Goal: Task Accomplishment & Management: Manage account settings

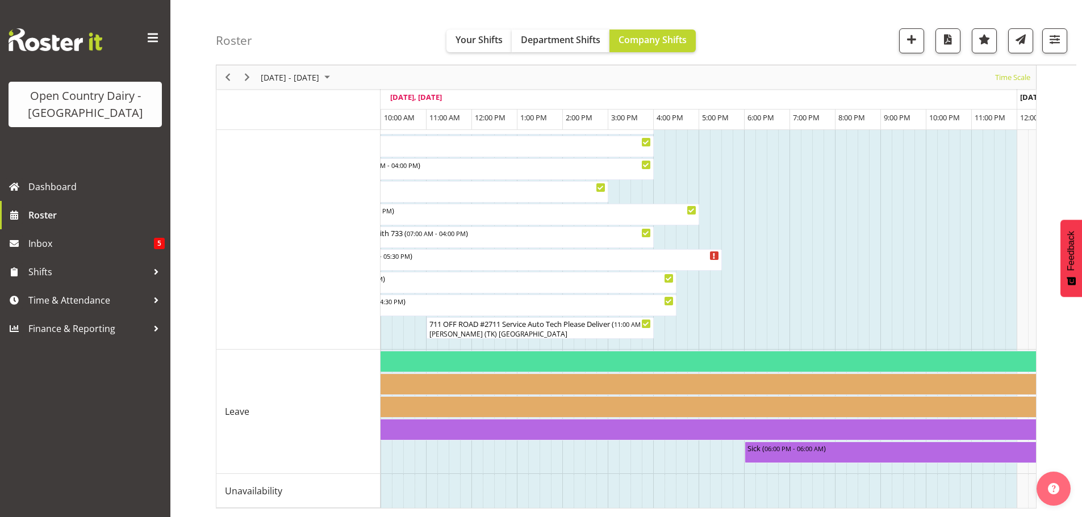
scroll to position [0, 1586]
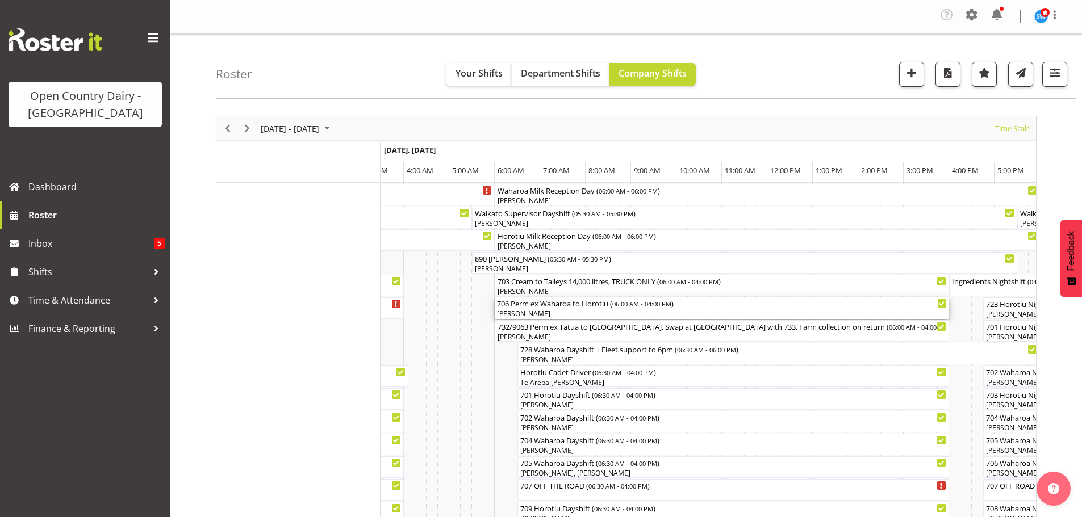
click at [598, 311] on div "[PERSON_NAME]" at bounding box center [722, 314] width 450 height 10
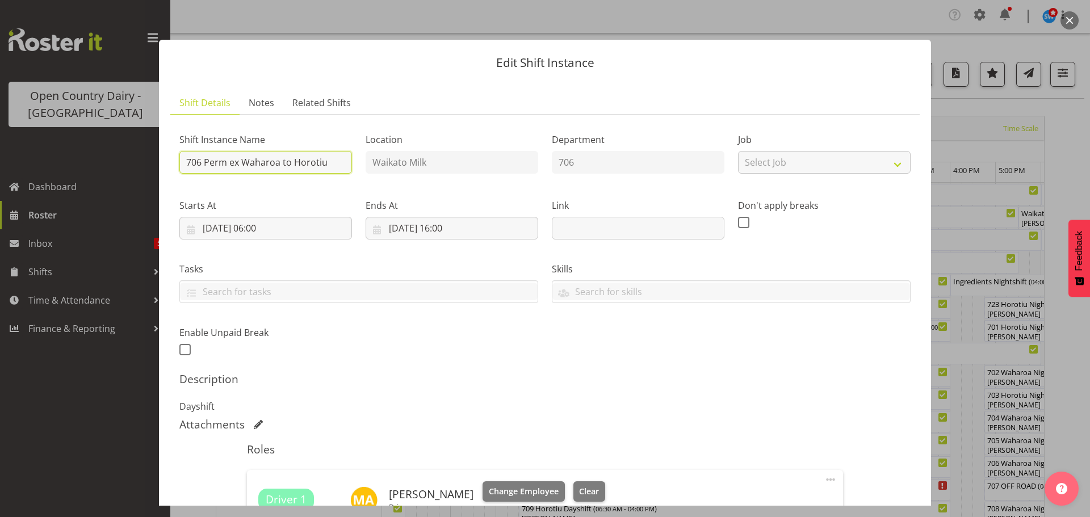
click at [334, 161] on input "706 Perm ex Waharoa to Horotiu" at bounding box center [265, 162] width 173 height 23
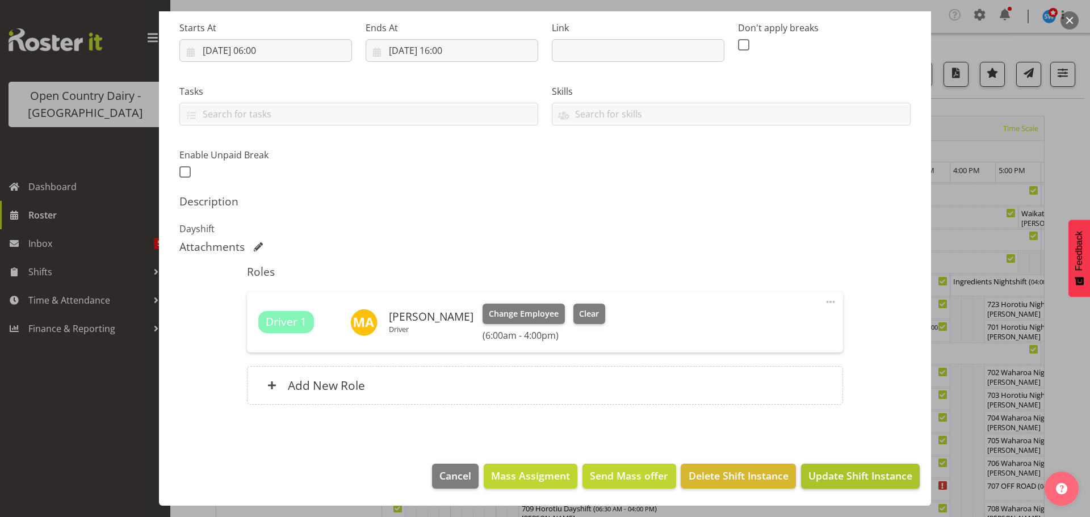
type input "706 Perm ex Waharoa to Horotiu MUST BE FINISHED BY 12.00 FOR TURBO REPLACEMENT"
click at [846, 479] on span "Update Shift Instance" at bounding box center [861, 475] width 104 height 15
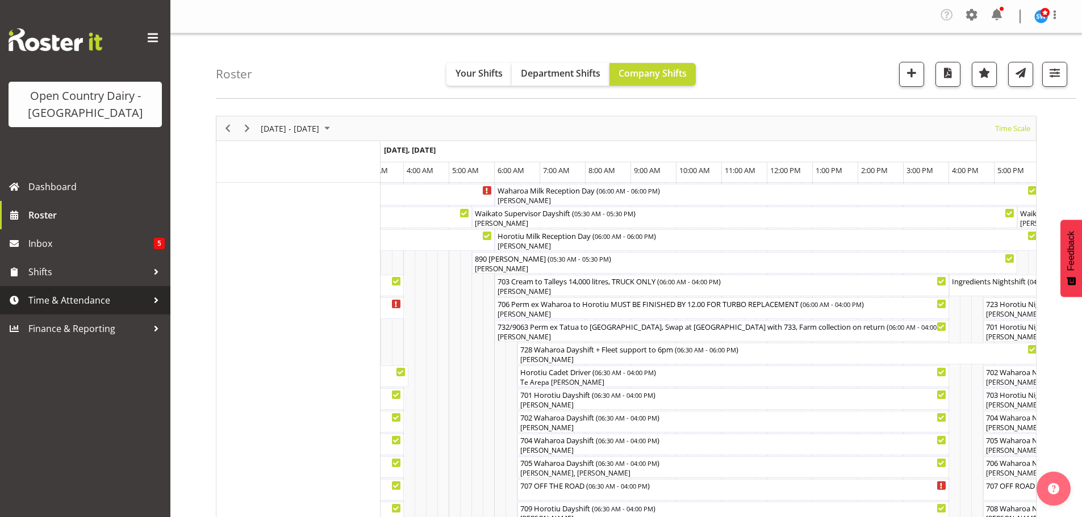
click at [55, 300] on span "Time & Attendance" at bounding box center [87, 300] width 119 height 17
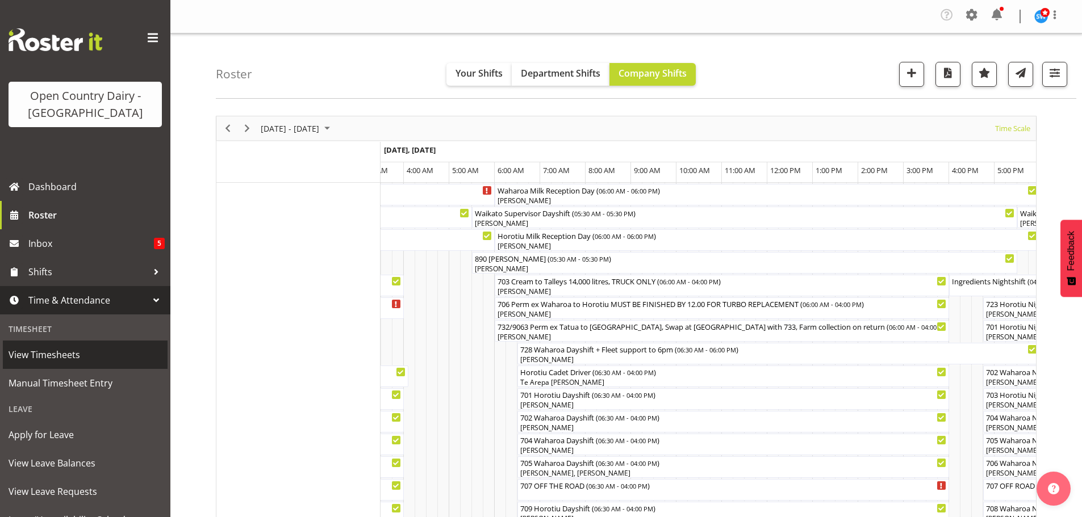
click at [45, 352] on span "View Timesheets" at bounding box center [85, 354] width 153 height 17
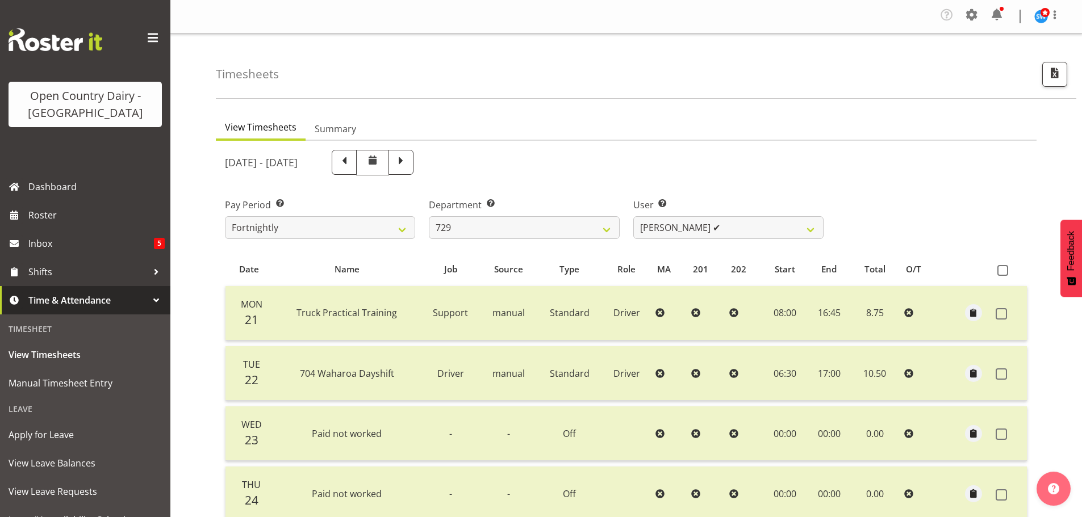
select select "727"
select select "11232"
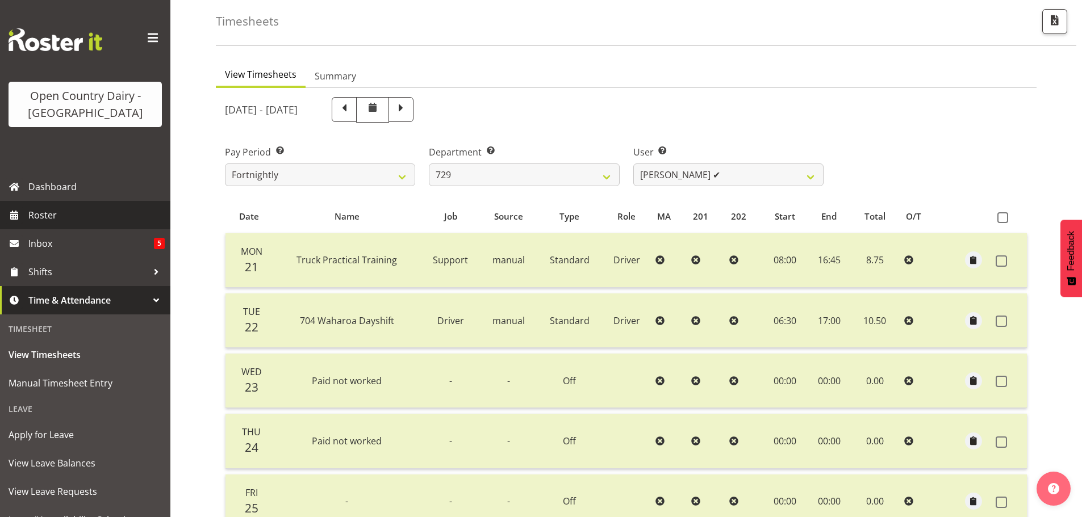
click at [43, 213] on span "Roster" at bounding box center [96, 215] width 136 height 17
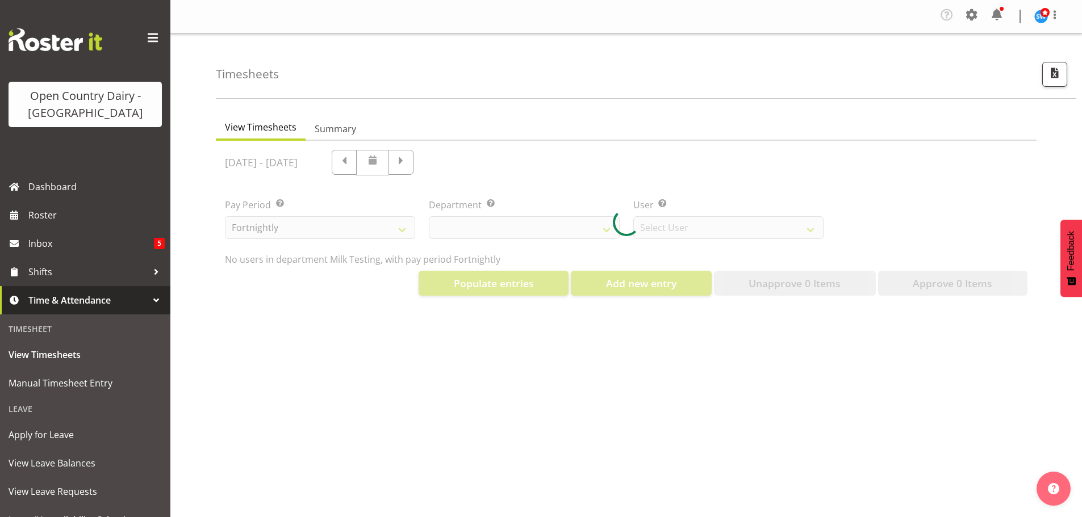
select select "733"
select select "7414"
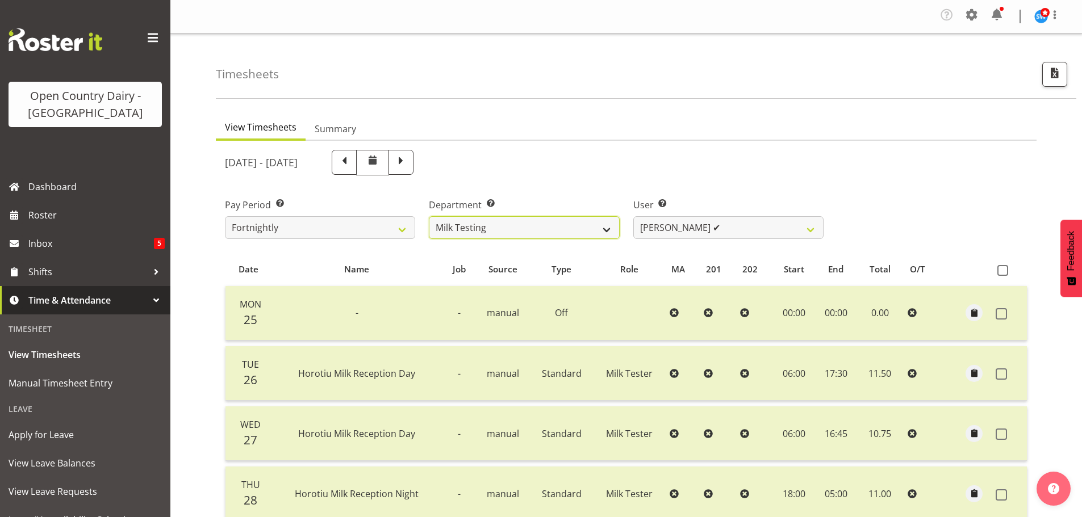
click at [559, 231] on select "701 702 703 704 705 706 707 708 709 710 711 712 713 714 715 716 717 718 719 720" at bounding box center [524, 227] width 190 height 23
select select "802"
click at [429, 216] on select "701 702 703 704 705 706 707 708 709 710 711 712 713 714 715 716 717 718 719 720" at bounding box center [524, 227] width 190 height 23
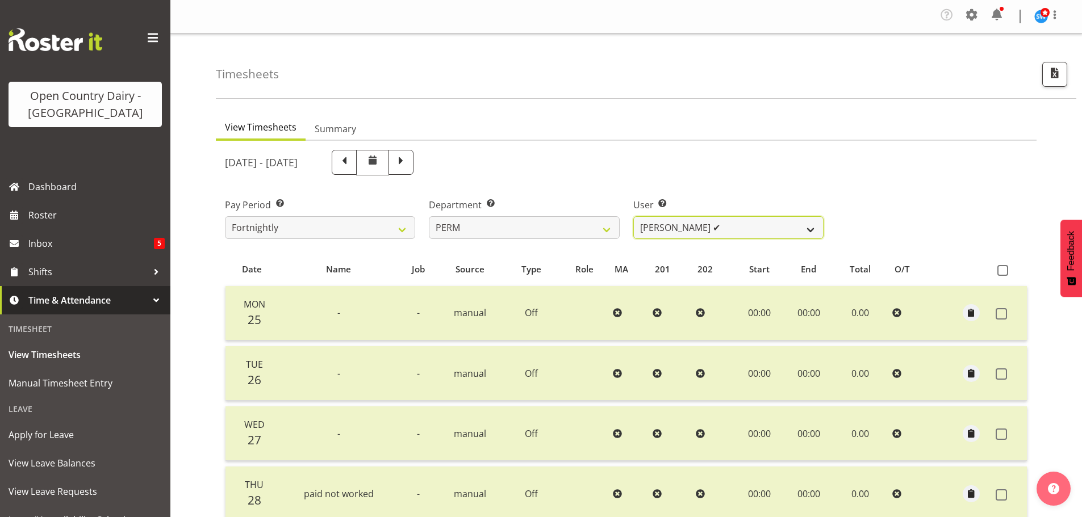
click at [731, 232] on select "Abhilash Antony ✔ Amba Swann ✔ Chris Kneebone ✔ Jayden Vincent ✔ Paul Wilson ✔ …" at bounding box center [728, 227] width 190 height 23
select select "9897"
click at [633, 216] on select "Abhilash Antony ✔ Amba Swann ✔ Chris Kneebone ✔ Jayden Vincent ✔ Paul Wilson ✔ …" at bounding box center [728, 227] width 190 height 23
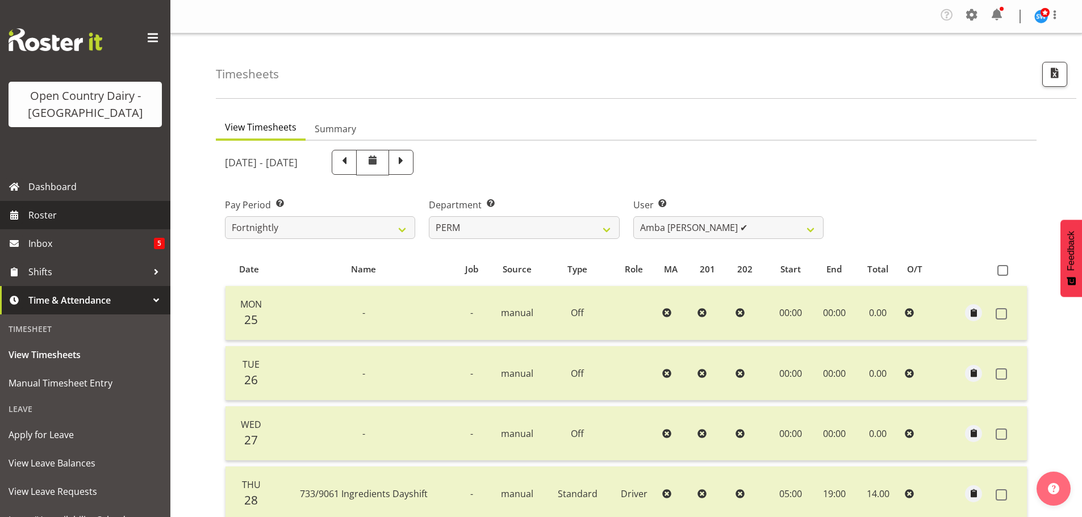
click at [51, 213] on span "Roster" at bounding box center [96, 215] width 136 height 17
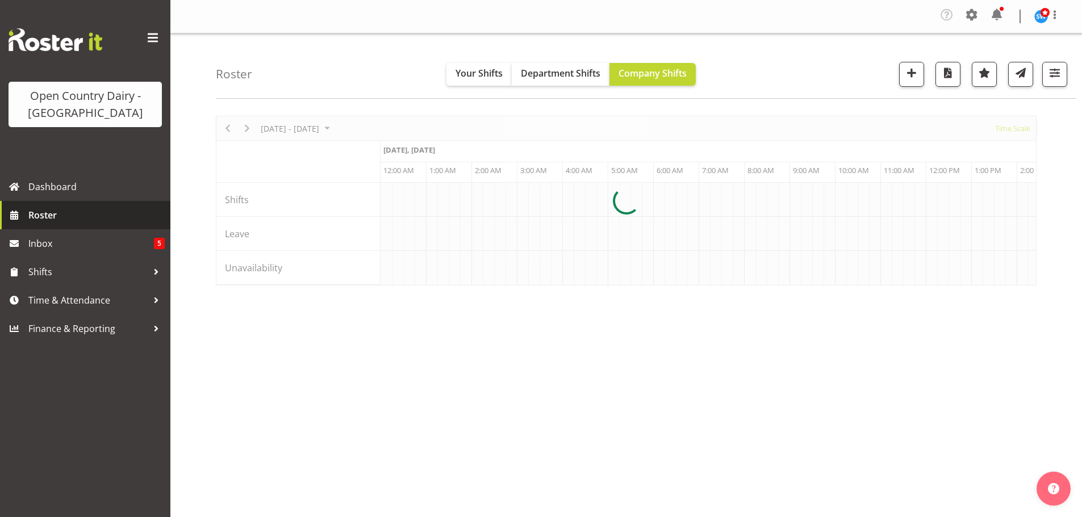
scroll to position [0, 1090]
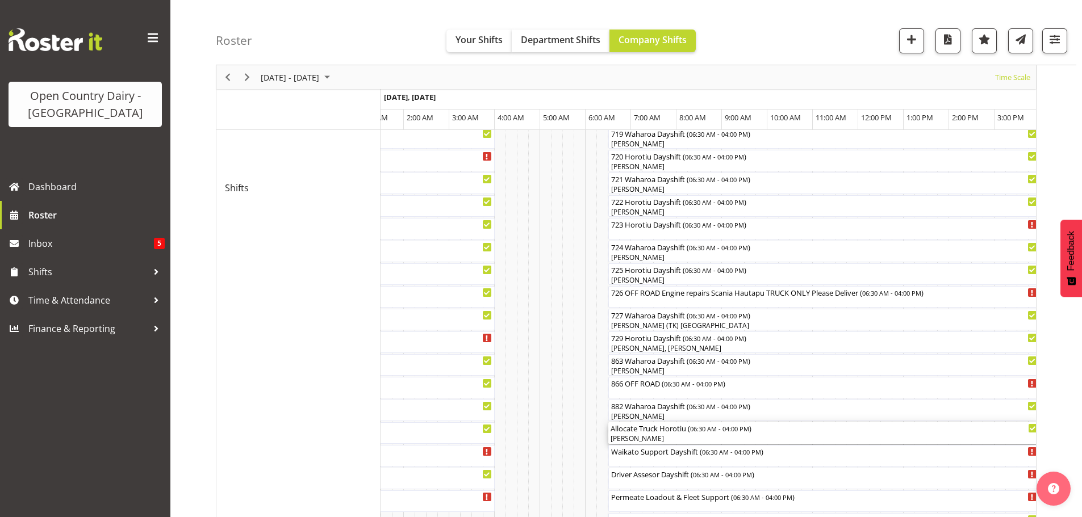
click at [670, 439] on div "[PERSON_NAME]" at bounding box center [823, 439] width 427 height 10
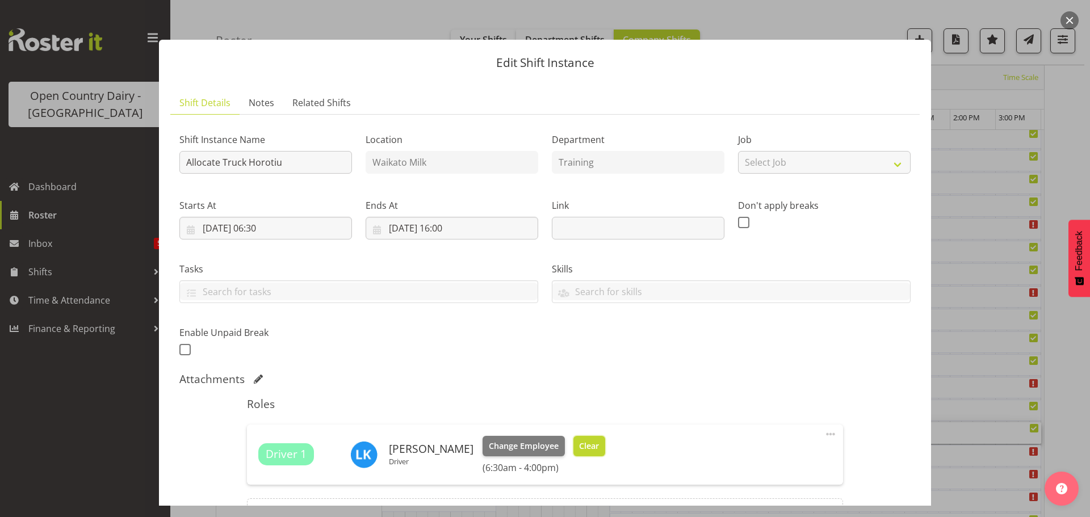
click at [579, 447] on span "Clear" at bounding box center [589, 446] width 20 height 12
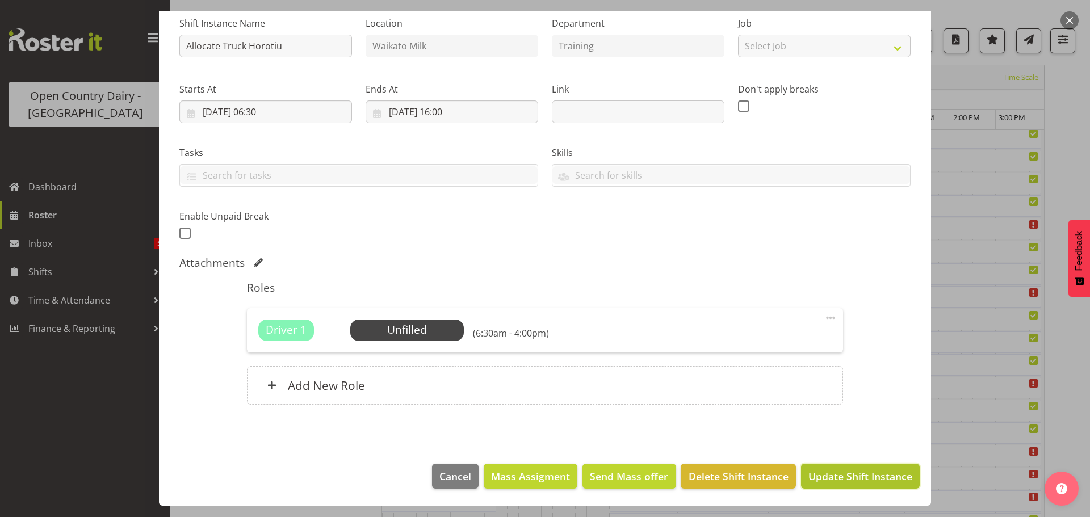
click at [835, 471] on span "Update Shift Instance" at bounding box center [861, 476] width 104 height 15
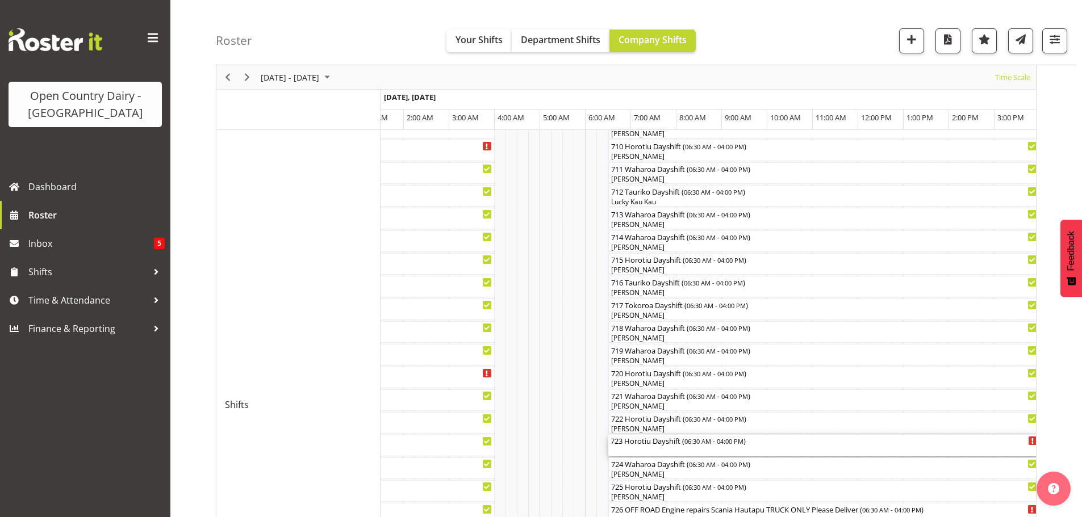
click at [676, 449] on div "723 Horotiu Dayshift ( 06:30 AM - 04:00 PM )" at bounding box center [823, 446] width 427 height 22
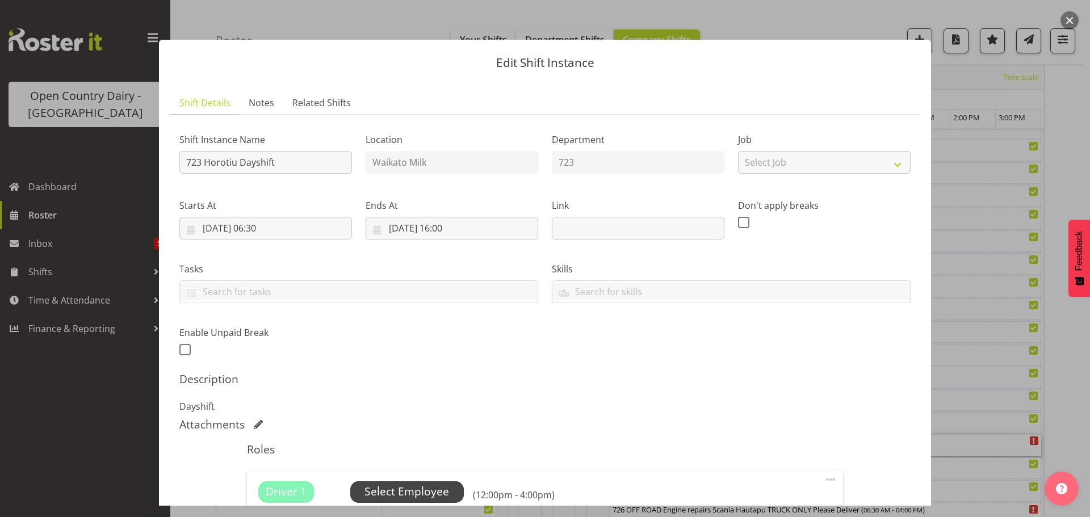
click at [416, 486] on span "Select Employee" at bounding box center [407, 492] width 85 height 16
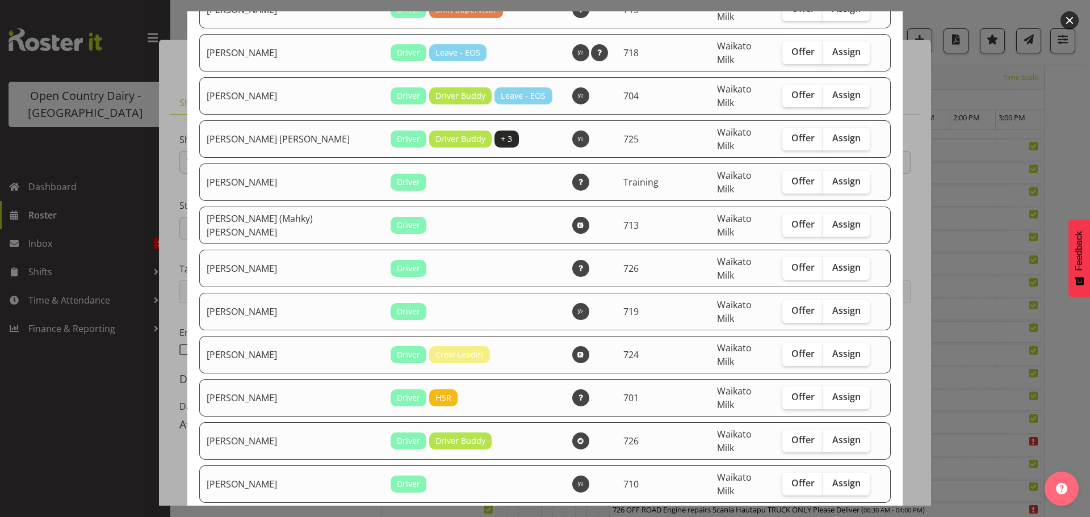
click at [832, 517] on span "Assign" at bounding box center [846, 526] width 28 height 11
click at [825, 517] on input "Assign" at bounding box center [826, 526] width 7 height 7
checkbox input "true"
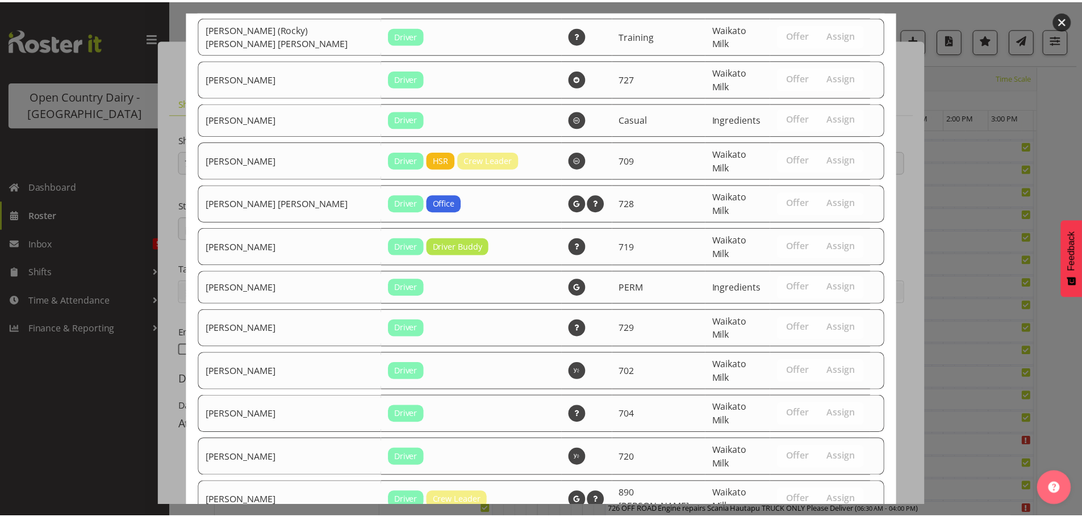
scroll to position [2056, 0]
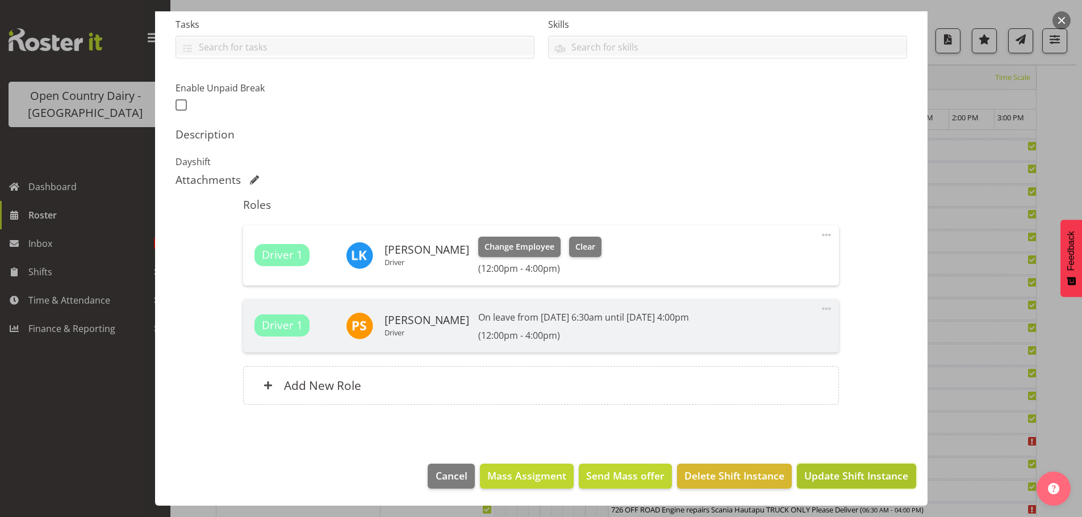
click at [863, 474] on span "Update Shift Instance" at bounding box center [856, 475] width 104 height 15
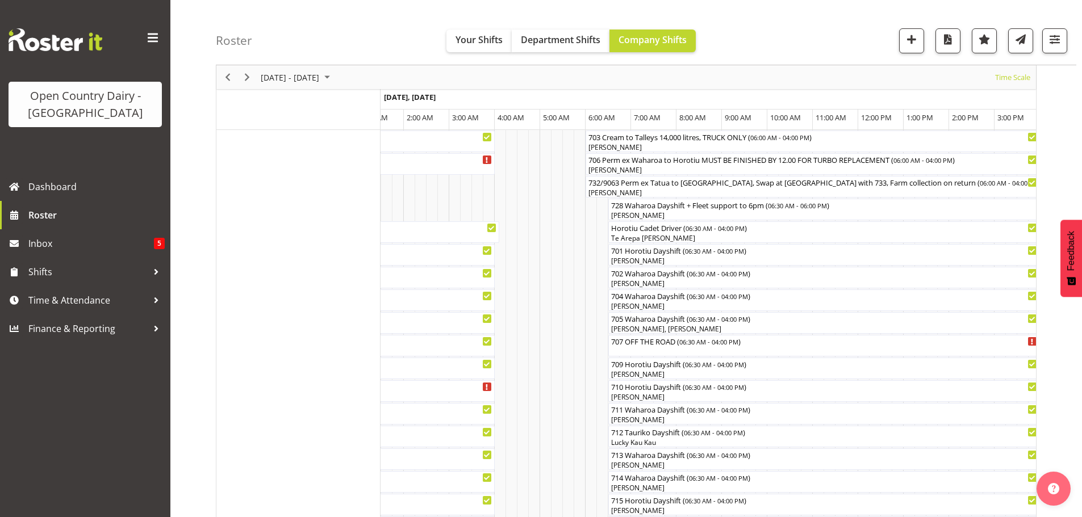
scroll to position [91, 0]
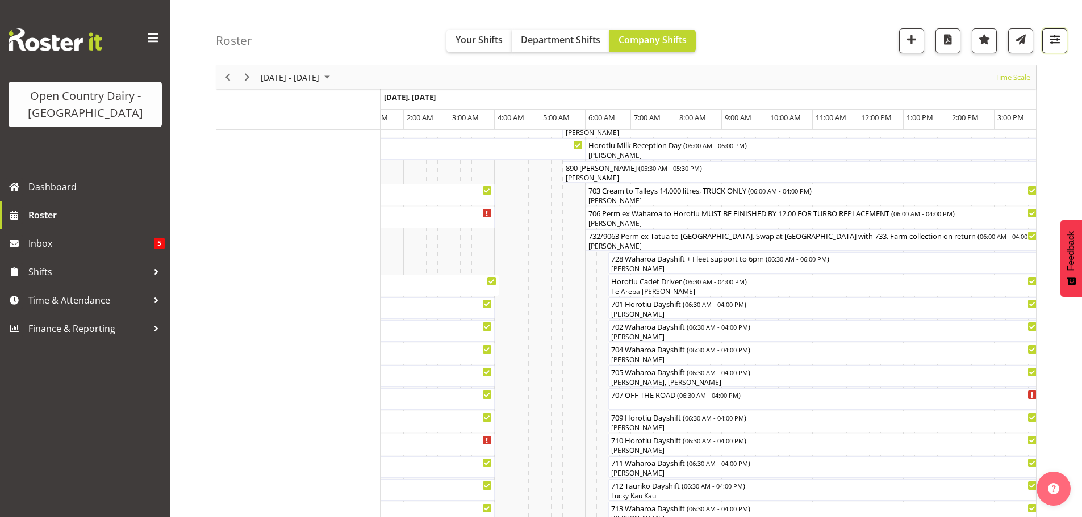
click at [1056, 42] on span "button" at bounding box center [1054, 39] width 15 height 15
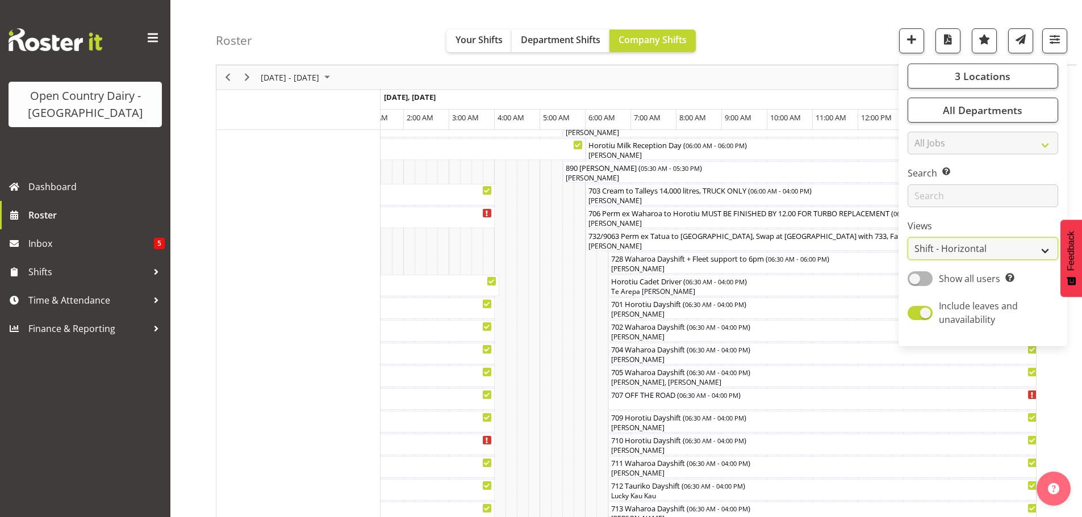
click at [980, 245] on select "Staff Role Shift - Horizontal Shift - Vertical Staff - Location" at bounding box center [982, 248] width 150 height 23
select select "staff"
click at [908, 237] on select "Staff Role Shift - Horizontal Shift - Vertical Staff - Location" at bounding box center [982, 248] width 150 height 23
click at [946, 248] on select "Staff Role Shift - Horizontal Shift - Vertical Staff - Location" at bounding box center [982, 248] width 150 height 23
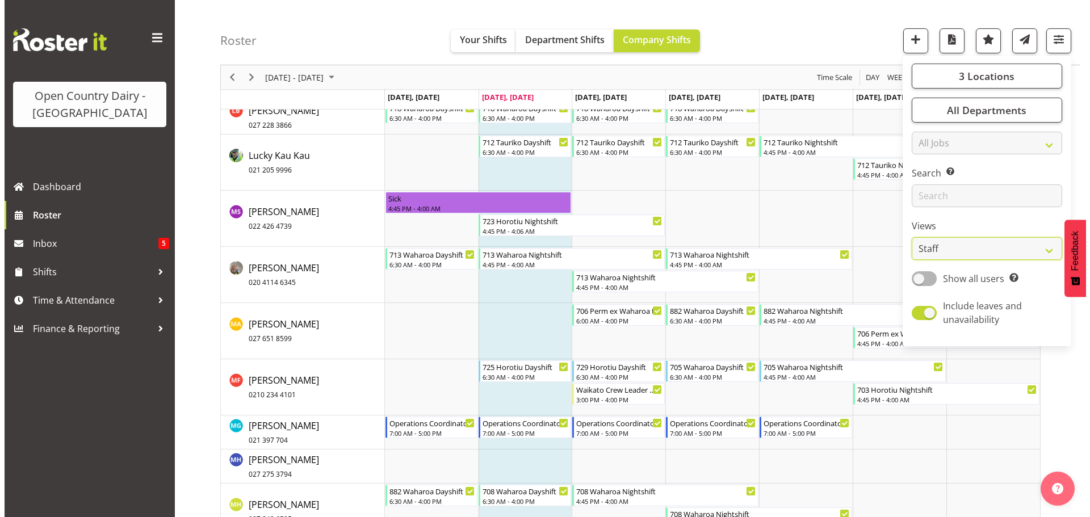
scroll to position [5268, 0]
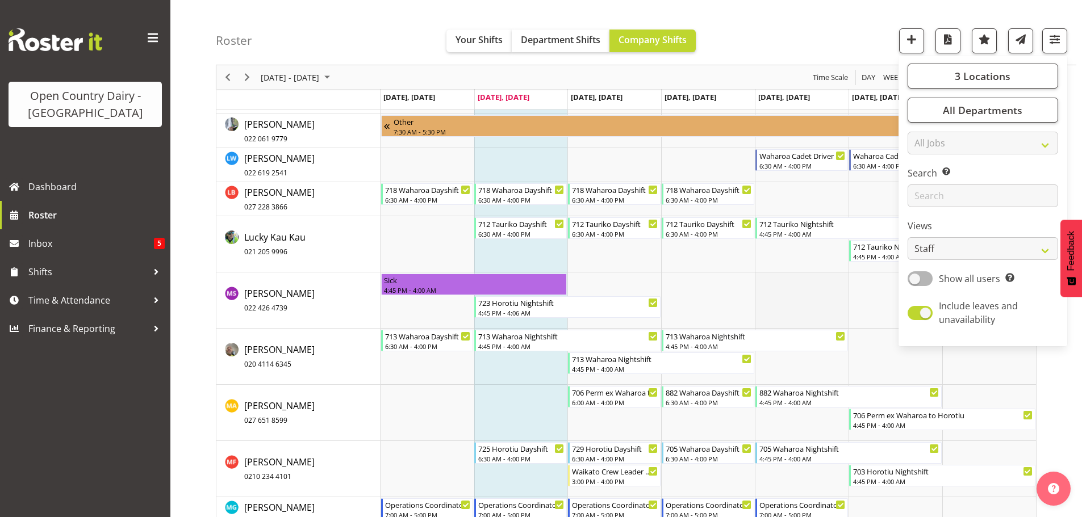
click at [792, 292] on td "Timeline Week of September 2, 2025" at bounding box center [802, 301] width 94 height 56
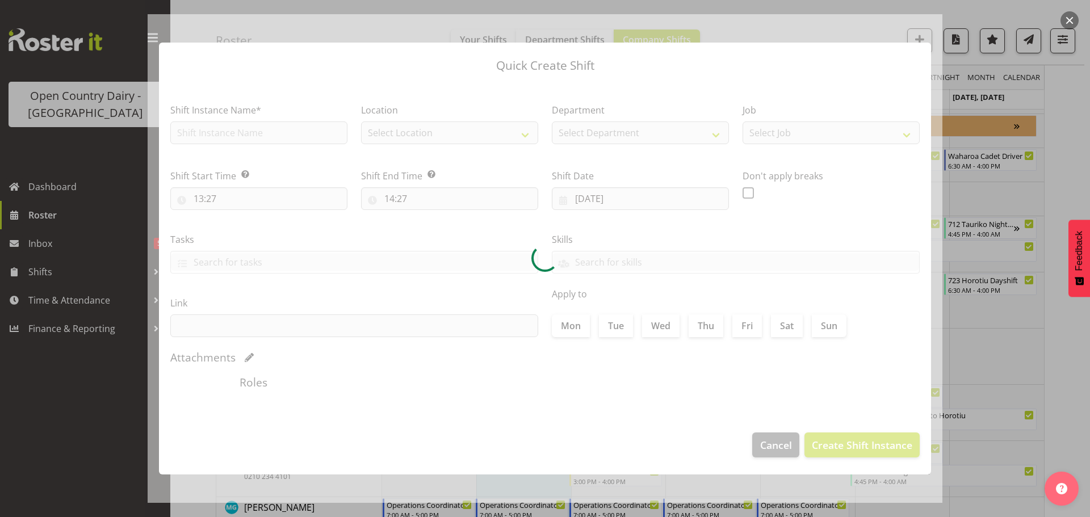
type input "05/09/2025"
checkbox input "true"
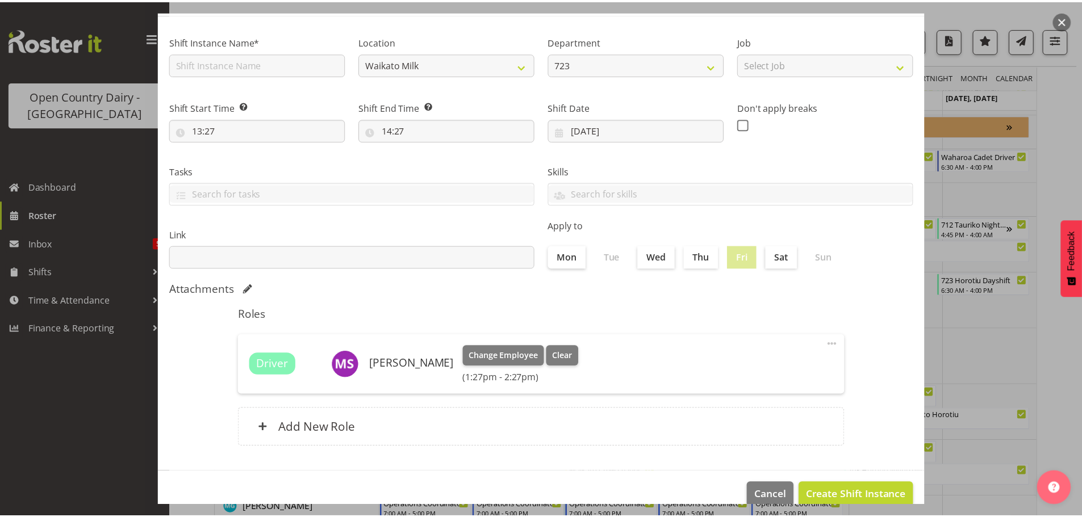
scroll to position [85, 0]
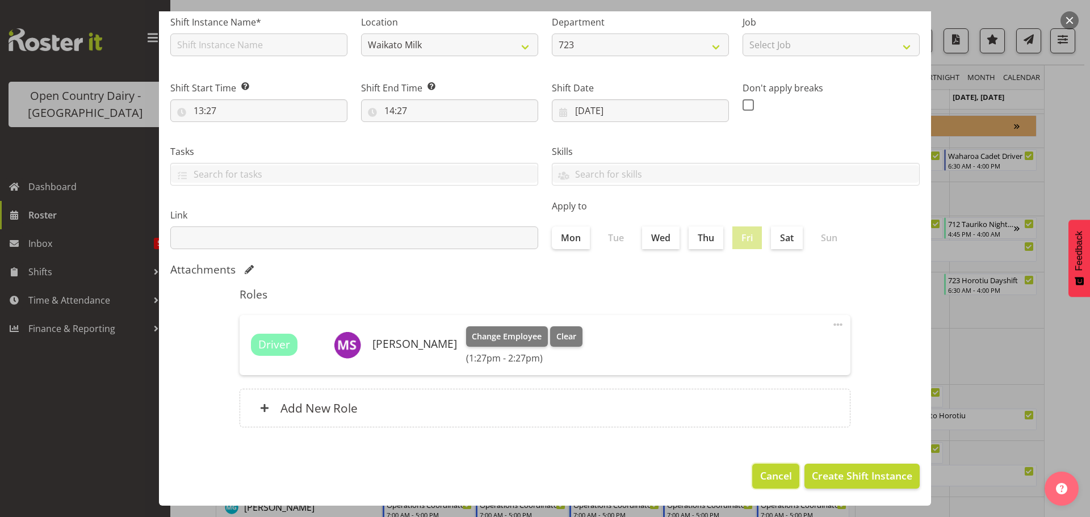
click at [763, 475] on span "Cancel" at bounding box center [776, 475] width 32 height 15
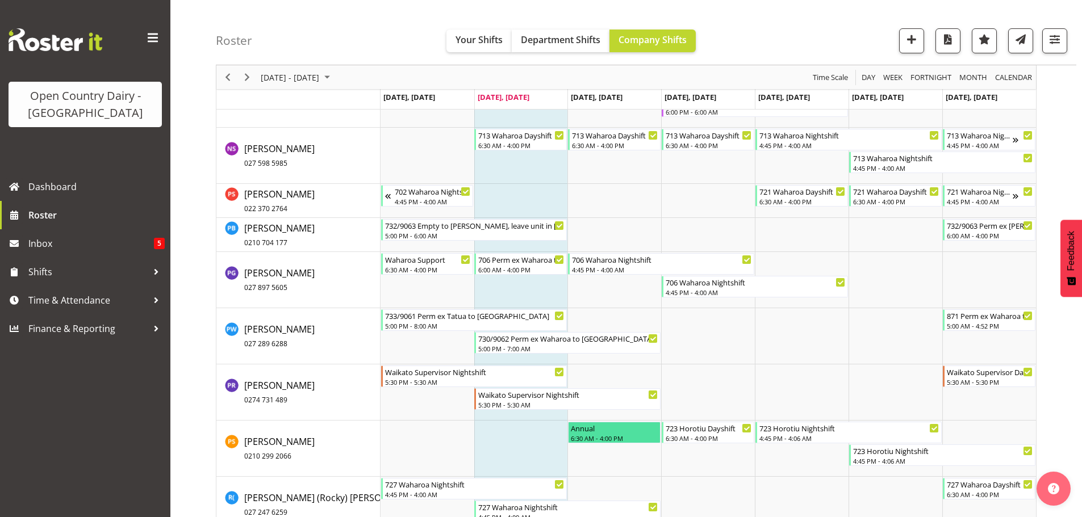
scroll to position [6461, 0]
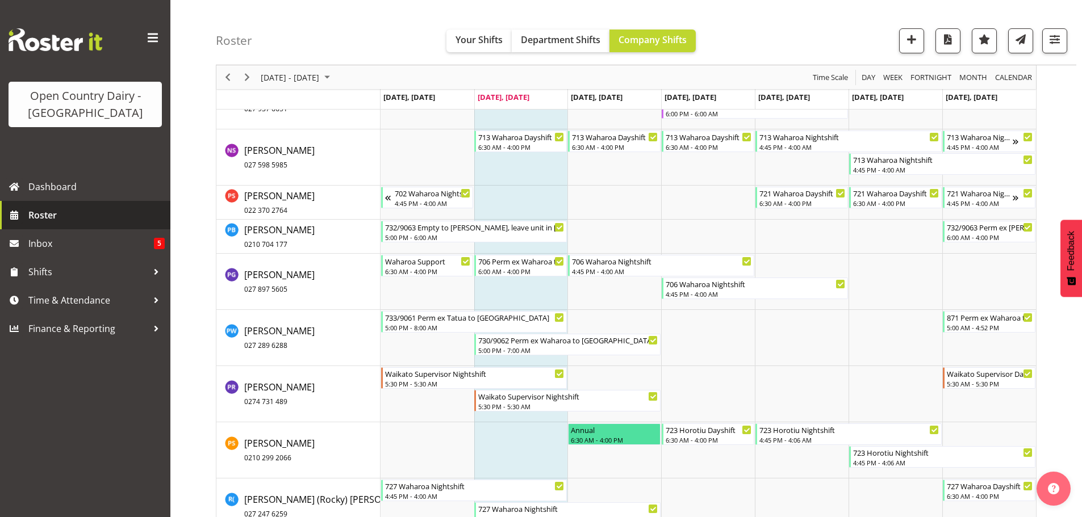
click at [48, 216] on span "Roster" at bounding box center [96, 215] width 136 height 17
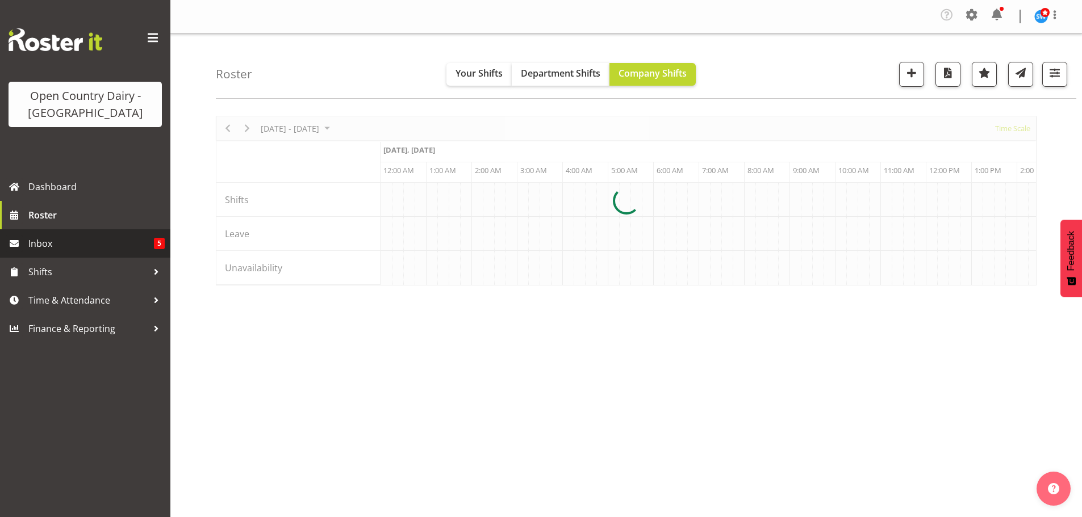
scroll to position [0, 1090]
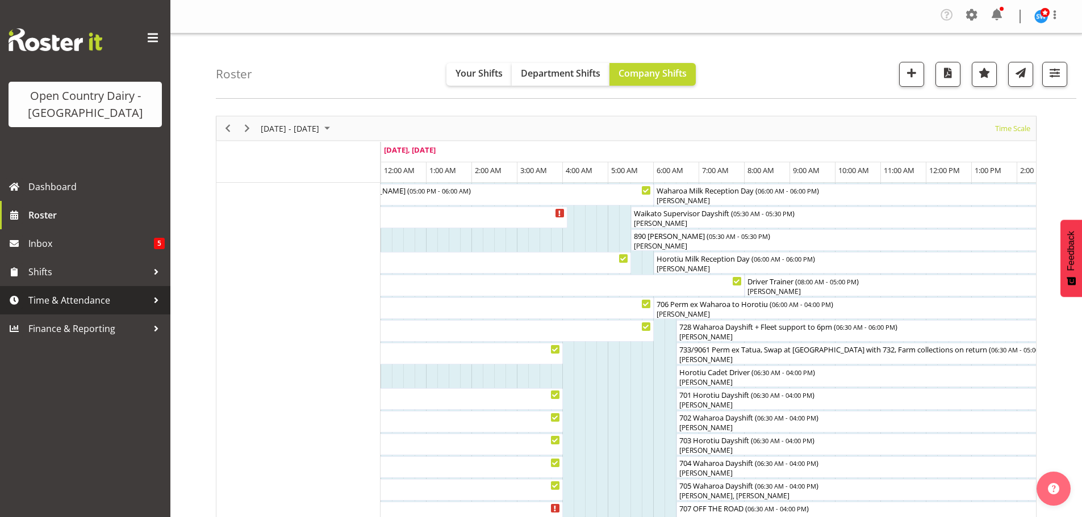
click at [87, 296] on span "Time & Attendance" at bounding box center [87, 300] width 119 height 17
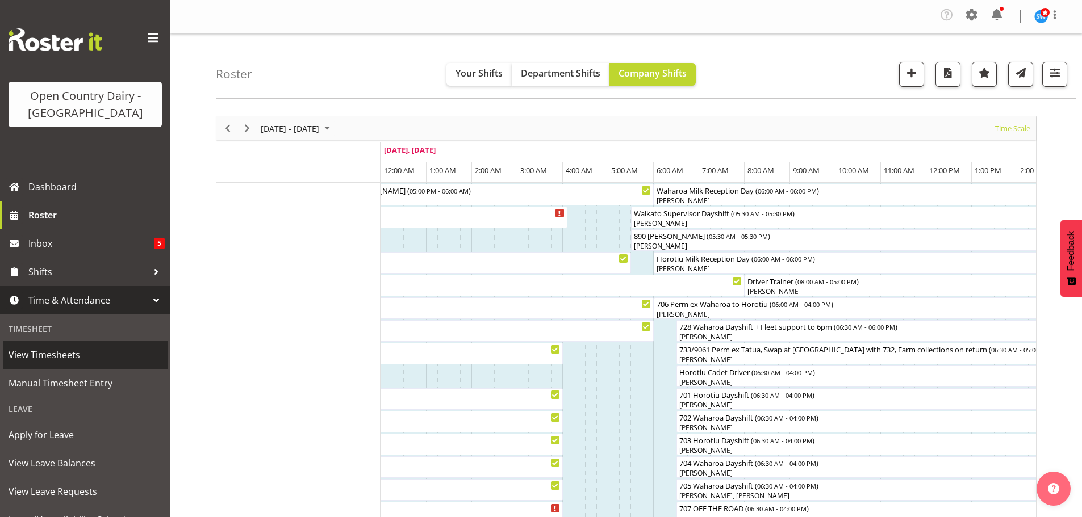
click at [58, 353] on span "View Timesheets" at bounding box center [85, 354] width 153 height 17
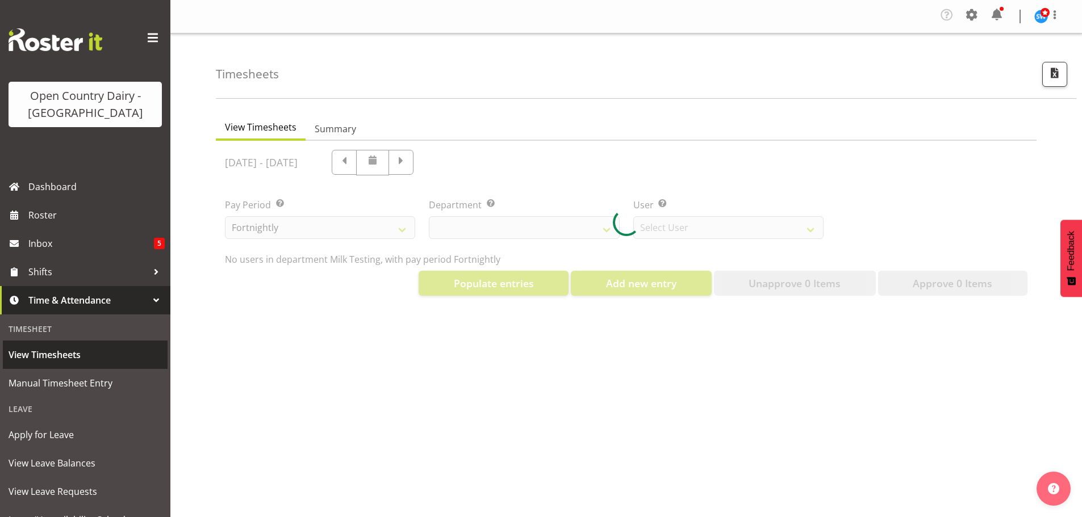
select select "733"
select select "7414"
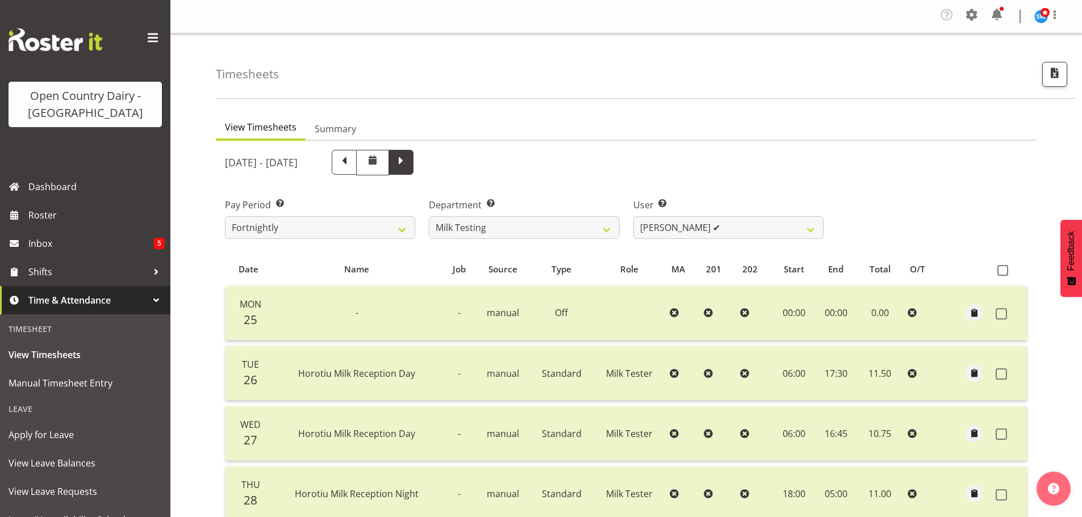
click at [408, 164] on span at bounding box center [401, 161] width 15 height 15
select select
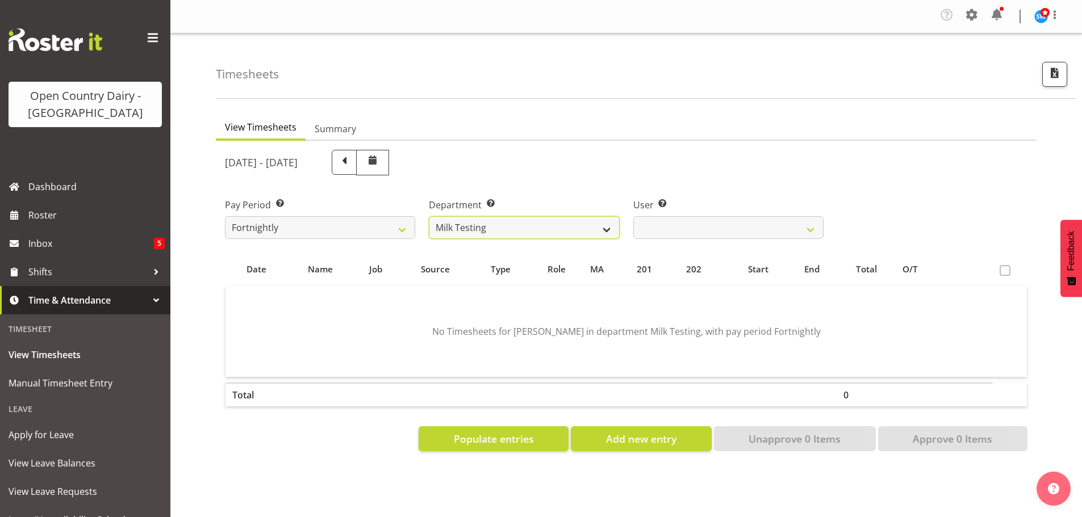
click at [604, 225] on select "701 702 703 704 705 706 707 708 709 710 711 712 713 714 715 716 717 718 719 720" at bounding box center [524, 227] width 190 height 23
select select "732"
click at [429, 216] on select "701 702 703 704 705 706 707 708 709 710 711 712 713 714 715 716 717 718 719 720" at bounding box center [524, 227] width 190 height 23
click at [675, 230] on select "[PERSON_NAME] ❌ [PERSON_NAME] ❌ [PERSON_NAME] ❌ [PERSON_NAME] ❌" at bounding box center [728, 227] width 190 height 23
select select "10217"
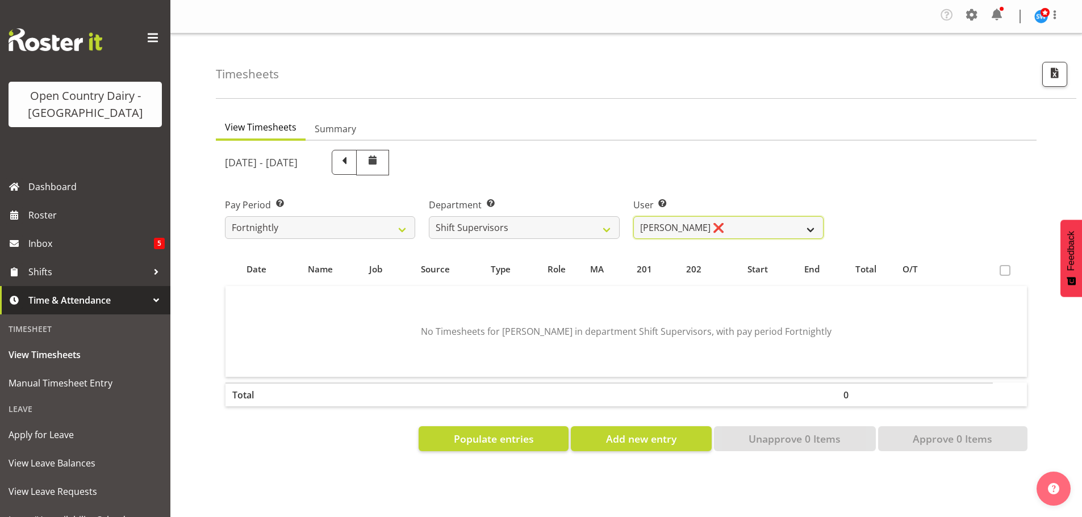
click at [633, 216] on select "[PERSON_NAME] ❌ [PERSON_NAME] ❌ [PERSON_NAME] ❌ [PERSON_NAME] ❌" at bounding box center [728, 227] width 190 height 23
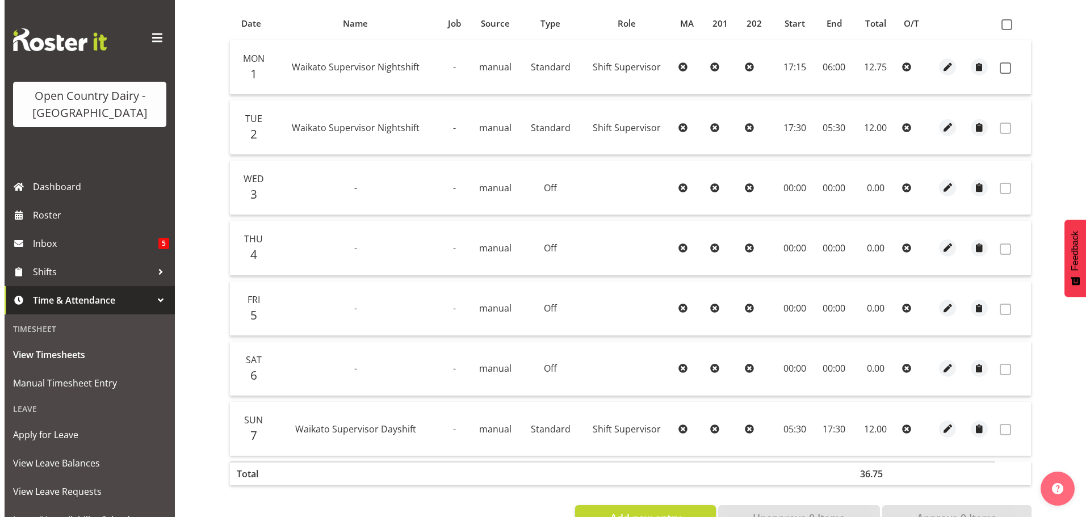
scroll to position [284, 0]
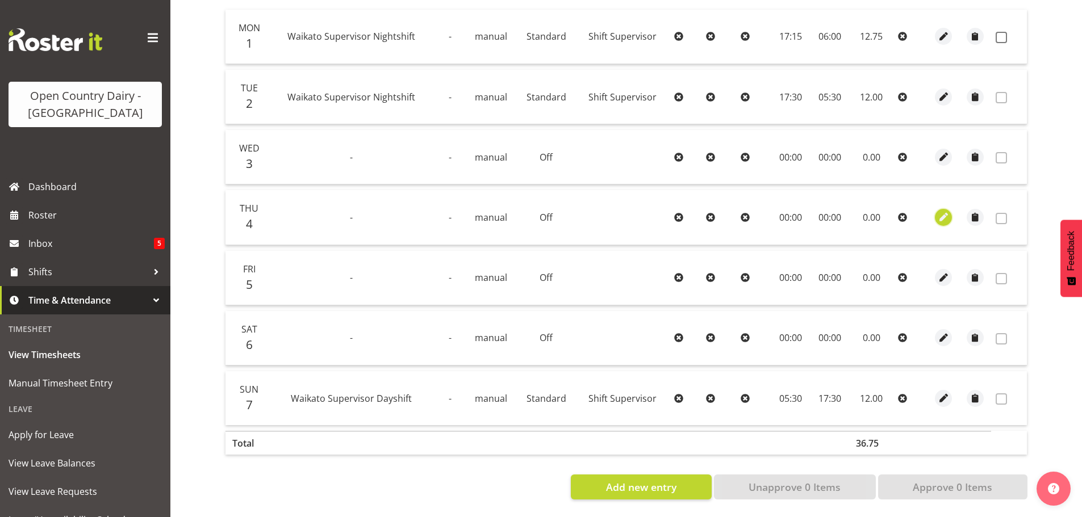
click at [942, 211] on span "button" at bounding box center [943, 217] width 13 height 13
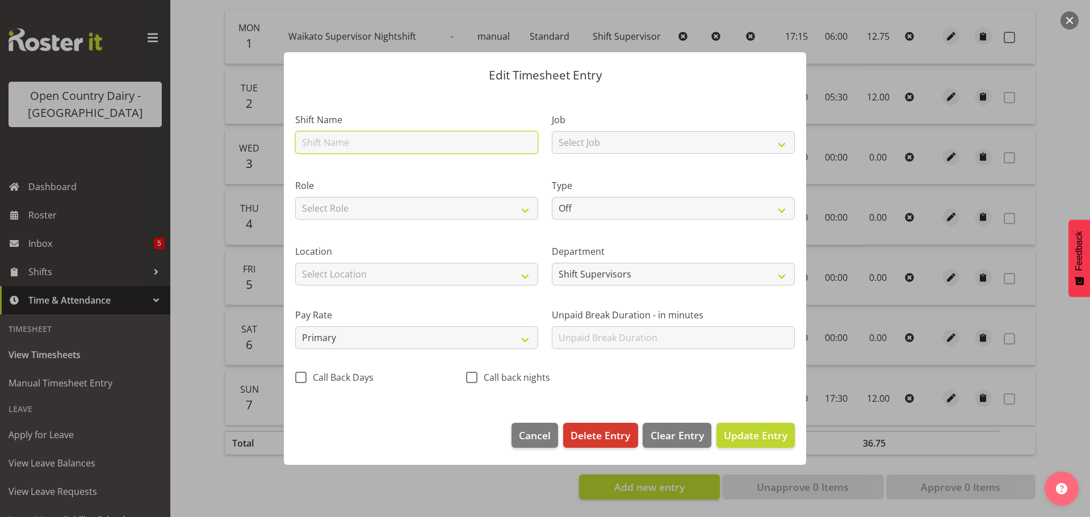
click at [327, 143] on input "text" at bounding box center [416, 142] width 243 height 23
type input "Hours catch up"
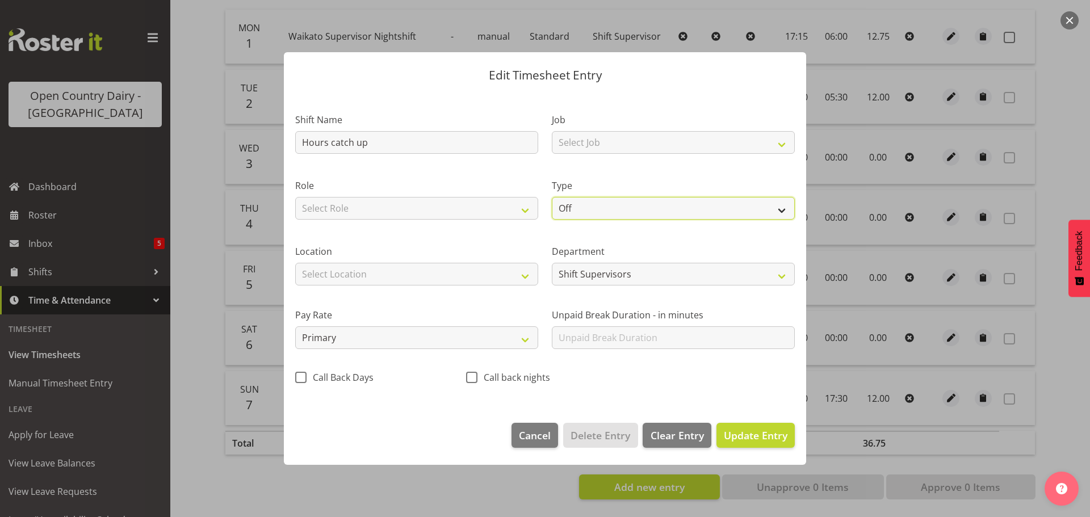
click at [688, 208] on select "Off Standard Public Holiday Public Holiday (Worked) Day In Lieu Annual Leave Si…" at bounding box center [673, 208] width 243 height 23
select select "Standard"
click at [552, 197] on select "Off Standard Public Holiday Public Holiday (Worked) Day In Lieu Annual Leave Si…" at bounding box center [673, 208] width 243 height 23
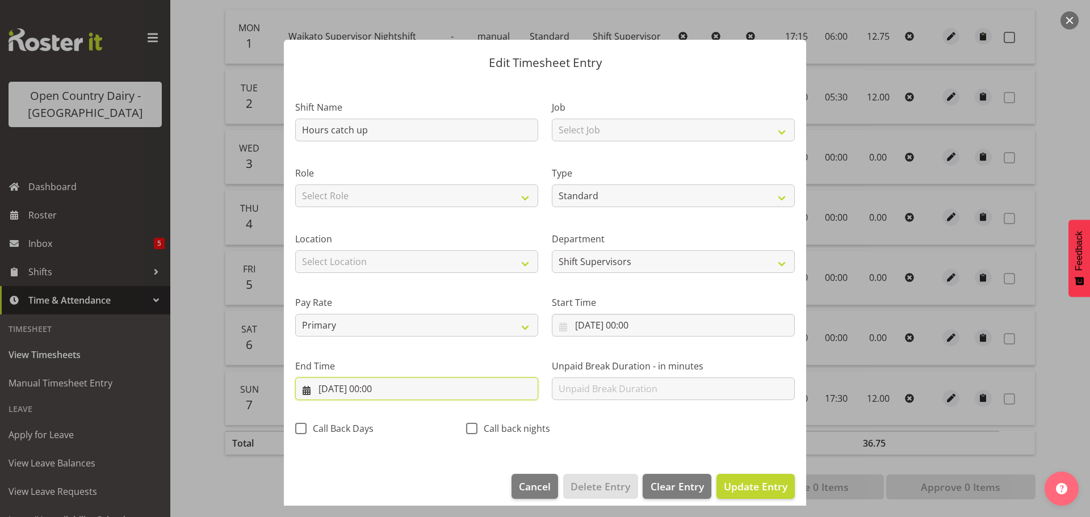
click at [384, 390] on input "[DATE] 00:00" at bounding box center [416, 389] width 243 height 23
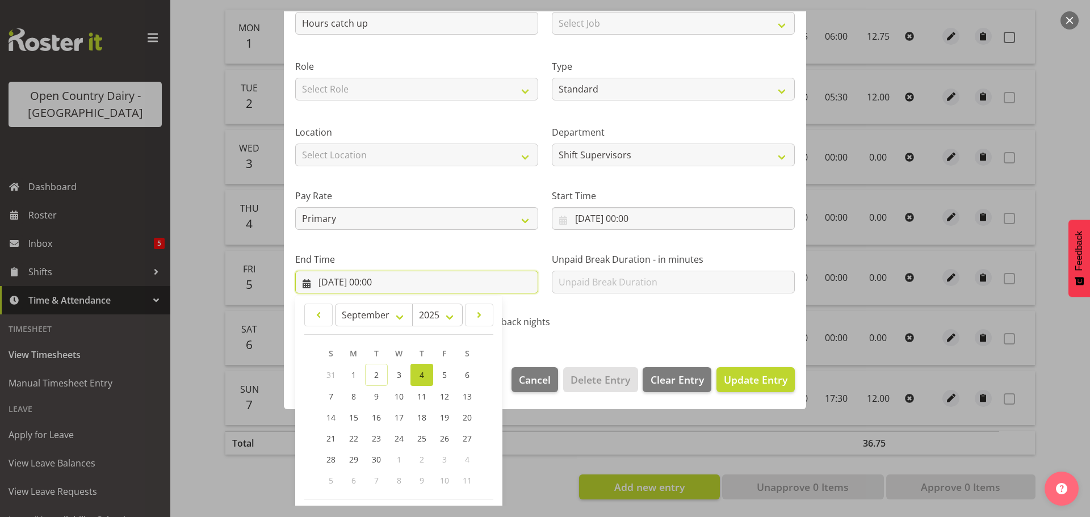
scroll to position [154, 0]
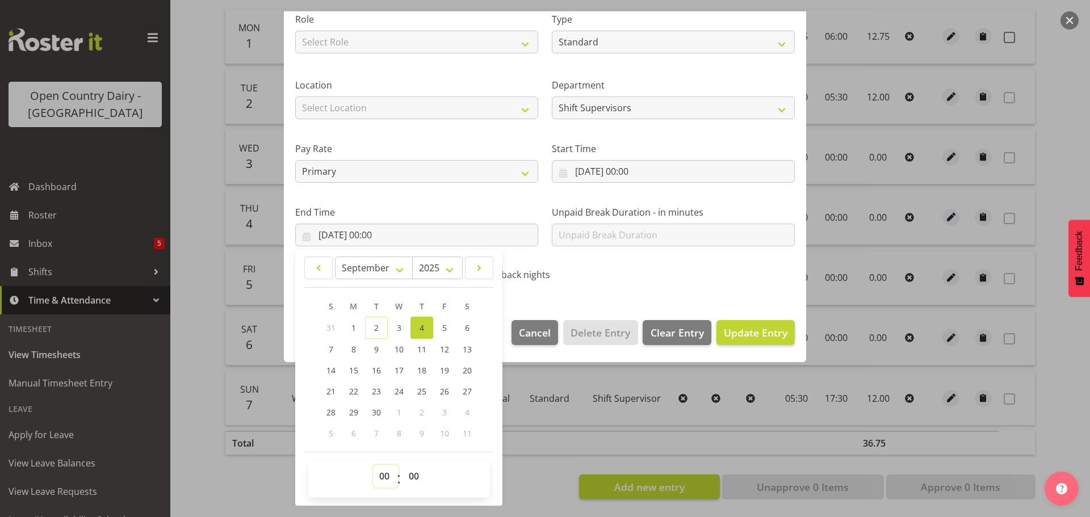
click at [380, 479] on select "00 01 02 03 04 05 06 07 08 09 10 11 12 13 14 15 16 17 18 19 20 21 22 23" at bounding box center [386, 476] width 26 height 23
select select "12"
click at [373, 465] on select "00 01 02 03 04 05 06 07 08 09 10 11 12 13 14 15 16 17 18 19 20 21 22 23" at bounding box center [386, 476] width 26 height 23
type input "04/09/2025, 12:00"
click at [412, 474] on select "00 01 02 03 04 05 06 07 08 09 10 11 12 13 14 15 16 17 18 19 20 21 22 23 24 25 2…" at bounding box center [416, 476] width 26 height 23
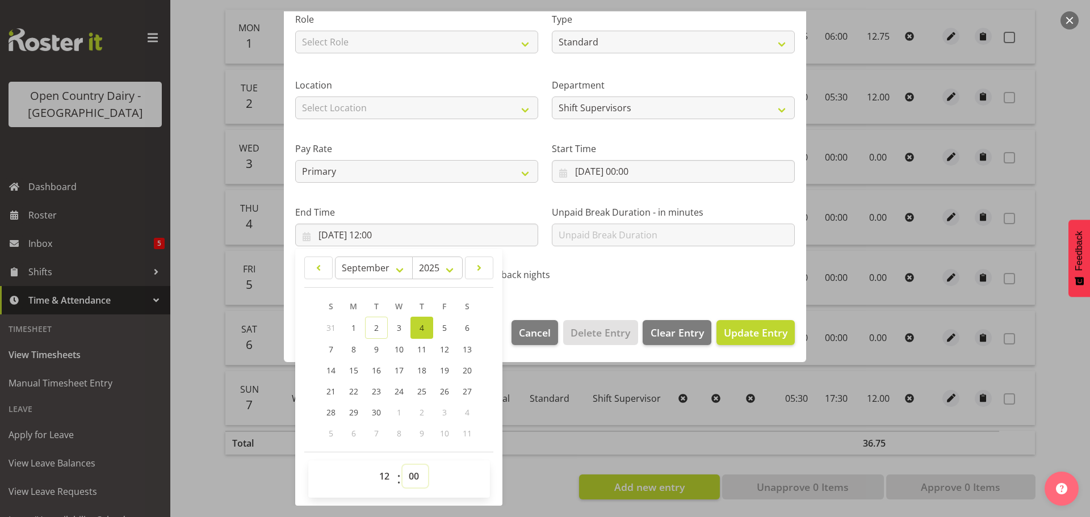
select select "15"
click at [403, 465] on select "00 01 02 03 04 05 06 07 08 09 10 11 12 13 14 15 16 17 18 19 20 21 22 23 24 25 2…" at bounding box center [416, 476] width 26 height 23
type input "04/09/2025, 12:15"
click at [738, 331] on span "Update Entry" at bounding box center [756, 333] width 64 height 14
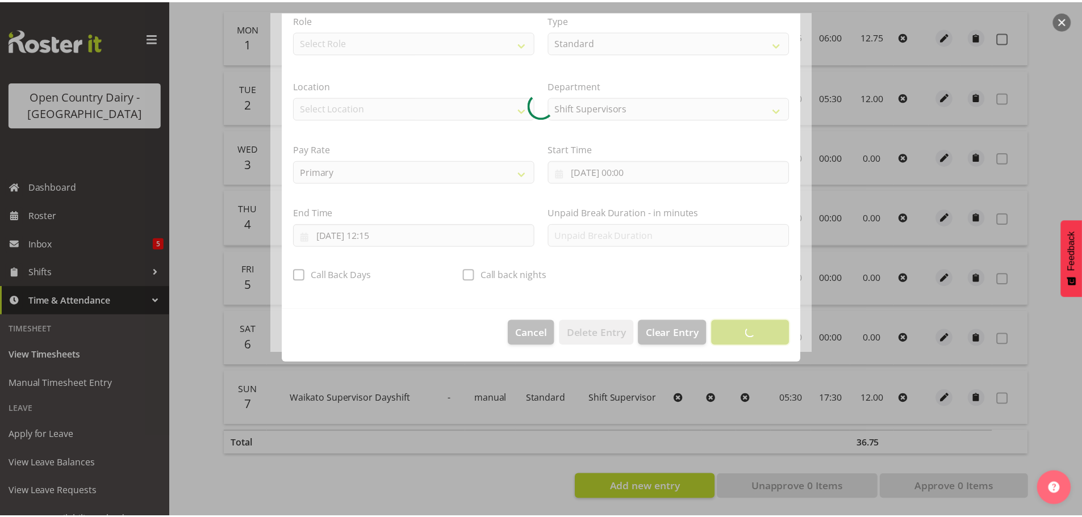
scroll to position [10, 0]
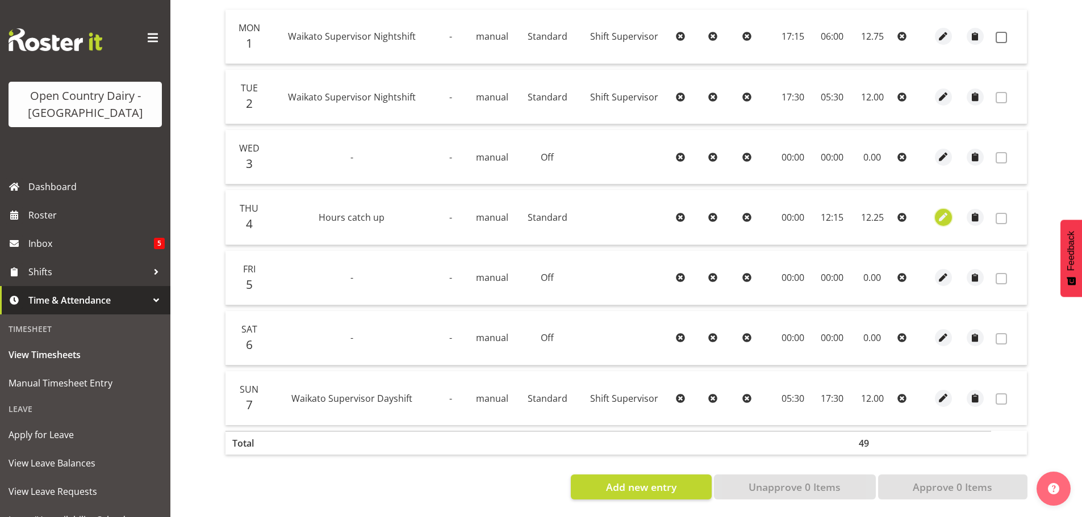
click at [942, 211] on span "button" at bounding box center [943, 217] width 13 height 13
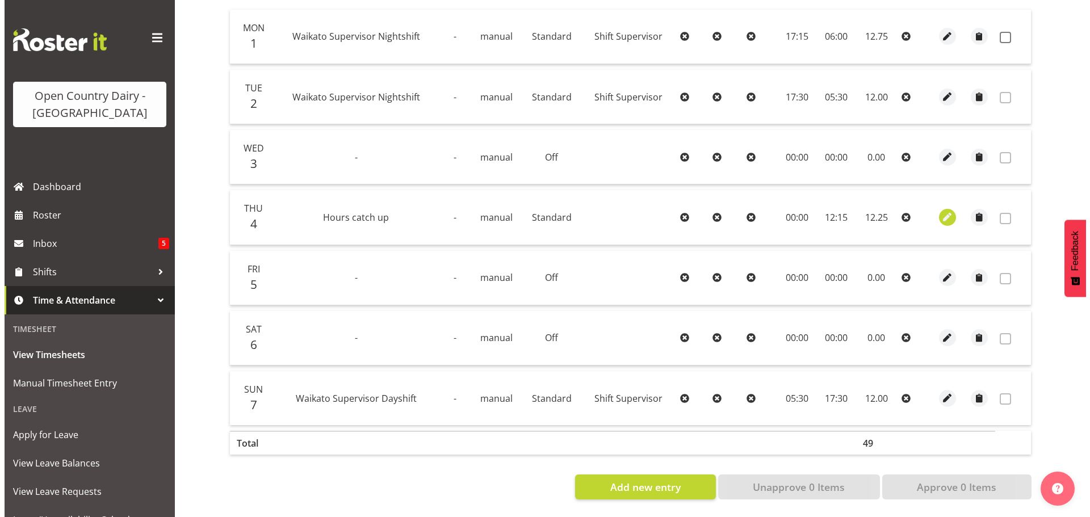
select select "Standard"
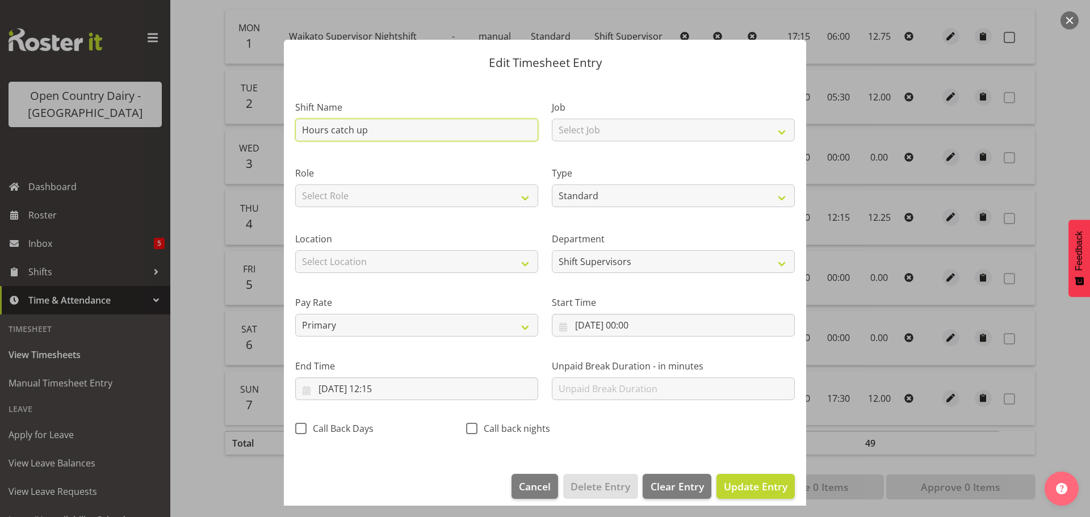
click at [420, 125] on input "Hours catch up" at bounding box center [416, 130] width 243 height 23
type input "Hours catch up 21/07"
click at [739, 490] on span "Update Entry" at bounding box center [756, 487] width 64 height 14
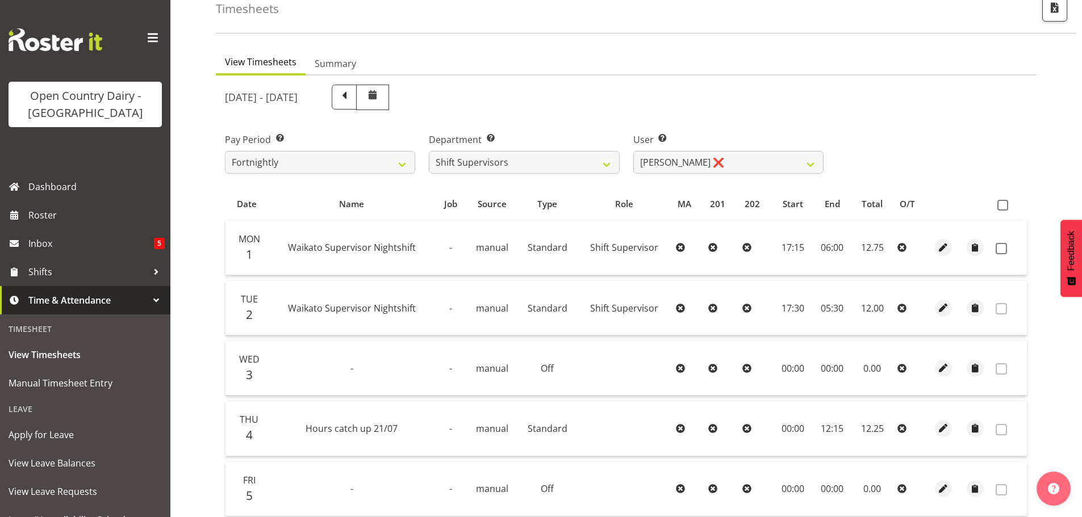
scroll to position [0, 0]
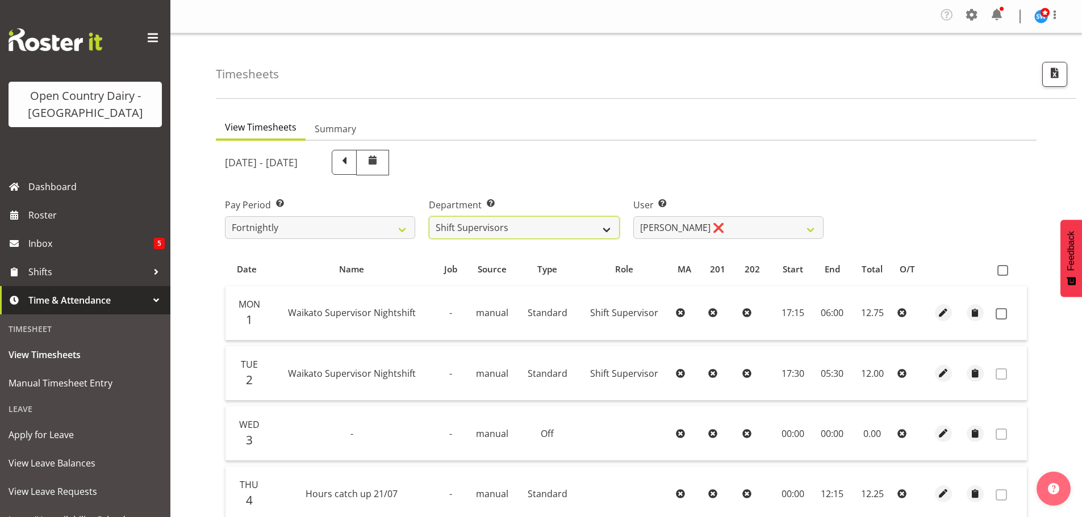
click at [585, 228] on select "701 702 703 704 705 706 707 708 709 710 711 712 713 714 715 716 717 718 719 720" at bounding box center [524, 227] width 190 height 23
select select "820"
click at [429, 216] on select "701 702 703 704 705 706 707 708 709 710 711 712 713 714 715 716 717 718 719 720" at bounding box center [524, 227] width 190 height 23
select select "10151"
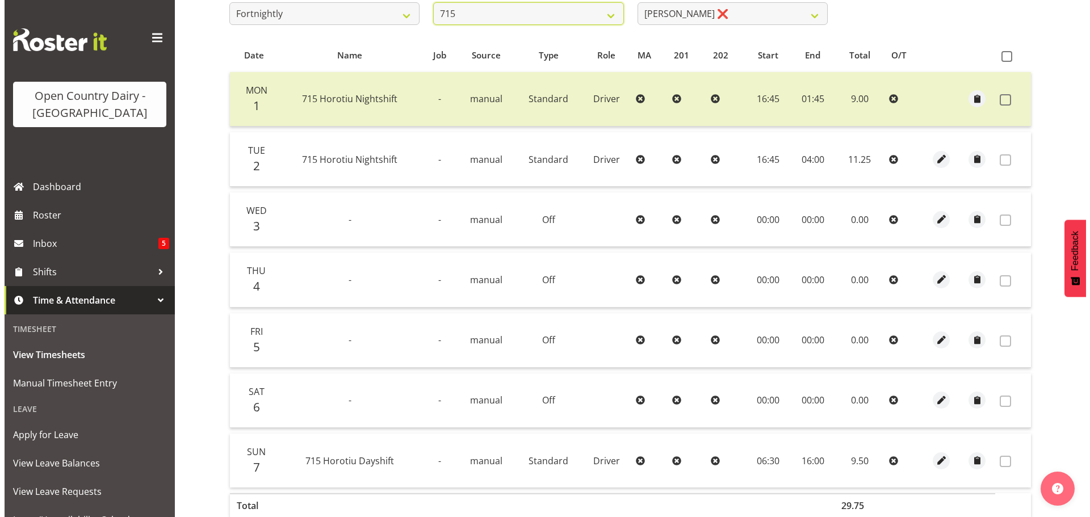
scroll to position [227, 0]
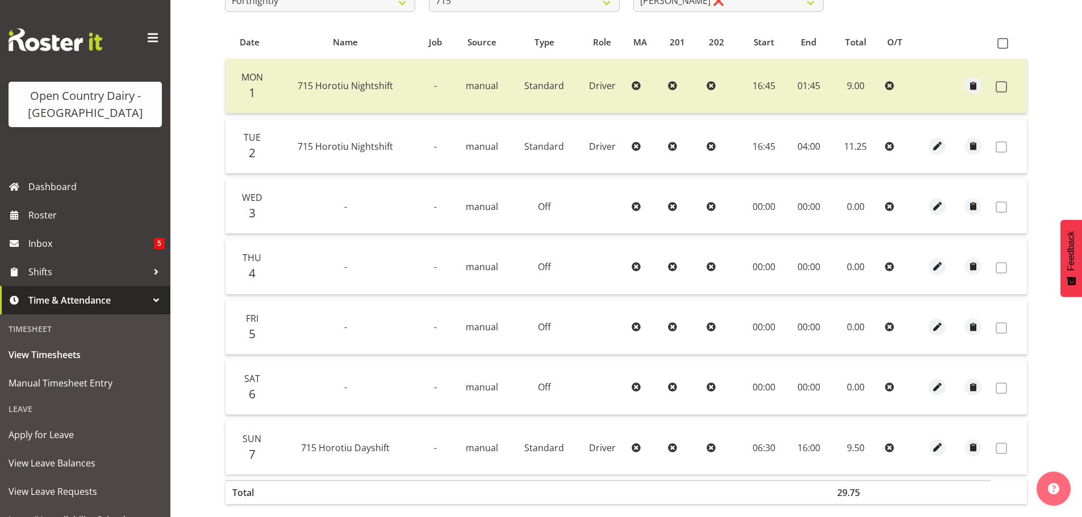
click at [378, 272] on td "-" at bounding box center [346, 267] width 144 height 55
click at [937, 266] on span "button" at bounding box center [937, 266] width 13 height 13
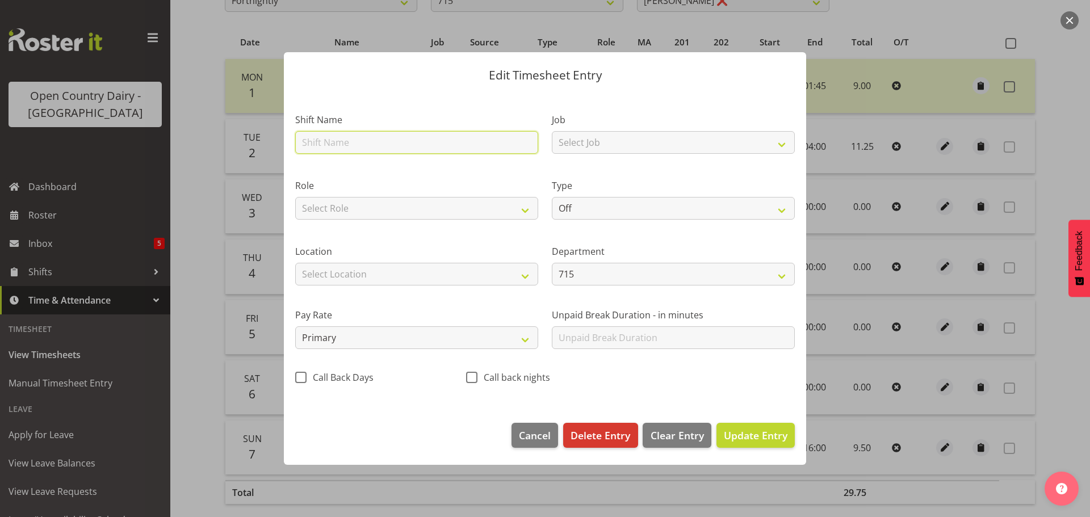
click at [394, 143] on input "text" at bounding box center [416, 142] width 243 height 23
type input "Hours catch up 21/07"
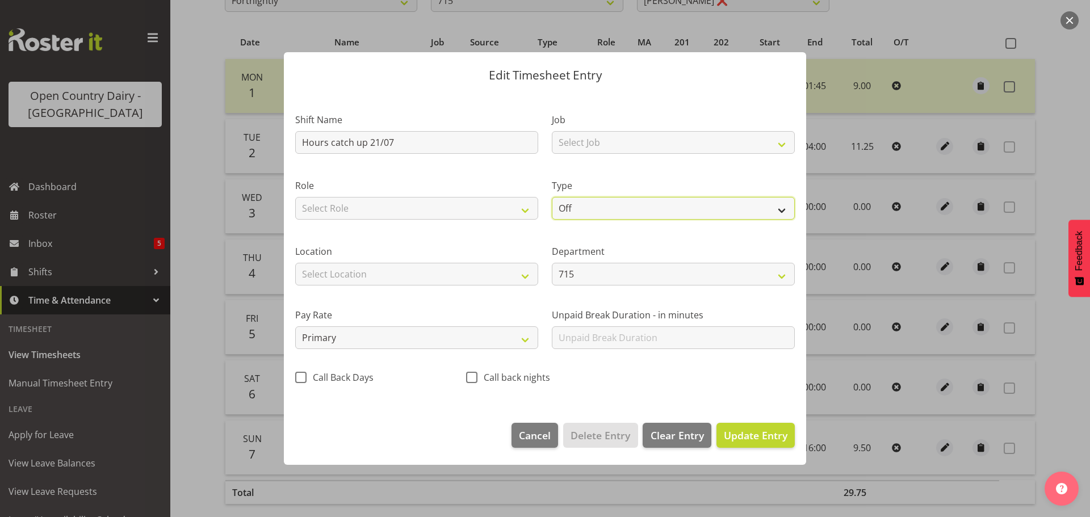
click at [787, 208] on select "Off Standard Public Holiday Public Holiday (Worked) Day In Lieu Annual Leave Si…" at bounding box center [673, 208] width 243 height 23
select select "Standard"
click at [552, 197] on select "Off Standard Public Holiday Public Holiday (Worked) Day In Lieu Annual Leave Si…" at bounding box center [673, 208] width 243 height 23
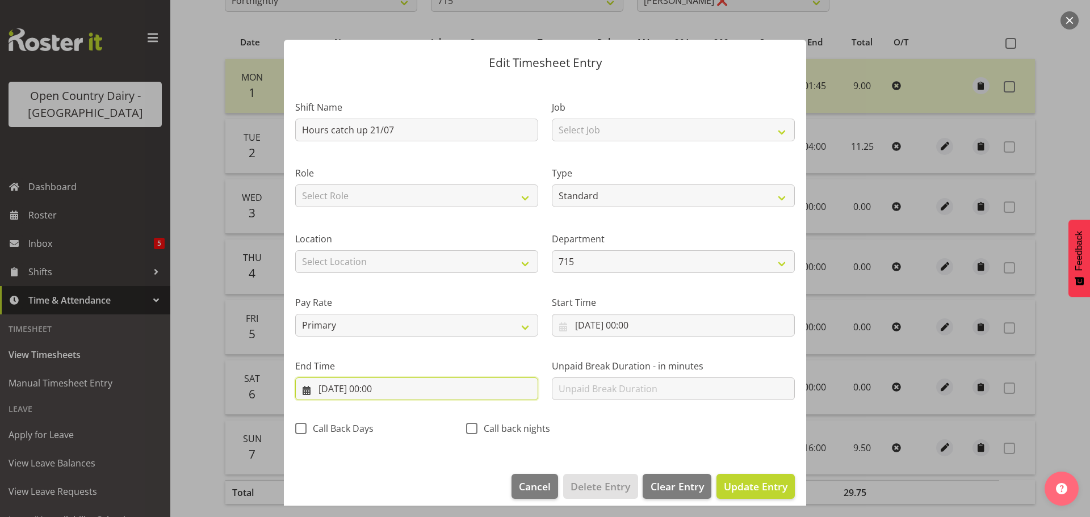
click at [374, 390] on input "04/09/2025, 00:00" at bounding box center [416, 389] width 243 height 23
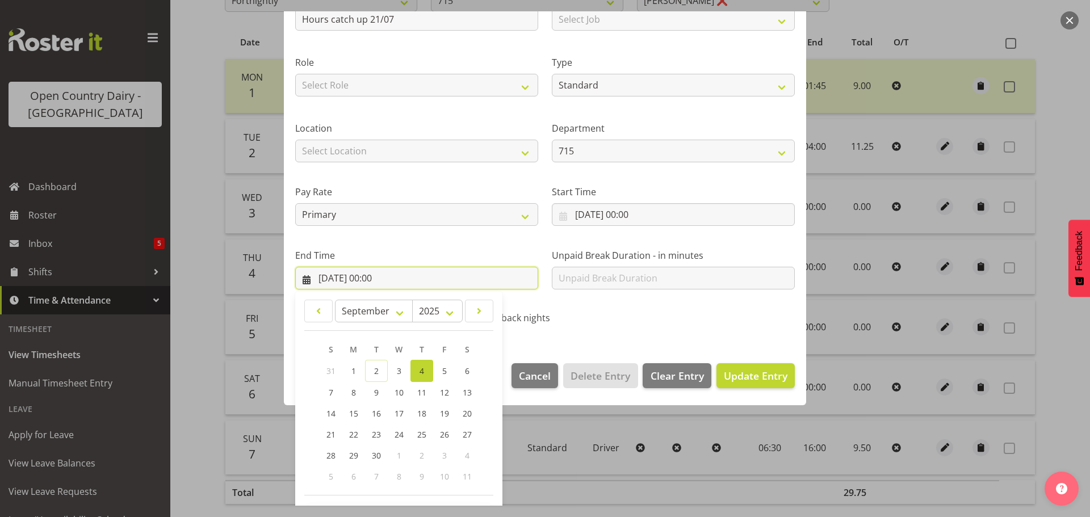
scroll to position [154, 0]
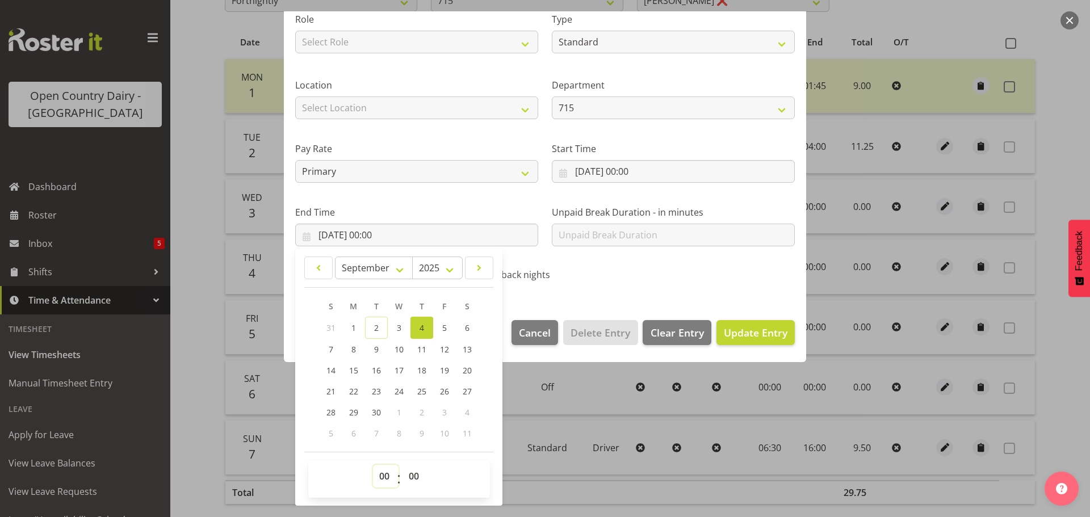
click at [384, 477] on select "00 01 02 03 04 05 06 07 08 09 10 11 12 13 14 15 16 17 18 19 20 21 22 23" at bounding box center [386, 476] width 26 height 23
select select "9"
click at [373, 465] on select "00 01 02 03 04 05 06 07 08 09 10 11 12 13 14 15 16 17 18 19 20 21 22 23" at bounding box center [386, 476] width 26 height 23
type input "04/09/2025, 09:00"
click at [415, 479] on select "00 01 02 03 04 05 06 07 08 09 10 11 12 13 14 15 16 17 18 19 20 21 22 23 24 25 2…" at bounding box center [416, 476] width 26 height 23
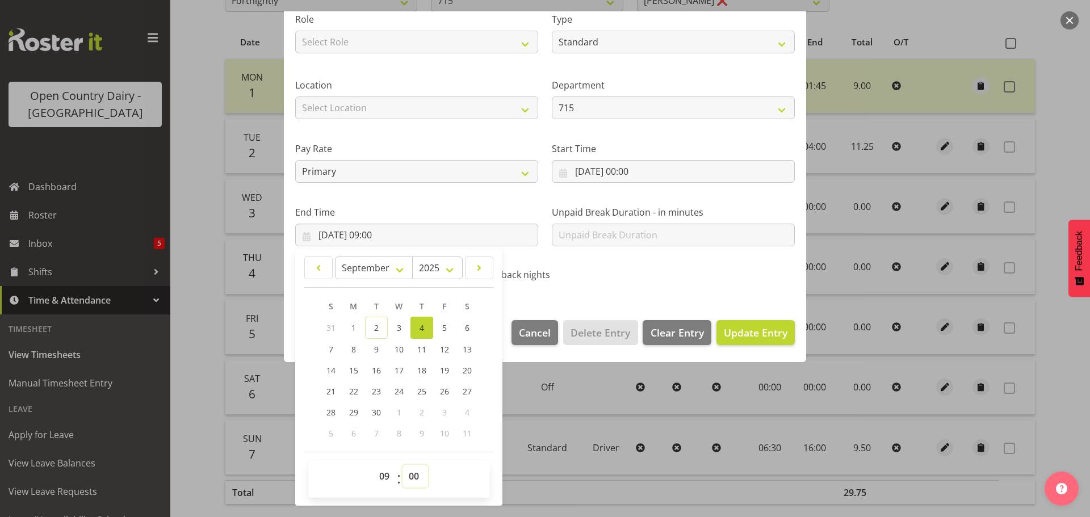
select select "45"
click at [403, 465] on select "00 01 02 03 04 05 06 07 08 09 10 11 12 13 14 15 16 17 18 19 20 21 22 23 24 25 2…" at bounding box center [416, 476] width 26 height 23
type input "04/09/2025, 09:45"
click at [741, 332] on span "Update Entry" at bounding box center [756, 333] width 64 height 14
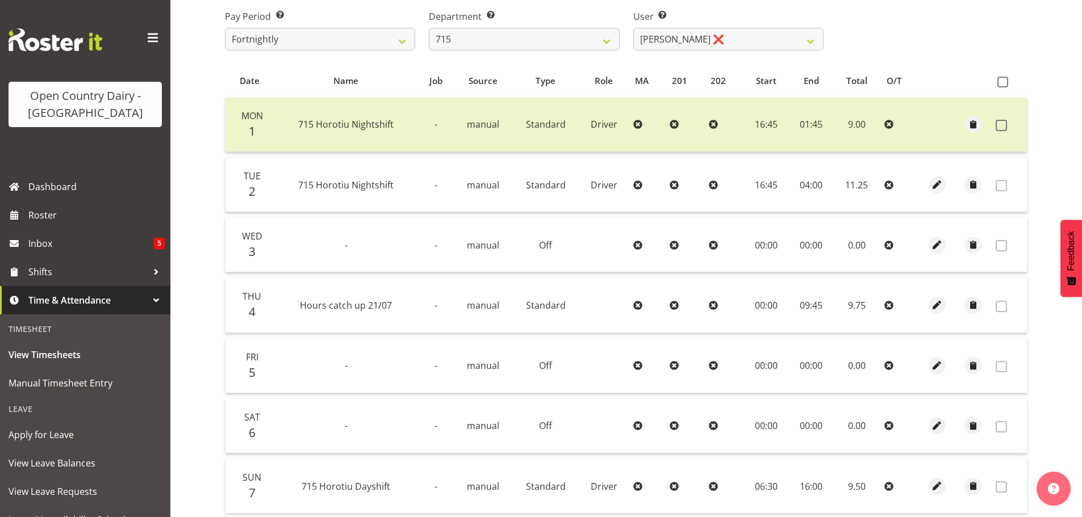
scroll to position [0, 0]
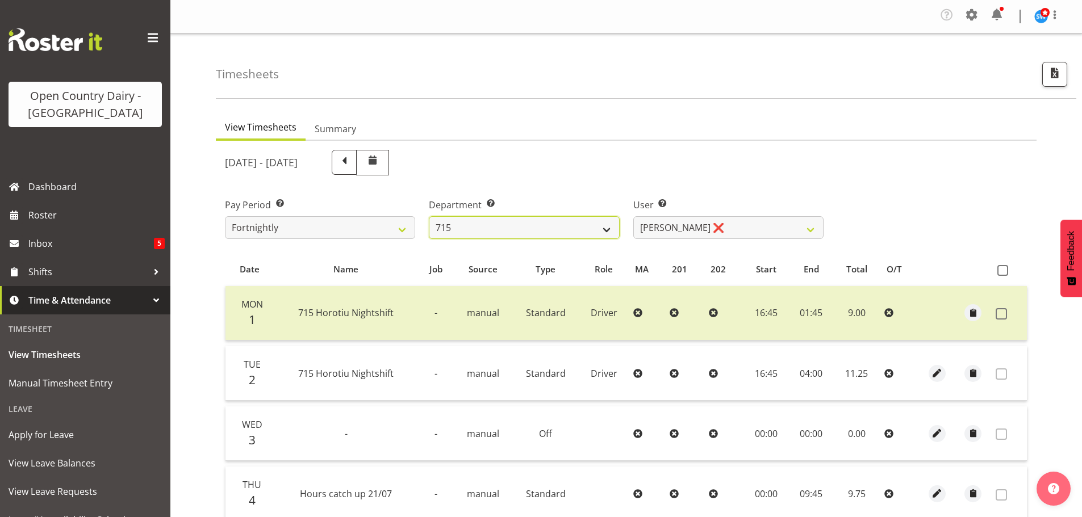
click at [601, 225] on select "701 702 703 704 705 706 707 708 709 710 711 712 713 714 715 716 717 718 719 720" at bounding box center [524, 227] width 190 height 23
select select "734"
click at [429, 216] on select "701 702 703 704 705 706 707 708 709 710 711 712 713 714 715 716 717 718 719 720" at bounding box center [524, 227] width 190 height 23
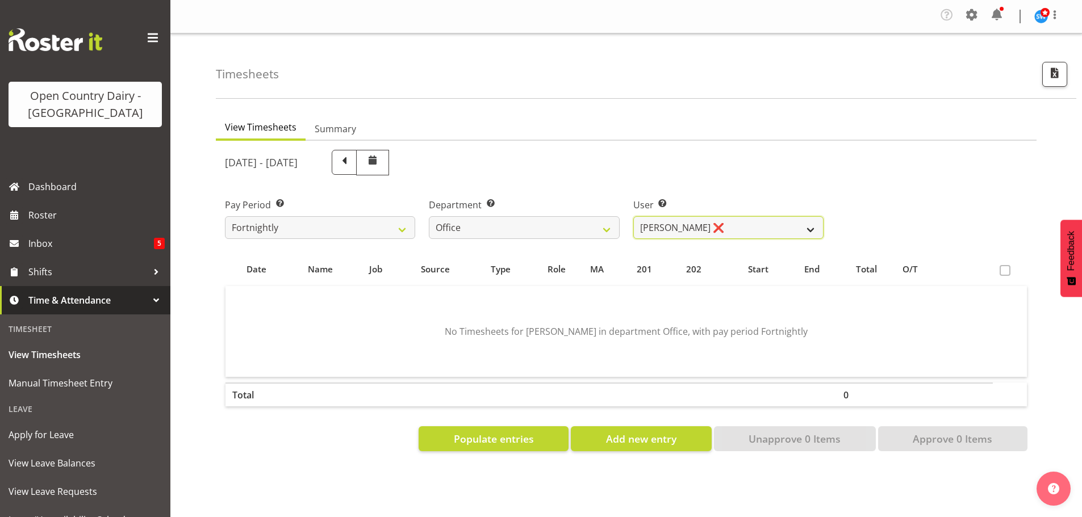
click at [747, 226] on select "Jason Porter ❌ Kelvin Forsman ❌ Leon Paki ❌ Mark Gudsell ❌ Milk Reception Wahar…" at bounding box center [728, 227] width 190 height 23
click at [633, 216] on select "Jason Porter ❌ Kelvin Forsman ❌ Leon Paki ❌ Mark Gudsell ❌ Milk Reception Wahar…" at bounding box center [728, 227] width 190 height 23
click at [681, 224] on select "Jason Porter ❌ Kelvin Forsman ❌ Leon Paki ❌ Mark Gudsell ❌ Milk Reception Wahar…" at bounding box center [728, 227] width 190 height 23
click at [633, 216] on select "Jason Porter ❌ Kelvin Forsman ❌ Leon Paki ❌ Mark Gudsell ❌ Milk Reception Wahar…" at bounding box center [728, 227] width 190 height 23
click at [680, 228] on select "Jason Porter ❌ Kelvin Forsman ❌ Leon Paki ❌ Mark Gudsell ❌ Milk Reception Wahar…" at bounding box center [728, 227] width 190 height 23
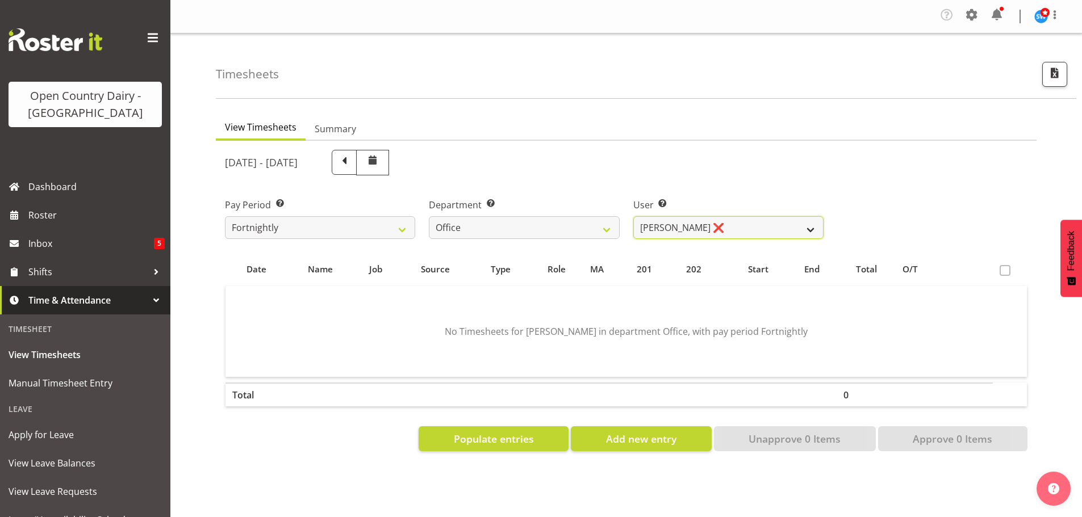
select select "8227"
click at [633, 216] on select "Jason Porter ❌ Kelvin Forsman ❌ Leon Paki ❌ Mark Gudsell ❌ Milk Reception Wahar…" at bounding box center [728, 227] width 190 height 23
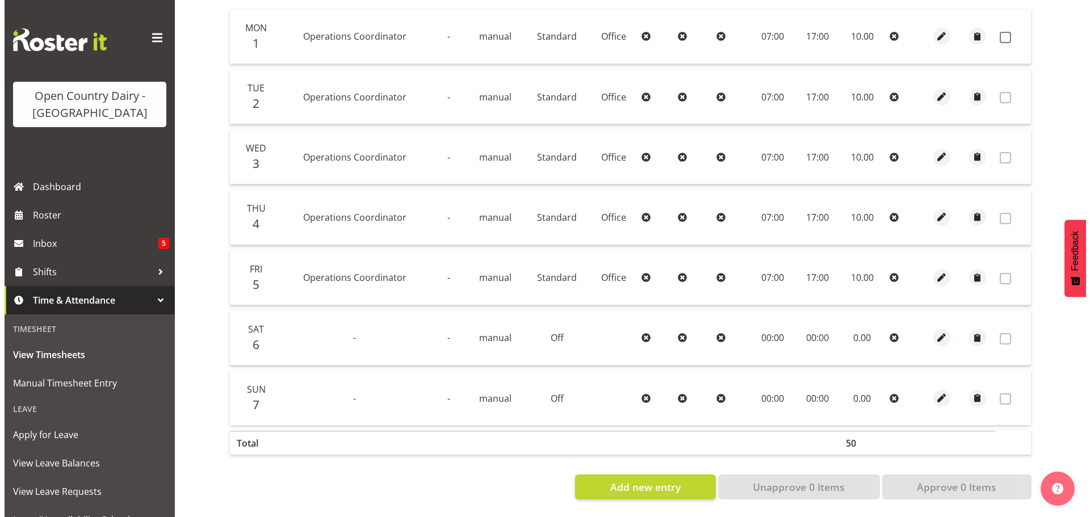
scroll to position [285, 0]
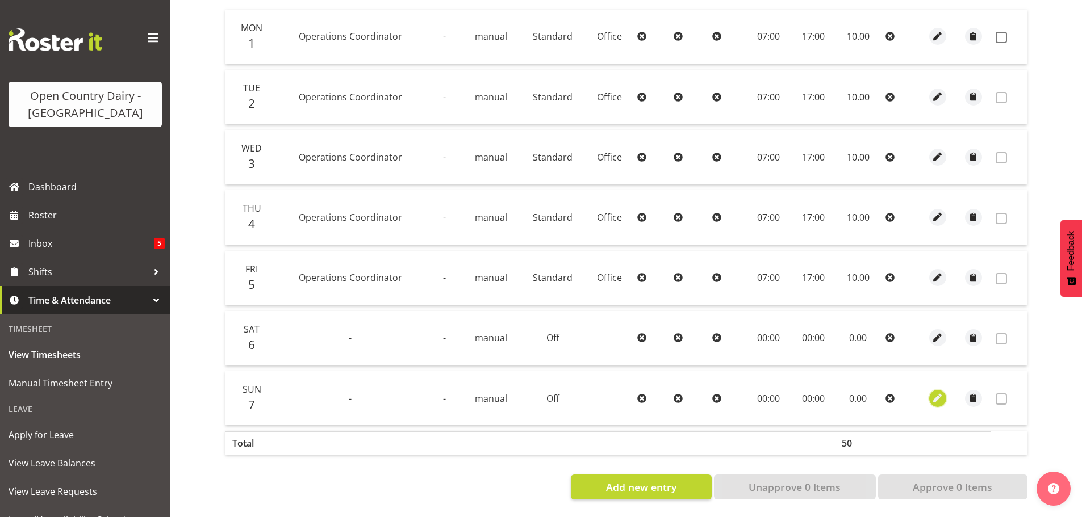
click at [939, 392] on span "button" at bounding box center [937, 398] width 13 height 13
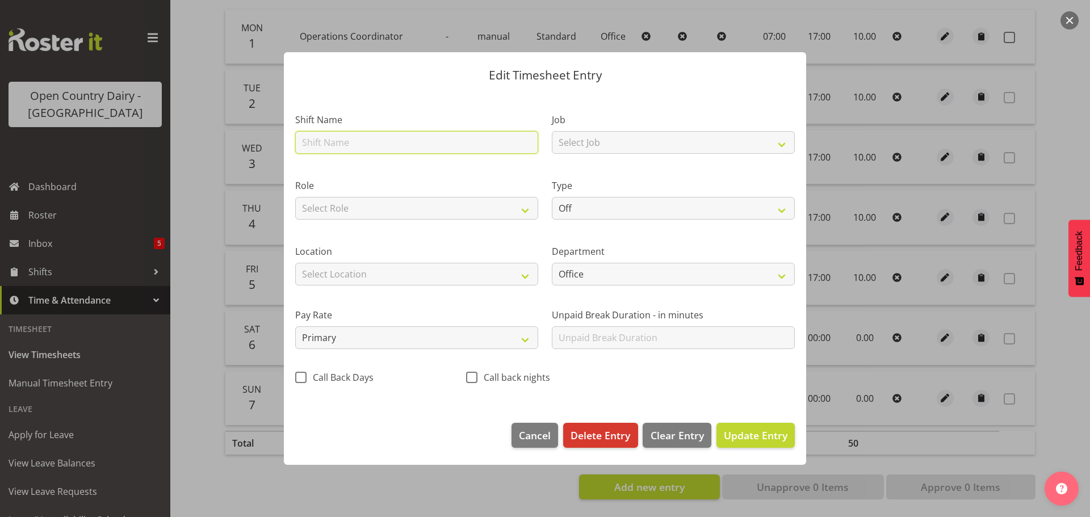
click at [374, 143] on input "text" at bounding box center [416, 142] width 243 height 23
type input "Hours catch up 21/07"
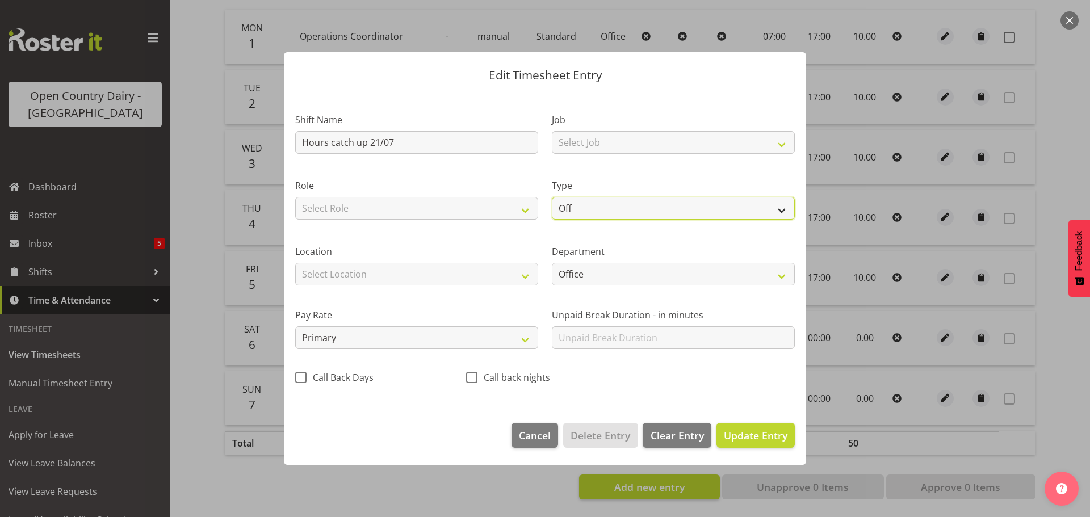
click at [716, 207] on select "Off Standard Public Holiday Public Holiday (Worked) Day In Lieu Annual Leave Si…" at bounding box center [673, 208] width 243 height 23
select select "Standard"
click at [552, 197] on select "Off Standard Public Holiday Public Holiday (Worked) Day In Lieu Annual Leave Si…" at bounding box center [673, 208] width 243 height 23
select select "8"
select select "2025"
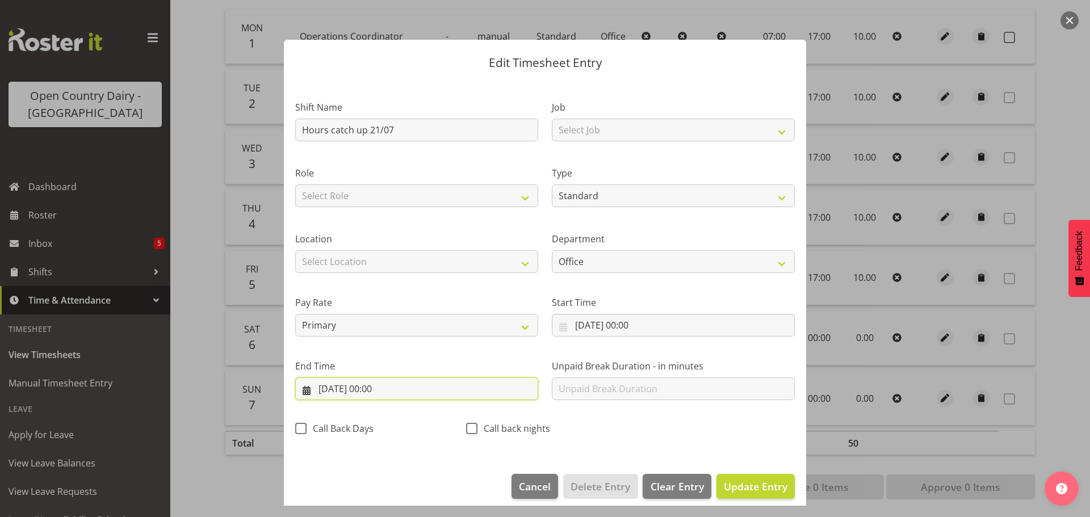
click at [386, 393] on input "07/09/2025, 00:00" at bounding box center [416, 389] width 243 height 23
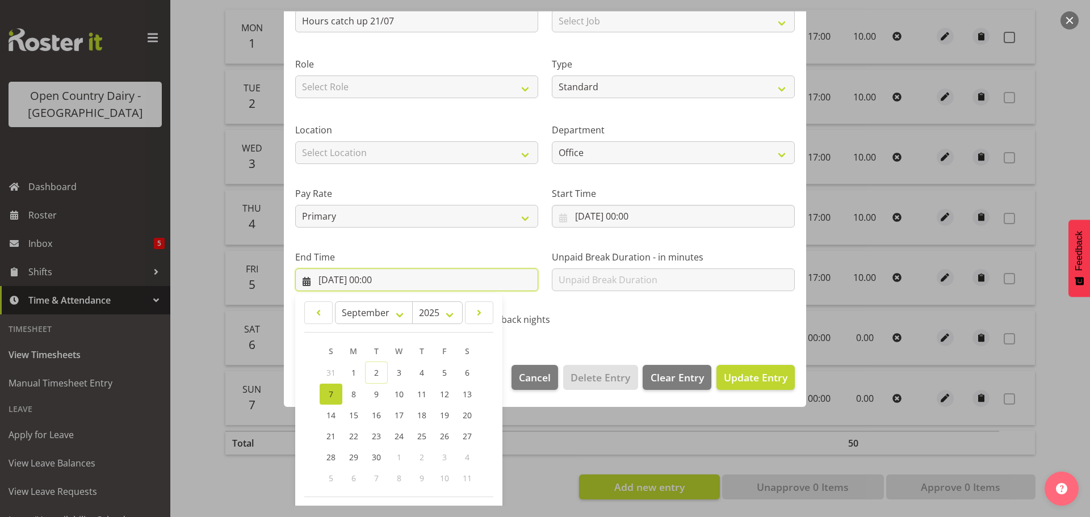
scroll to position [154, 0]
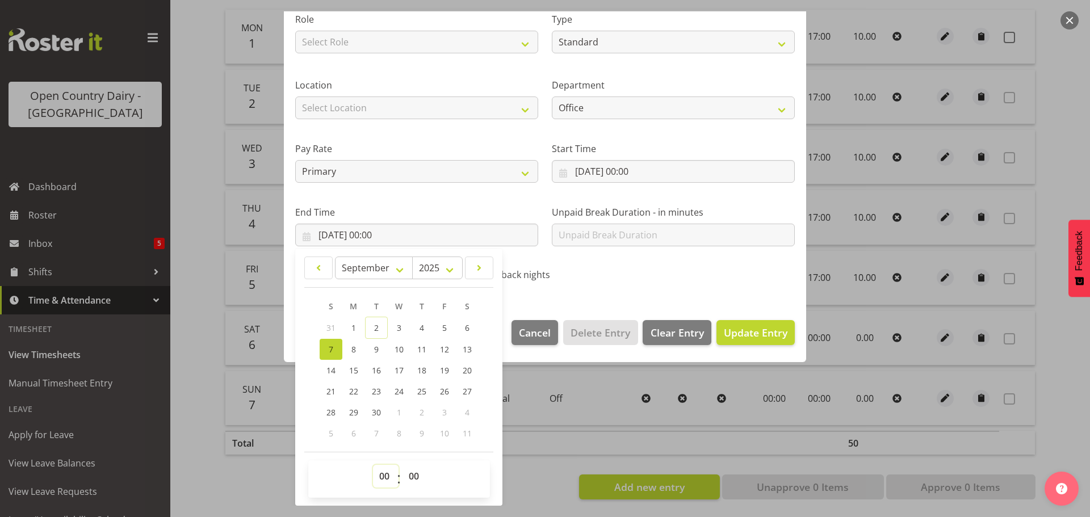
click at [386, 476] on select "00 01 02 03 04 05 06 07 08 09 10 11 12 13 14 15 16 17 18 19 20 21 22 23" at bounding box center [386, 476] width 26 height 23
select select "9"
click at [373, 465] on select "00 01 02 03 04 05 06 07 08 09 10 11 12 13 14 15 16 17 18 19 20 21 22 23" at bounding box center [386, 476] width 26 height 23
type input "07/09/2025, 09:00"
click at [753, 333] on span "Update Entry" at bounding box center [756, 333] width 64 height 14
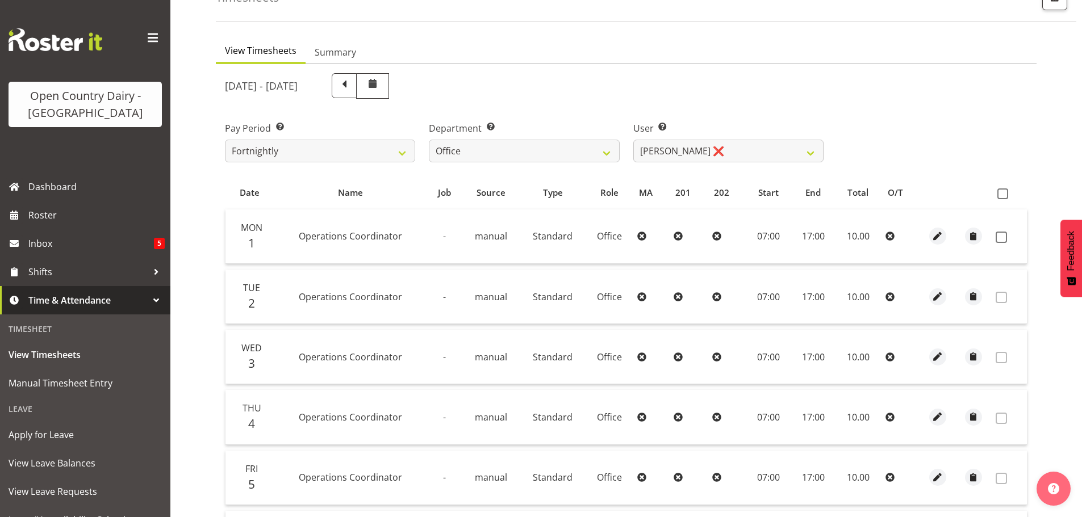
scroll to position [1, 0]
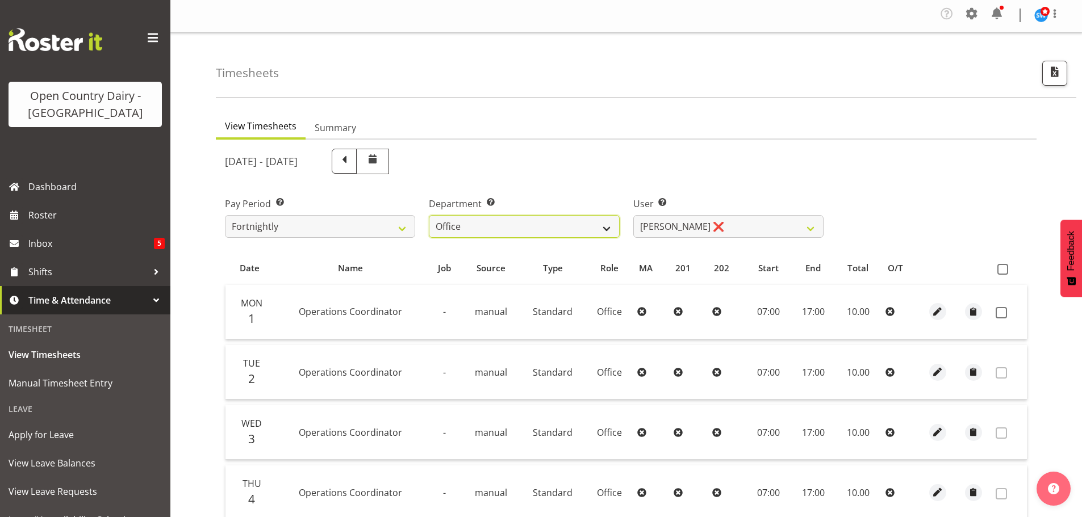
click at [595, 230] on select "701 702 703 704 705 706 707 708 709 710 711 712 713 714 715 716 717 718 719 720" at bounding box center [524, 226] width 190 height 23
select select "733"
click at [429, 215] on select "701 702 703 704 705 706 707 708 709 710 711 712 713 714 715 716 717 718 719 720" at bounding box center [524, 226] width 190 height 23
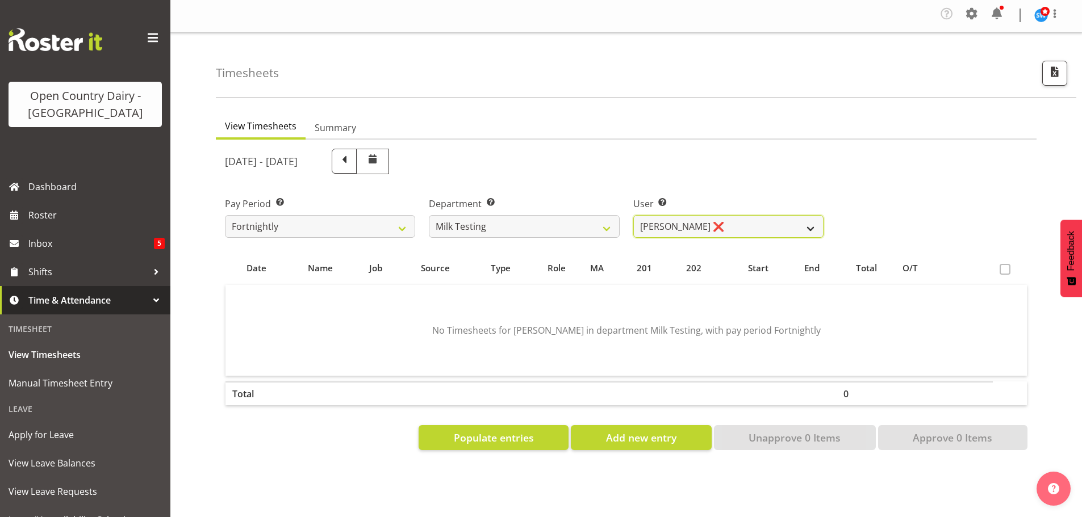
click at [739, 227] on select "Diana Ridings ❌ George Smith ❌ Helaina Walker ❌ Kim Madden ❌ Michael Brechelt ❌…" at bounding box center [728, 226] width 190 height 23
select select "7421"
click at [633, 215] on select "Diana Ridings ❌ George Smith ❌ Helaina Walker ❌ Kim Madden ❌ Michael Brechelt ❌…" at bounding box center [728, 226] width 190 height 23
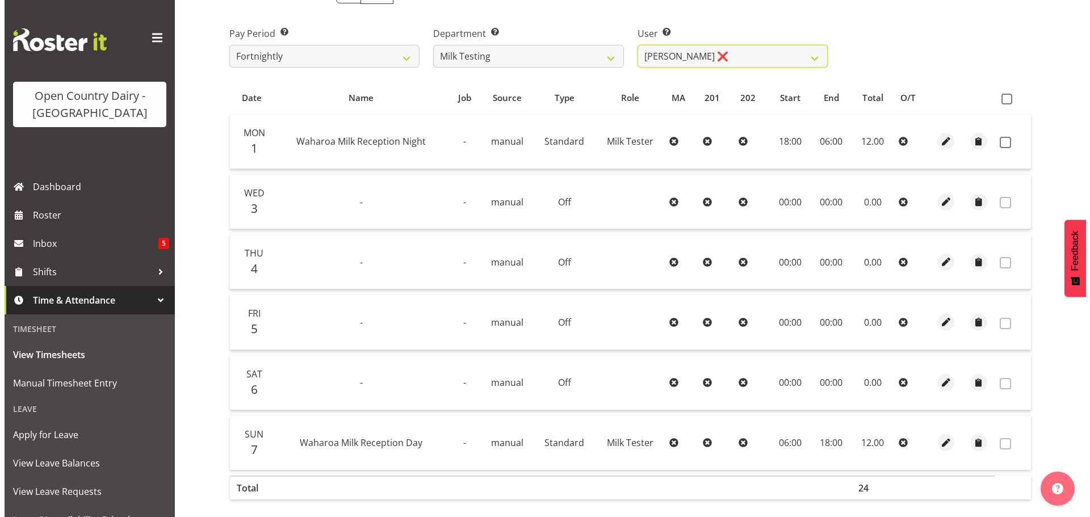
scroll to position [225, 0]
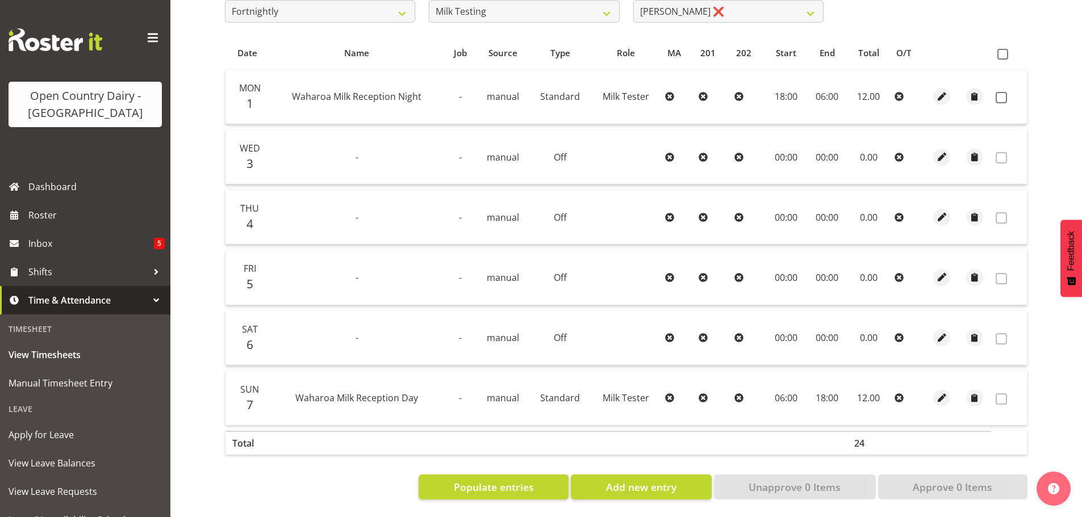
click at [309, 208] on td "-" at bounding box center [357, 217] width 174 height 55
click at [938, 211] on span "button" at bounding box center [941, 217] width 13 height 13
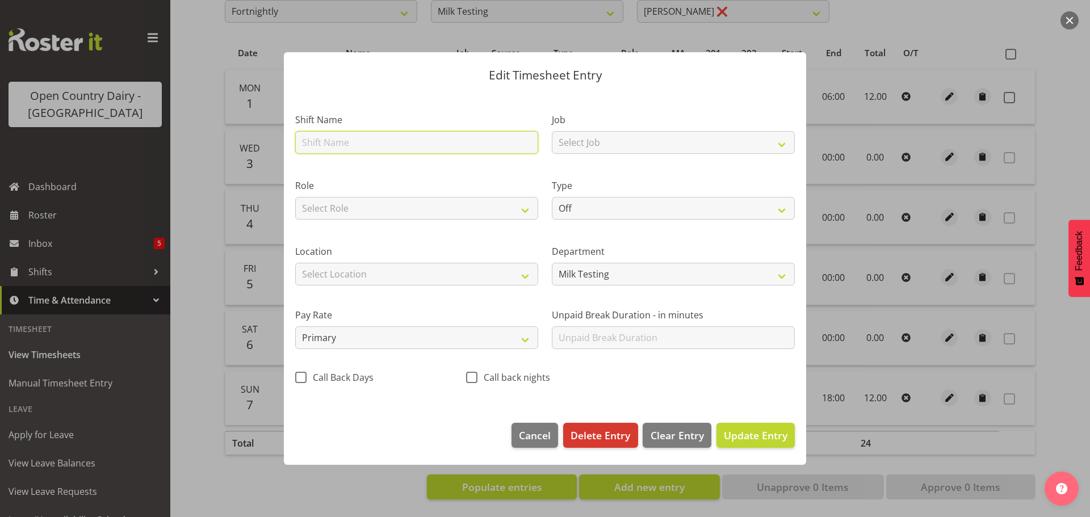
click at [361, 140] on input "text" at bounding box center [416, 142] width 243 height 23
type input "Hours catch up 21/07"
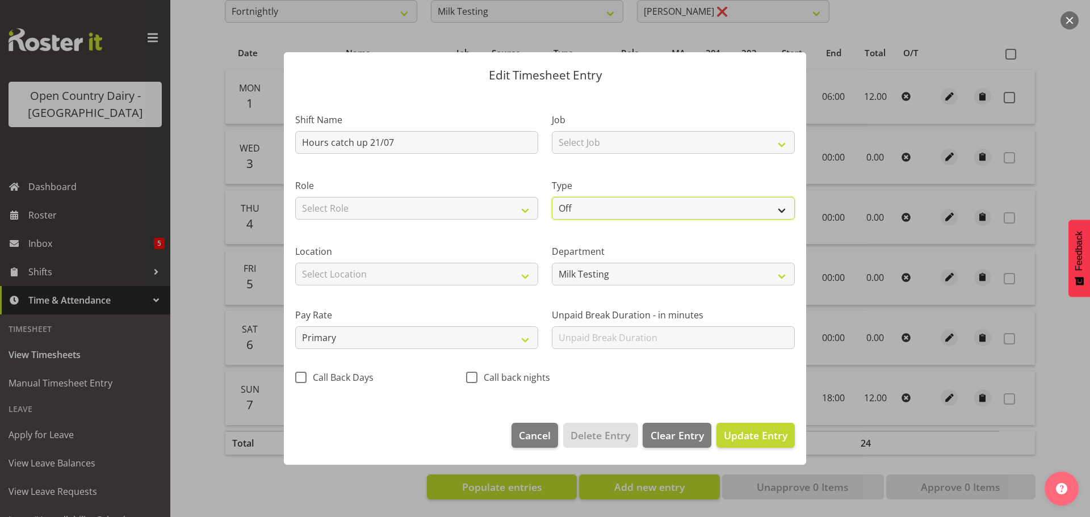
click at [677, 206] on select "Off Standard Public Holiday Public Holiday (Worked) Day In Lieu Annual Leave Si…" at bounding box center [673, 208] width 243 height 23
select select "Standard"
click at [552, 197] on select "Off Standard Public Holiday Public Holiday (Worked) Day In Lieu Annual Leave Si…" at bounding box center [673, 208] width 243 height 23
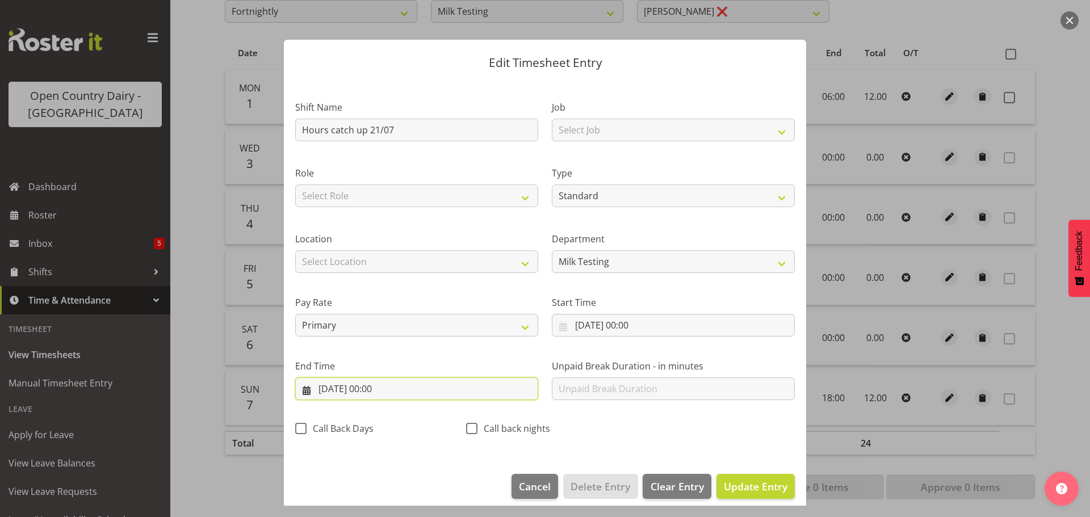
click at [376, 388] on input "04/09/2025, 00:00" at bounding box center [416, 389] width 243 height 23
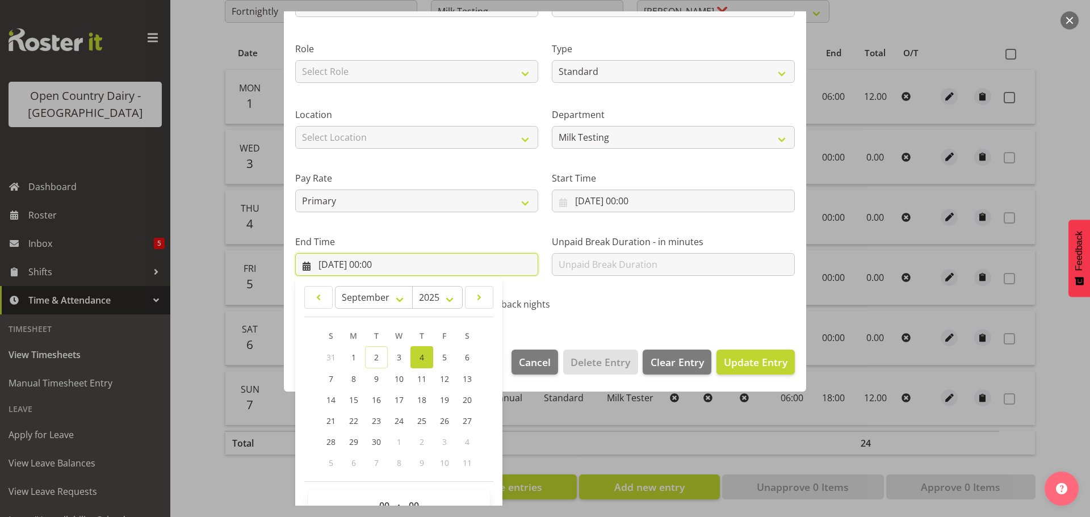
scroll to position [154, 0]
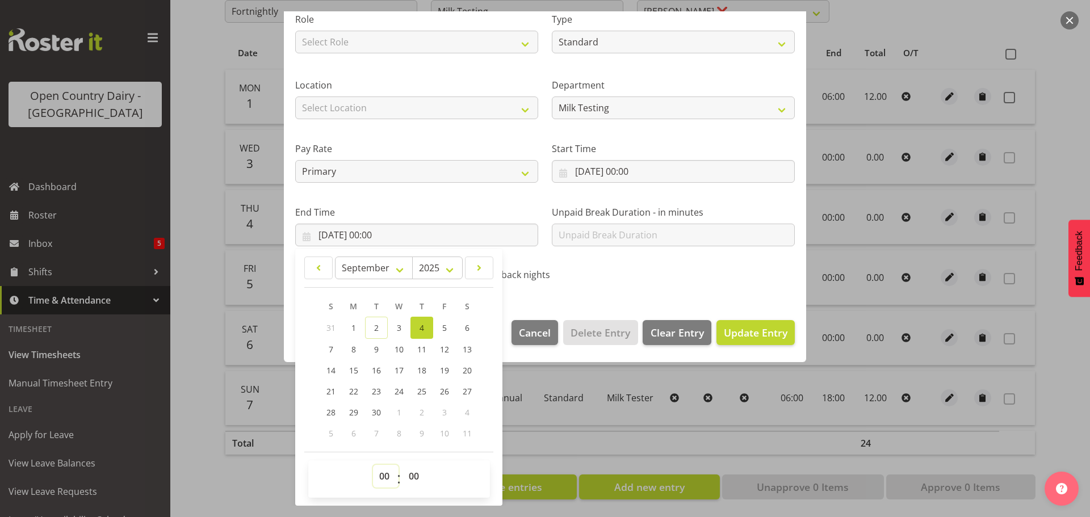
click at [379, 477] on select "00 01 02 03 04 05 06 07 08 09 10 11 12 13 14 15 16 17 18 19 20 21 22 23" at bounding box center [386, 476] width 26 height 23
select select "12"
click at [373, 465] on select "00 01 02 03 04 05 06 07 08 09 10 11 12 13 14 15 16 17 18 19 20 21 22 23" at bounding box center [386, 476] width 26 height 23
type input "04/09/2025, 12:00"
click at [413, 479] on select "00 01 02 03 04 05 06 07 08 09 10 11 12 13 14 15 16 17 18 19 20 21 22 23 24 25 2…" at bounding box center [416, 476] width 26 height 23
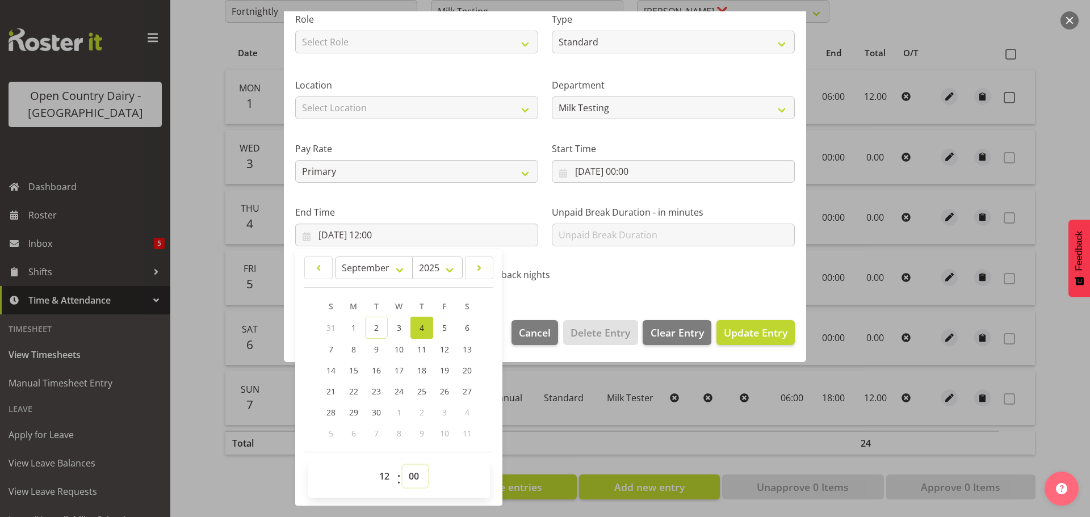
select select "30"
click at [403, 465] on select "00 01 02 03 04 05 06 07 08 09 10 11 12 13 14 15 16 17 18 19 20 21 22 23 24 25 2…" at bounding box center [416, 476] width 26 height 23
type input "04/09/2025, 12:30"
click at [748, 332] on span "Update Entry" at bounding box center [756, 333] width 64 height 14
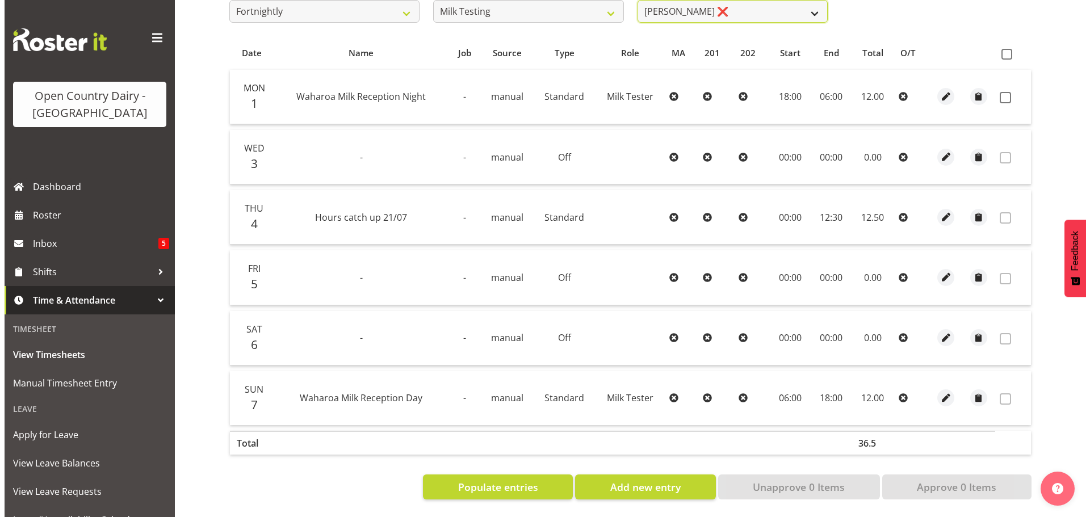
scroll to position [216, 0]
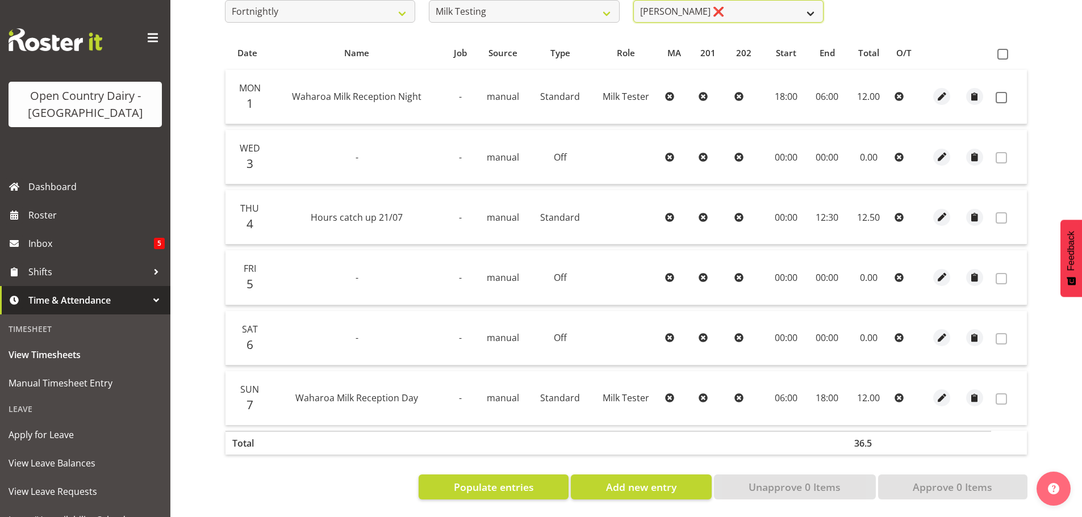
click at [728, 2] on select "Diana Ridings ❌ George Smith ❌ Helaina Walker ❌ Kim Madden ❌ Michael Brechelt ❌…" at bounding box center [728, 11] width 190 height 23
select select "7379"
click at [633, 0] on select "Diana Ridings ❌ George Smith ❌ Helaina Walker ❌ Kim Madden ❌ Michael Brechelt ❌…" at bounding box center [728, 11] width 190 height 23
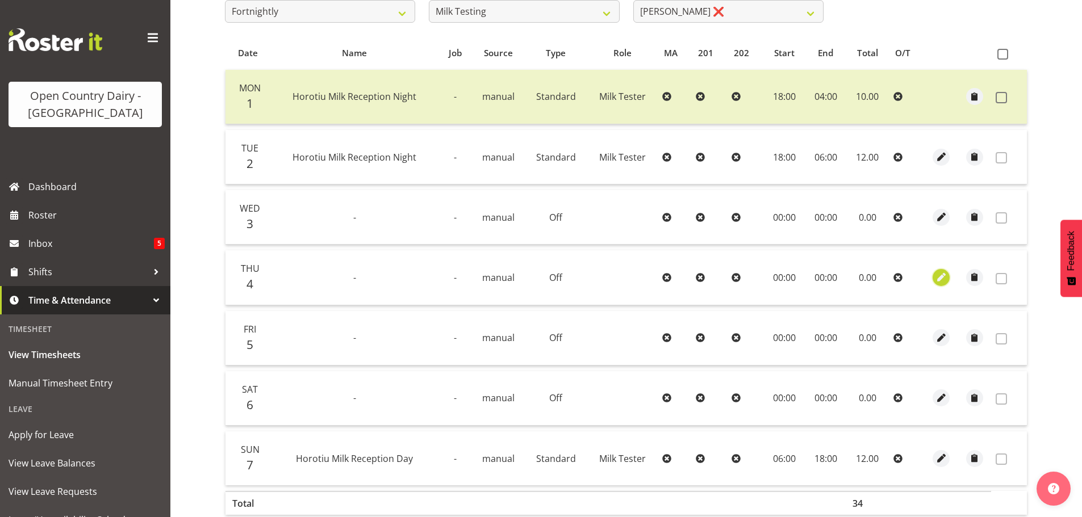
click at [942, 280] on span "button" at bounding box center [941, 277] width 13 height 13
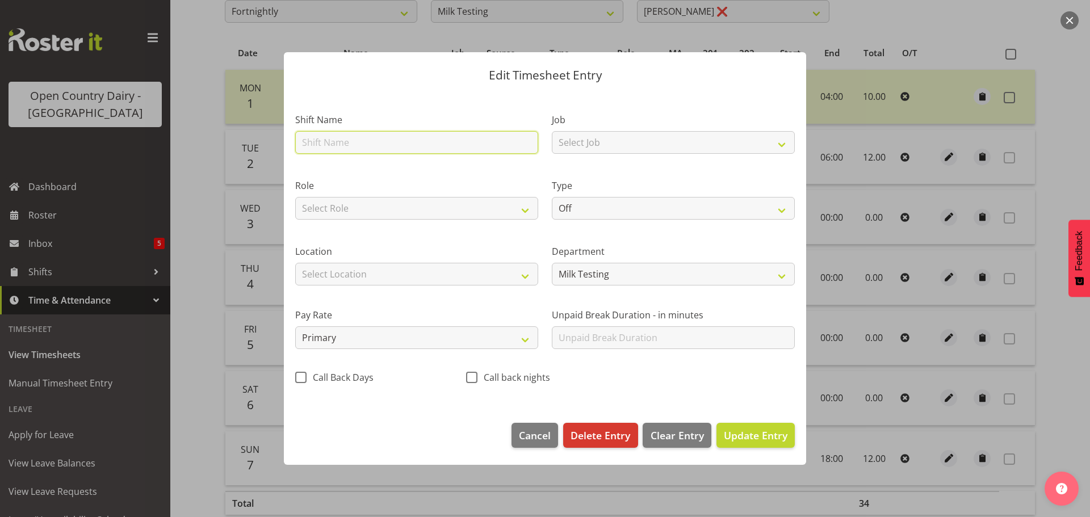
click at [387, 140] on input "text" at bounding box center [416, 142] width 243 height 23
type input "Hours catch up 21/07"
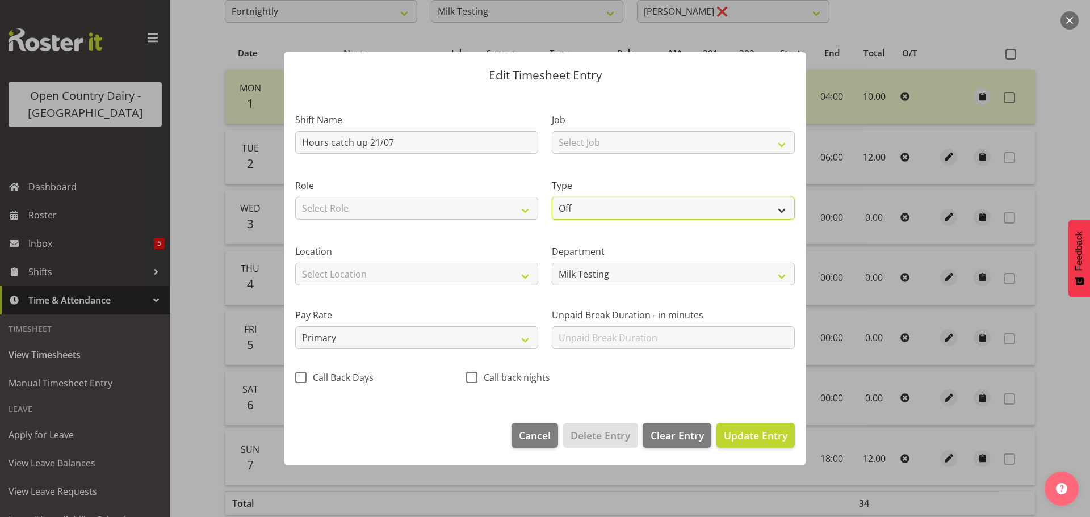
click at [659, 209] on select "Off Standard Public Holiday Public Holiday (Worked) Day In Lieu Annual Leave Si…" at bounding box center [673, 208] width 243 height 23
select select "Standard"
click at [552, 197] on select "Off Standard Public Holiday Public Holiday (Worked) Day In Lieu Annual Leave Si…" at bounding box center [673, 208] width 243 height 23
select select "8"
select select "2025"
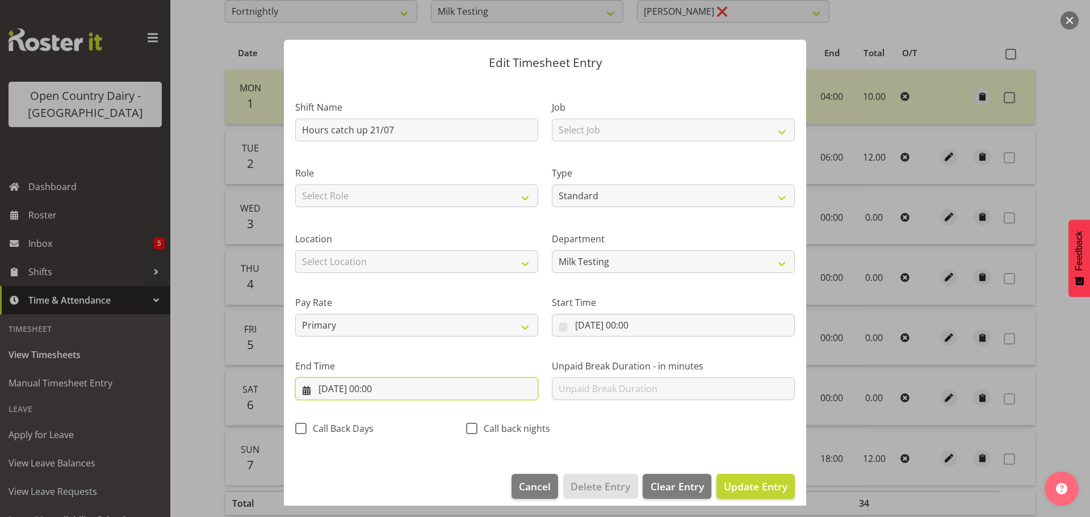
click at [389, 389] on input "04/09/2025, 00:00" at bounding box center [416, 389] width 243 height 23
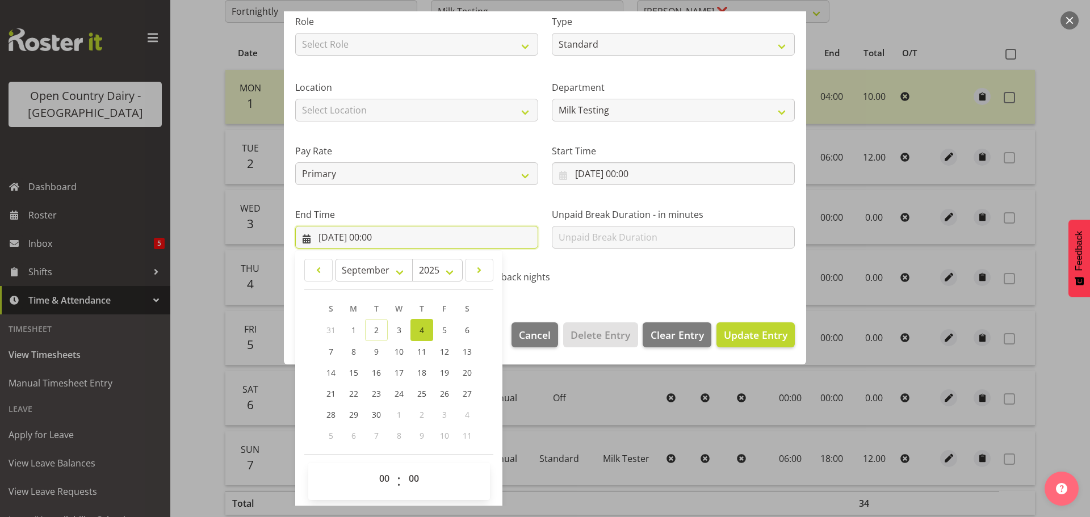
scroll to position [154, 0]
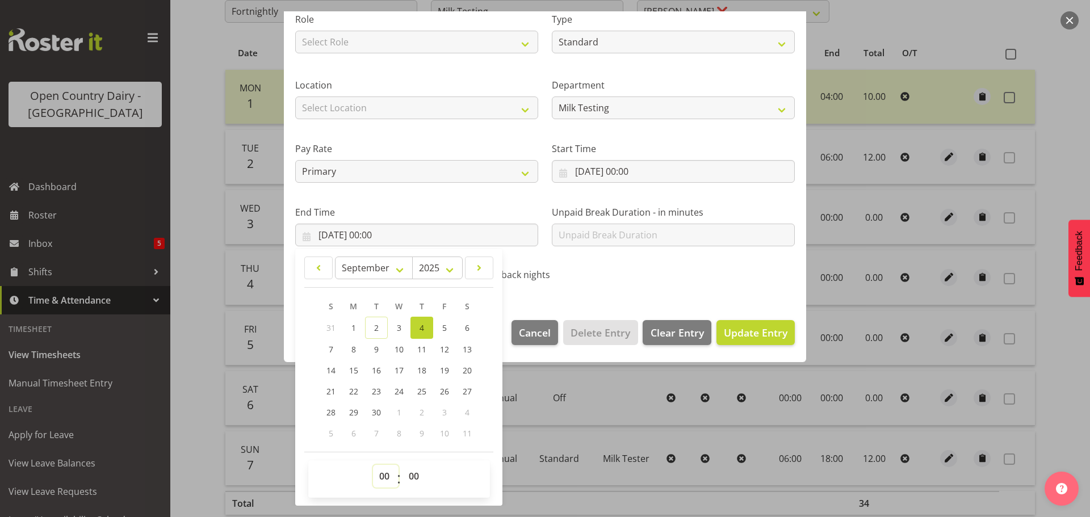
click at [382, 475] on select "00 01 02 03 04 05 06 07 08 09 10 11 12 13 14 15 16 17 18 19 20 21 22 23" at bounding box center [386, 476] width 26 height 23
select select "3"
click at [373, 465] on select "00 01 02 03 04 05 06 07 08 09 10 11 12 13 14 15 16 17 18 19 20 21 22 23" at bounding box center [386, 476] width 26 height 23
type input "04/09/2025, 03:00"
click at [413, 480] on select "00 01 02 03 04 05 06 07 08 09 10 11 12 13 14 15 16 17 18 19 20 21 22 23 24 25 2…" at bounding box center [416, 476] width 26 height 23
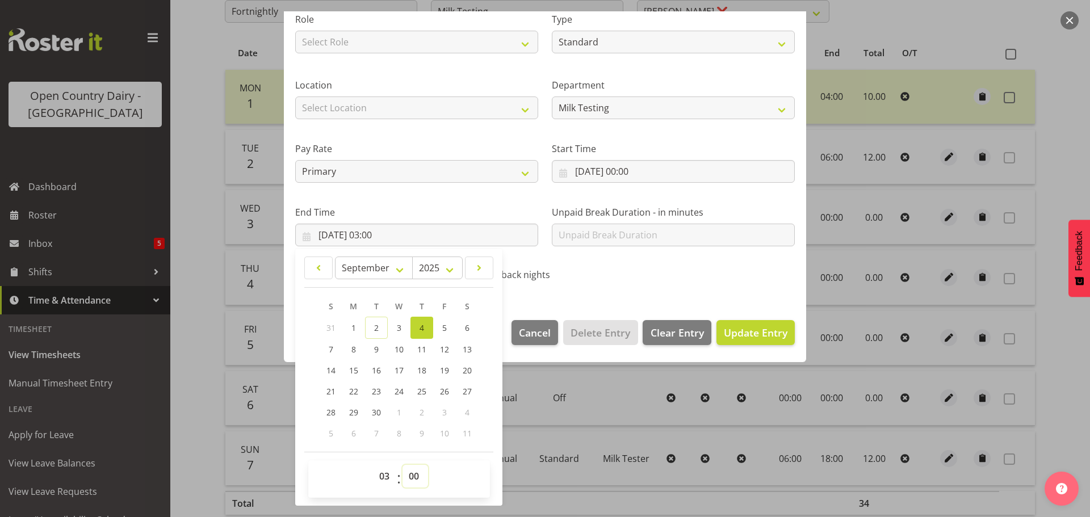
select select "30"
click at [403, 465] on select "00 01 02 03 04 05 06 07 08 09 10 11 12 13 14 15 16 17 18 19 20 21 22 23 24 25 2…" at bounding box center [416, 476] width 26 height 23
type input "04/09/2025, 03:30"
click at [749, 330] on span "Update Entry" at bounding box center [756, 333] width 64 height 14
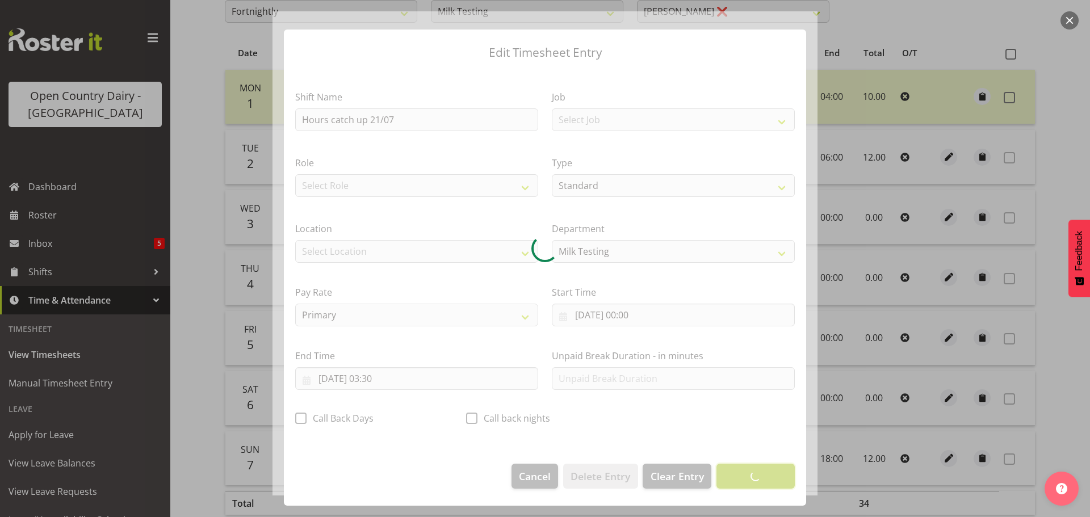
scroll to position [10, 0]
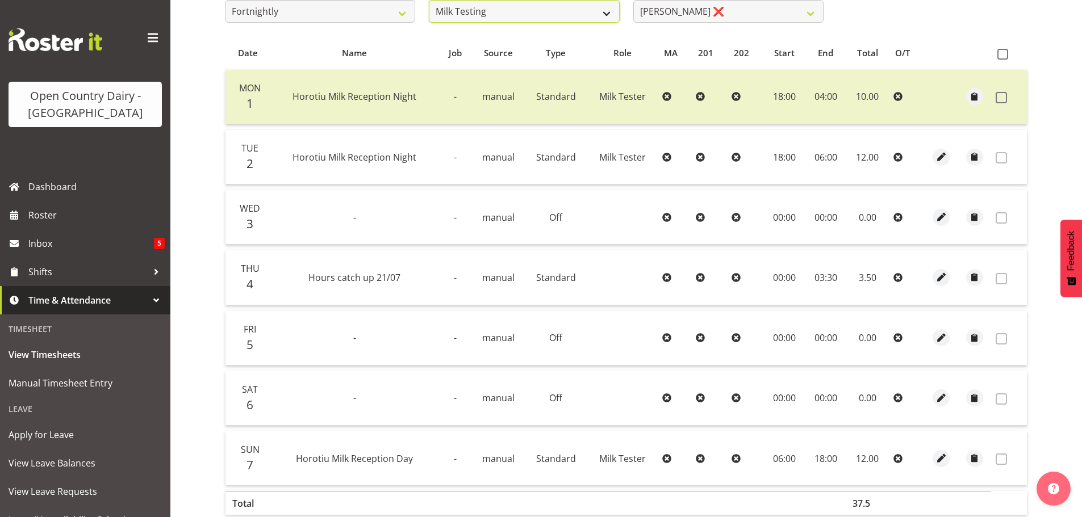
click at [606, 11] on select "701 702 703 704 705 706 707 708 709 710 711 712 713 714 715 716 717 718 719 720" at bounding box center [524, 11] width 190 height 23
select select "716"
click at [429, 0] on select "701 702 703 704 705 706 707 708 709 710 711 712 713 714 715 716 717 718 719 720" at bounding box center [524, 11] width 190 height 23
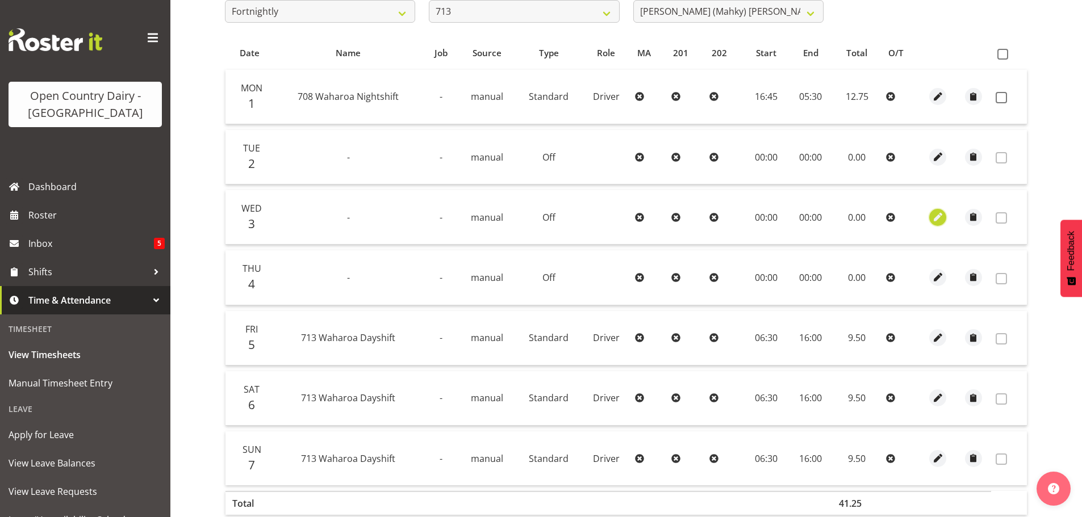
click at [934, 216] on span "button" at bounding box center [937, 217] width 13 height 13
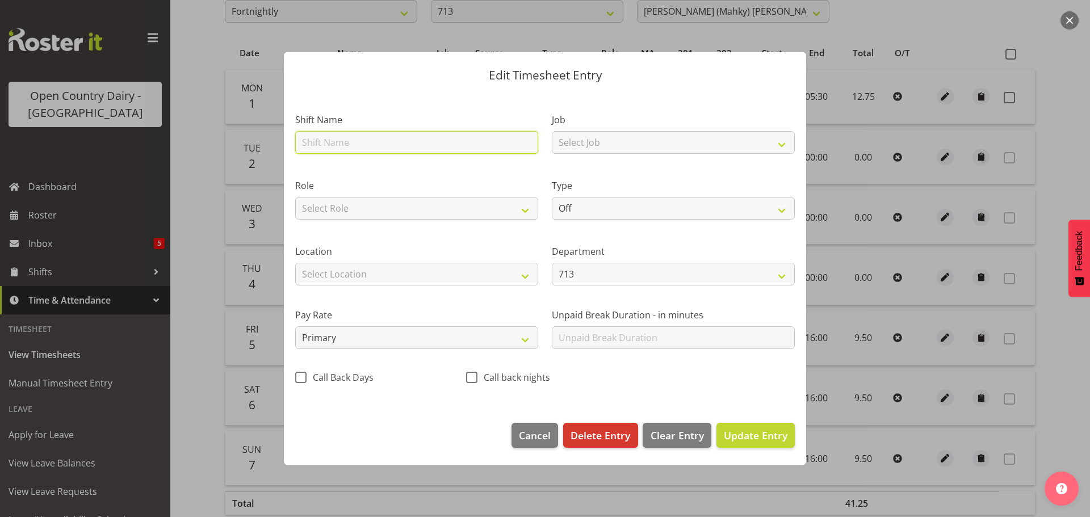
click at [374, 144] on input "text" at bounding box center [416, 142] width 243 height 23
type input "Hours catch up 21/07"
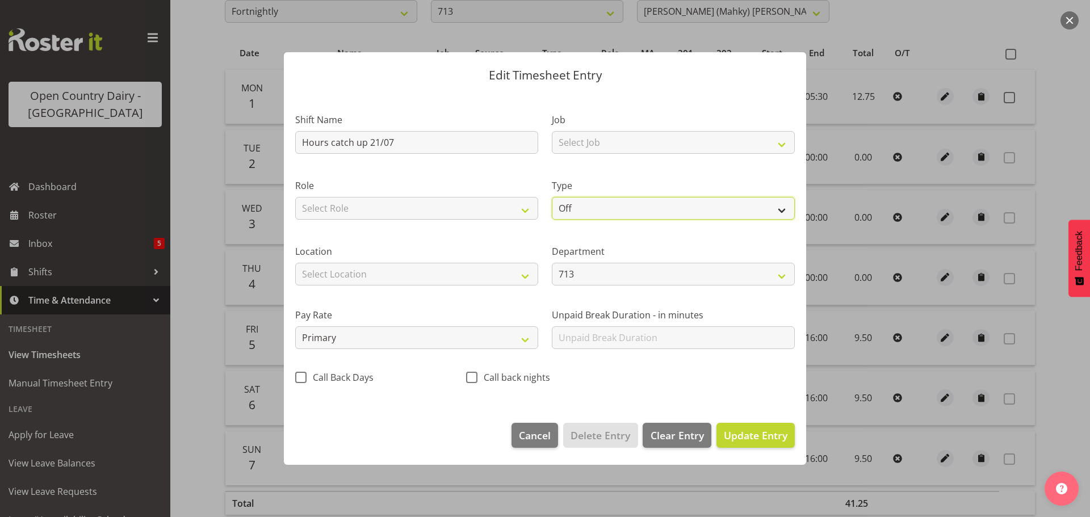
click at [647, 209] on select "Off Standard Public Holiday Public Holiday (Worked) Day In Lieu Annual Leave Si…" at bounding box center [673, 208] width 243 height 23
select select "Standard"
click at [552, 197] on select "Off Standard Public Holiday Public Holiday (Worked) Day In Lieu Annual Leave Si…" at bounding box center [673, 208] width 243 height 23
select select "8"
select select "2025"
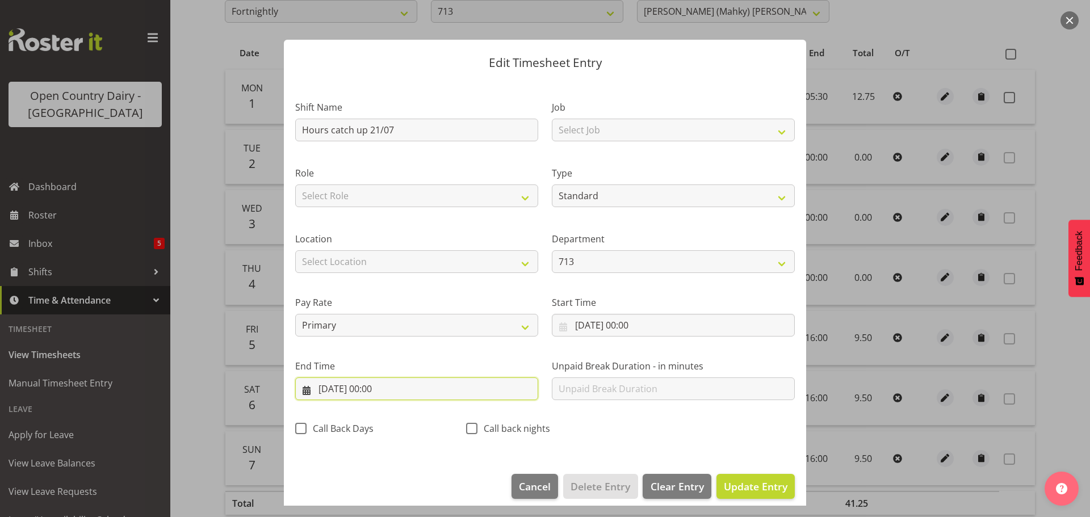
click at [367, 387] on input "03/09/2025, 00:00" at bounding box center [416, 389] width 243 height 23
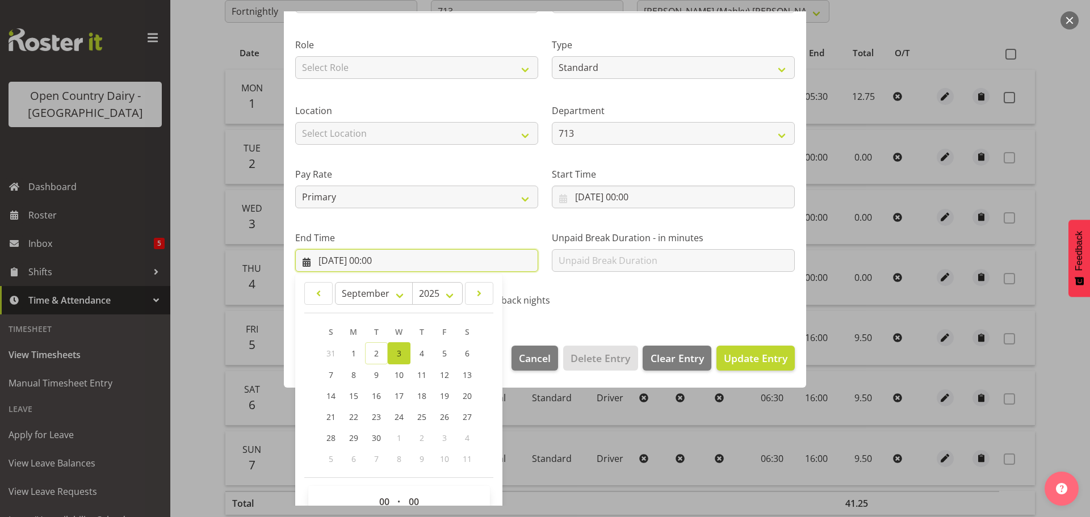
scroll to position [154, 0]
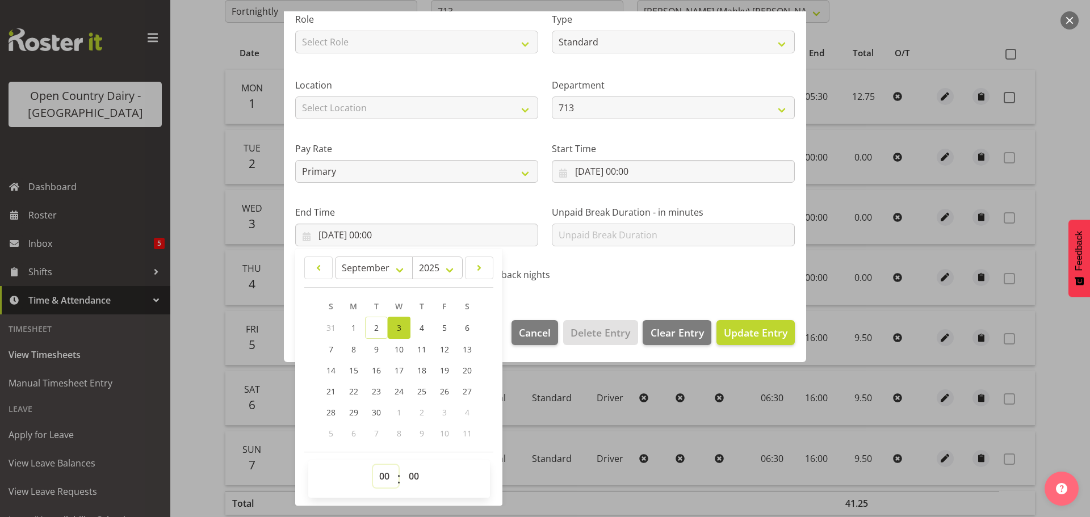
click at [381, 476] on select "00 01 02 03 04 05 06 07 08 09 10 11 12 13 14 15 16 17 18 19 20 21 22 23" at bounding box center [386, 476] width 26 height 23
select select "12"
click at [373, 465] on select "00 01 02 03 04 05 06 07 08 09 10 11 12 13 14 15 16 17 18 19 20 21 22 23" at bounding box center [386, 476] width 26 height 23
type input "03/09/2025, 12:00"
click at [413, 477] on select "00 01 02 03 04 05 06 07 08 09 10 11 12 13 14 15 16 17 18 19 20 21 22 23 24 25 2…" at bounding box center [416, 476] width 26 height 23
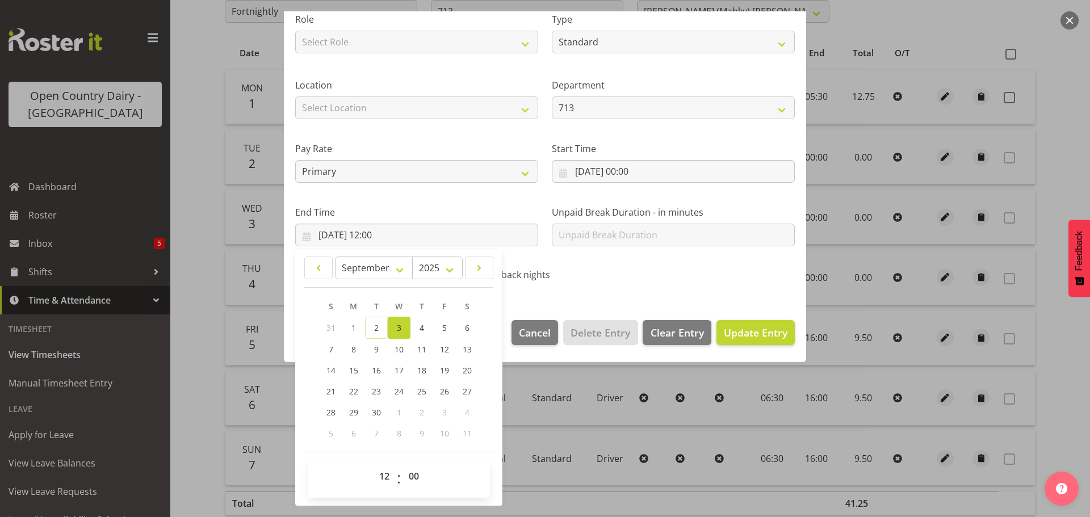
click at [626, 295] on section "Shift Name Hours catch up 21/07 Job Select Job Driver Driver supervisor Support…" at bounding box center [545, 117] width 522 height 383
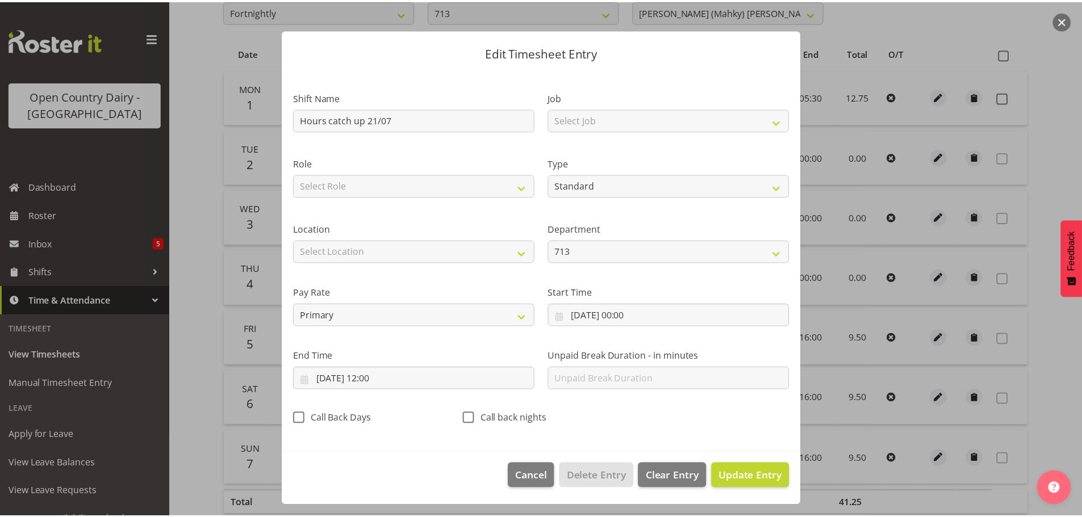
scroll to position [10, 0]
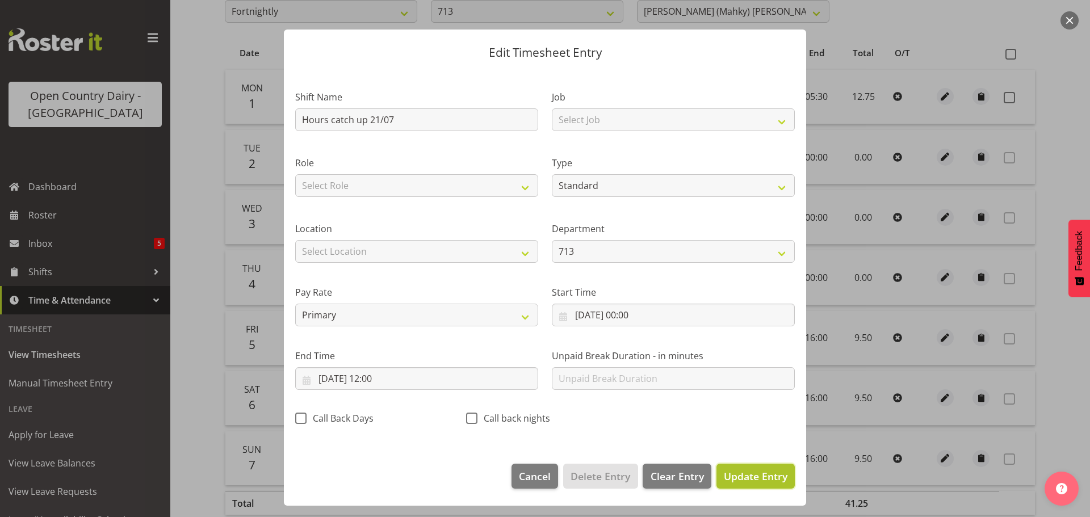
click at [736, 476] on span "Update Entry" at bounding box center [756, 477] width 64 height 14
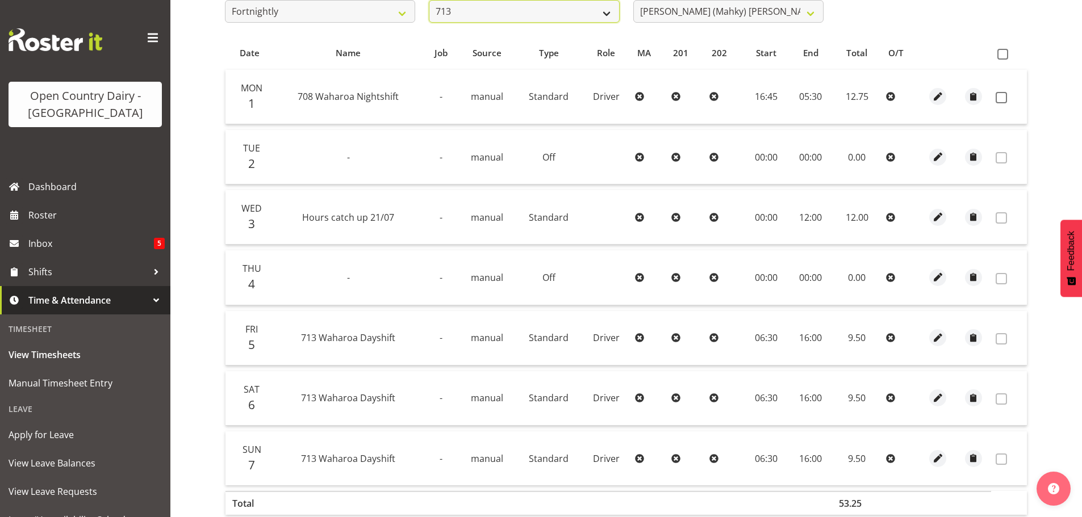
click at [585, 8] on select "701 702 703 704 705 706 707 708 709 710 711 712 713 714 715 716 717 718 719 720" at bounding box center [524, 11] width 190 height 23
select select "763"
click at [429, 0] on select "701 702 703 704 705 706 707 708 709 710 711 712 713 714 715 716 717 718 719 720" at bounding box center [524, 11] width 190 height 23
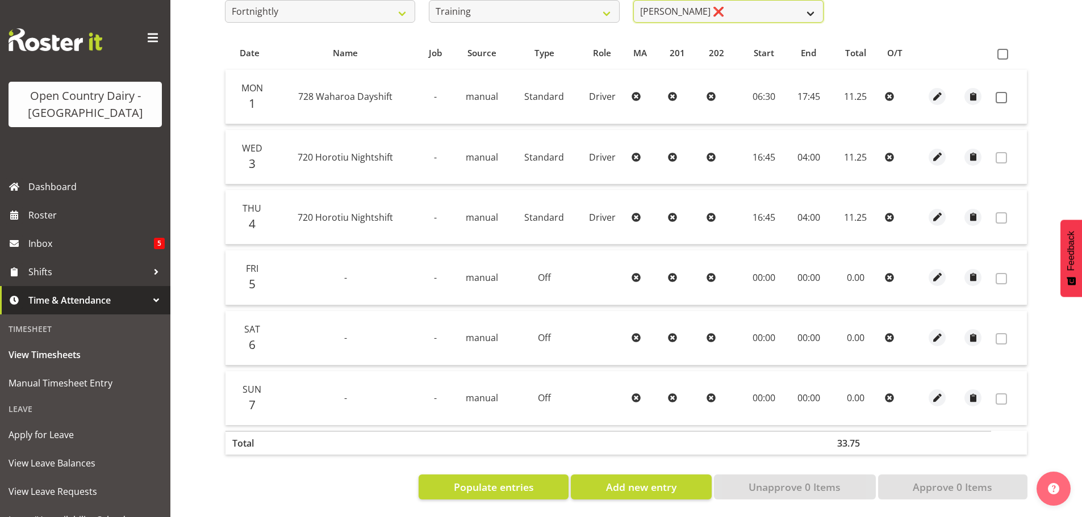
click at [758, 14] on select "Antony Lockyer ❌ David Foote (Junior) ❌ Haley Galecki ❌ Jesse Simpson ❌ Kimberl…" at bounding box center [728, 11] width 190 height 23
select select "11176"
click at [633, 0] on select "Antony Lockyer ❌ David Foote (Junior) ❌ Haley Galecki ❌ Jesse Simpson ❌ Kimberl…" at bounding box center [728, 11] width 190 height 23
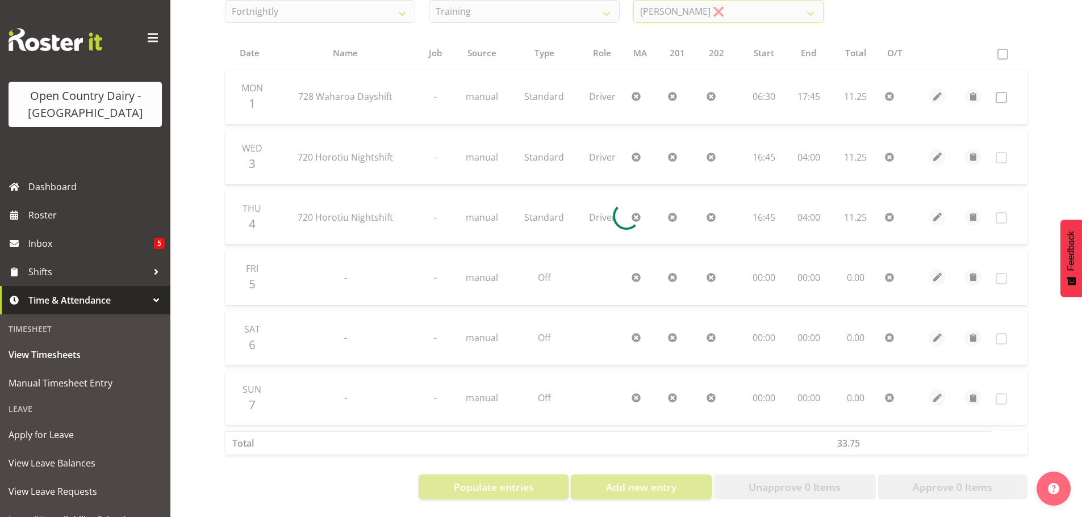
scroll to position [53, 0]
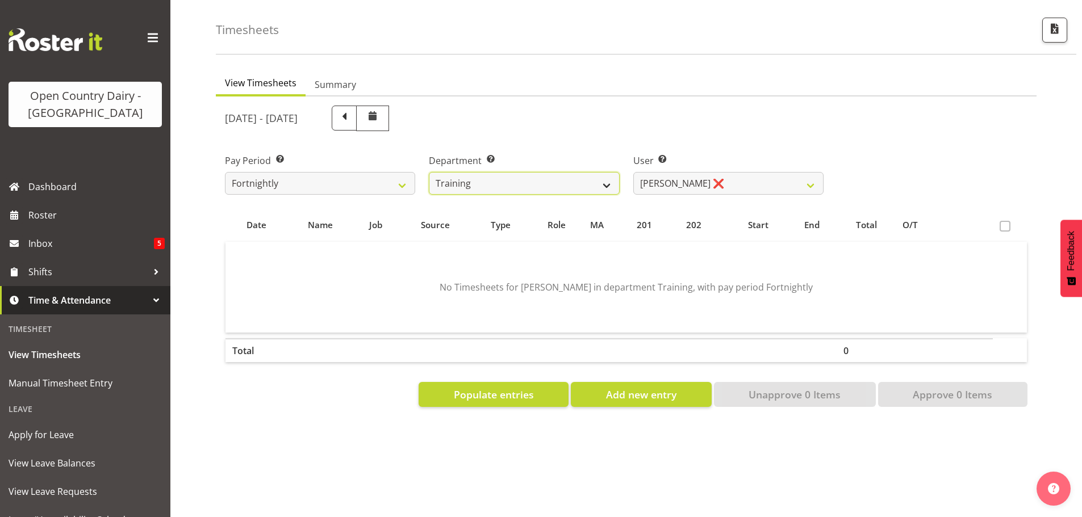
click at [514, 175] on select "701 702 703 704 705 706 707 708 709 710 711 712 713 714 715 716 717 718 719 720" at bounding box center [524, 183] width 190 height 23
select select "823"
click at [429, 172] on select "701 702 703 704 705 706 707 708 709 710 711 712 713 714 715 716 717 718 719 720" at bounding box center [524, 183] width 190 height 23
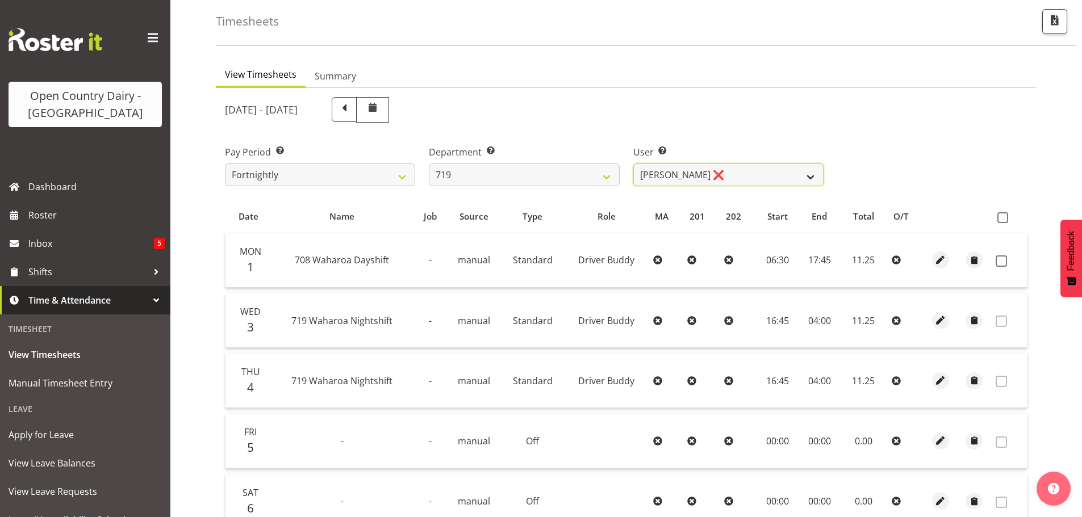
click at [688, 175] on select "Andrew de Lautour ❌ James Wellington ❌ Sami Ovesen ❌" at bounding box center [728, 175] width 190 height 23
select select "11013"
click at [633, 164] on select "Andrew de Lautour ❌ James Wellington ❌ Sami Ovesen ❌" at bounding box center [728, 175] width 190 height 23
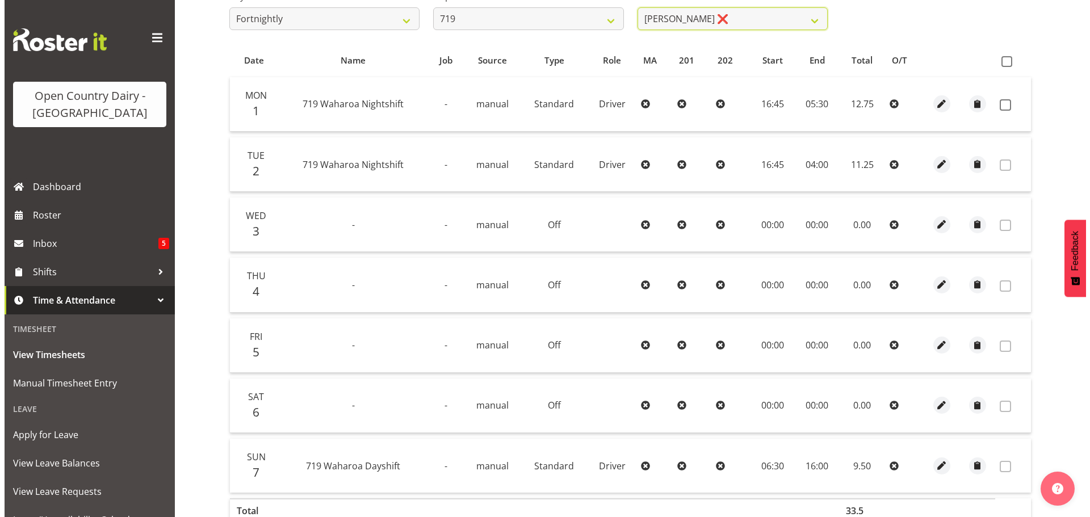
scroll to position [223, 0]
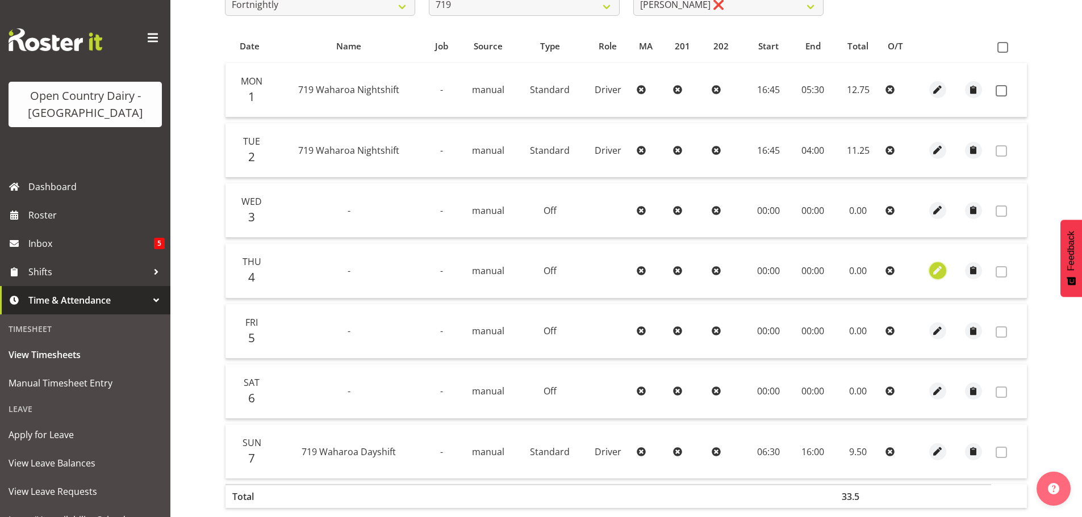
click at [936, 271] on span "button" at bounding box center [937, 270] width 13 height 13
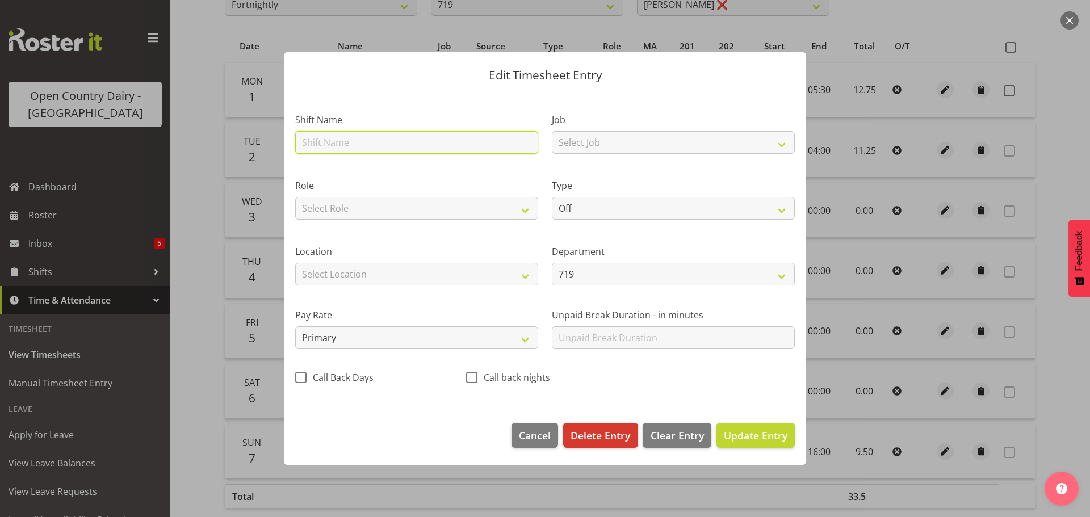
click at [358, 144] on input "text" at bounding box center [416, 142] width 243 height 23
type input "Hours catch up 21/07"
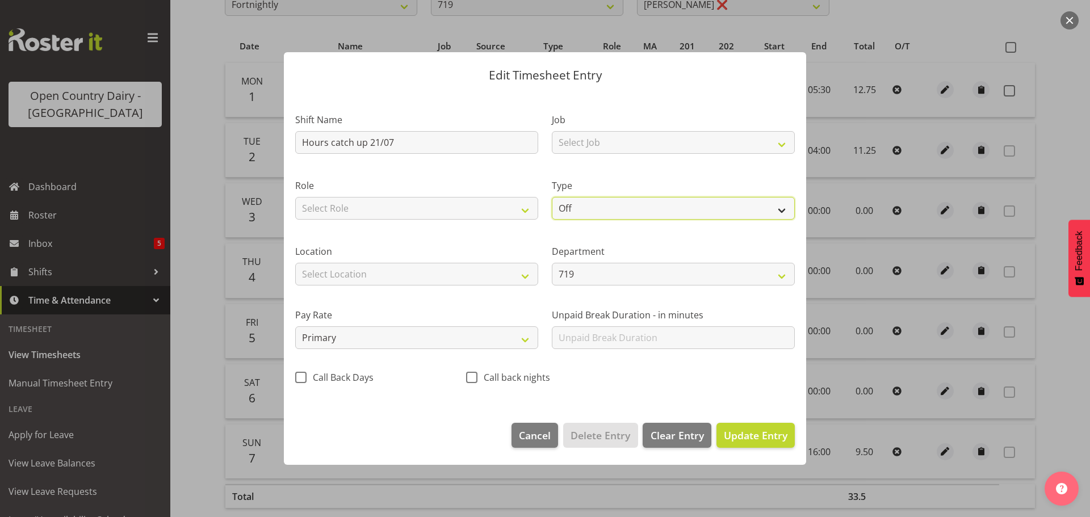
click at [605, 206] on select "Off Standard Public Holiday Public Holiday (Worked) Day In Lieu Annual Leave Si…" at bounding box center [673, 208] width 243 height 23
select select "Standard"
click at [552, 197] on select "Off Standard Public Holiday Public Holiday (Worked) Day In Lieu Annual Leave Si…" at bounding box center [673, 208] width 243 height 23
select select "8"
select select "2025"
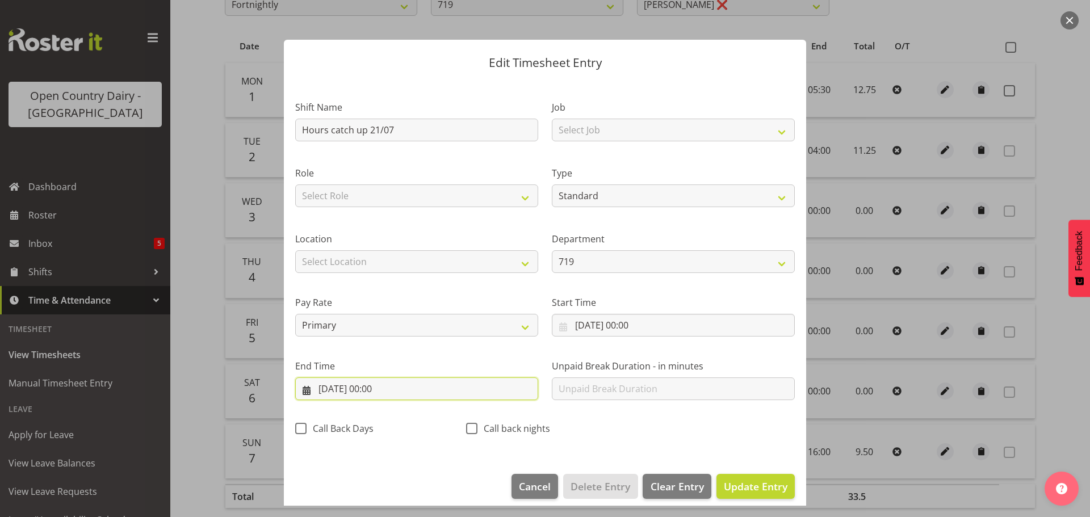
click at [374, 387] on input "04/09/2025, 00:00" at bounding box center [416, 389] width 243 height 23
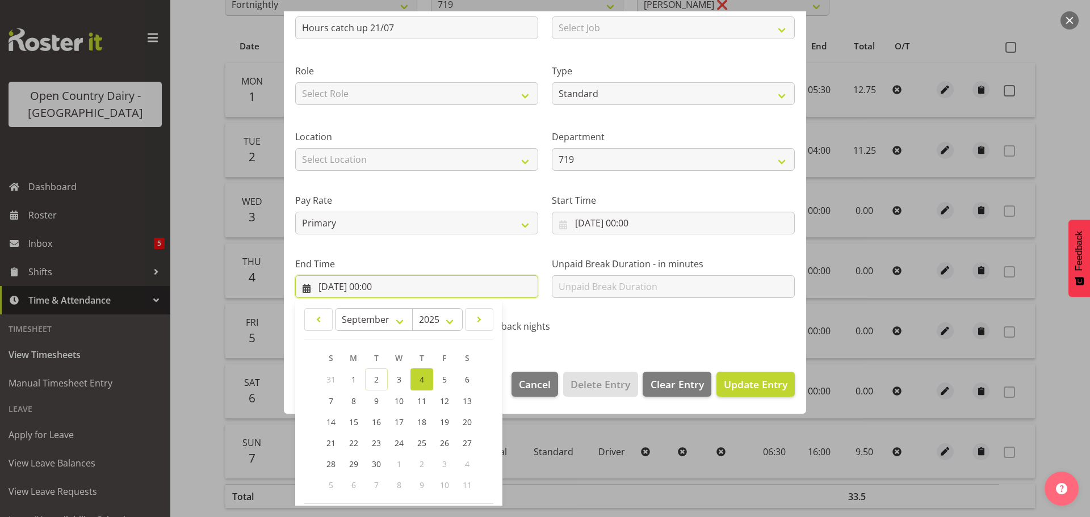
scroll to position [154, 0]
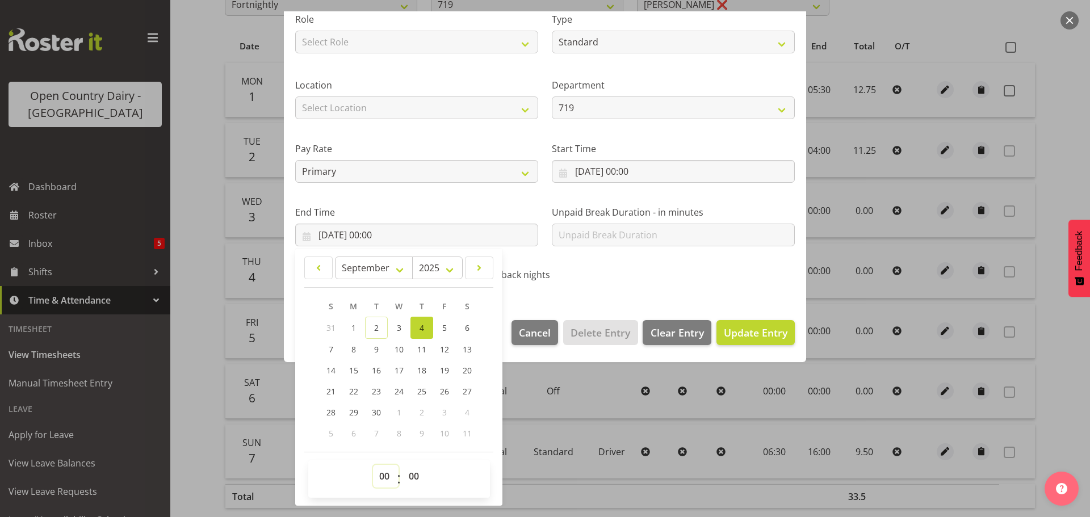
click at [380, 475] on select "00 01 02 03 04 05 06 07 08 09 10 11 12 13 14 15 16 17 18 19 20 21 22 23" at bounding box center [386, 476] width 26 height 23
select select "6"
click at [373, 465] on select "00 01 02 03 04 05 06 07 08 09 10 11 12 13 14 15 16 17 18 19 20 21 22 23" at bounding box center [386, 476] width 26 height 23
type input "04/09/2025, 06:00"
click at [413, 476] on select "00 01 02 03 04 05 06 07 08 09 10 11 12 13 14 15 16 17 18 19 20 21 22 23 24 25 2…" at bounding box center [416, 476] width 26 height 23
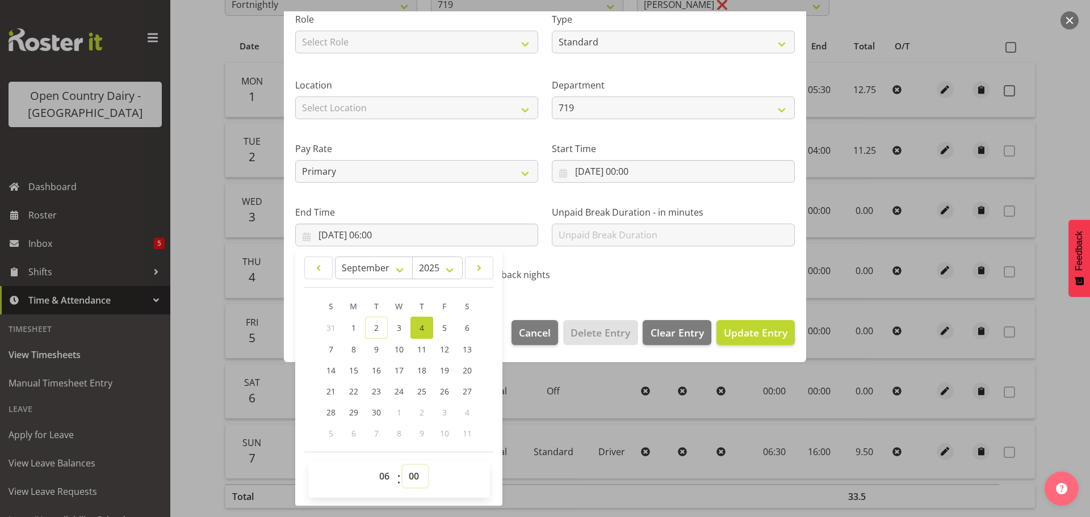
select select "15"
click at [403, 465] on select "00 01 02 03 04 05 06 07 08 09 10 11 12 13 14 15 16 17 18 19 20 21 22 23 24 25 2…" at bounding box center [416, 476] width 26 height 23
type input "04/09/2025, 06:15"
click at [746, 335] on span "Update Entry" at bounding box center [756, 333] width 64 height 14
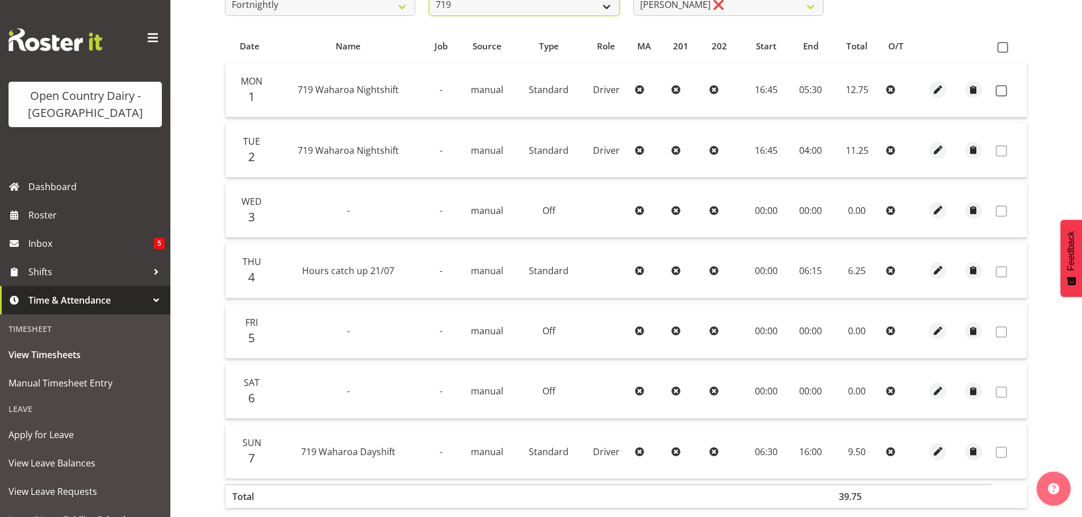
scroll to position [216, 0]
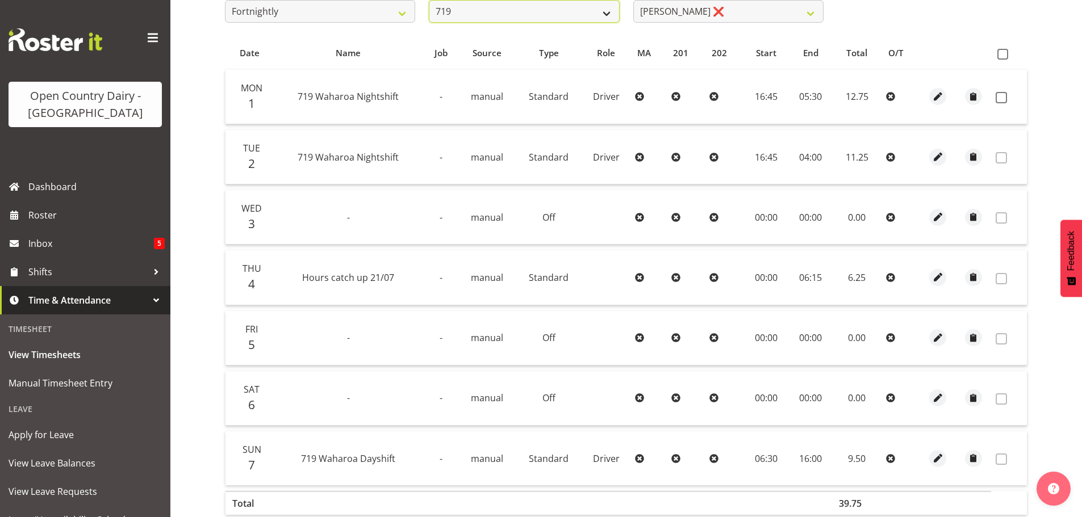
click at [539, 6] on select "701 702 703 704 705 706 707 708 709 710 711 712 713 714 715 716 717 718 719 720" at bounding box center [524, 11] width 190 height 23
select select "842"
click at [429, 0] on select "701 702 703 704 705 706 707 708 709 710 711 712 713 714 715 716 717 718 719 720" at bounding box center [524, 11] width 190 height 23
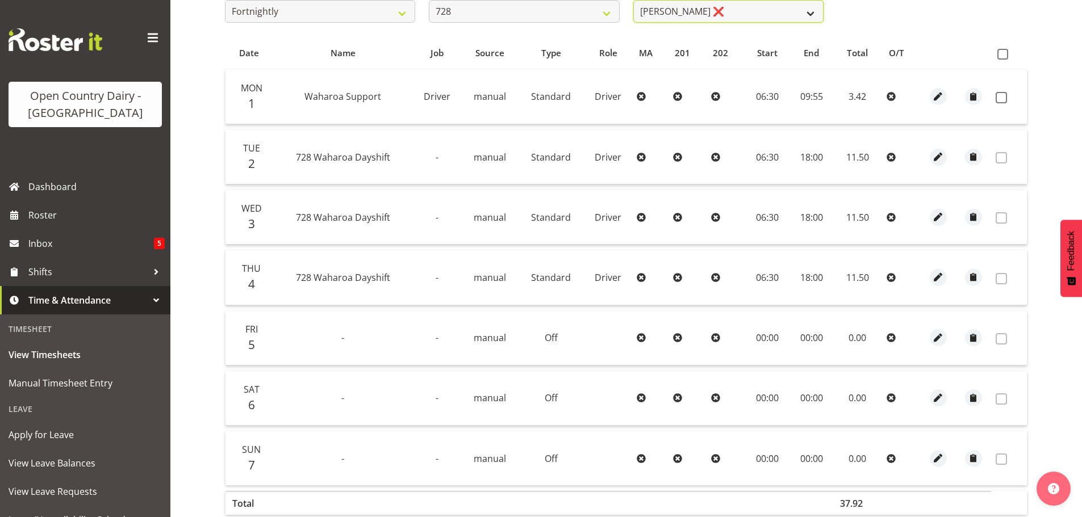
click at [743, 12] on select "Callum Leslie ❌ Nick Warren ❌ Ross Robert Hamilton ❌ Stuart Cherrington ❌ Wally…" at bounding box center [728, 11] width 190 height 23
select select "8205"
click at [633, 0] on select "Callum Leslie ❌ Nick Warren ❌ Ross Robert Hamilton ❌ Stuart Cherrington ❌ Wally…" at bounding box center [728, 11] width 190 height 23
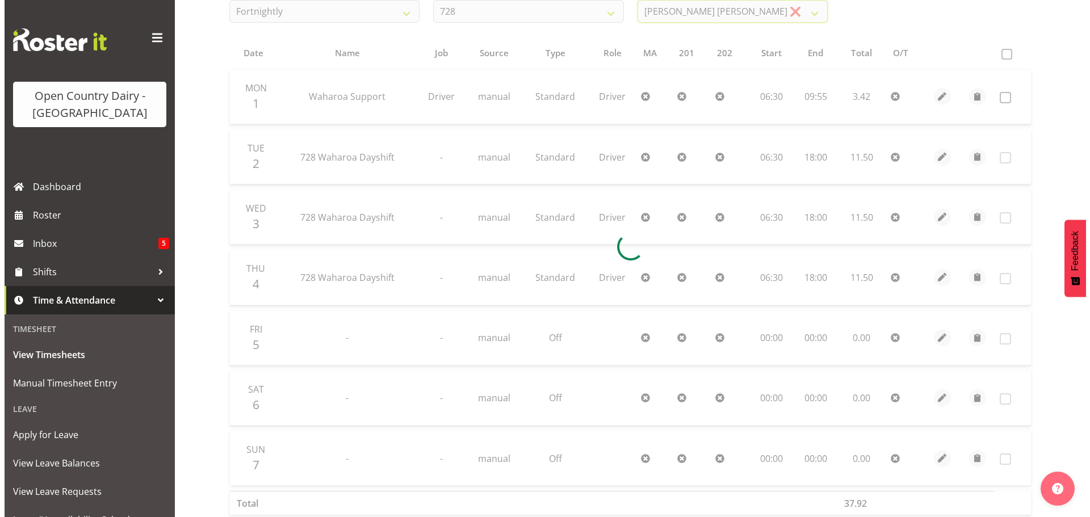
scroll to position [53, 0]
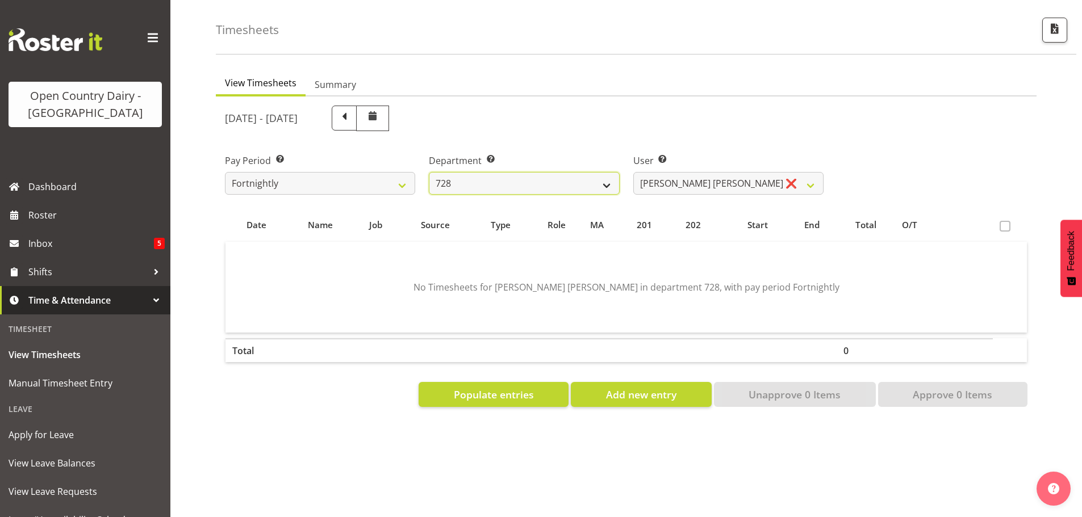
click at [607, 172] on select "701 702 703 704 705 706 707 708 709 710 711 712 713 714 715 716 717 718 719 720" at bounding box center [524, 183] width 190 height 23
select select "817"
click at [429, 172] on select "701 702 703 704 705 706 707 708 709 710 711 712 713 714 715 716 717 718 719 720" at bounding box center [524, 183] width 190 height 23
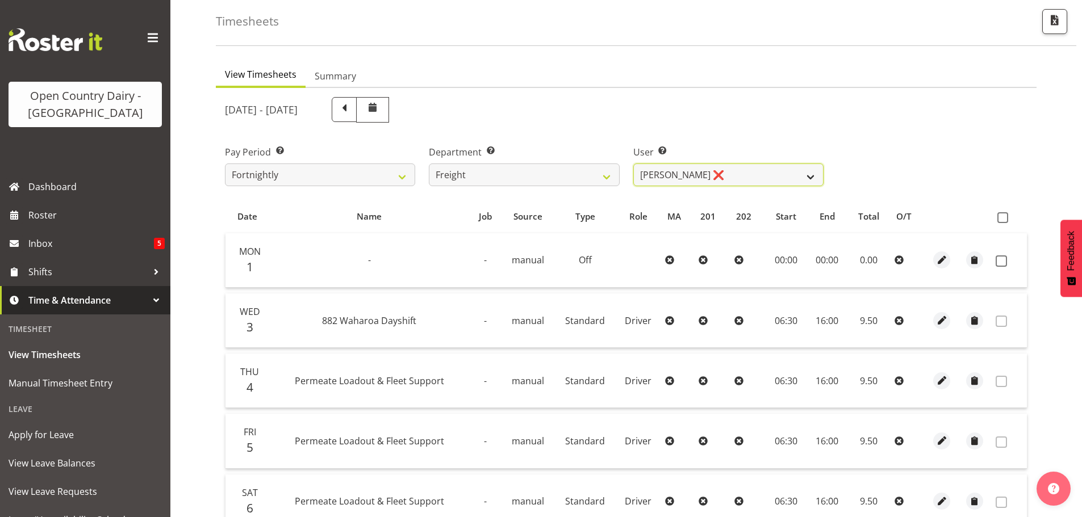
click at [738, 179] on select "Gavin Harvey ❌ Lalesh Kumar ❌" at bounding box center [728, 175] width 190 height 23
select select "8193"
click at [633, 164] on select "Gavin Harvey ❌ Lalesh Kumar ❌" at bounding box center [728, 175] width 190 height 23
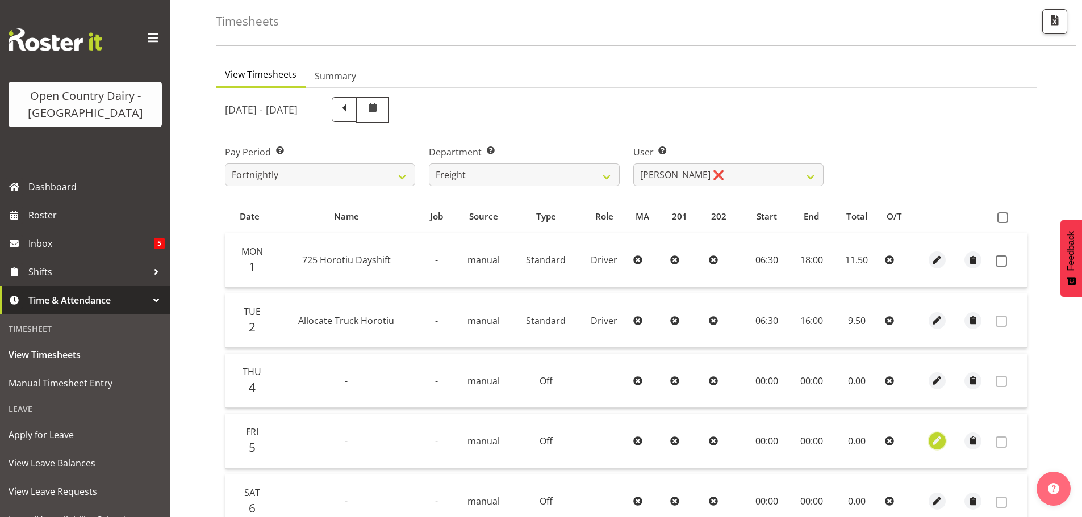
click at [935, 440] on span "button" at bounding box center [937, 440] width 13 height 13
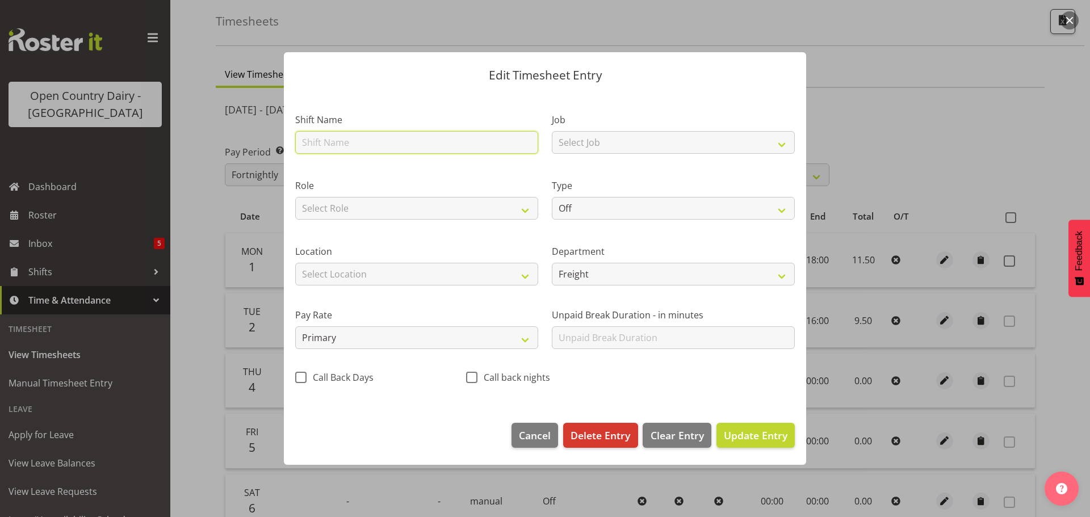
click at [386, 145] on input "text" at bounding box center [416, 142] width 243 height 23
type input "Hours catch up 21/07"
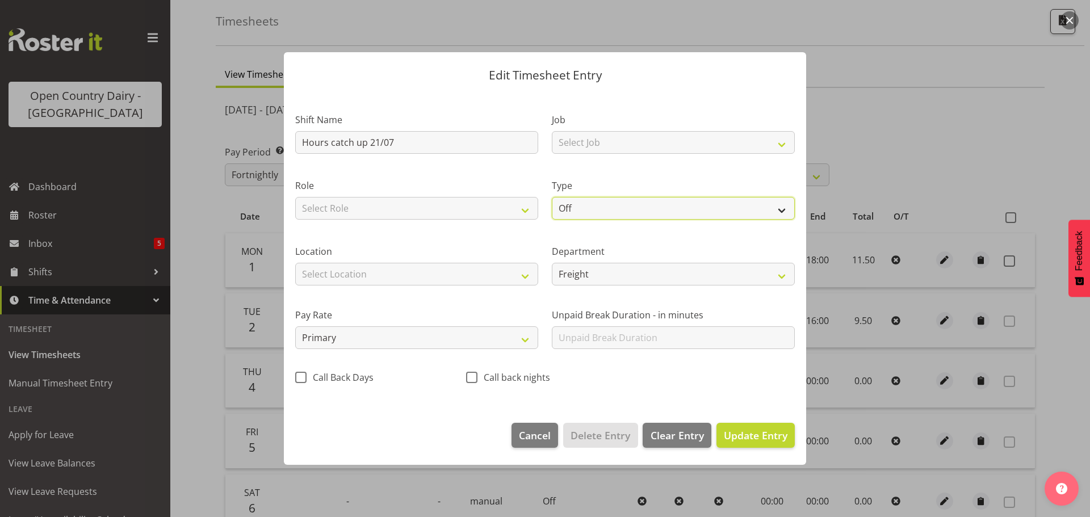
click at [629, 214] on select "Off Standard Public Holiday Public Holiday (Worked) Day In Lieu Annual Leave Si…" at bounding box center [673, 208] width 243 height 23
select select "Standard"
click at [552, 197] on select "Off Standard Public Holiday Public Holiday (Worked) Day In Lieu Annual Leave Si…" at bounding box center [673, 208] width 243 height 23
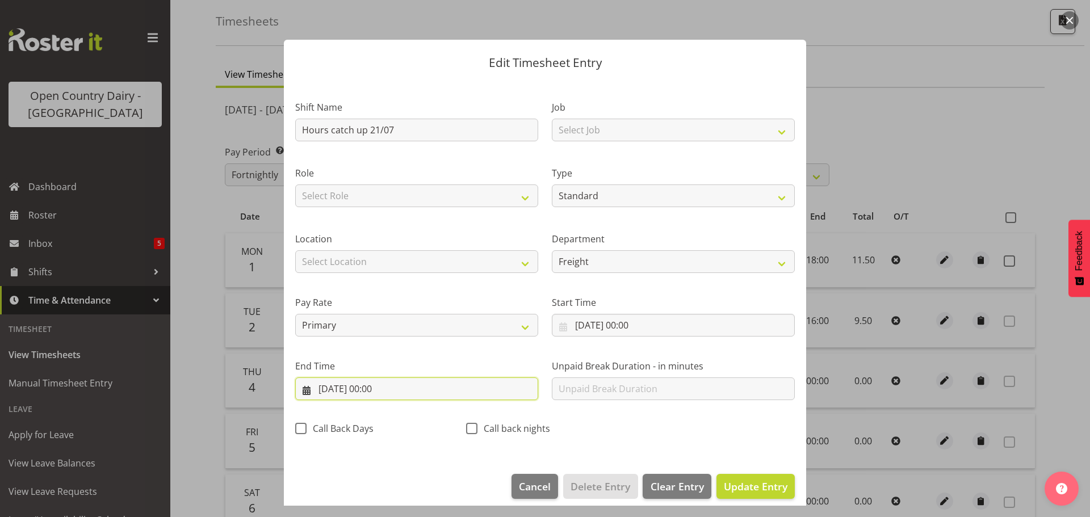
click at [376, 392] on input "05/09/2025, 00:00" at bounding box center [416, 389] width 243 height 23
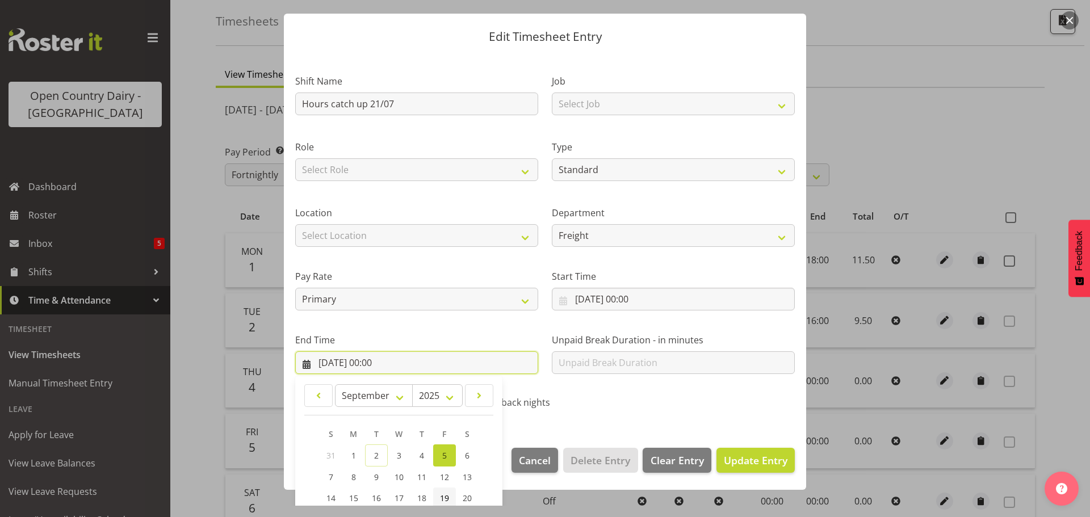
scroll to position [154, 0]
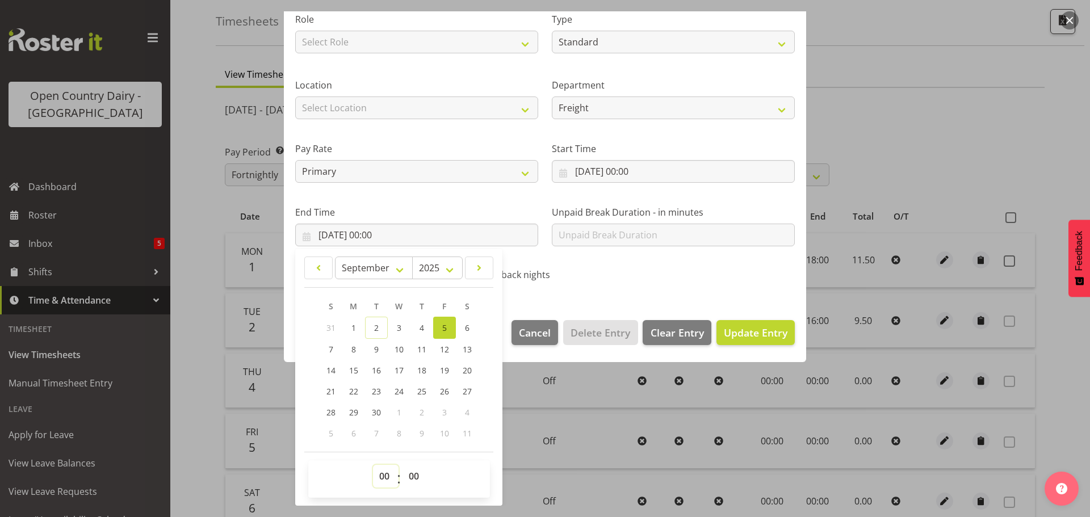
click at [385, 479] on select "00 01 02 03 04 05 06 07 08 09 10 11 12 13 14 15 16 17 18 19 20 21 22 23" at bounding box center [386, 476] width 26 height 23
select select "12"
click at [373, 465] on select "00 01 02 03 04 05 06 07 08 09 10 11 12 13 14 15 16 17 18 19 20 21 22 23" at bounding box center [386, 476] width 26 height 23
type input "05/09/2025, 12:00"
click at [412, 477] on select "00 01 02 03 04 05 06 07 08 09 10 11 12 13 14 15 16 17 18 19 20 21 22 23 24 25 2…" at bounding box center [416, 476] width 26 height 23
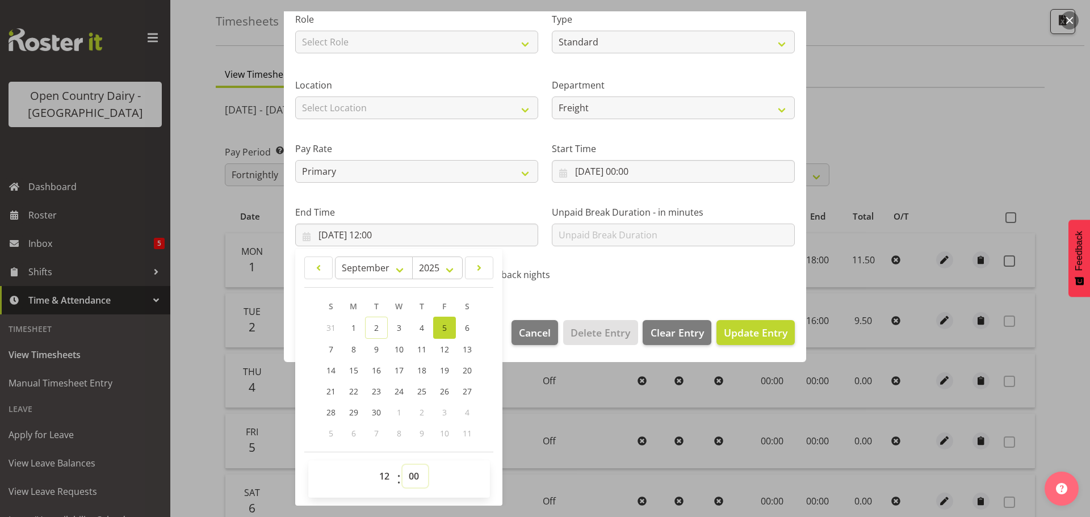
select select "15"
click at [403, 465] on select "00 01 02 03 04 05 06 07 08 09 10 11 12 13 14 15 16 17 18 19 20 21 22 23 24 25 2…" at bounding box center [416, 476] width 26 height 23
type input "05/09/2025, 12:15"
click at [738, 337] on span "Update Entry" at bounding box center [756, 333] width 64 height 14
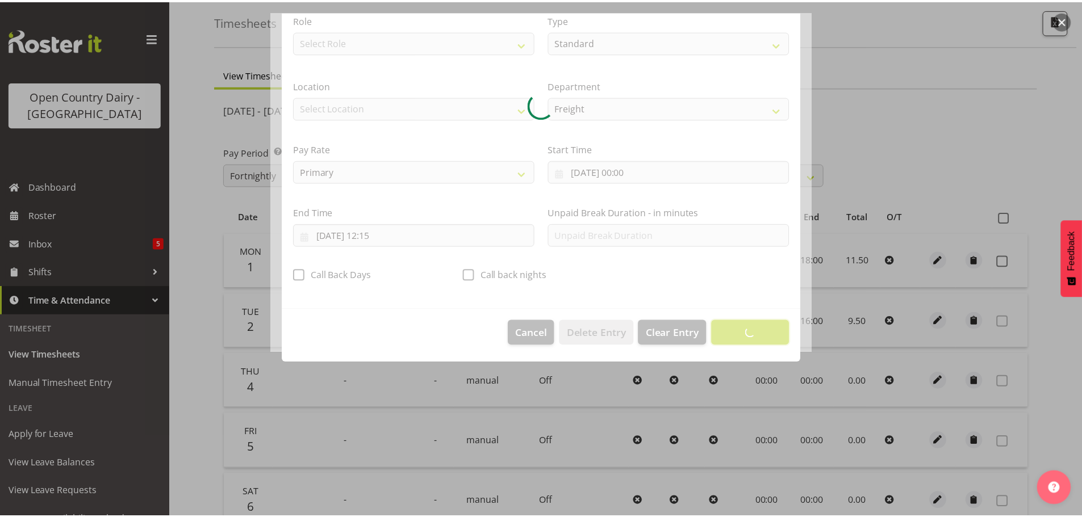
scroll to position [10, 0]
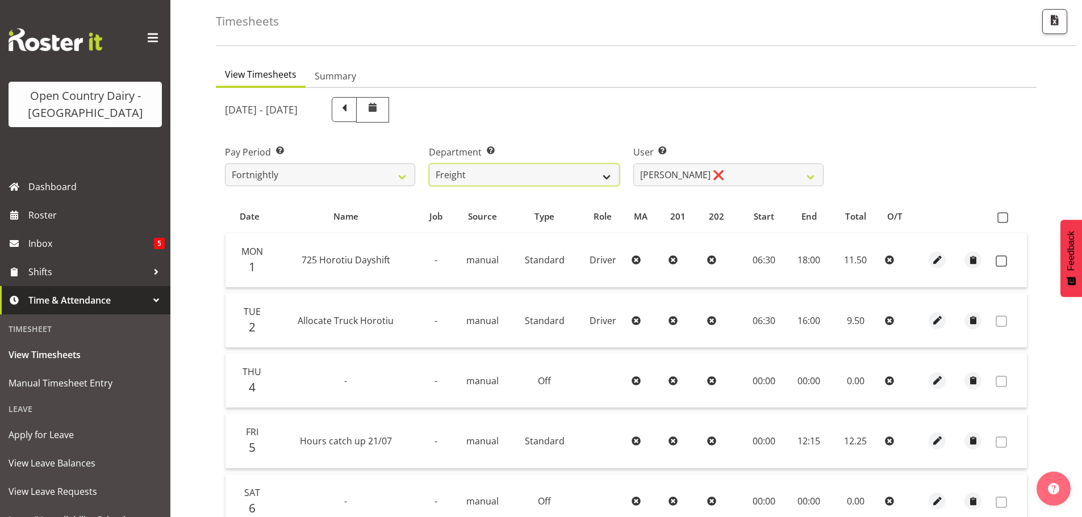
click at [608, 174] on select "701 702 703 704 705 706 707 708 709 710 711 712 713 714 715 716 717 718 719 720" at bounding box center [524, 175] width 190 height 23
select select "716"
click at [429, 164] on select "701 702 703 704 705 706 707 708 709 710 711 712 713 714 715 716 717 718 719 720" at bounding box center [524, 175] width 190 height 23
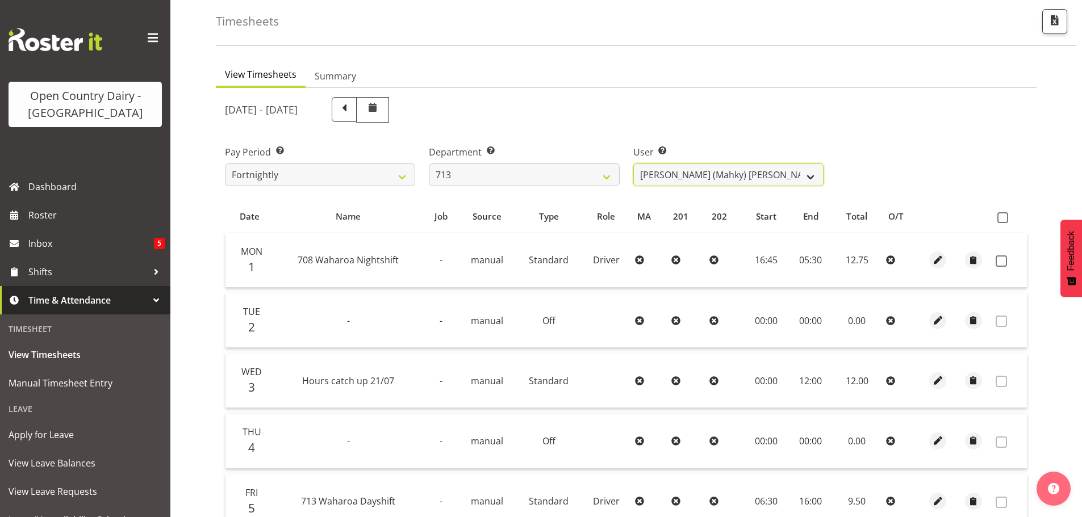
click at [686, 176] on select "Harmanpreet (Mahky) Dhillon ❌ Marcus Waretini ❌ Norman Sellen ❌" at bounding box center [728, 175] width 190 height 23
select select "8201"
click at [633, 164] on select "Harmanpreet (Mahky) Dhillon ❌ Marcus Waretini ❌ Norman Sellen ❌" at bounding box center [728, 175] width 190 height 23
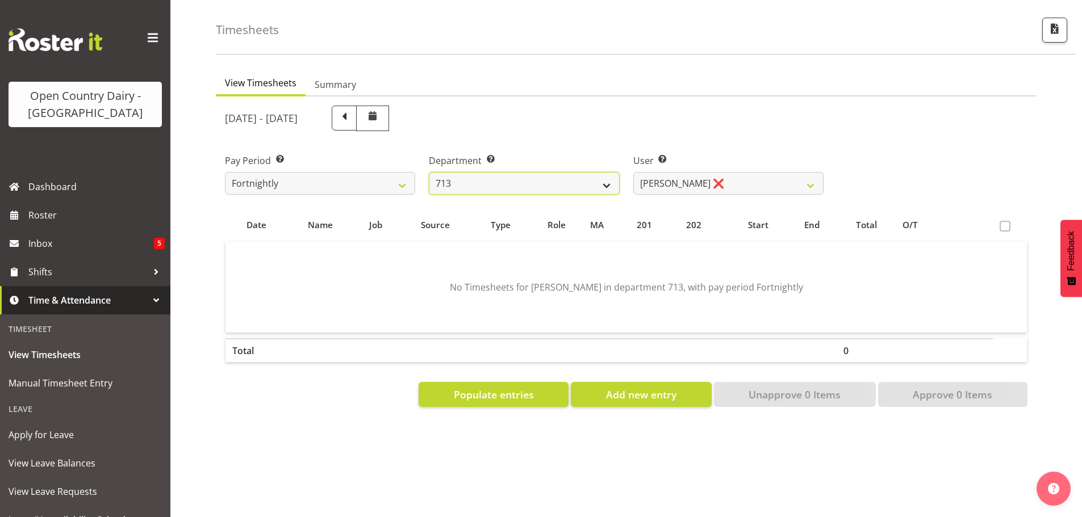
click at [600, 174] on select "701 702 703 704 705 706 707 708 709 710 711 712 713 714 715 716 717 718 719 720" at bounding box center [524, 183] width 190 height 23
select select "819"
click at [429, 172] on select "701 702 703 704 705 706 707 708 709 710 711 712 713 714 715 716 717 718 719 720" at bounding box center [524, 183] width 190 height 23
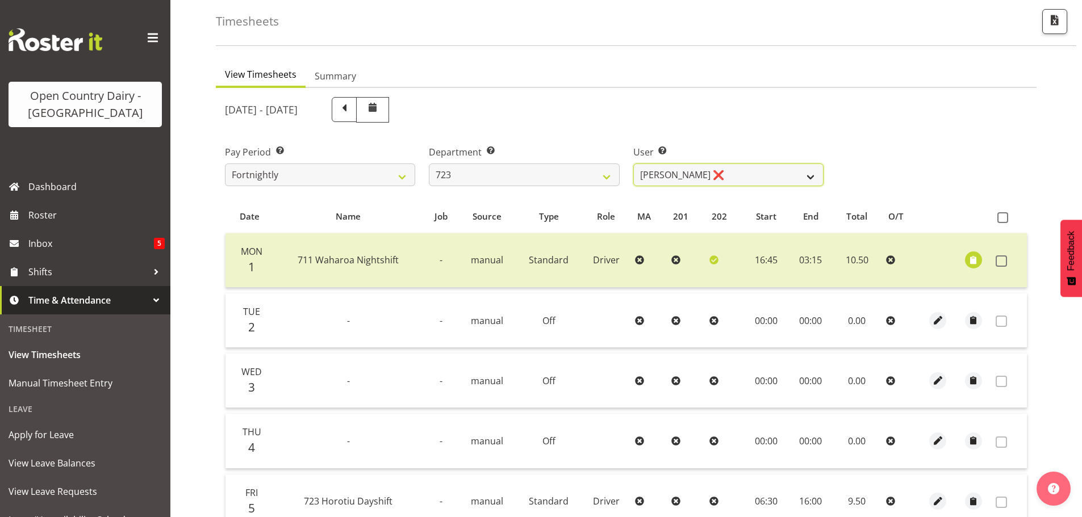
click at [739, 175] on select "Daljeet Rai ❌ Manjinder Singh ❌ Prabhjot Singh ❌ Varninder Singh ❌" at bounding box center [728, 175] width 190 height 23
select select "9511"
click at [633, 164] on select "Daljeet Rai ❌ Manjinder Singh ❌ Prabhjot Singh ❌ Varninder Singh ❌" at bounding box center [728, 175] width 190 height 23
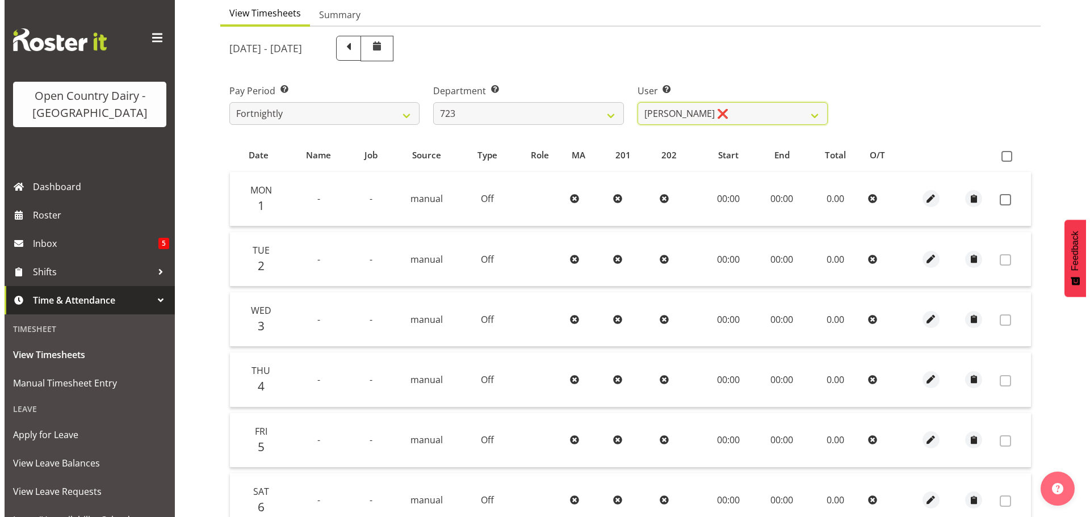
scroll to position [110, 0]
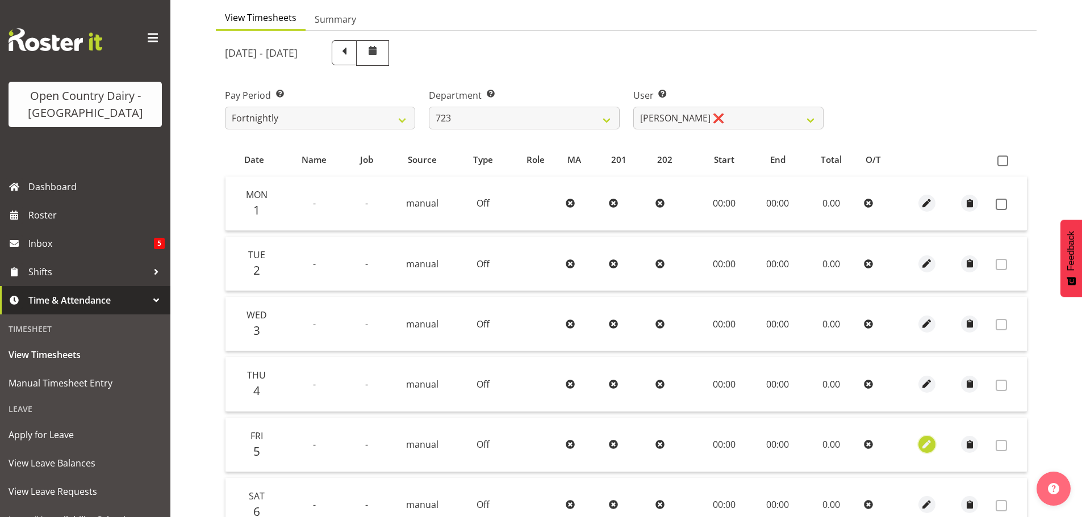
click at [926, 445] on span "button" at bounding box center [926, 444] width 13 height 13
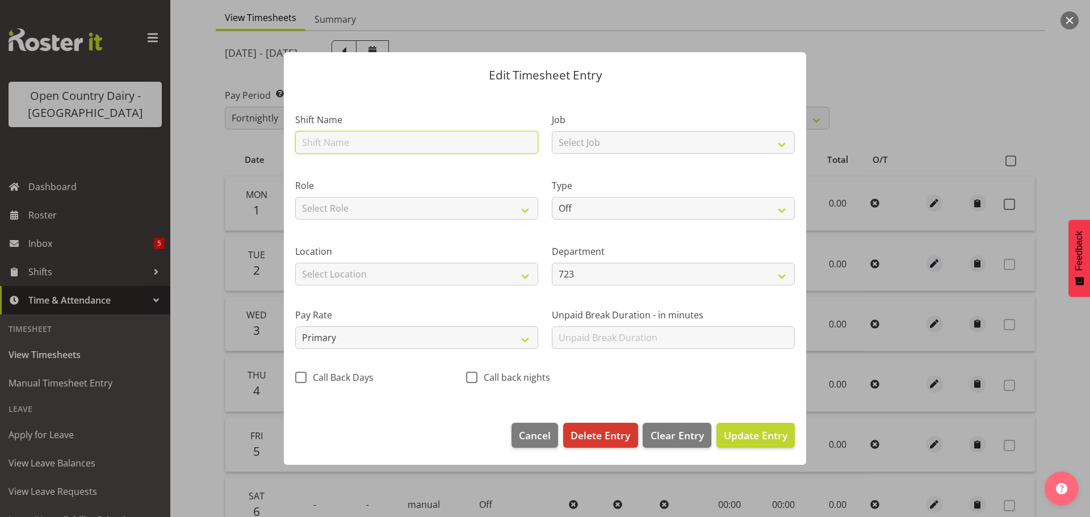
click at [391, 148] on input "text" at bounding box center [416, 142] width 243 height 23
type input "Hours catch up 21/07"
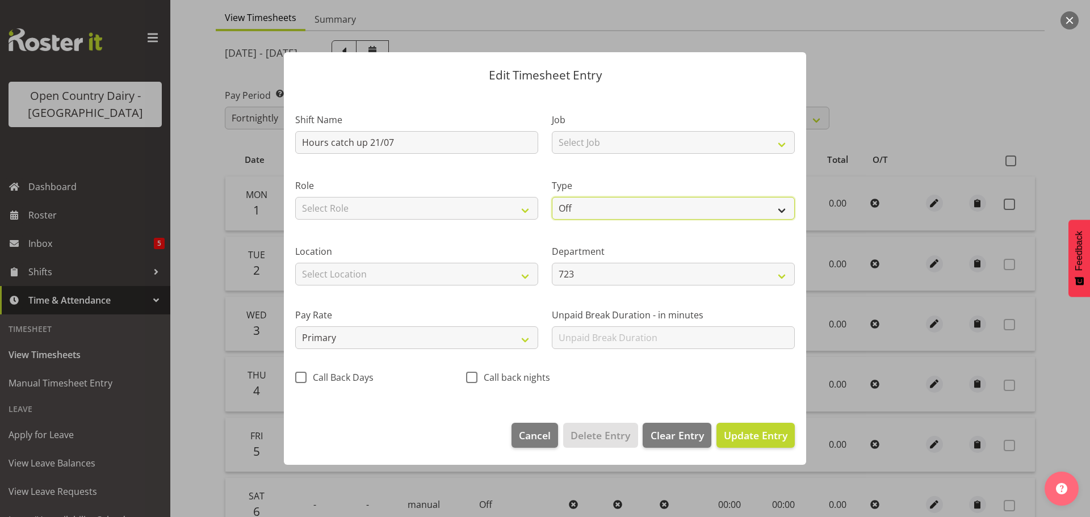
click at [776, 208] on select "Off Standard Public Holiday Public Holiday (Worked) Day In Lieu Annual Leave Si…" at bounding box center [673, 208] width 243 height 23
select select "Standard"
click at [552, 197] on select "Off Standard Public Holiday Public Holiday (Worked) Day In Lieu Annual Leave Si…" at bounding box center [673, 208] width 243 height 23
select select "8"
select select "2025"
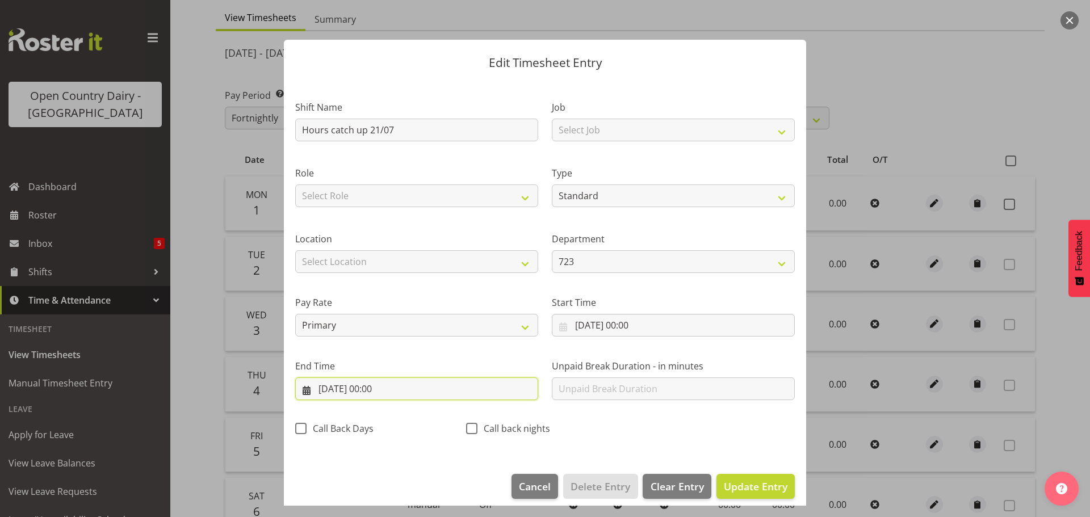
click at [378, 388] on input "05/09/2025, 00:00" at bounding box center [416, 389] width 243 height 23
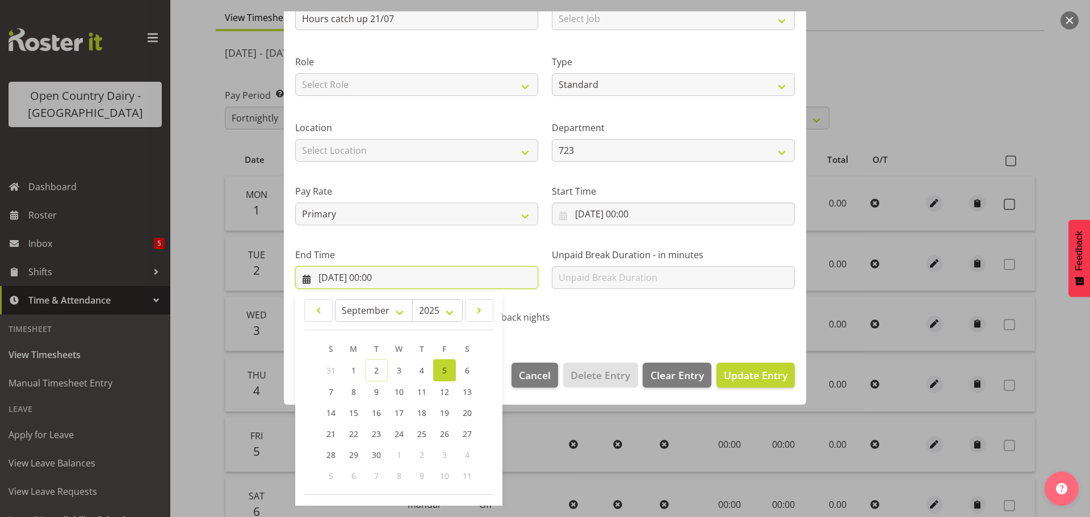
scroll to position [154, 0]
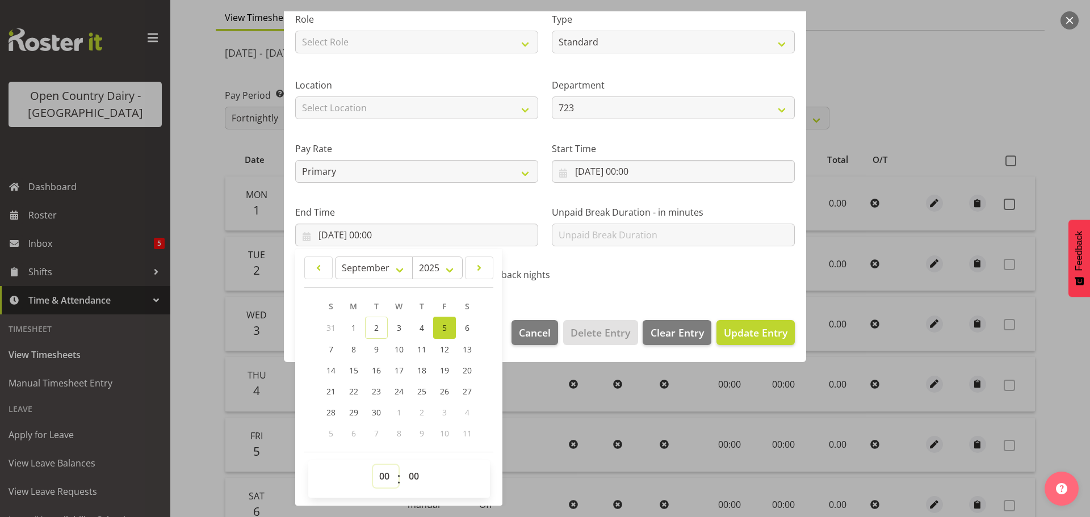
drag, startPoint x: 384, startPoint y: 476, endPoint x: 380, endPoint y: 465, distance: 11.3
click at [382, 474] on select "00 01 02 03 04 05 06 07 08 09 10 11 12 13 14 15 16 17 18 19 20 21 22 23" at bounding box center [386, 476] width 26 height 23
select select "11"
click at [373, 465] on select "00 01 02 03 04 05 06 07 08 09 10 11 12 13 14 15 16 17 18 19 20 21 22 23" at bounding box center [386, 476] width 26 height 23
type input "05/09/2025, 11:00"
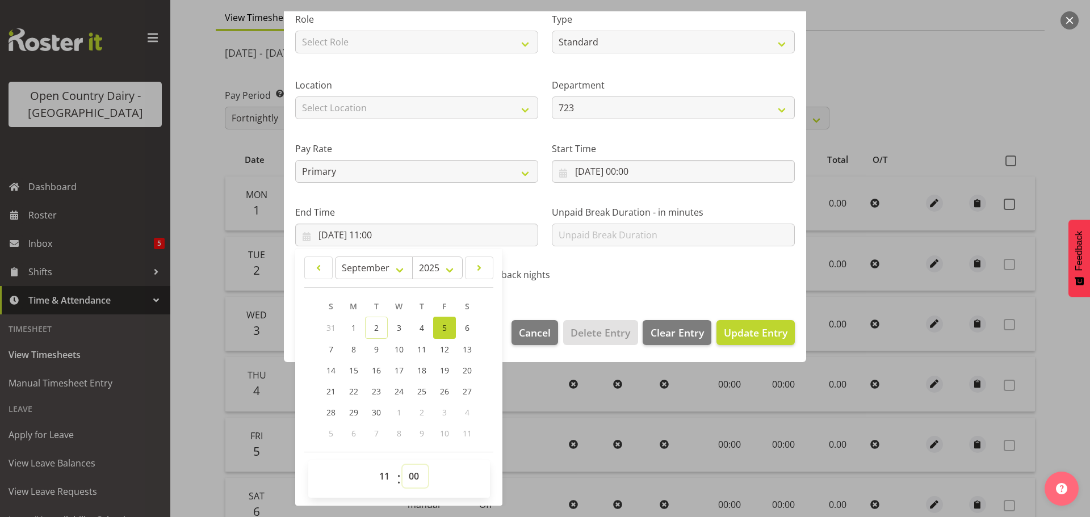
click at [413, 473] on select "00 01 02 03 04 05 06 07 08 09 10 11 12 13 14 15 16 17 18 19 20 21 22 23 24 25 2…" at bounding box center [416, 476] width 26 height 23
select select "30"
click at [403, 465] on select "00 01 02 03 04 05 06 07 08 09 10 11 12 13 14 15 16 17 18 19 20 21 22 23 24 25 2…" at bounding box center [416, 476] width 26 height 23
type input "05/09/2025, 11:30"
click at [754, 329] on span "Update Entry" at bounding box center [756, 333] width 64 height 14
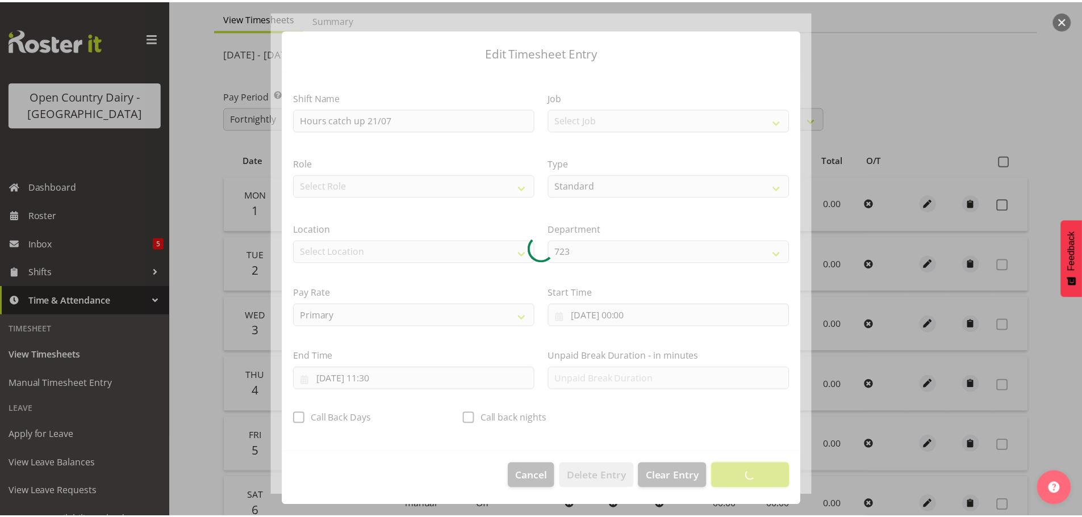
scroll to position [10, 0]
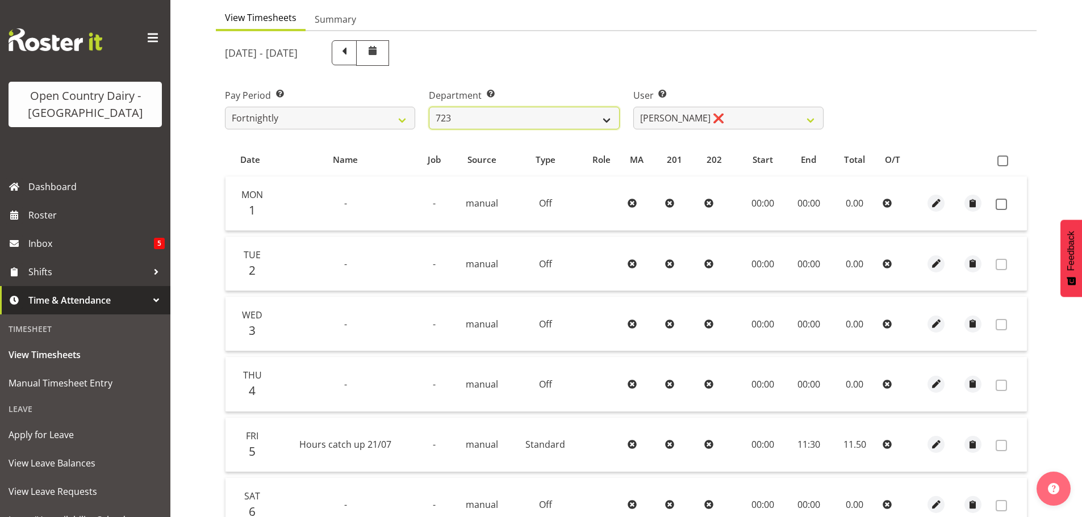
click at [602, 116] on select "701 702 703 704 705 706 707 708 709 710 711 712 713 714 715 716 717 718 719 720" at bounding box center [524, 118] width 190 height 23
select select "757"
click at [429, 107] on select "701 702 703 704 705 706 707 708 709 710 711 712 713 714 715 716 717 718 719 720" at bounding box center [524, 118] width 190 height 23
select select "8183"
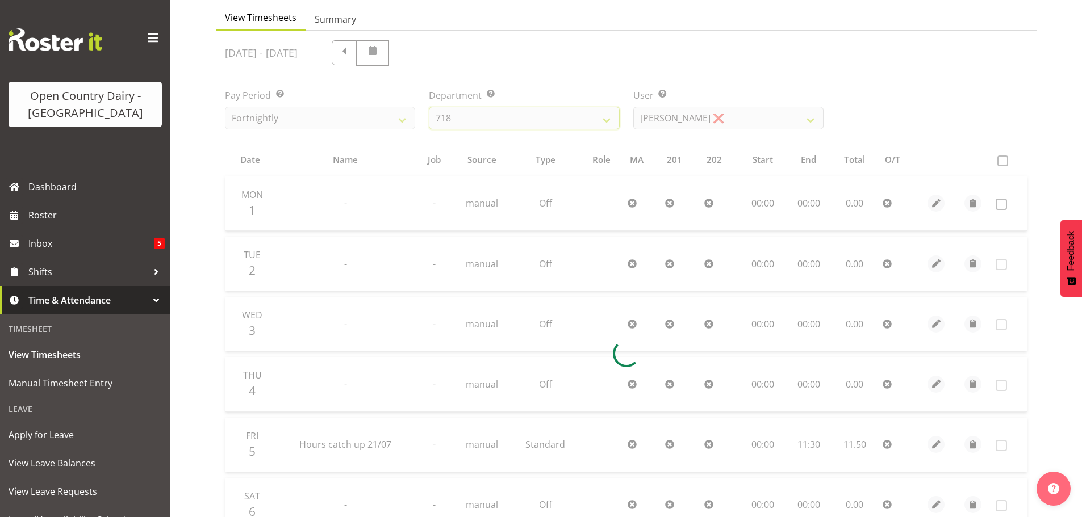
scroll to position [53, 0]
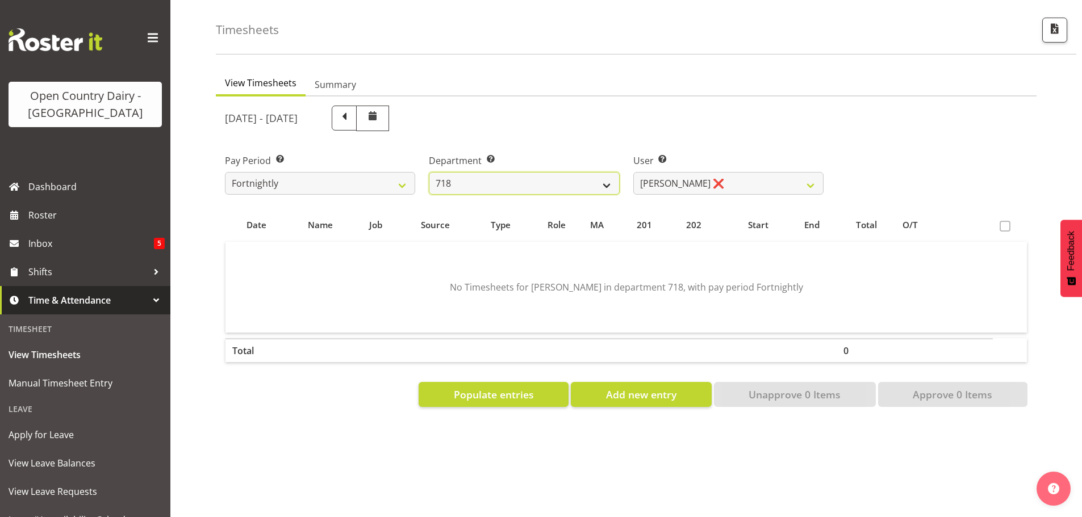
click at [598, 172] on select "701 702 703 704 705 706 707 708 709 710 711 712 713 714 715 716 717 718 719 720" at bounding box center [524, 183] width 190 height 23
select select "880"
click at [429, 172] on select "701 702 703 704 705 706 707 708 709 710 711 712 713 714 715 716 717 718 719 720" at bounding box center [524, 183] width 190 height 23
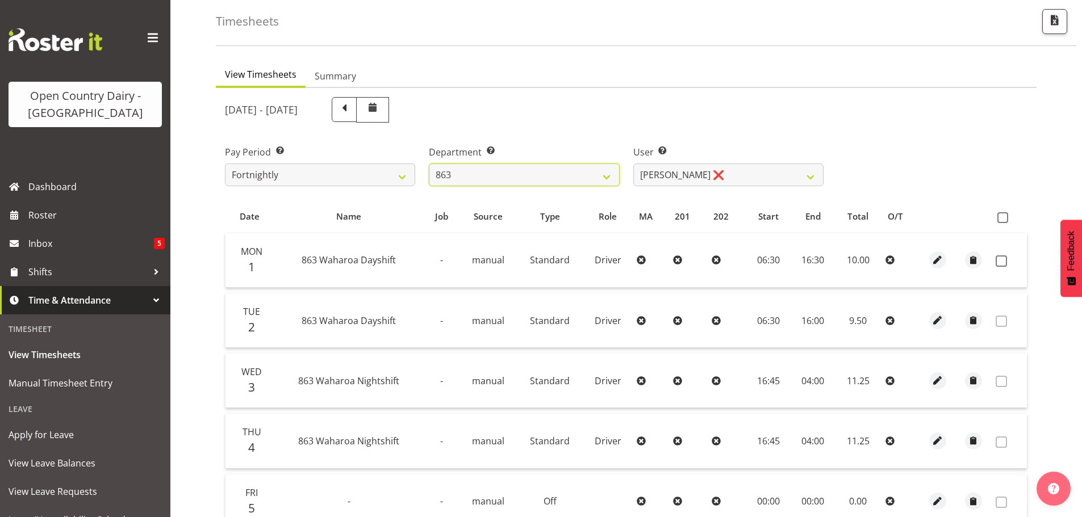
scroll to position [110, 0]
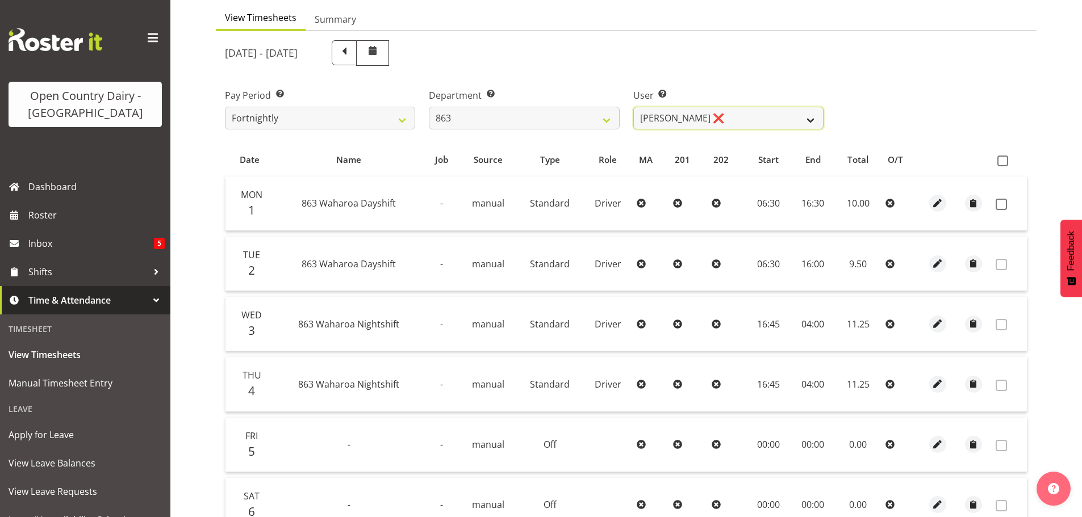
click at [734, 127] on select "Billy Walters ❌ Glyn Spiller ❌ Mike Paki ❌ Paul Bunyan ❌" at bounding box center [728, 118] width 190 height 23
select select "11251"
click at [633, 107] on select "Billy Walters ❌ Glyn Spiller ❌ Mike Paki ❌ Paul Bunyan ❌" at bounding box center [728, 118] width 190 height 23
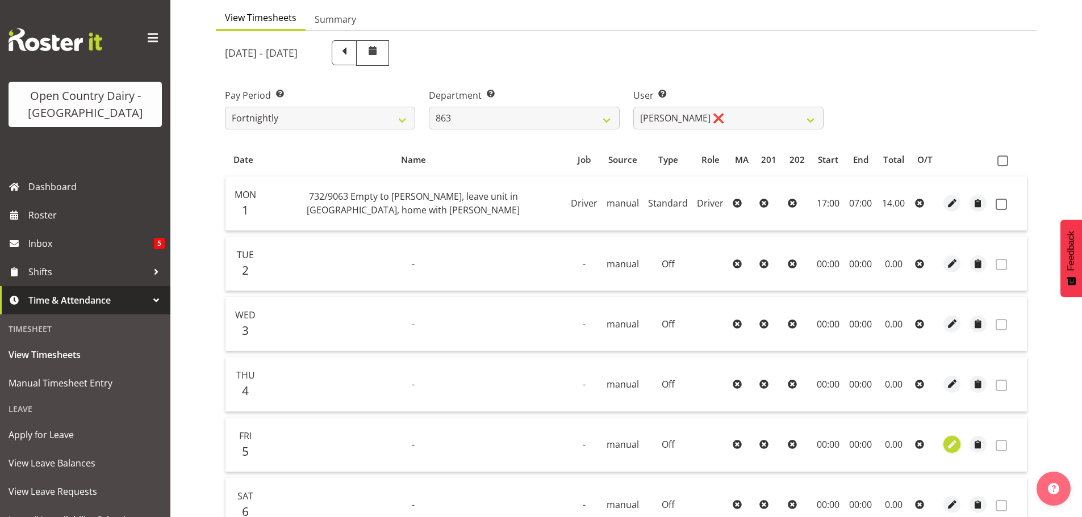
click at [953, 443] on span "button" at bounding box center [951, 444] width 13 height 13
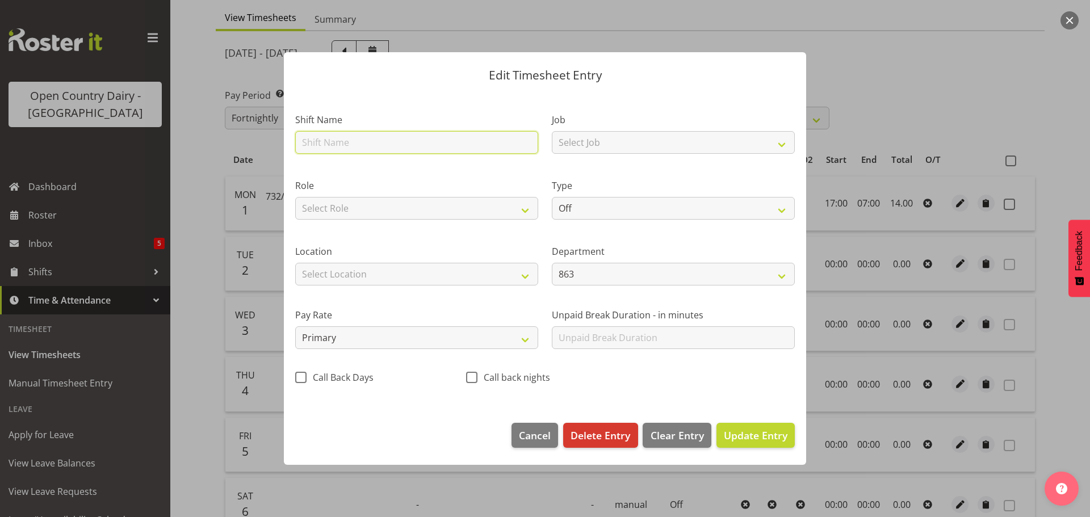
click at [381, 145] on input "text" at bounding box center [416, 142] width 243 height 23
type input "Hours catch up 21/07"
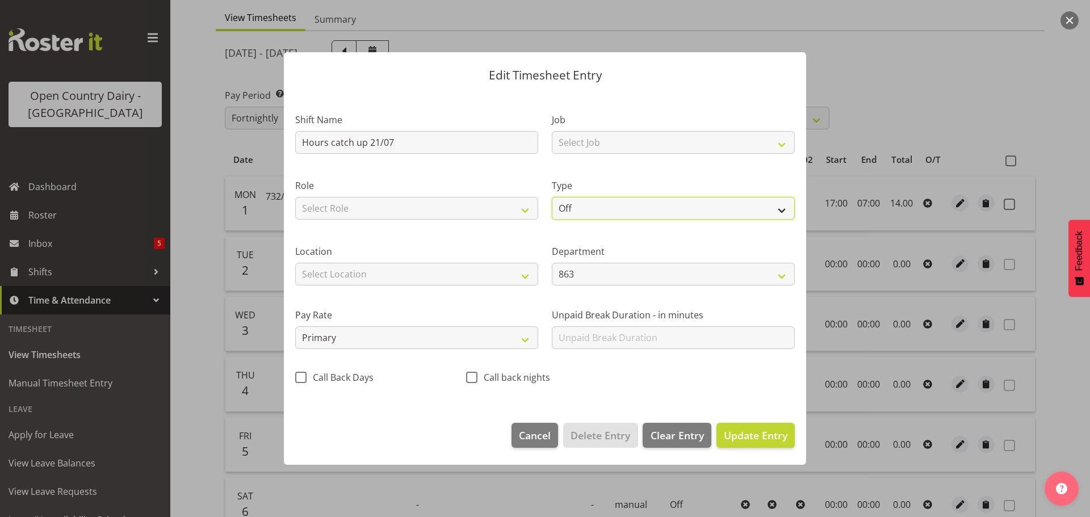
click at [646, 211] on select "Off Standard Public Holiday Public Holiday (Worked) Day In Lieu Annual Leave Si…" at bounding box center [673, 208] width 243 height 23
select select "Standard"
click at [552, 197] on select "Off Standard Public Holiday Public Holiday (Worked) Day In Lieu Annual Leave Si…" at bounding box center [673, 208] width 243 height 23
select select "8"
select select "2025"
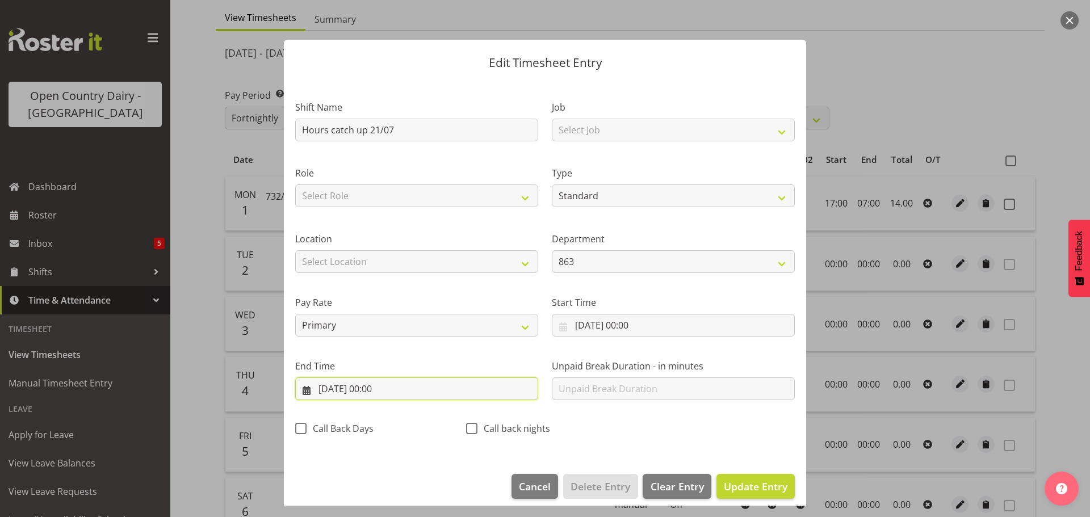
click at [387, 385] on input "05/09/2025, 00:00" at bounding box center [416, 389] width 243 height 23
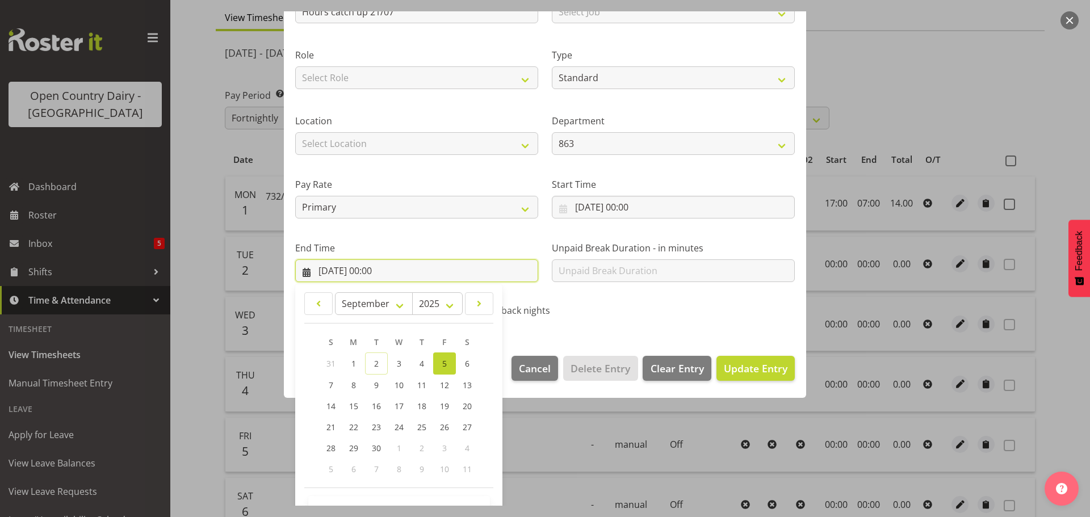
scroll to position [154, 0]
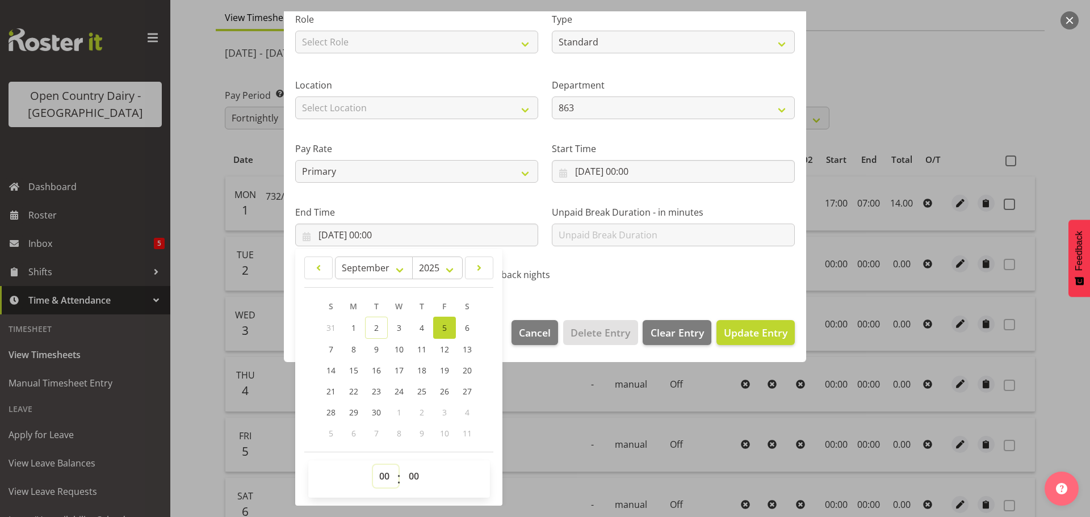
click at [381, 478] on select "00 01 02 03 04 05 06 07 08 09 10 11 12 13 14 15 16 17 18 19 20 21 22 23" at bounding box center [386, 476] width 26 height 23
select select "11"
click at [373, 465] on select "00 01 02 03 04 05 06 07 08 09 10 11 12 13 14 15 16 17 18 19 20 21 22 23" at bounding box center [386, 476] width 26 height 23
type input "05/09/2025, 11:00"
click at [729, 333] on span "Update Entry" at bounding box center [756, 333] width 64 height 14
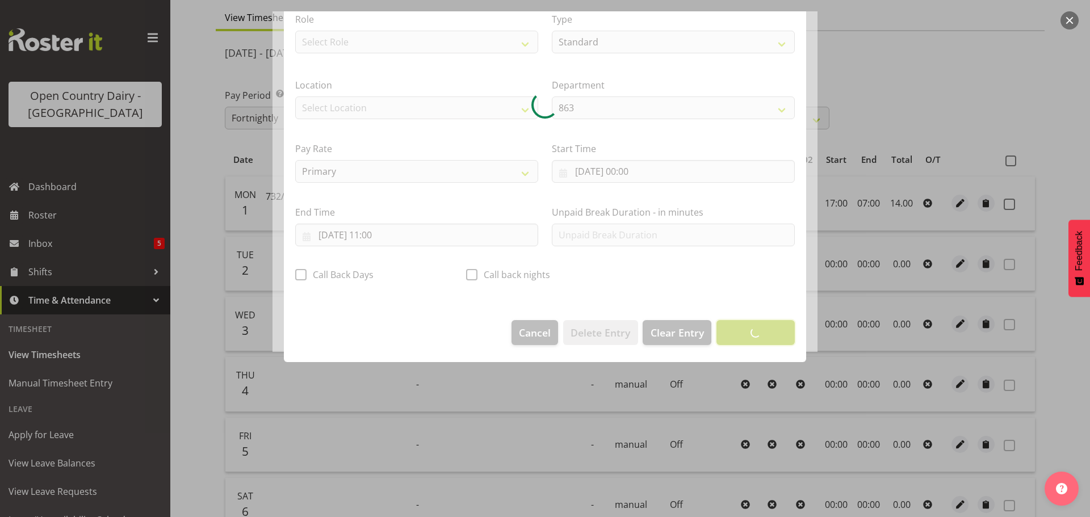
scroll to position [10, 0]
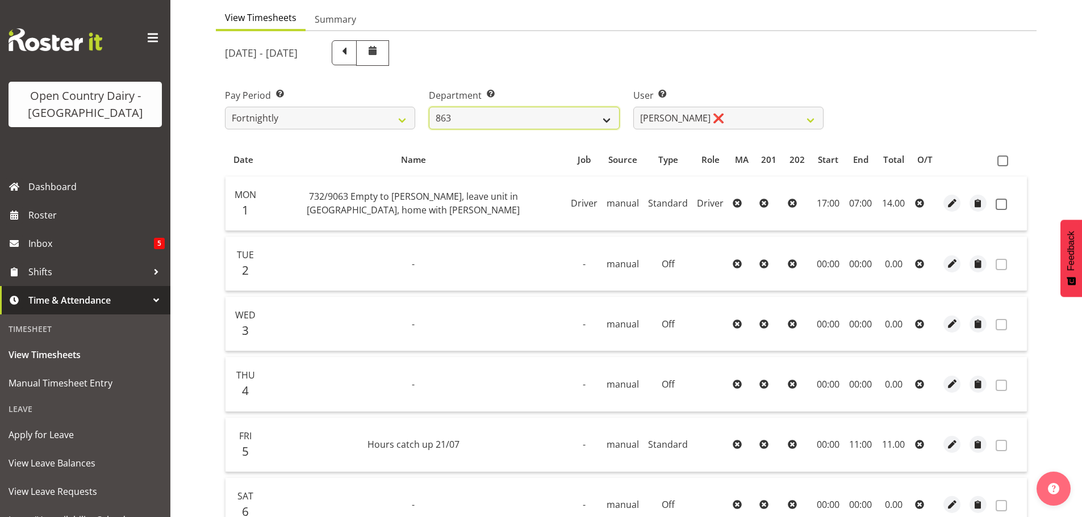
click at [608, 118] on select "701 702 703 704 705 706 707 708 709 710 711 712 713 714 715 716 717 718 719 720" at bounding box center [524, 118] width 190 height 23
select select "814"
click at [429, 107] on select "701 702 703 704 705 706 707 708 709 710 711 712 713 714 715 716 717 718 719 720" at bounding box center [524, 118] width 190 height 23
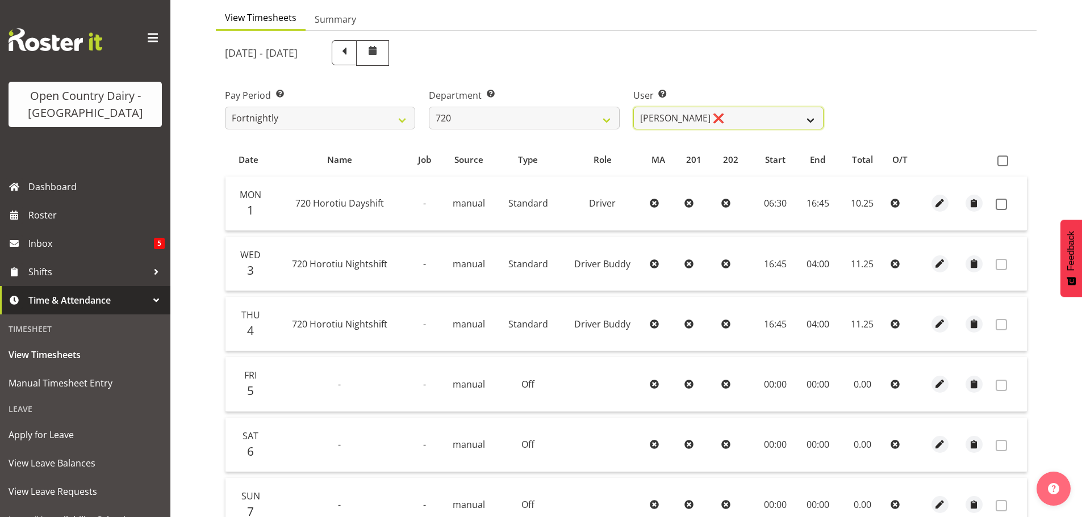
click at [748, 122] on select "Garry Hooper ❌ Kerry Slater ❌ Nathan Frankhouser ❌ Steve Daly ❌" at bounding box center [728, 118] width 190 height 23
select select "8200"
click at [633, 107] on select "Garry Hooper ❌ Kerry Slater ❌ Nathan Frankhouser ❌ Steve Daly ❌" at bounding box center [728, 118] width 190 height 23
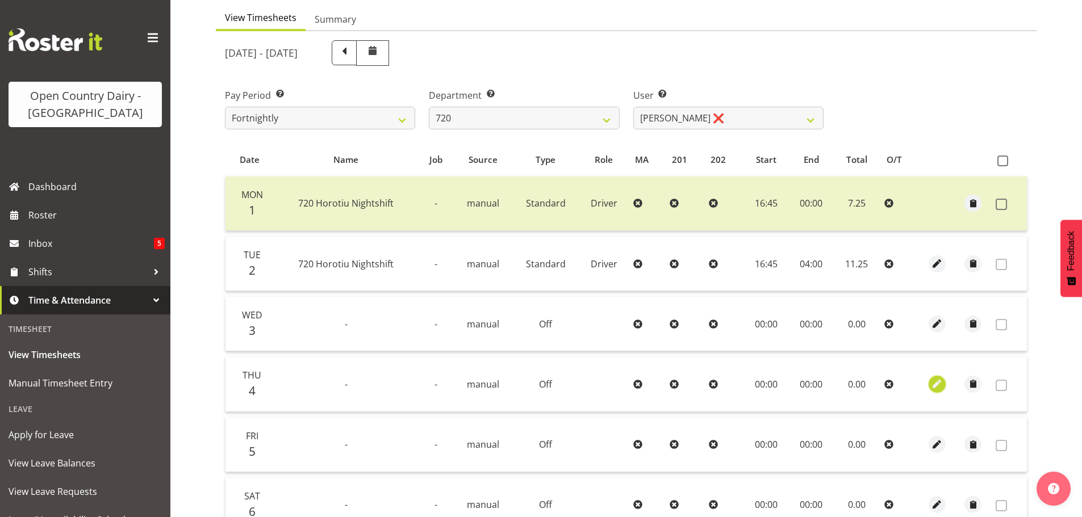
click at [932, 384] on span "button" at bounding box center [936, 384] width 13 height 13
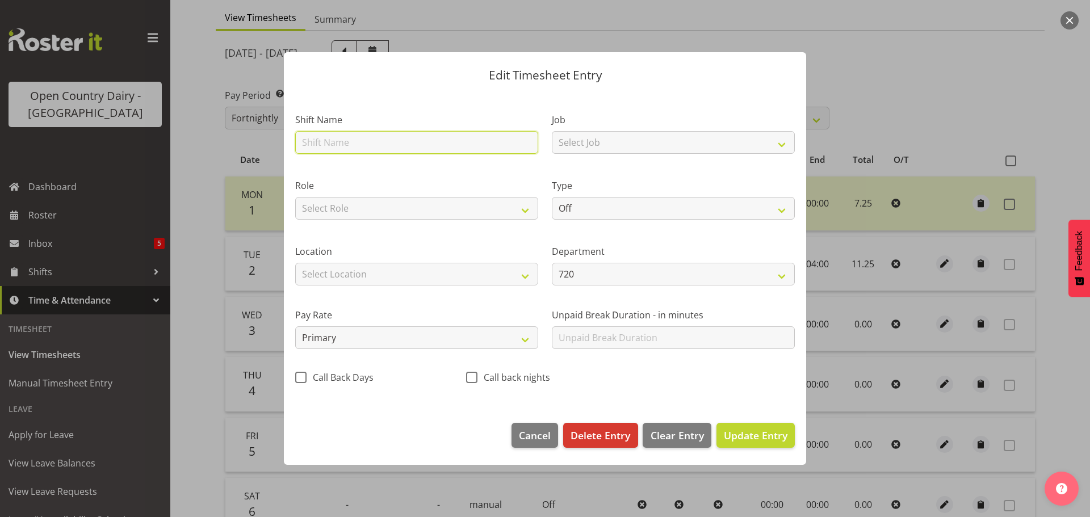
click at [371, 145] on input "text" at bounding box center [416, 142] width 243 height 23
type input "Hours catch up 21/07"
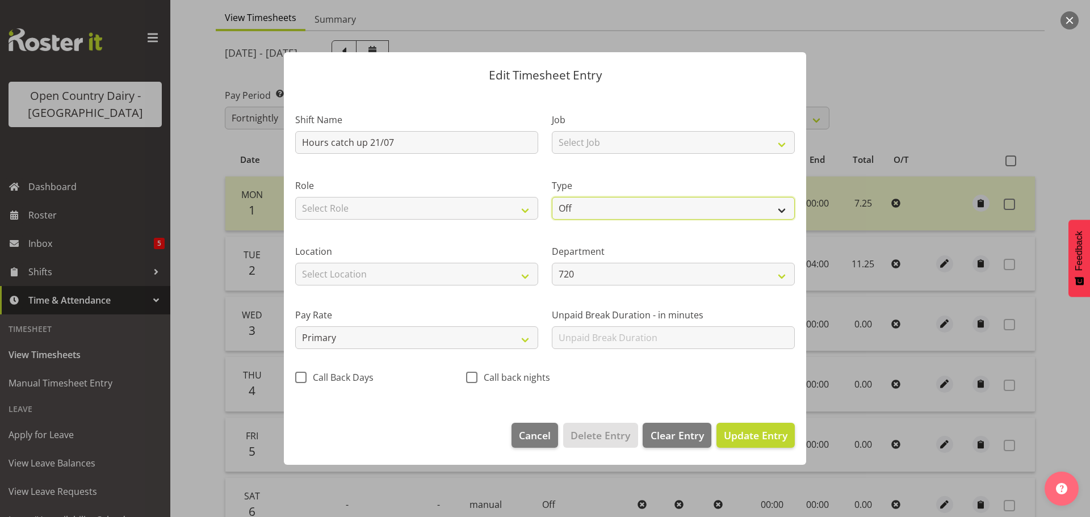
click at [625, 214] on select "Off Standard Public Holiday Public Holiday (Worked) Day In Lieu Annual Leave Si…" at bounding box center [673, 208] width 243 height 23
select select "Standard"
click at [552, 197] on select "Off Standard Public Holiday Public Holiday (Worked) Day In Lieu Annual Leave Si…" at bounding box center [673, 208] width 243 height 23
select select "8"
select select "2025"
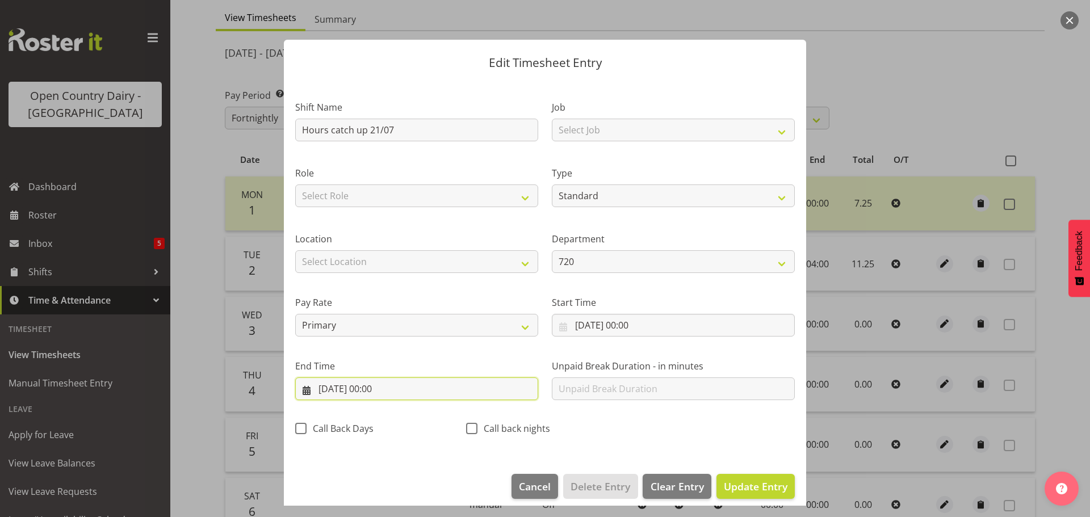
click at [428, 392] on input "04/09/2025, 00:00" at bounding box center [416, 389] width 243 height 23
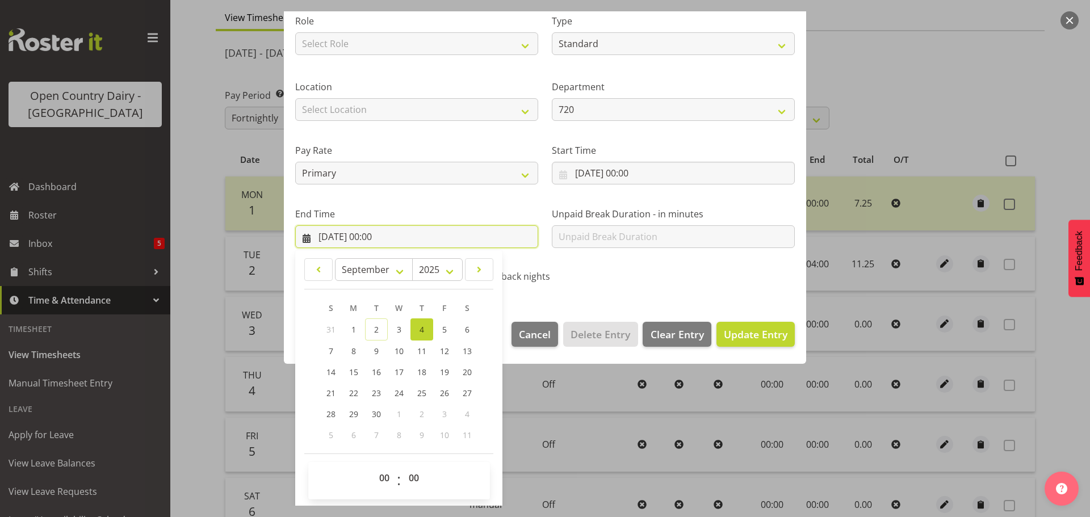
scroll to position [154, 0]
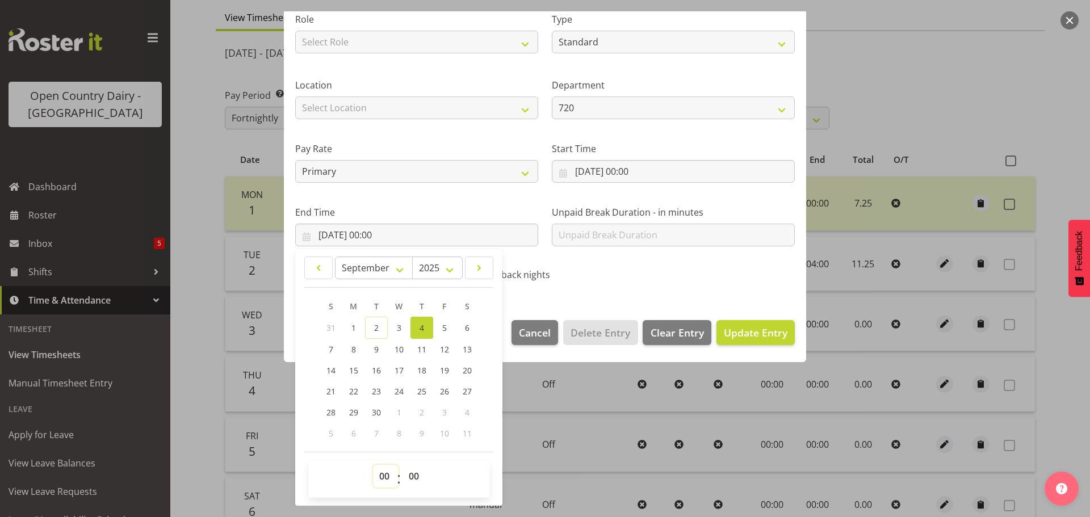
click at [383, 474] on select "00 01 02 03 04 05 06 07 08 09 10 11 12 13 14 15 16 17 18 19 20 21 22 23" at bounding box center [386, 476] width 26 height 23
select select "9"
click at [373, 465] on select "00 01 02 03 04 05 06 07 08 09 10 11 12 13 14 15 16 17 18 19 20 21 22 23" at bounding box center [386, 476] width 26 height 23
type input "04/09/2025, 09:00"
click at [411, 476] on select "00 01 02 03 04 05 06 07 08 09 10 11 12 13 14 15 16 17 18 19 20 21 22 23 24 25 2…" at bounding box center [416, 476] width 26 height 23
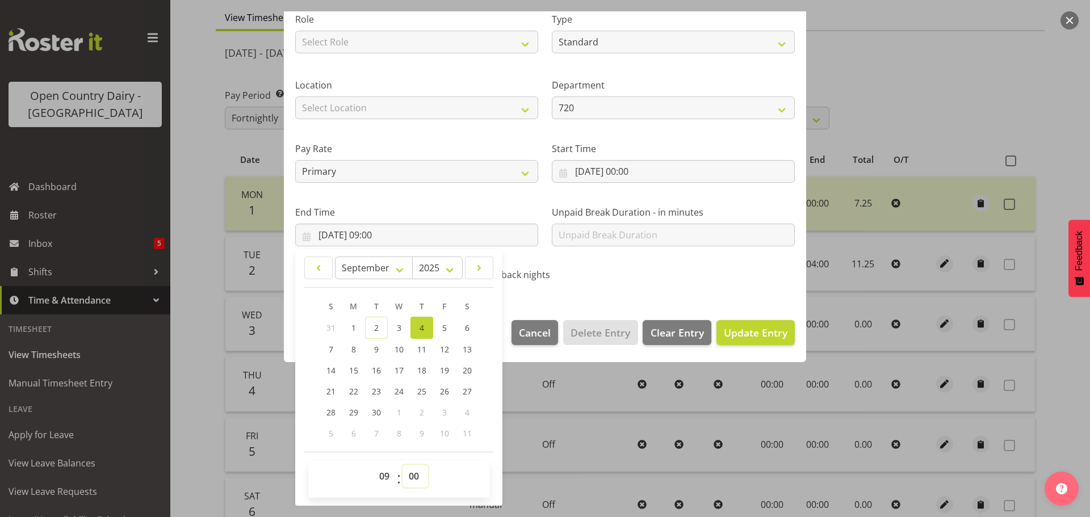
select select "30"
click at [403, 465] on select "00 01 02 03 04 05 06 07 08 09 10 11 12 13 14 15 16 17 18 19 20 21 22 23 24 25 2…" at bounding box center [416, 476] width 26 height 23
type input "04/09/2025, 09:30"
click at [751, 334] on span "Update Entry" at bounding box center [756, 333] width 64 height 14
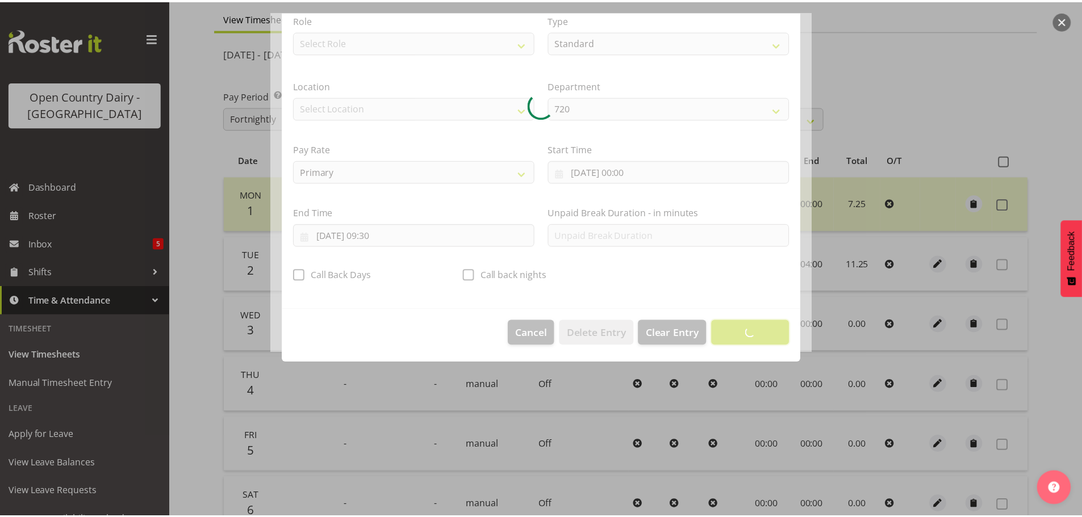
scroll to position [10, 0]
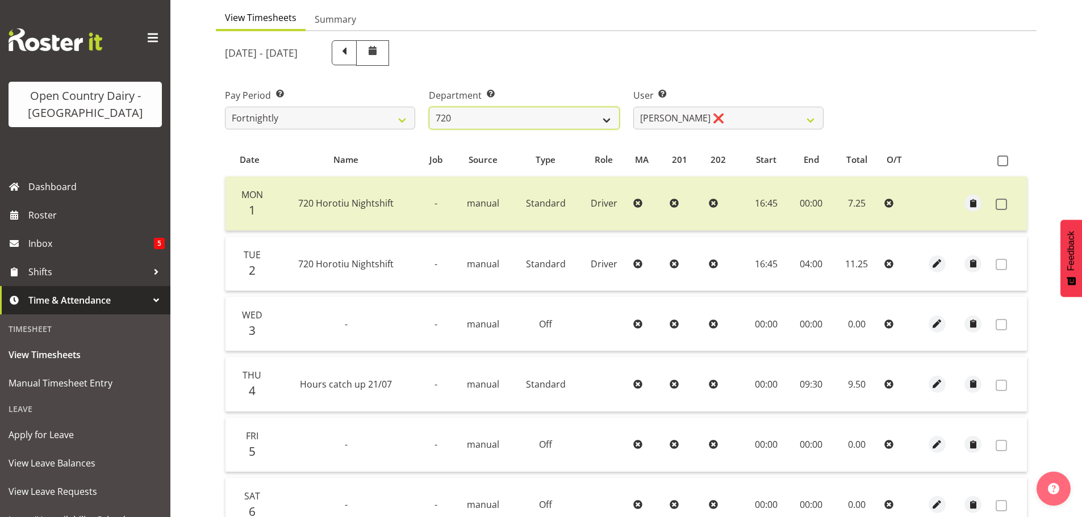
click at [589, 116] on select "701 702 703 704 705 706 707 708 709 710 711 712 713 714 715 716 717 718 719 720" at bounding box center [524, 118] width 190 height 23
select select "898"
click at [429, 107] on select "701 702 703 704 705 706 707 708 709 710 711 712 713 714 715 716 717 718 719 720" at bounding box center [524, 118] width 190 height 23
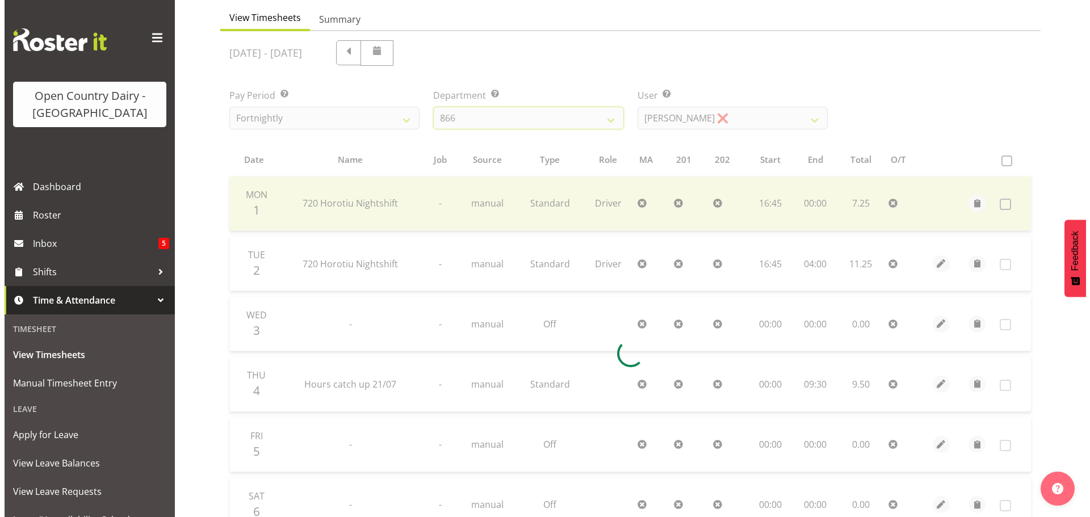
scroll to position [104, 0]
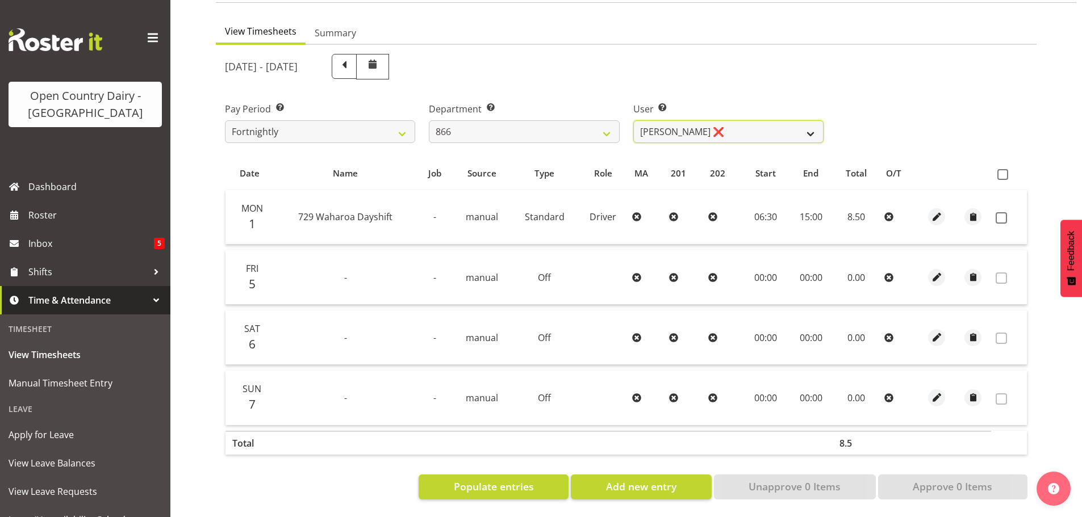
click at [679, 124] on select "Harshdeep Singh ❌ Jacques Nel ❌ Navreet Jawanda ❌ Neil Abrahams ❌" at bounding box center [728, 131] width 190 height 23
select select "11210"
click at [633, 120] on select "Harshdeep Singh ❌ Jacques Nel ❌ Navreet Jawanda ❌ Neil Abrahams ❌" at bounding box center [728, 131] width 190 height 23
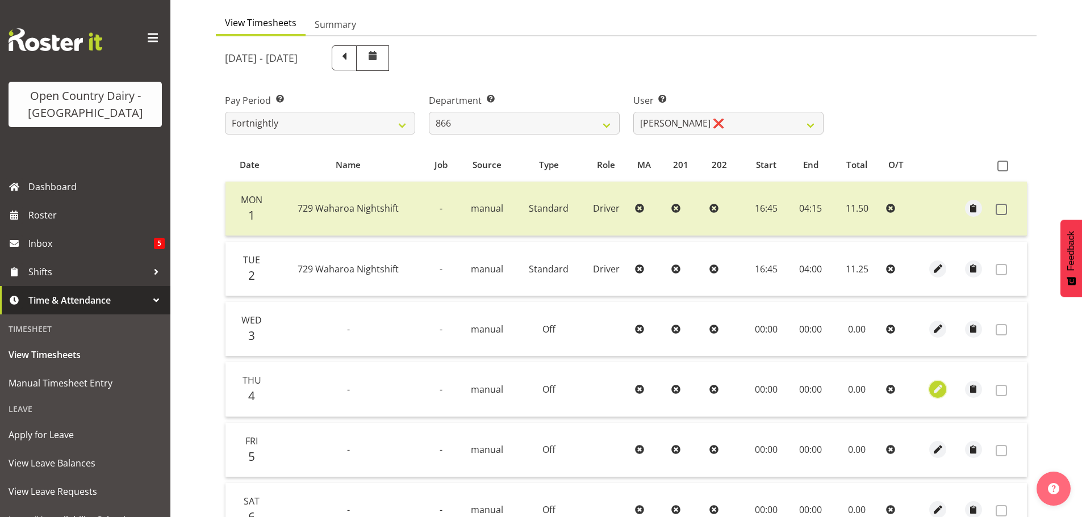
click at [936, 387] on span "button" at bounding box center [937, 389] width 13 height 13
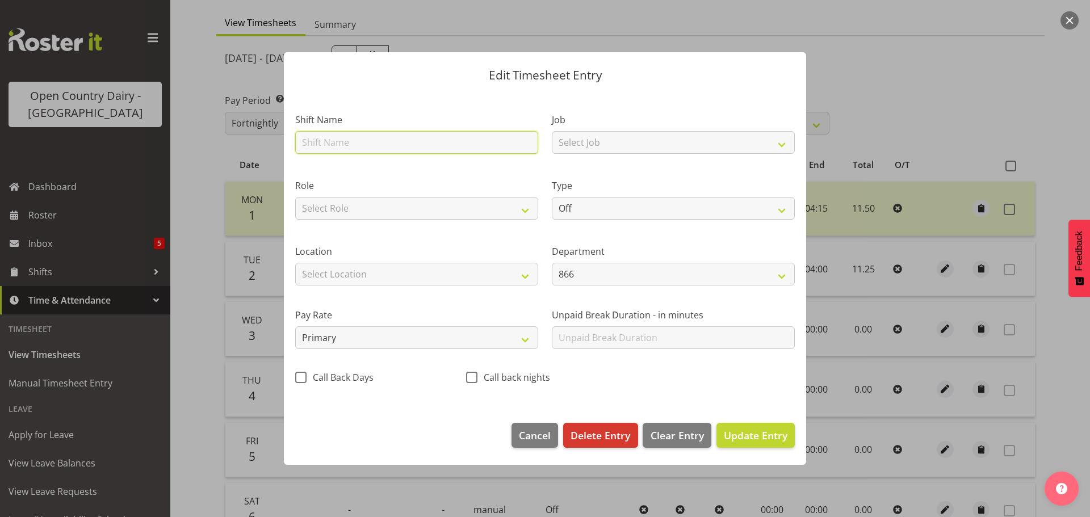
click at [370, 143] on input "text" at bounding box center [416, 142] width 243 height 23
type input "Hours catch up 21/07"
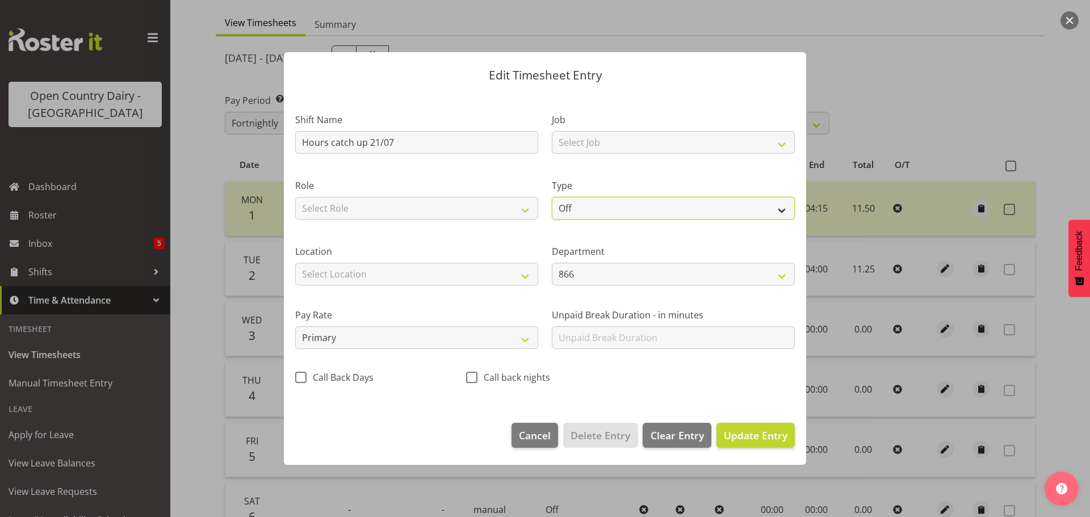
click at [668, 212] on select "Off Standard Public Holiday Public Holiday (Worked) Day In Lieu Annual Leave Si…" at bounding box center [673, 208] width 243 height 23
select select "Standard"
click at [552, 197] on select "Off Standard Public Holiday Public Holiday (Worked) Day In Lieu Annual Leave Si…" at bounding box center [673, 208] width 243 height 23
select select "8"
select select "2025"
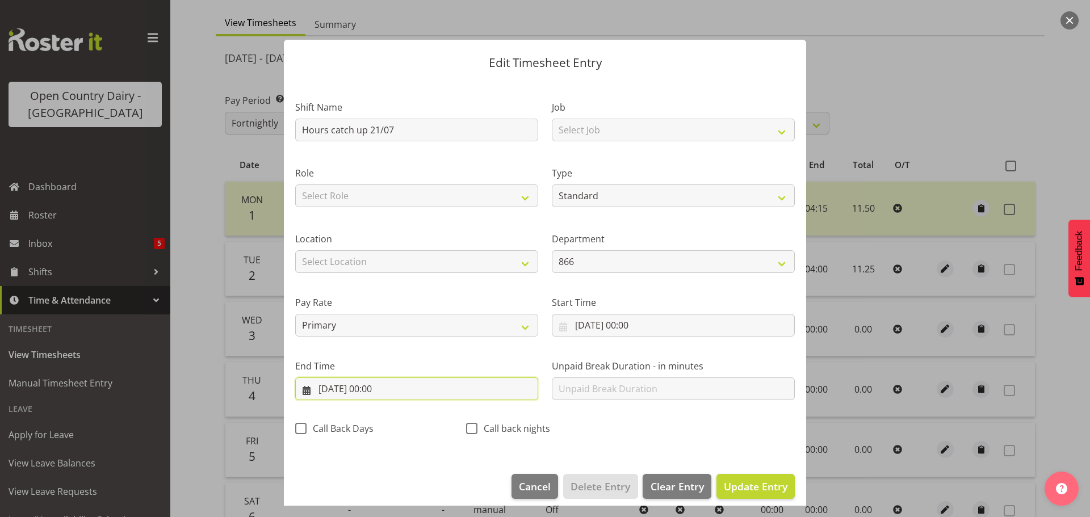
click at [384, 386] on input "04/09/2025, 00:00" at bounding box center [416, 389] width 243 height 23
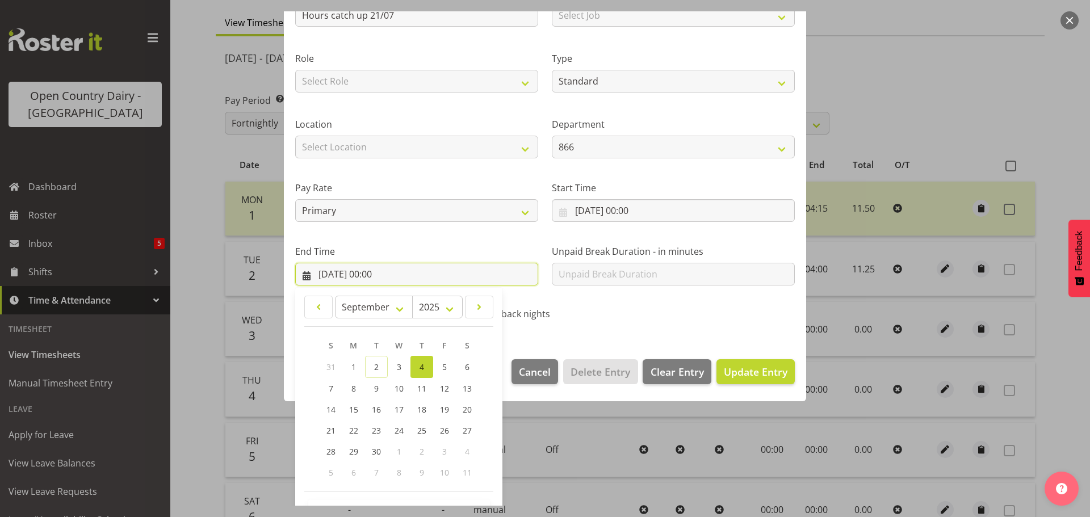
scroll to position [154, 0]
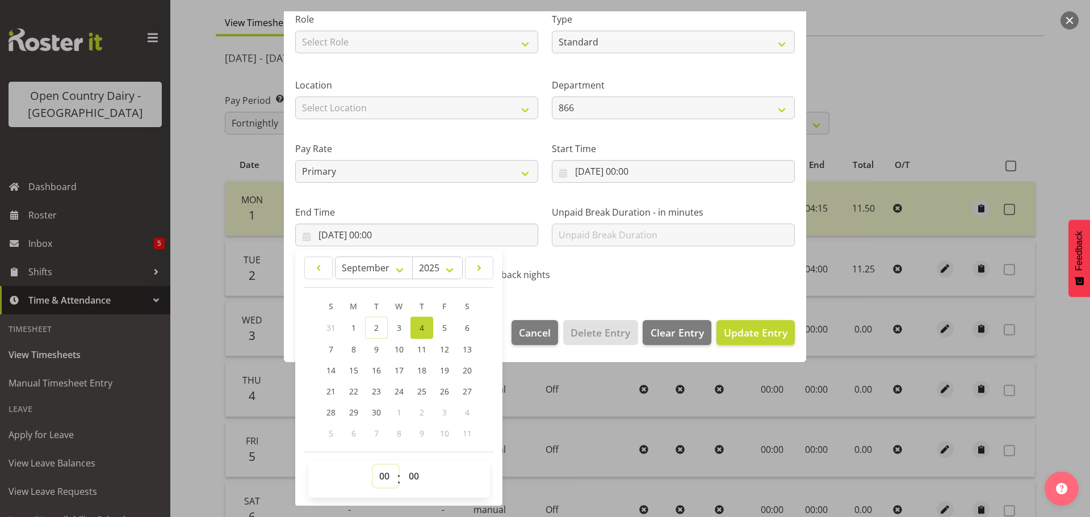
click at [384, 476] on select "00 01 02 03 04 05 06 07 08 09 10 11 12 13 14 15 16 17 18 19 20 21 22 23" at bounding box center [386, 476] width 26 height 23
select select "9"
click at [373, 465] on select "00 01 02 03 04 05 06 07 08 09 10 11 12 13 14 15 16 17 18 19 20 21 22 23" at bounding box center [386, 476] width 26 height 23
type input "04/09/2025, 09:00"
click at [414, 474] on select "00 01 02 03 04 05 06 07 08 09 10 11 12 13 14 15 16 17 18 19 20 21 22 23 24 25 2…" at bounding box center [416, 476] width 26 height 23
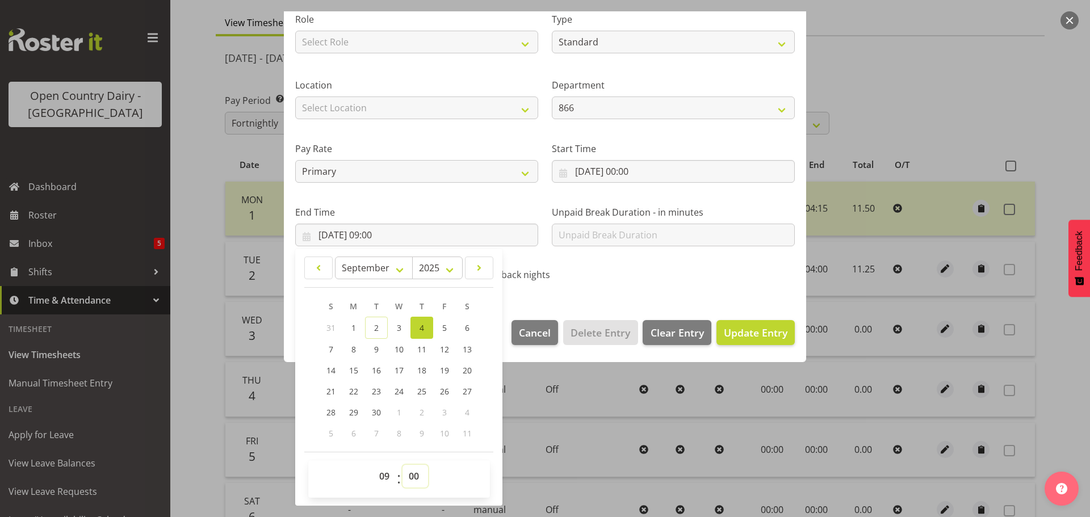
select select "45"
click at [403, 465] on select "00 01 02 03 04 05 06 07 08 09 10 11 12 13 14 15 16 17 18 19 20 21 22 23 24 25 2…" at bounding box center [416, 476] width 26 height 23
type input "04/09/2025, 09:45"
click at [741, 329] on span "Update Entry" at bounding box center [756, 333] width 64 height 14
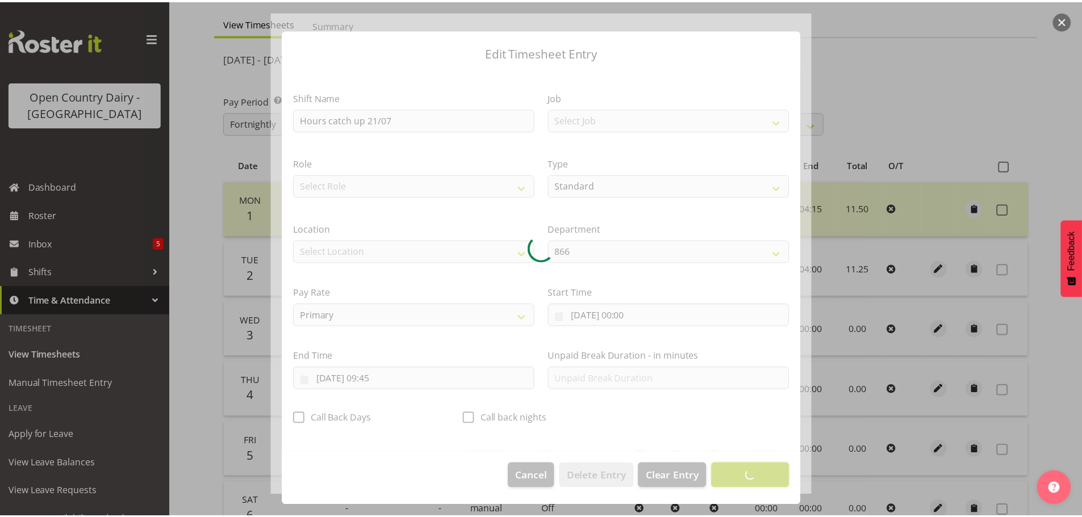
scroll to position [10, 0]
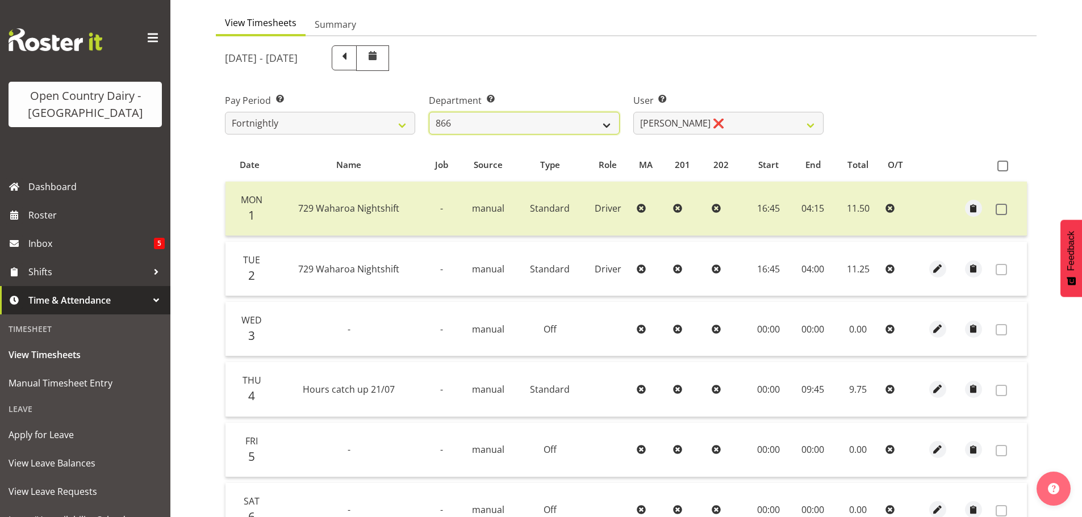
click at [606, 123] on select "701 702 703 704 705 706 707 708 709 710 711 712 713 714 715 716 717 718 719 720" at bounding box center [524, 123] width 190 height 23
click at [429, 112] on select "701 702 703 704 705 706 707 708 709 710 711 712 713 714 715 716 717 718 719 720" at bounding box center [524, 123] width 190 height 23
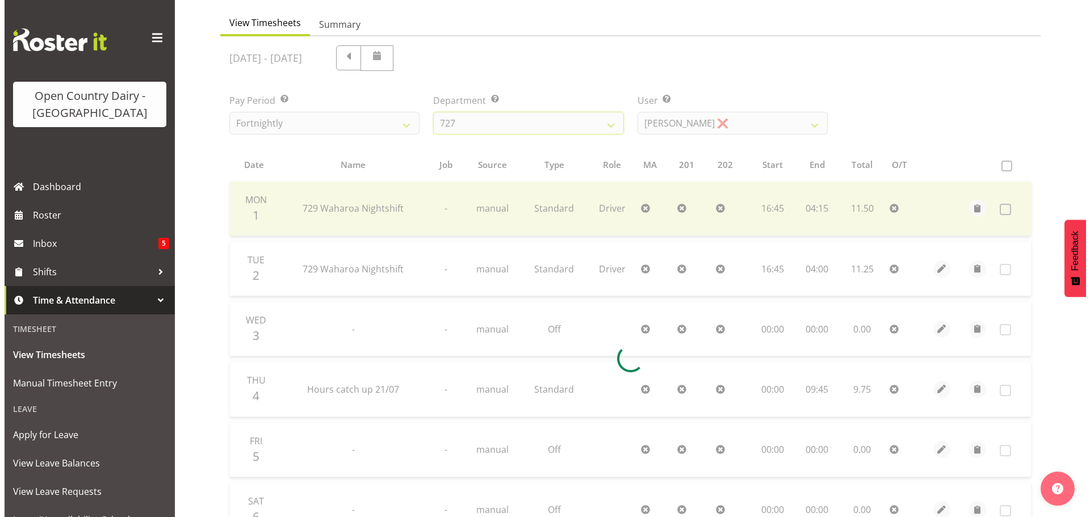
scroll to position [53, 0]
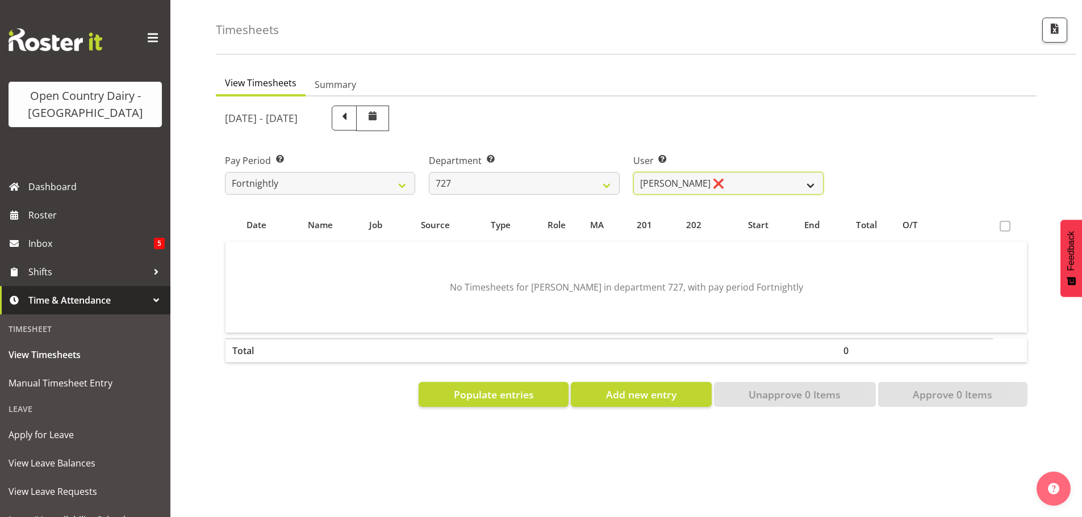
click at [734, 179] on select "David Pawley ❌ Kase Hussey ❌ Rhys Greener ❌" at bounding box center [728, 183] width 190 height 23
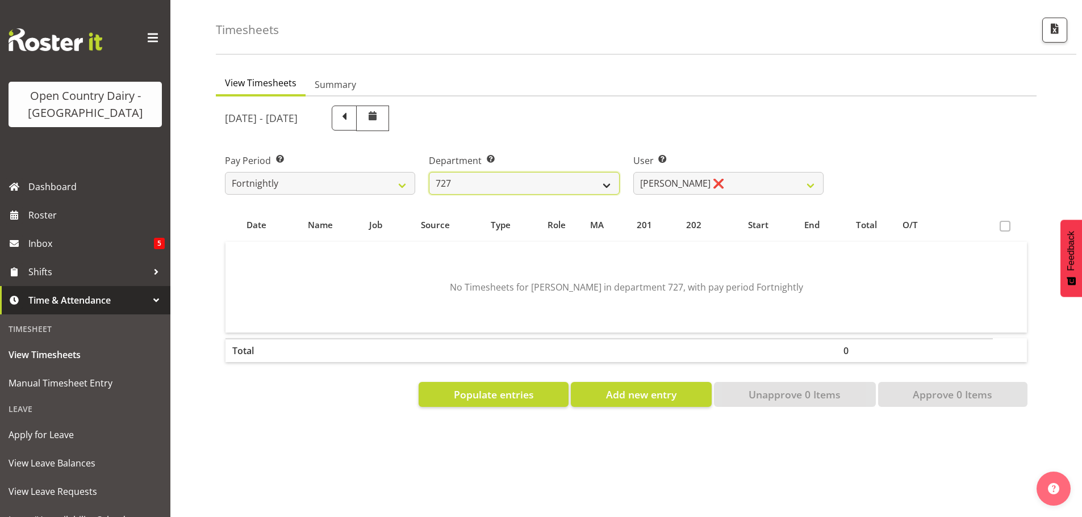
click at [593, 176] on select "701 702 703 704 705 706 707 708 709 710 711 712 713 714 715 716 717 718 719 720" at bounding box center [524, 183] width 190 height 23
click at [429, 172] on select "701 702 703 704 705 706 707 708 709 710 711 712 713 714 715 716 717 718 719 720" at bounding box center [524, 183] width 190 height 23
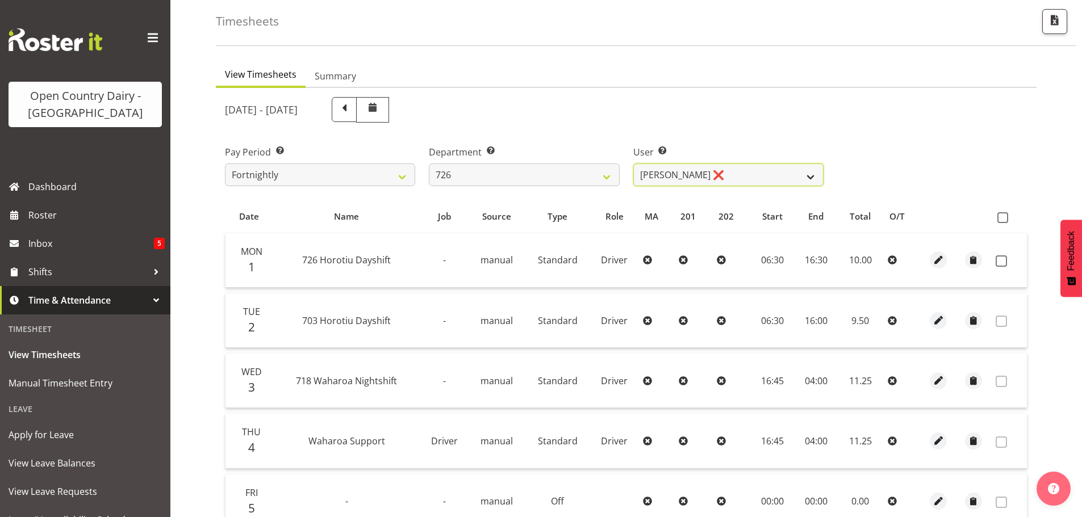
click at [723, 179] on select "Angela Burrill ❌ Bryan Leathart ❌ Harpreet Singh ❌ Kerry Young ❌" at bounding box center [728, 175] width 190 height 23
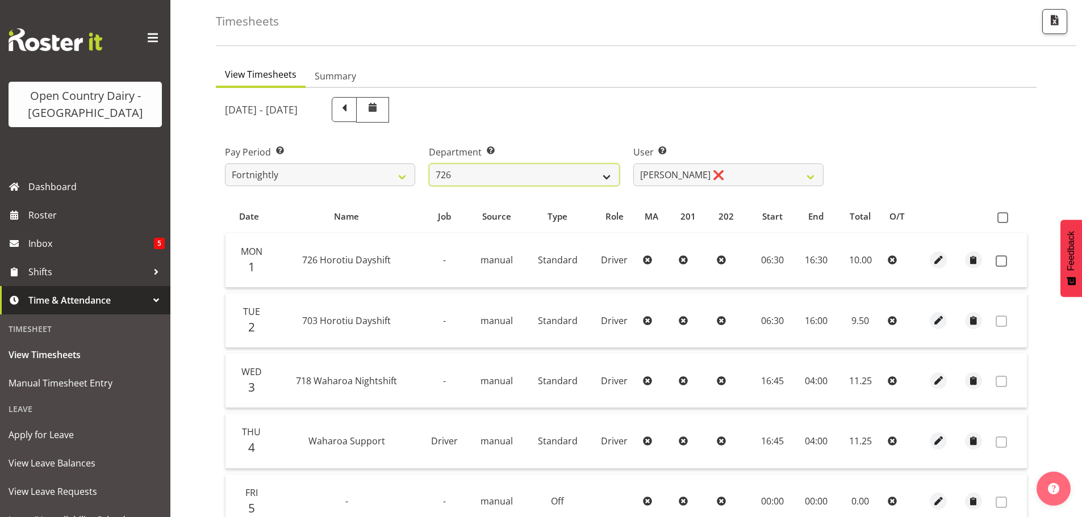
click at [600, 177] on select "701 702 703 704 705 706 707 708 709 710 711 712 713 714 715 716 717 718 719 720" at bounding box center [524, 175] width 190 height 23
select select "803"
click at [429, 164] on select "701 702 703 704 705 706 707 708 709 710 711 712 713 714 715 716 717 718 719 720" at bounding box center [524, 175] width 190 height 23
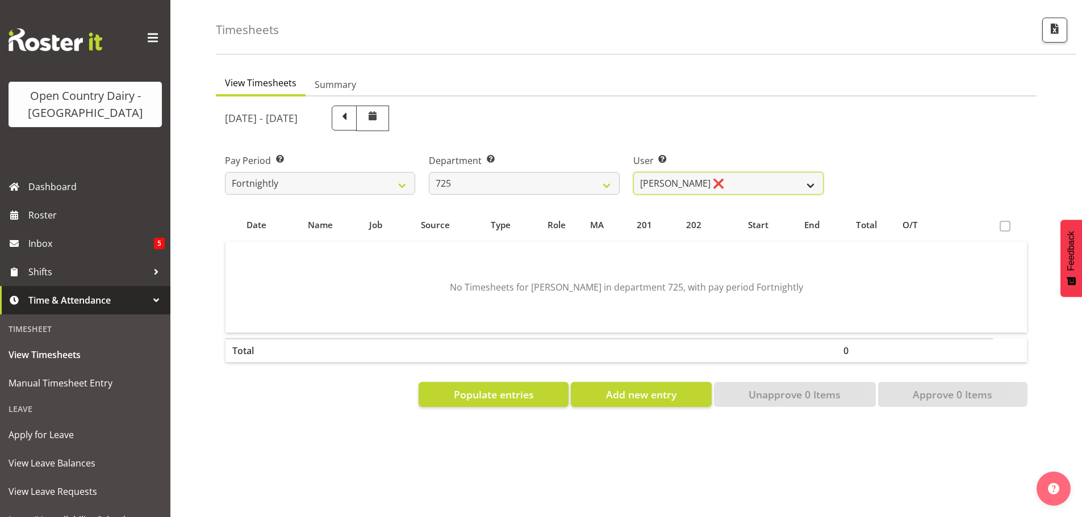
click at [749, 179] on select "Bhupinder Dhaliwal ❌ Gurpreet Singh Kahlon ❌ Hendrik Potgieter ❌ Len Grace ❌" at bounding box center [728, 183] width 190 height 23
select select "11235"
click at [633, 172] on select "Bhupinder Dhaliwal ❌ Gurpreet Singh Kahlon ❌ Hendrik Potgieter ❌ Len Grace ❌" at bounding box center [728, 183] width 190 height 23
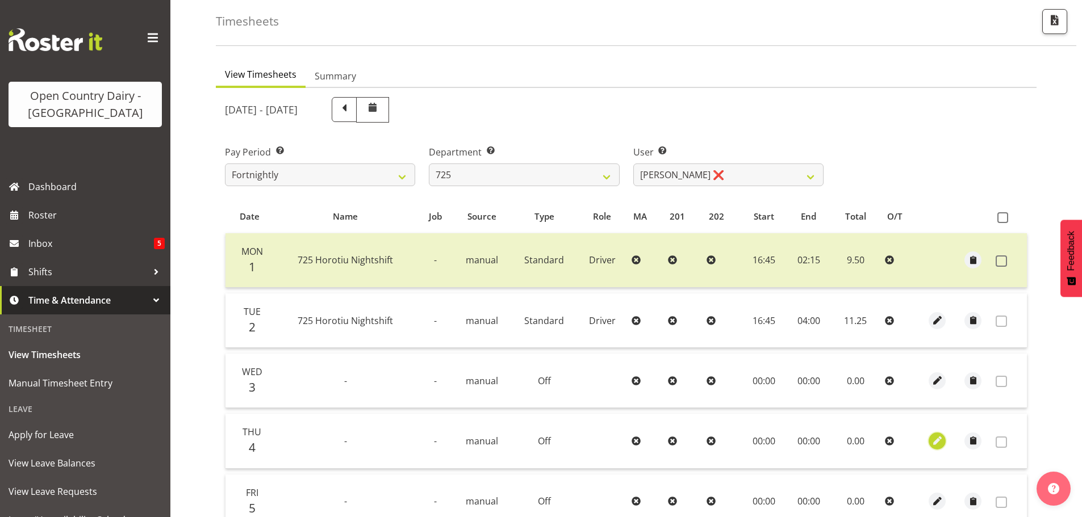
click at [933, 438] on span "button" at bounding box center [937, 440] width 13 height 13
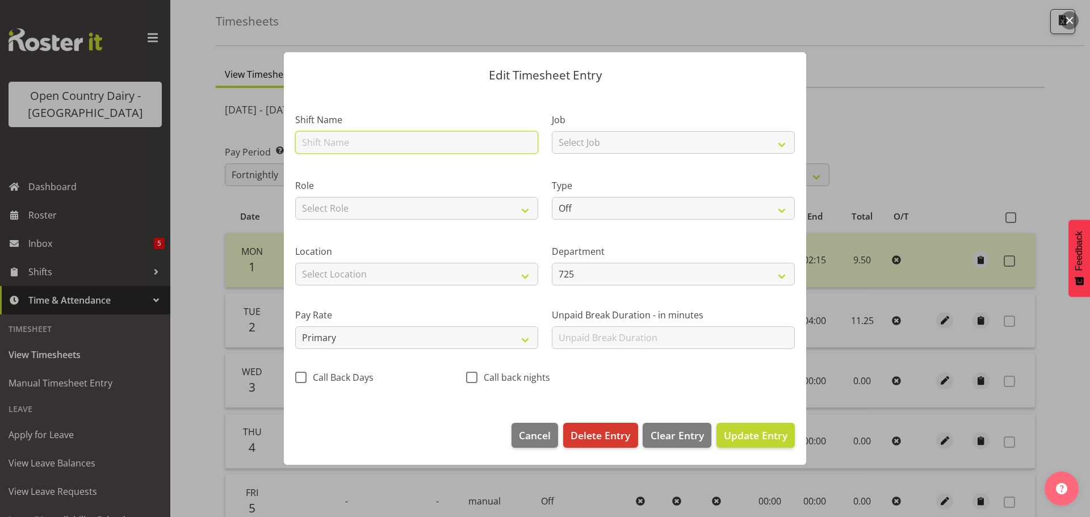
click at [404, 142] on input "text" at bounding box center [416, 142] width 243 height 23
type input "Hours catch up 21/07"
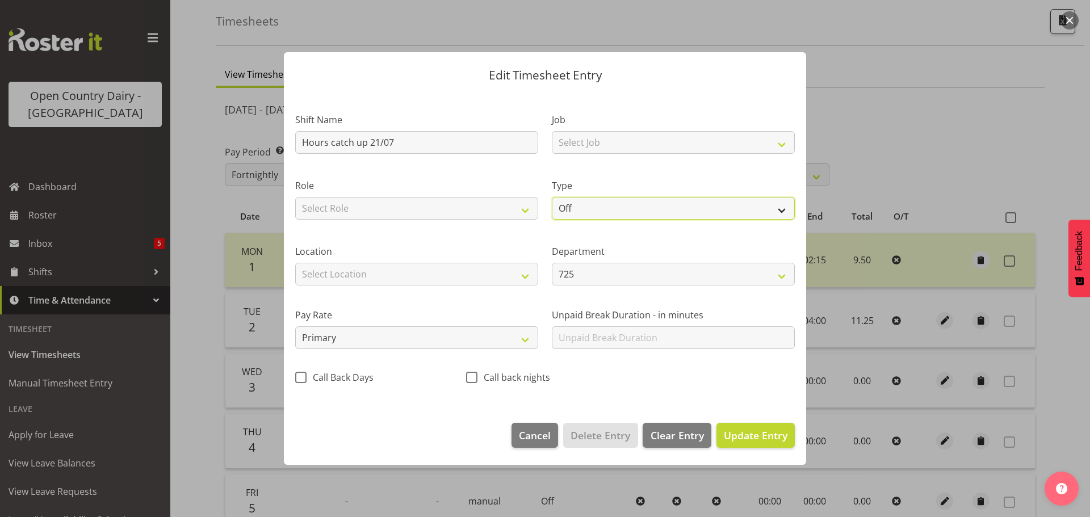
click at [613, 208] on select "Off Standard Public Holiday Public Holiday (Worked) Day In Lieu Annual Leave Si…" at bounding box center [673, 208] width 243 height 23
select select "Standard"
click at [552, 197] on select "Off Standard Public Holiday Public Holiday (Worked) Day In Lieu Annual Leave Si…" at bounding box center [673, 208] width 243 height 23
select select "8"
select select "2025"
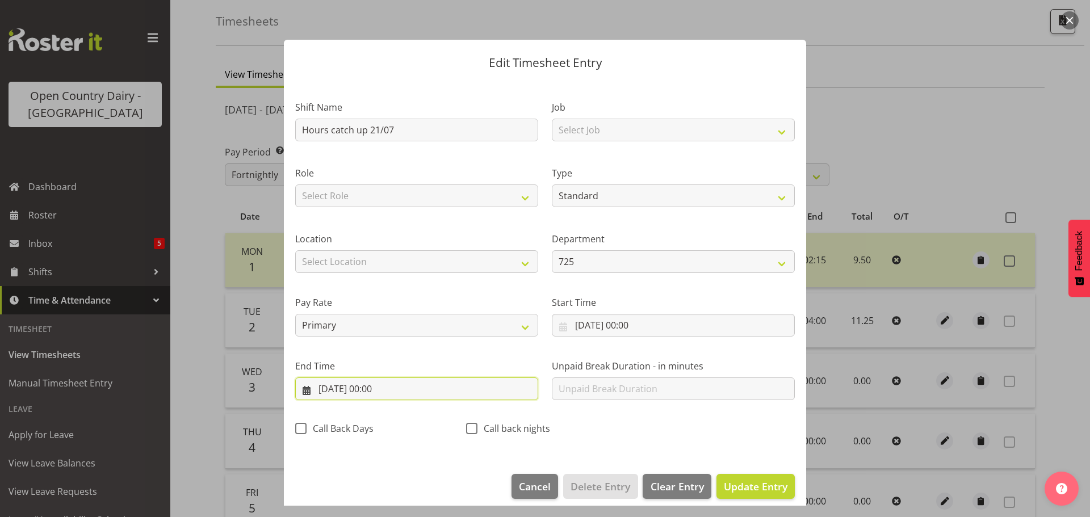
click at [405, 391] on input "04/09/2025, 00:00" at bounding box center [416, 389] width 243 height 23
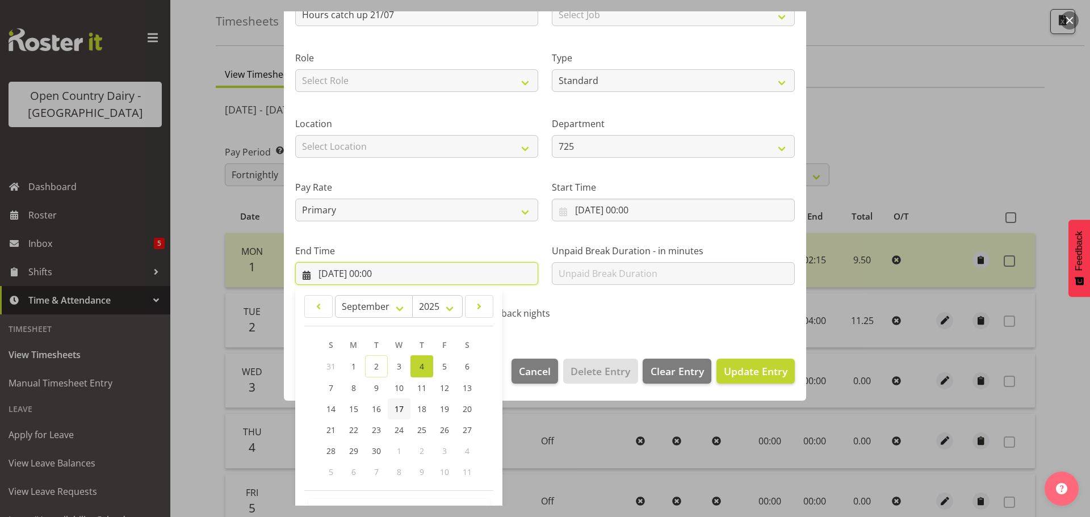
scroll to position [154, 0]
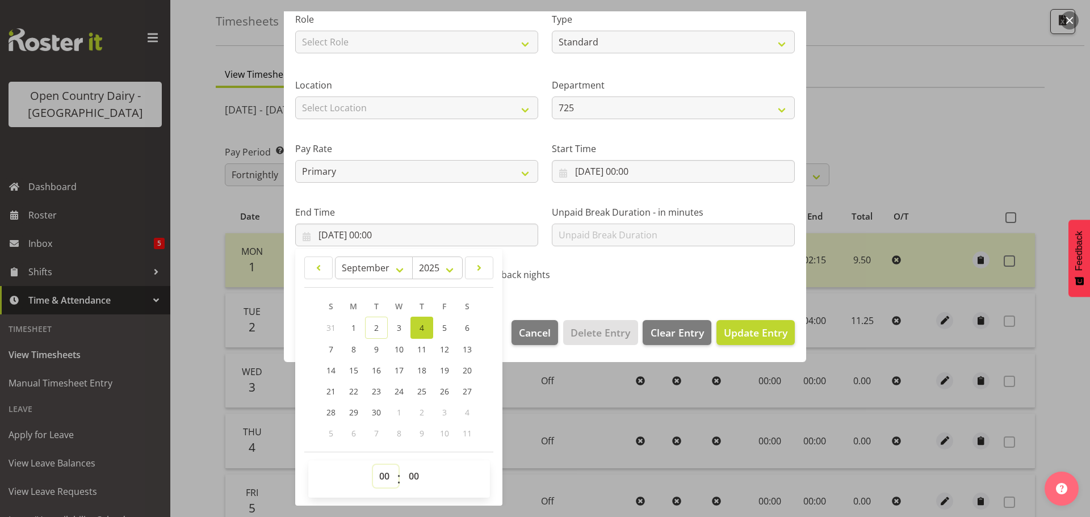
click at [383, 474] on select "00 01 02 03 04 05 06 07 08 09 10 11 12 13 14 15 16 17 18 19 20 21 22 23" at bounding box center [386, 476] width 26 height 23
select select "11"
click at [373, 465] on select "00 01 02 03 04 05 06 07 08 09 10 11 12 13 14 15 16 17 18 19 20 21 22 23" at bounding box center [386, 476] width 26 height 23
type input "04/09/2025, 11:00"
click at [727, 329] on span "Update Entry" at bounding box center [756, 333] width 64 height 14
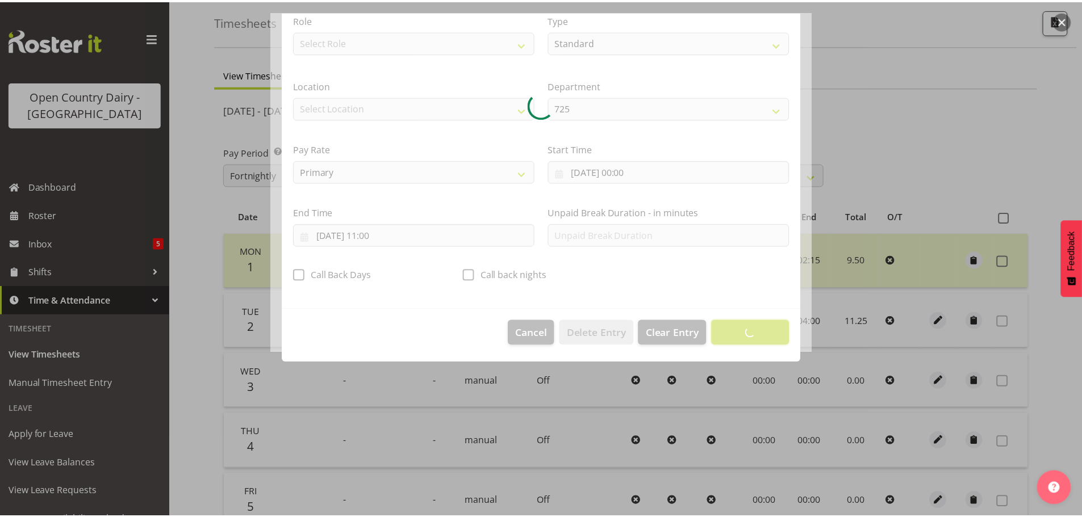
scroll to position [10, 0]
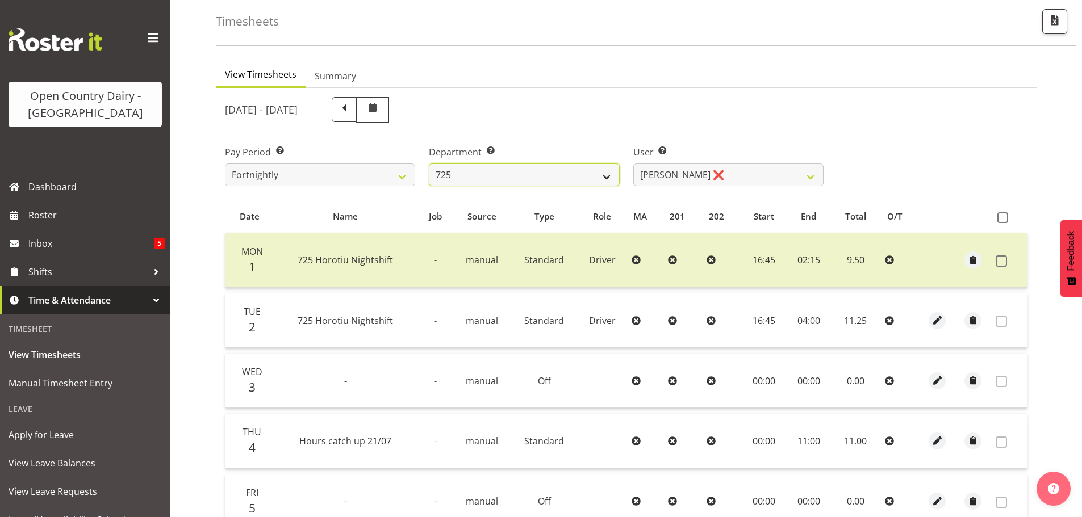
click at [604, 175] on select "701 702 703 704 705 706 707 708 709 710 711 712 713 714 715 716 717 718 719 720" at bounding box center [524, 175] width 190 height 23
select select "875"
click at [429, 164] on select "701 702 703 704 705 706 707 708 709 710 711 712 713 714 715 716 717 718 719 720" at bounding box center [524, 175] width 190 height 23
select select "10971"
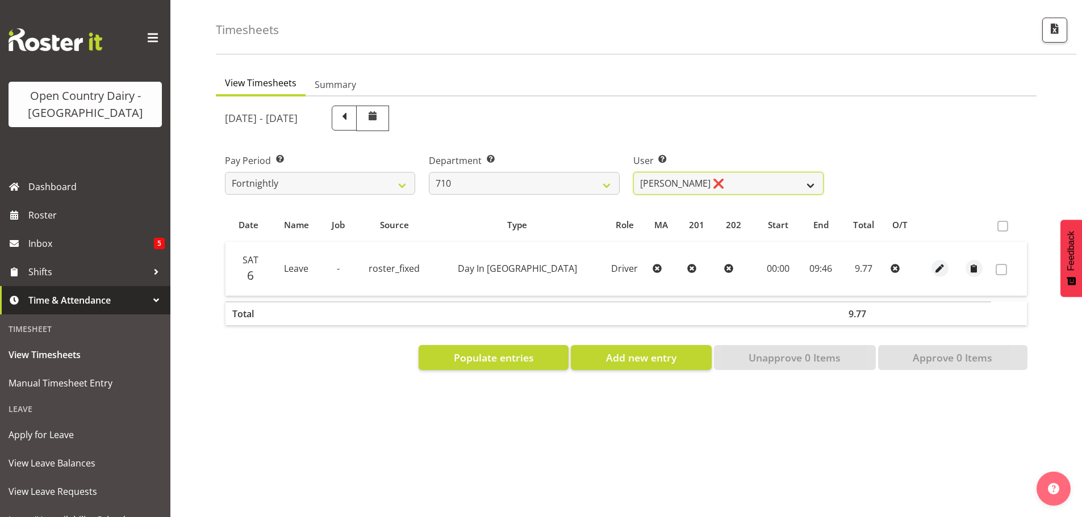
click at [734, 177] on select "Dean Chapman ❌ George Megchelse ❌ Kris Gambhir ❌ Richie Epere ❌" at bounding box center [728, 183] width 190 height 23
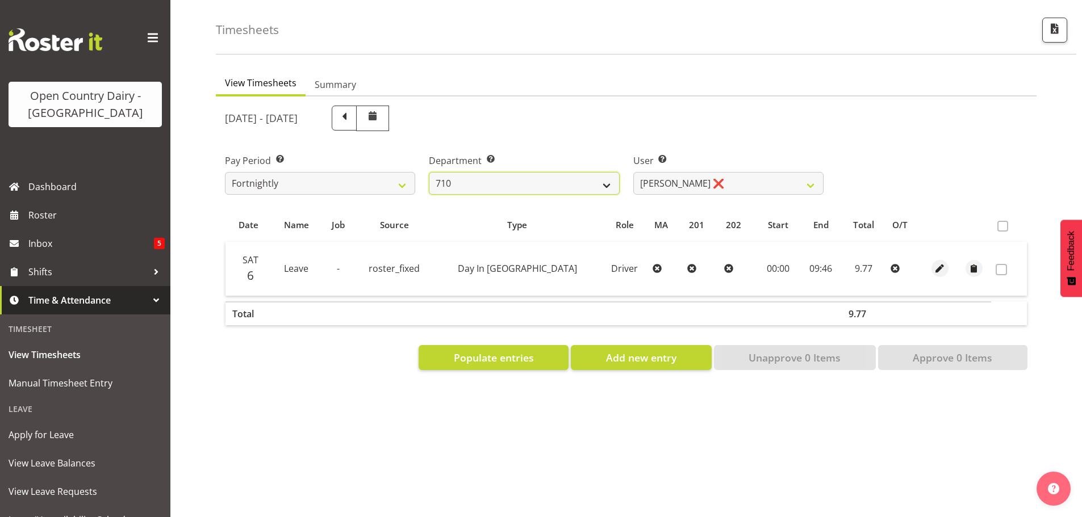
click at [602, 174] on select "701 702 703 704 705 706 707 708 709 710 711 712 713 714 715 716 717 718 719 720" at bounding box center [524, 183] width 190 height 23
click at [429, 172] on select "701 702 703 704 705 706 707 708 709 710 711 712 713 714 715 716 717 718 719 720" at bounding box center [524, 183] width 190 height 23
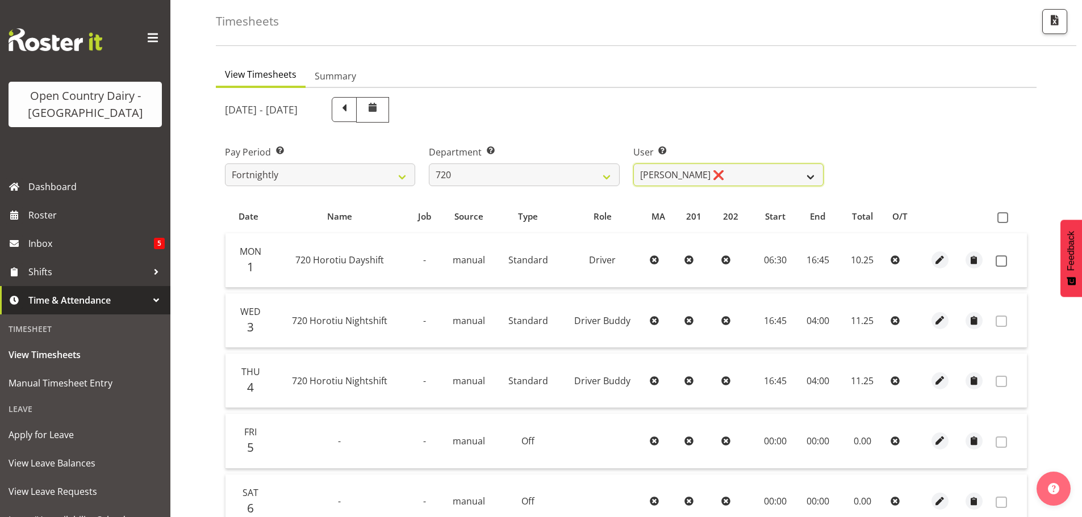
click at [723, 177] on select "Garry Hooper ❌ Kerry Slater ❌ Nathan Frankhouser ❌ Steve Daly ❌" at bounding box center [728, 175] width 190 height 23
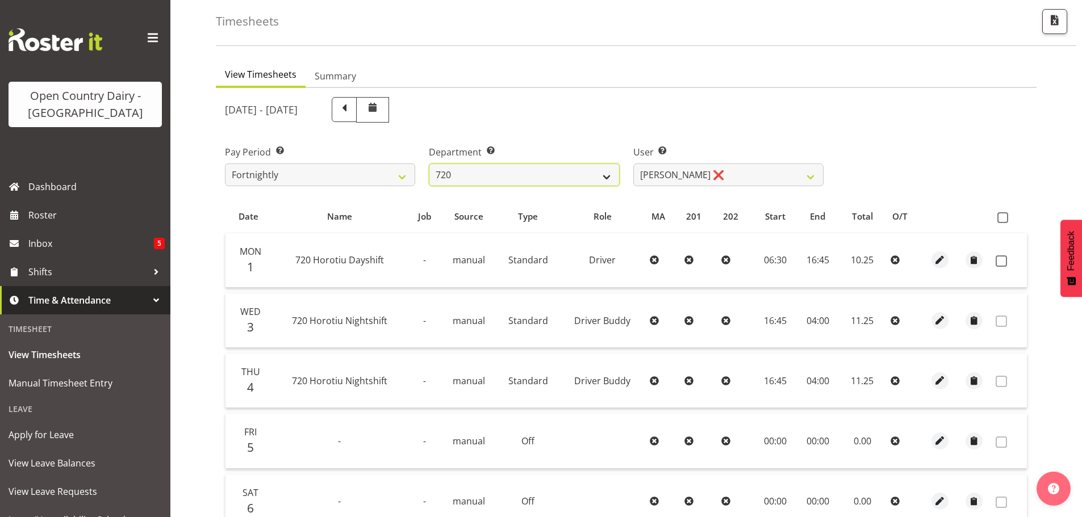
click at [598, 179] on select "701 702 703 704 705 706 707 708 709 710 711 712 713 714 715 716 717 718 719 720" at bounding box center [524, 175] width 190 height 23
select select "808"
click at [429, 164] on select "701 702 703 704 705 706 707 708 709 710 711 712 713 714 715 716 717 718 719 720" at bounding box center [524, 175] width 190 height 23
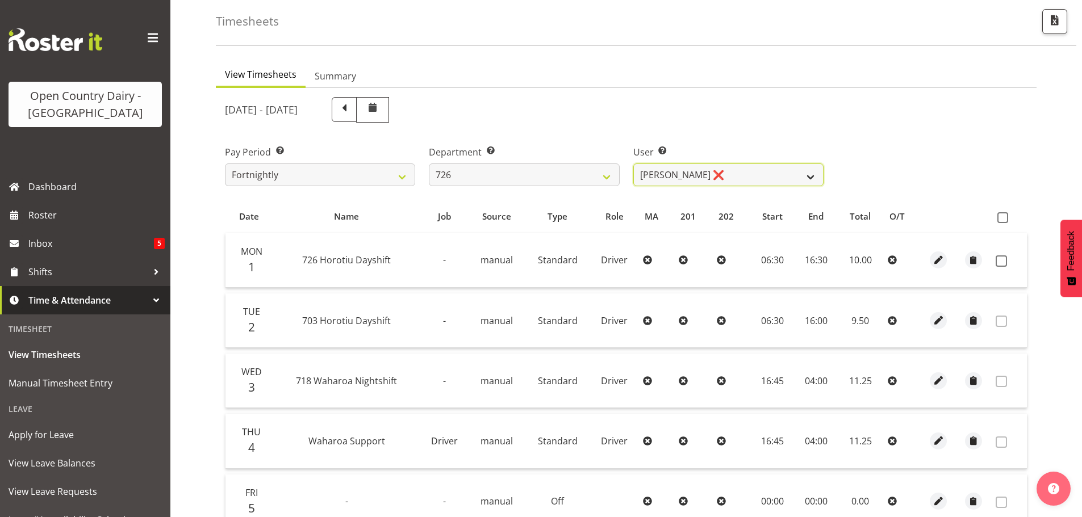
click at [724, 178] on select "Angela Burrill ❌ Bryan Leathart ❌ Harpreet Singh ❌ Kerry Young ❌" at bounding box center [728, 175] width 190 height 23
select select "11081"
click at [633, 164] on select "Angela Burrill ❌ Bryan Leathart ❌ Harpreet Singh ❌ Kerry Young ❌" at bounding box center [728, 175] width 190 height 23
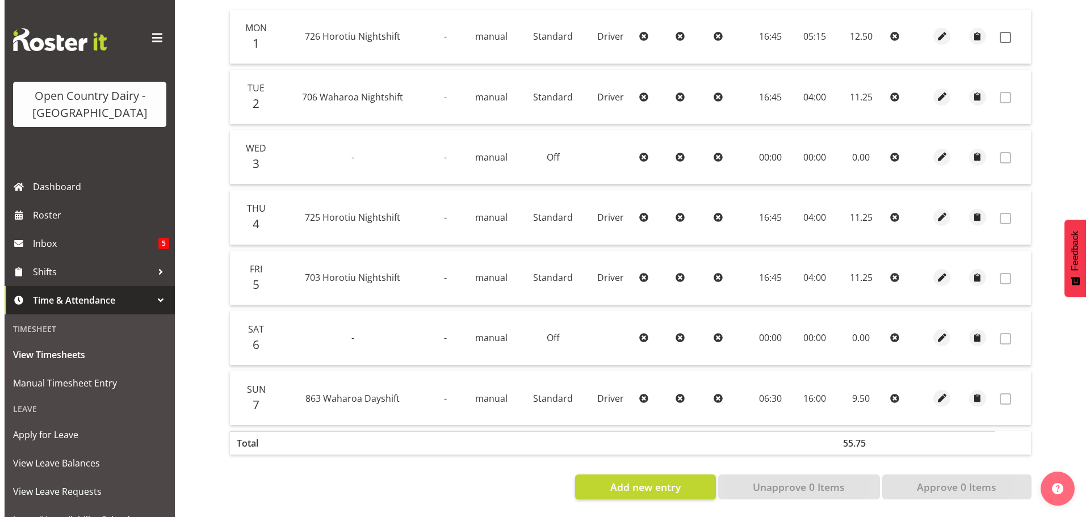
scroll to position [285, 0]
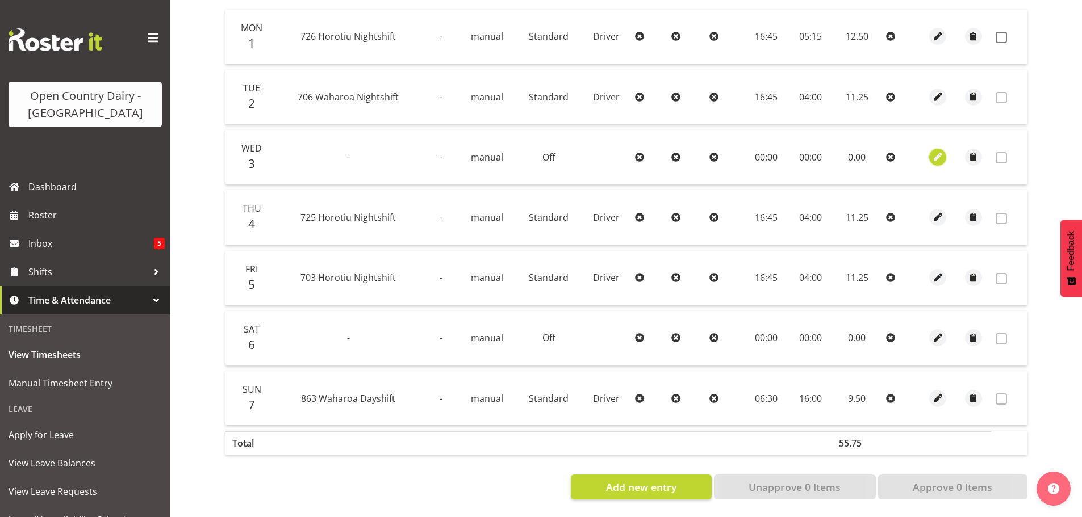
click at [940, 150] on span "button" at bounding box center [937, 156] width 13 height 13
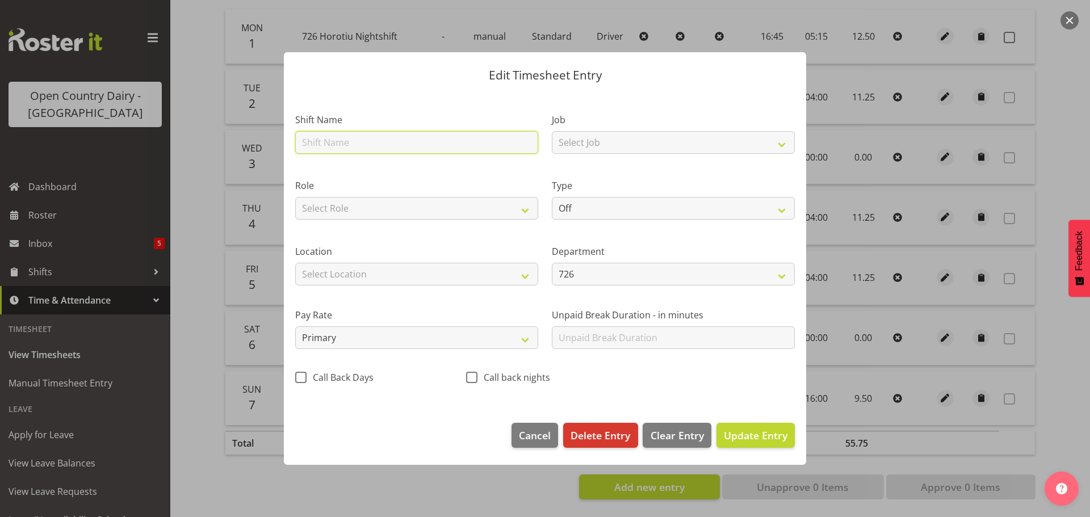
click at [403, 145] on input "text" at bounding box center [416, 142] width 243 height 23
type input "Hours catch up 21/07"
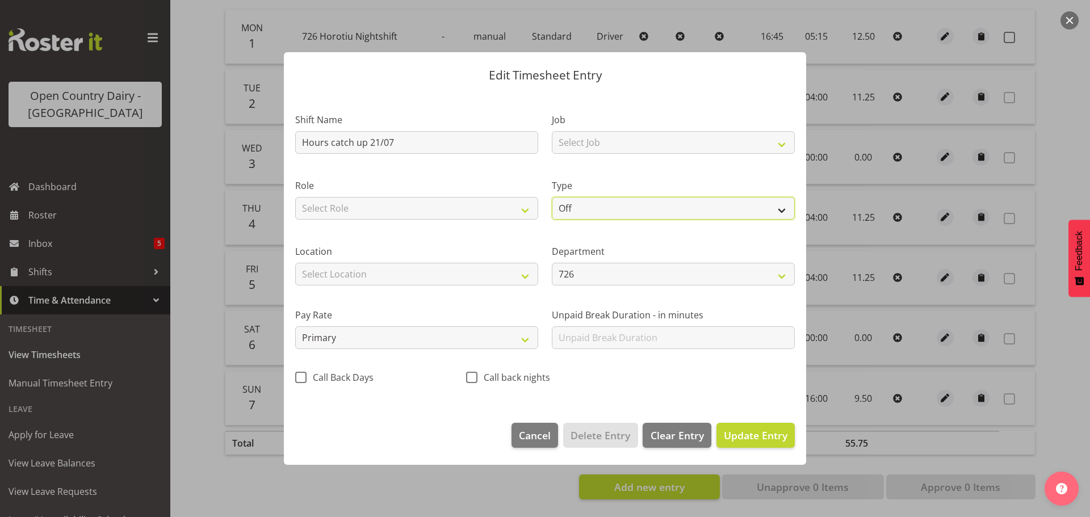
click at [644, 214] on select "Off Standard Public Holiday Public Holiday (Worked) Day In Lieu Annual Leave Si…" at bounding box center [673, 208] width 243 height 23
select select "Standard"
click at [552, 197] on select "Off Standard Public Holiday Public Holiday (Worked) Day In Lieu Annual Leave Si…" at bounding box center [673, 208] width 243 height 23
select select "8"
select select "2025"
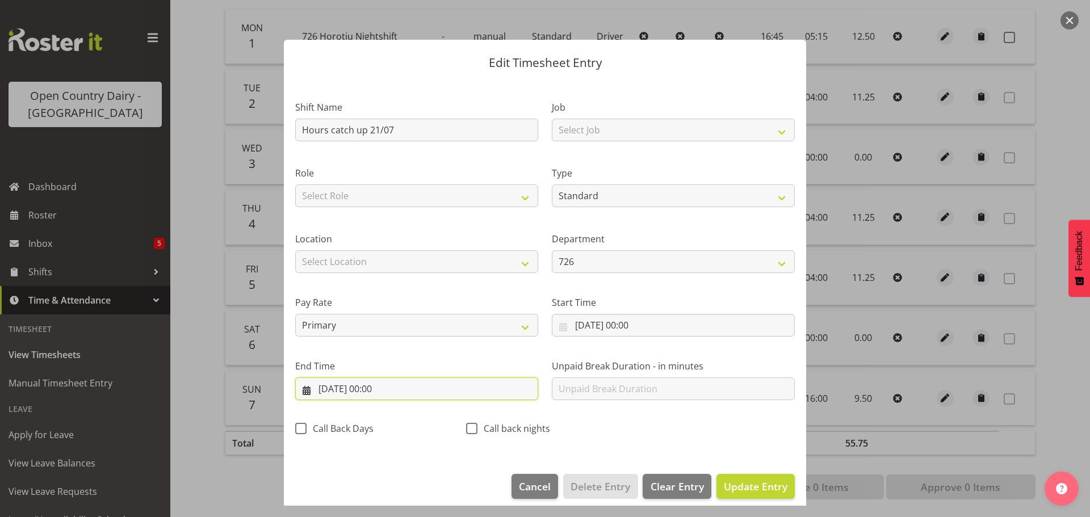
click at [391, 390] on input "03/09/2025, 00:00" at bounding box center [416, 389] width 243 height 23
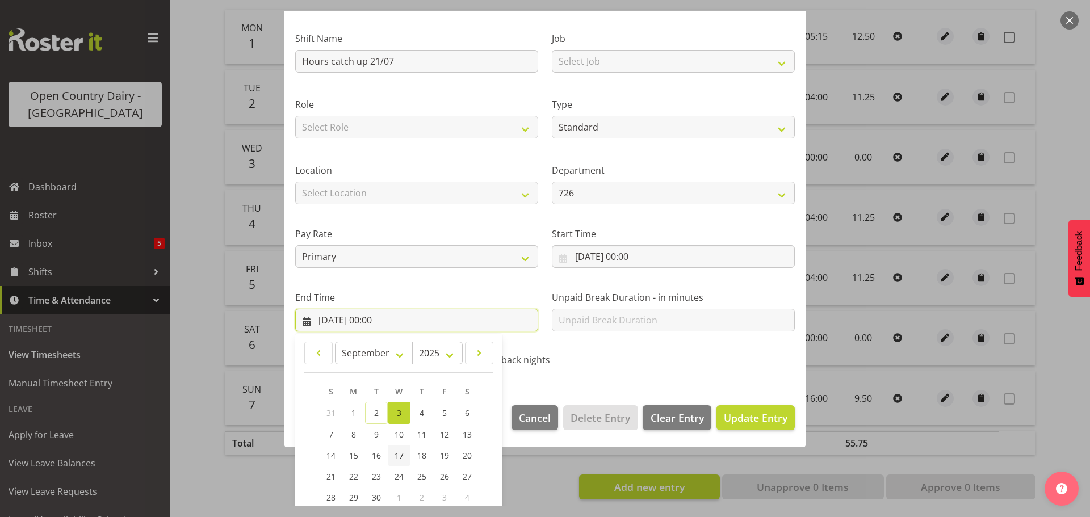
scroll to position [154, 0]
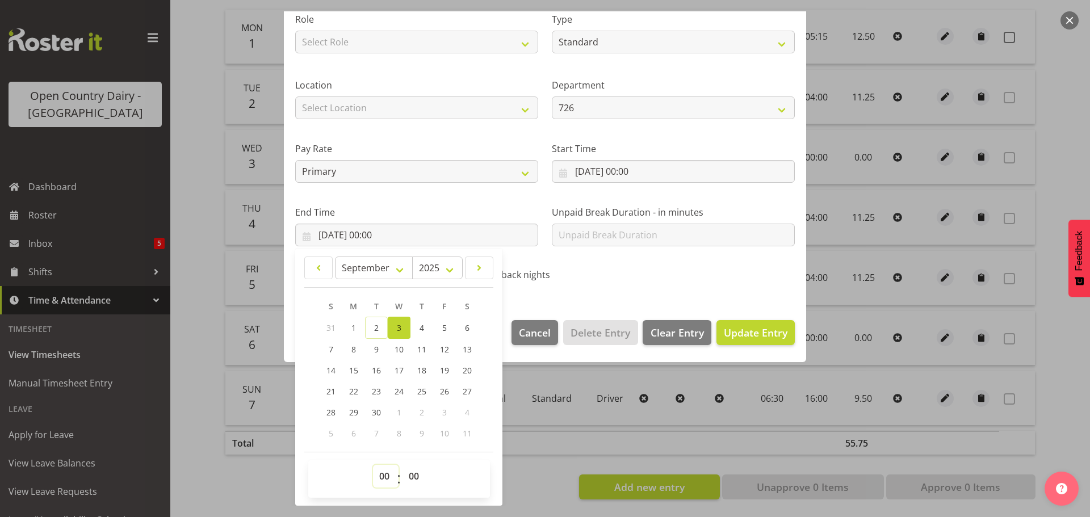
click at [380, 476] on select "00 01 02 03 04 05 06 07 08 09 10 11 12 13 14 15 16 17 18 19 20 21 22 23" at bounding box center [386, 476] width 26 height 23
select select "11"
click at [373, 465] on select "00 01 02 03 04 05 06 07 08 09 10 11 12 13 14 15 16 17 18 19 20 21 22 23" at bounding box center [386, 476] width 26 height 23
type input "03/09/2025, 11:00"
click at [415, 477] on select "00 01 02 03 04 05 06 07 08 09 10 11 12 13 14 15 16 17 18 19 20 21 22 23 24 25 2…" at bounding box center [416, 476] width 26 height 23
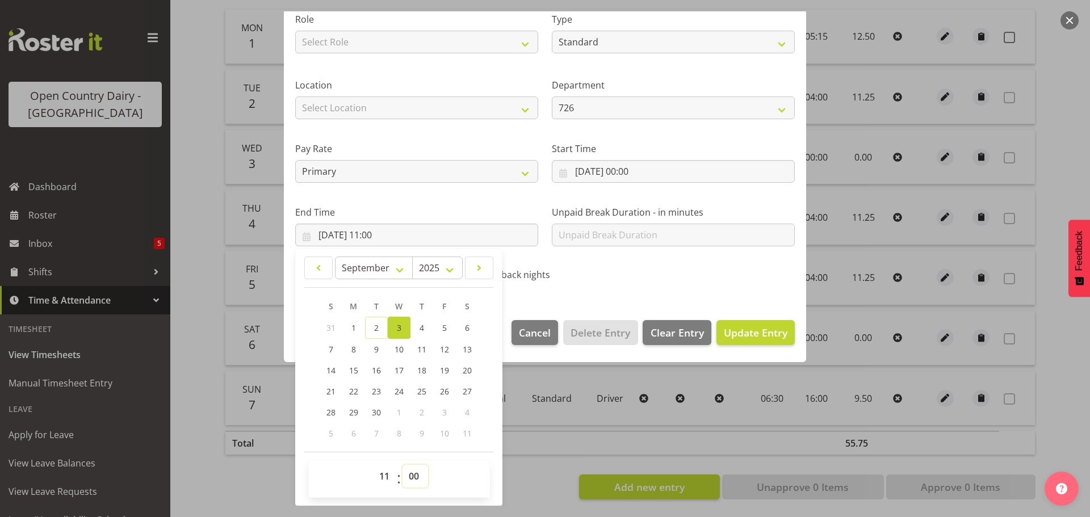
select select "30"
click at [403, 465] on select "00 01 02 03 04 05 06 07 08 09 10 11 12 13 14 15 16 17 18 19 20 21 22 23 24 25 2…" at bounding box center [416, 476] width 26 height 23
type input "03/09/2025, 11:30"
click at [754, 336] on span "Update Entry" at bounding box center [756, 333] width 64 height 14
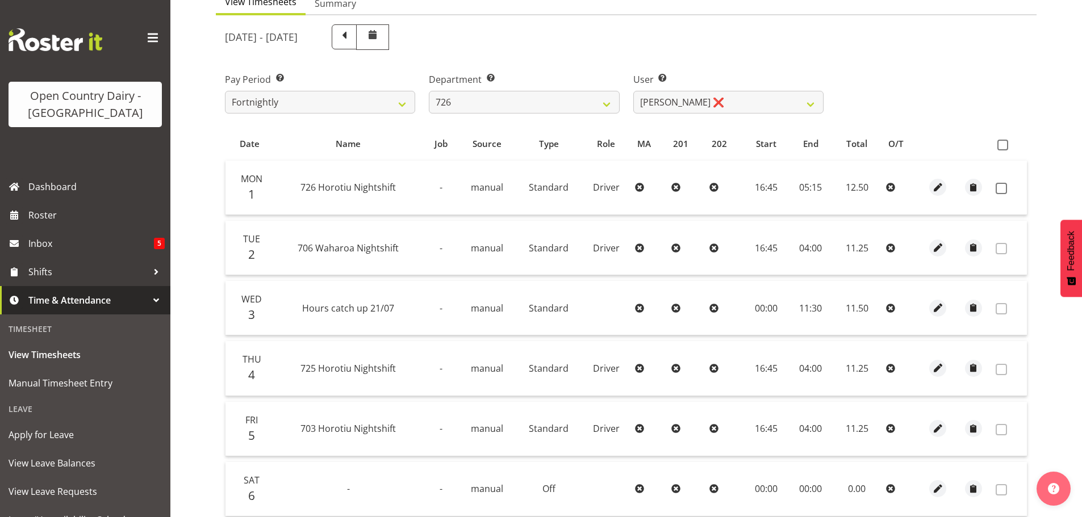
scroll to position [58, 0]
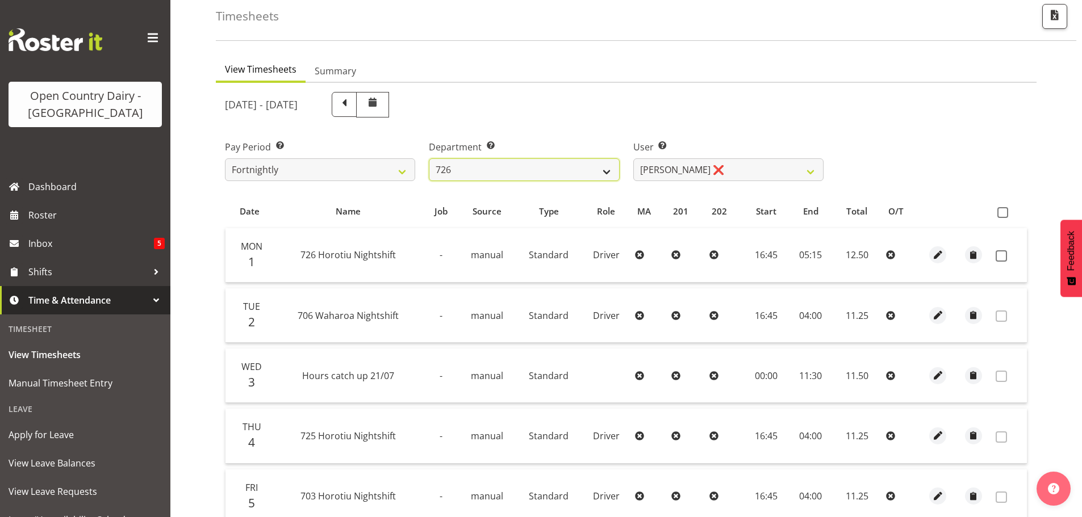
click at [602, 171] on select "701 702 703 704 705 706 707 708 709 710 711 712 713 714 715 716 717 718 719 720" at bounding box center [524, 169] width 190 height 23
select select "762"
click at [429, 158] on select "701 702 703 704 705 706 707 708 709 710 711 712 713 714 715 716 717 718 719 720" at bounding box center [524, 169] width 190 height 23
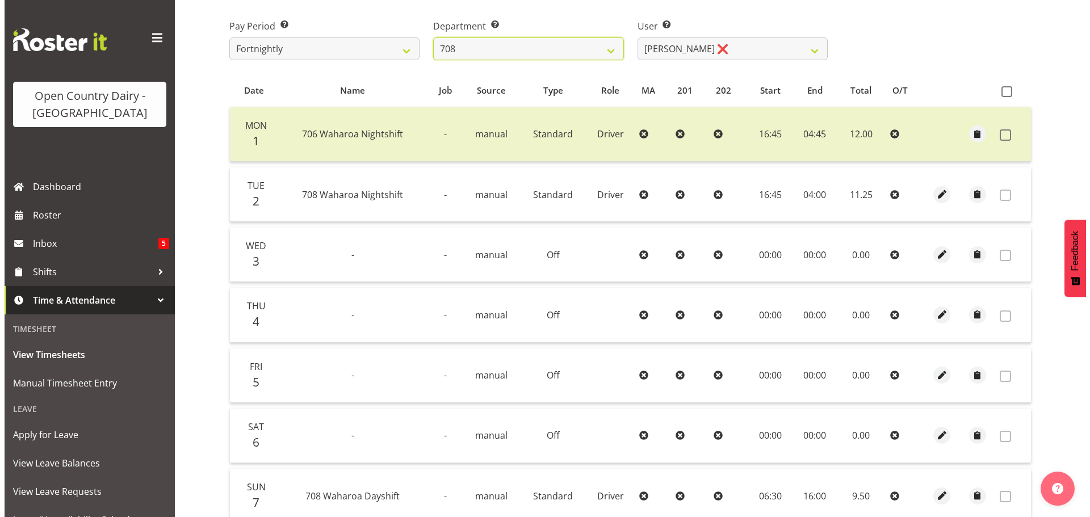
scroll to position [228, 0]
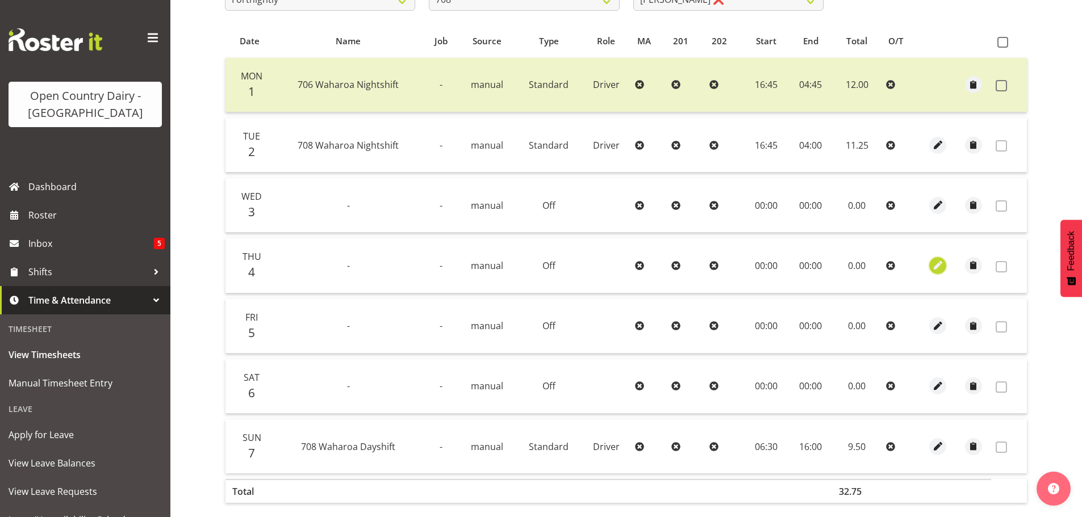
click at [937, 267] on span "button" at bounding box center [937, 265] width 13 height 13
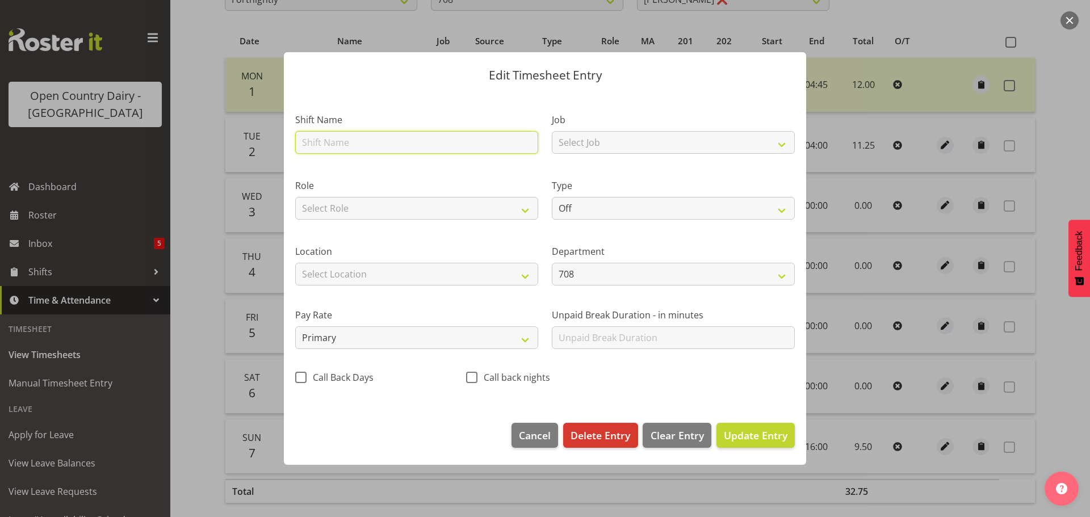
click at [391, 144] on input "text" at bounding box center [416, 142] width 243 height 23
type input "Hours catch up 21/07"
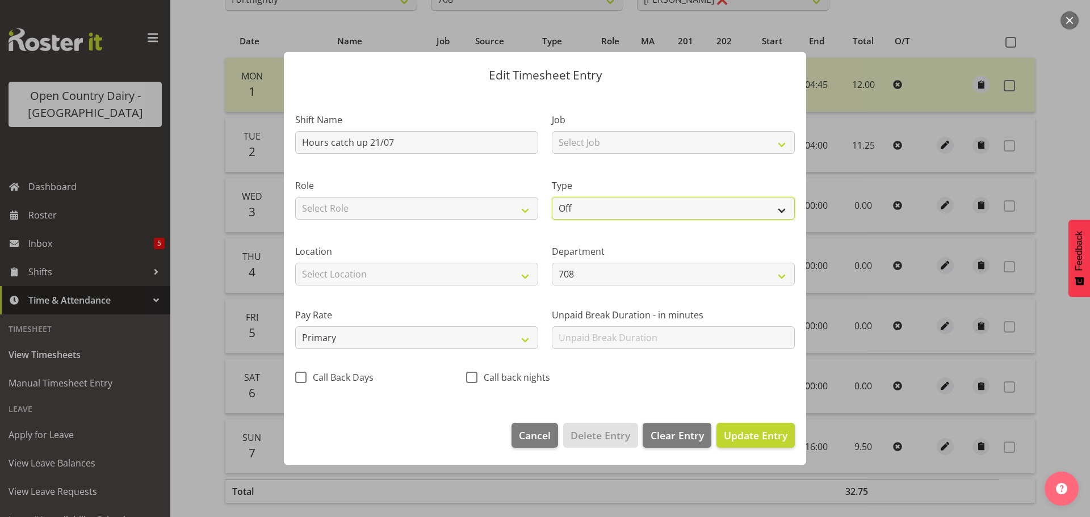
click at [600, 211] on select "Off Standard Public Holiday Public Holiday (Worked) Day In Lieu Annual Leave Si…" at bounding box center [673, 208] width 243 height 23
select select "Standard"
click at [552, 197] on select "Off Standard Public Holiday Public Holiday (Worked) Day In Lieu Annual Leave Si…" at bounding box center [673, 208] width 243 height 23
select select "8"
select select "2025"
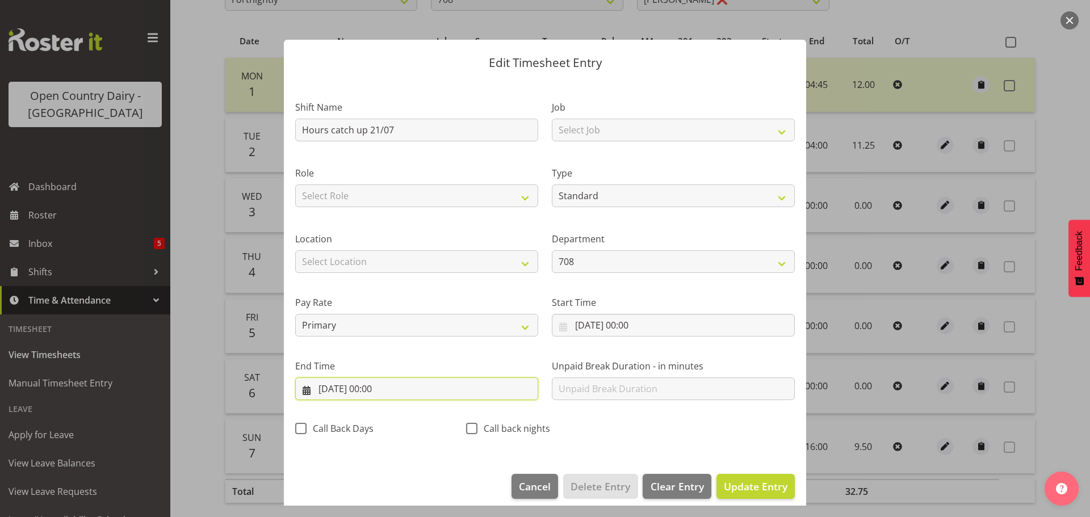
click at [387, 386] on input "04/09/2025, 00:00" at bounding box center [416, 389] width 243 height 23
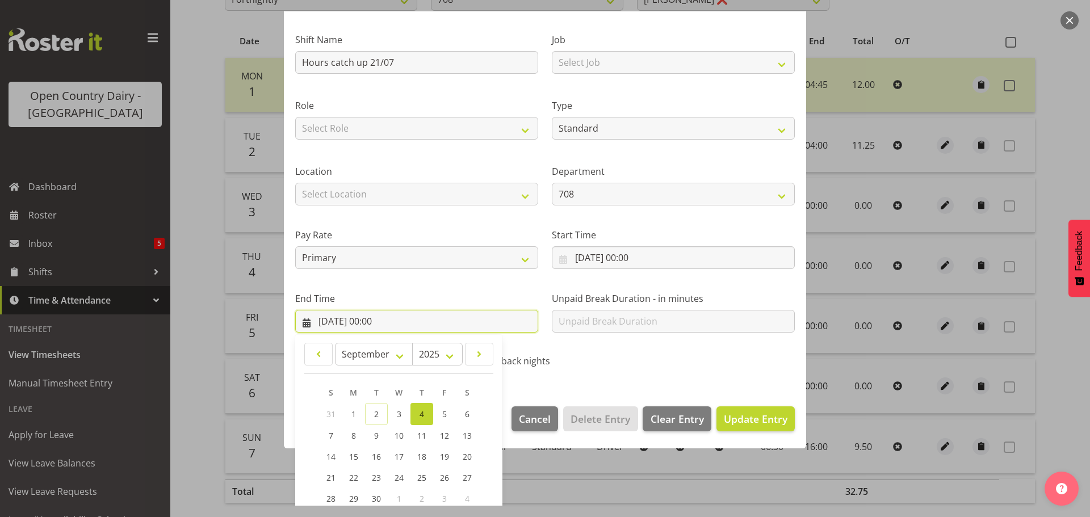
scroll to position [154, 0]
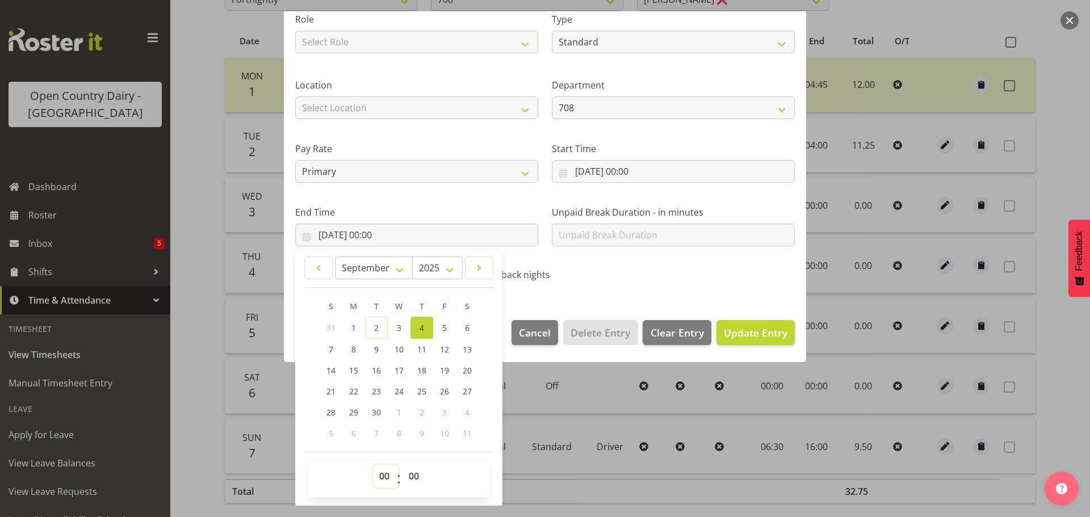
drag, startPoint x: 381, startPoint y: 479, endPoint x: 381, endPoint y: 466, distance: 12.5
click at [381, 474] on select "00 01 02 03 04 05 06 07 08 09 10 11 12 13 14 15 16 17 18 19 20 21 22 23" at bounding box center [386, 476] width 26 height 23
select select "9"
click at [373, 465] on select "00 01 02 03 04 05 06 07 08 09 10 11 12 13 14 15 16 17 18 19 20 21 22 23" at bounding box center [386, 476] width 26 height 23
type input "04/09/2025, 09:00"
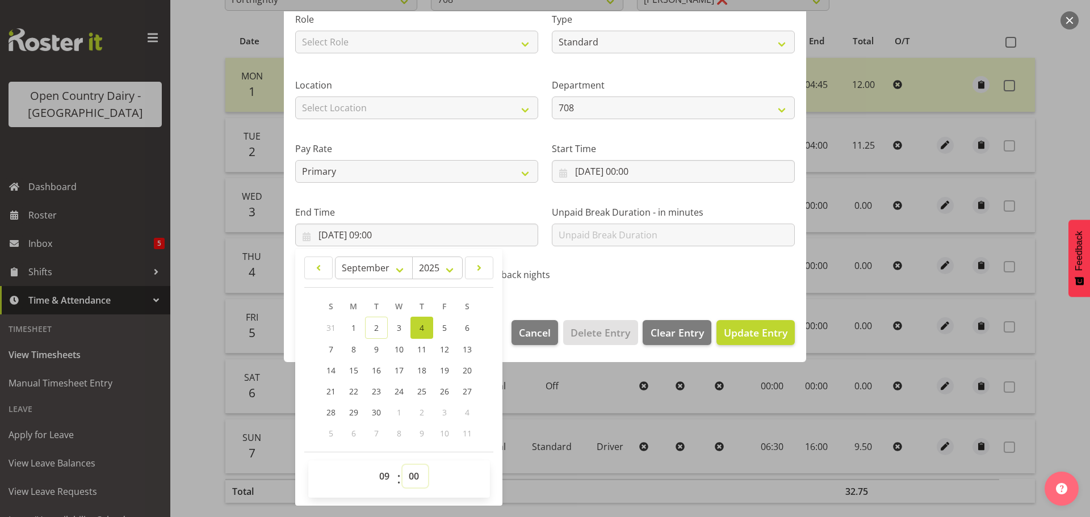
click at [412, 470] on select "00 01 02 03 04 05 06 07 08 09 10 11 12 13 14 15 16 17 18 19 20 21 22 23 24 25 2…" at bounding box center [416, 476] width 26 height 23
select select "30"
click at [403, 465] on select "00 01 02 03 04 05 06 07 08 09 10 11 12 13 14 15 16 17 18 19 20 21 22 23 24 25 2…" at bounding box center [416, 476] width 26 height 23
type input "04/09/2025, 09:30"
click at [757, 336] on span "Update Entry" at bounding box center [756, 333] width 64 height 14
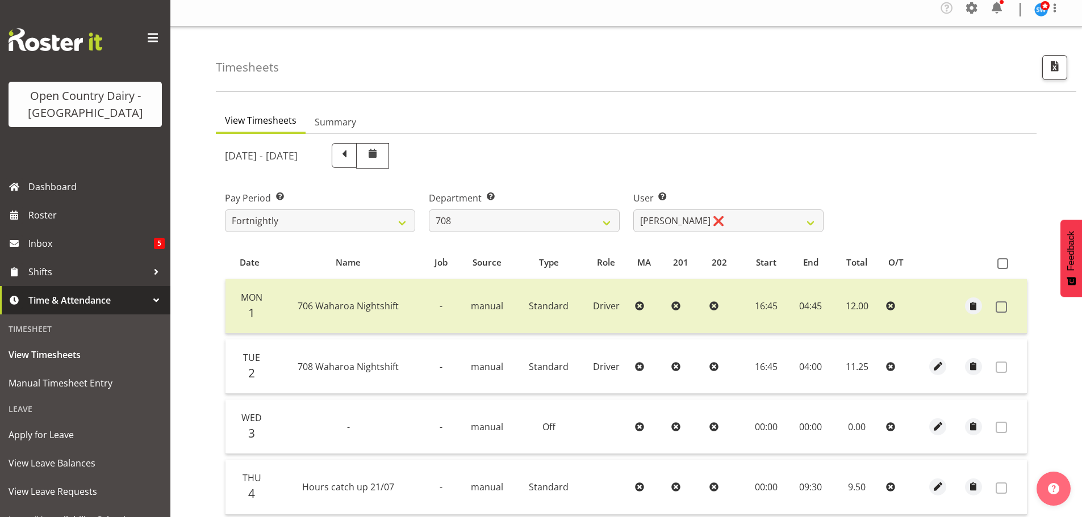
scroll to position [0, 0]
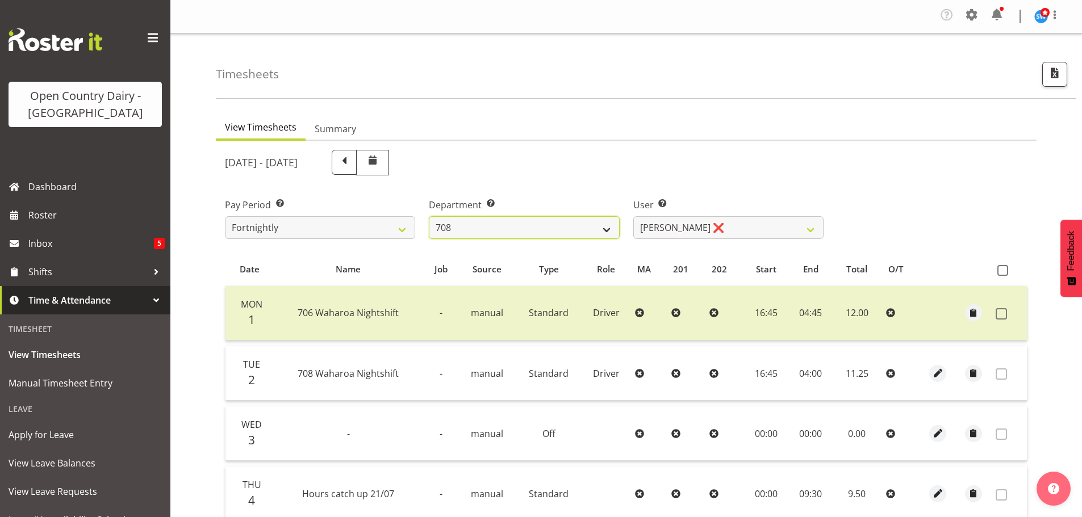
click at [604, 225] on select "701 702 703 704 705 706 707 708 709 710 711 712 713 714 715 716 717 718 719 720" at bounding box center [524, 227] width 190 height 23
click at [429, 216] on select "701 702 703 704 705 706 707 708 709 710 711 712 713 714 715 716 717 718 719 720" at bounding box center [524, 227] width 190 height 23
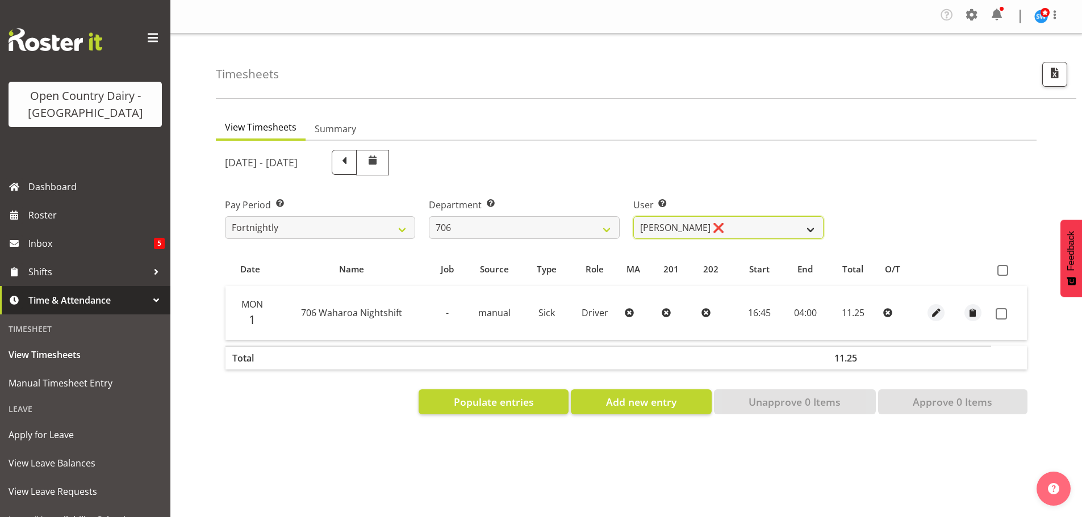
click at [742, 232] on select "Andrew Kearns ❌ Len Symons ❌ Mark Ansley ❌ Paul Griffin ❌" at bounding box center [728, 227] width 190 height 23
drag, startPoint x: 599, startPoint y: 228, endPoint x: 595, endPoint y: 220, distance: 8.9
click at [599, 226] on select "701 702 703 704 705 706 707 708 709 710 711 712 713 714 715 716 717 718 719 720" at bounding box center [524, 227] width 190 height 23
select select "714"
click at [429, 216] on select "701 702 703 704 705 706 707 708 709 710 711 712 713 714 715 716 717 718 719 720" at bounding box center [524, 227] width 190 height 23
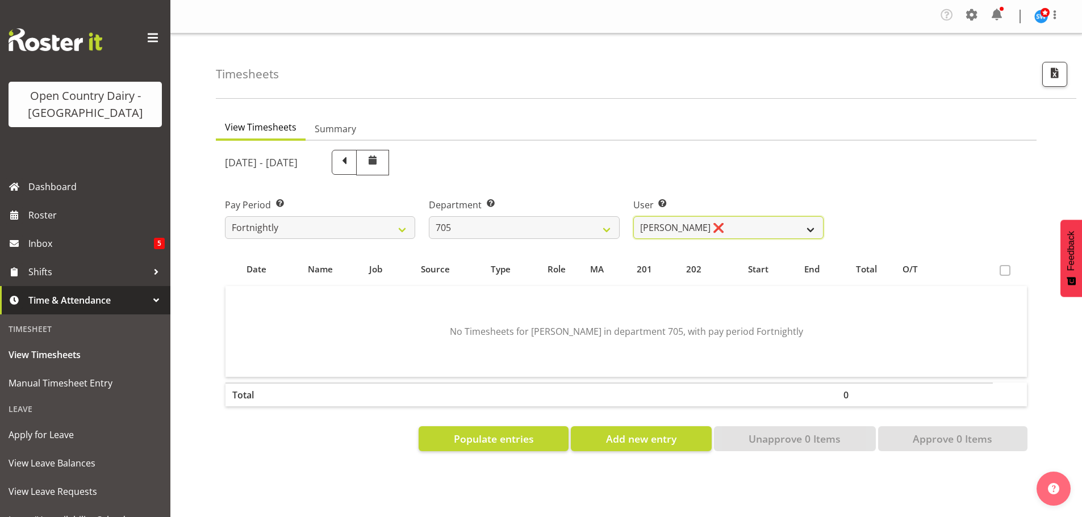
click at [733, 231] on select "Chris Gibbs ❌ Colin Kelly ❌ Craig Cottam ❌ John May ❌" at bounding box center [728, 227] width 190 height 23
select select "8282"
click at [633, 216] on select "Chris Gibbs ❌ Colin Kelly ❌ Craig Cottam ❌ John May ❌" at bounding box center [728, 227] width 190 height 23
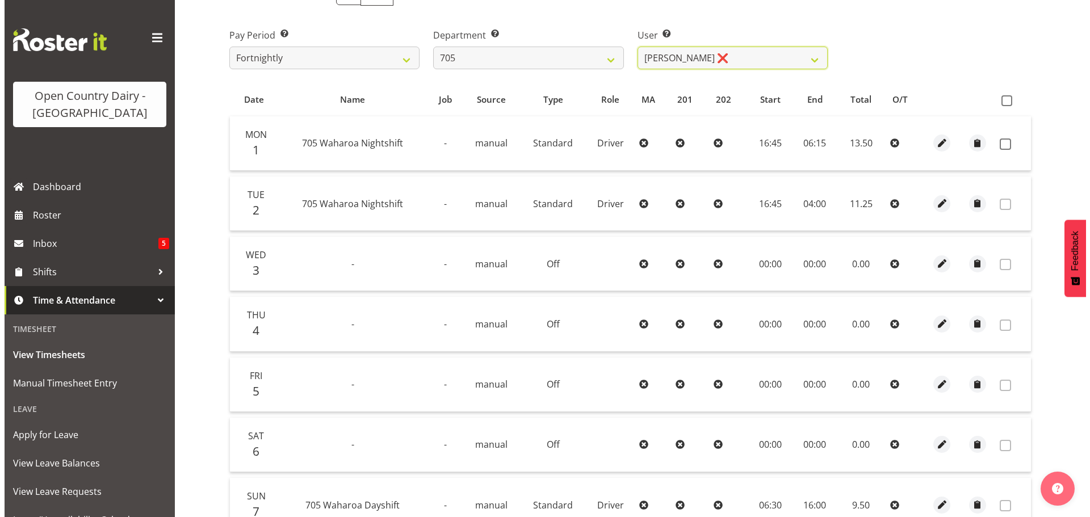
scroll to position [170, 0]
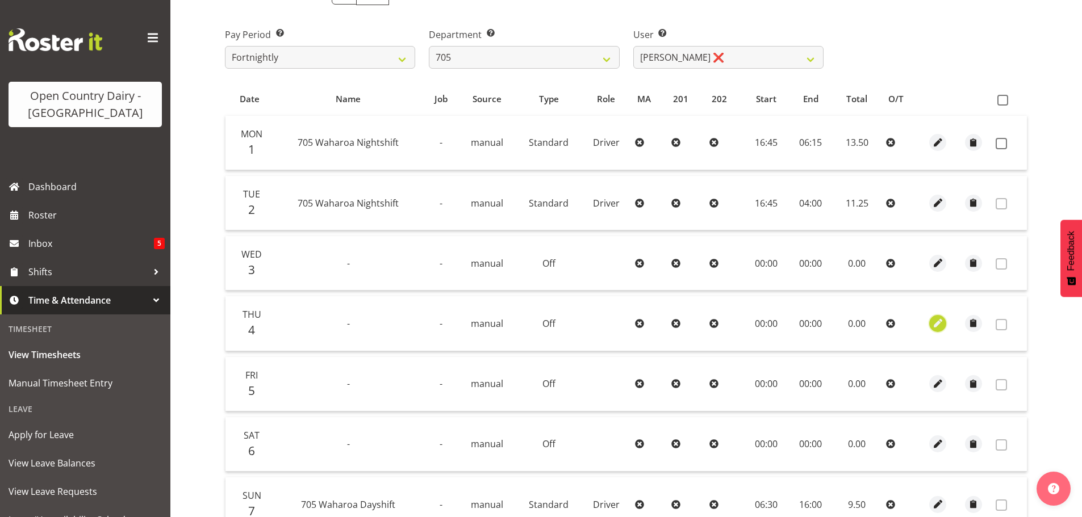
click at [936, 325] on span "button" at bounding box center [937, 323] width 13 height 13
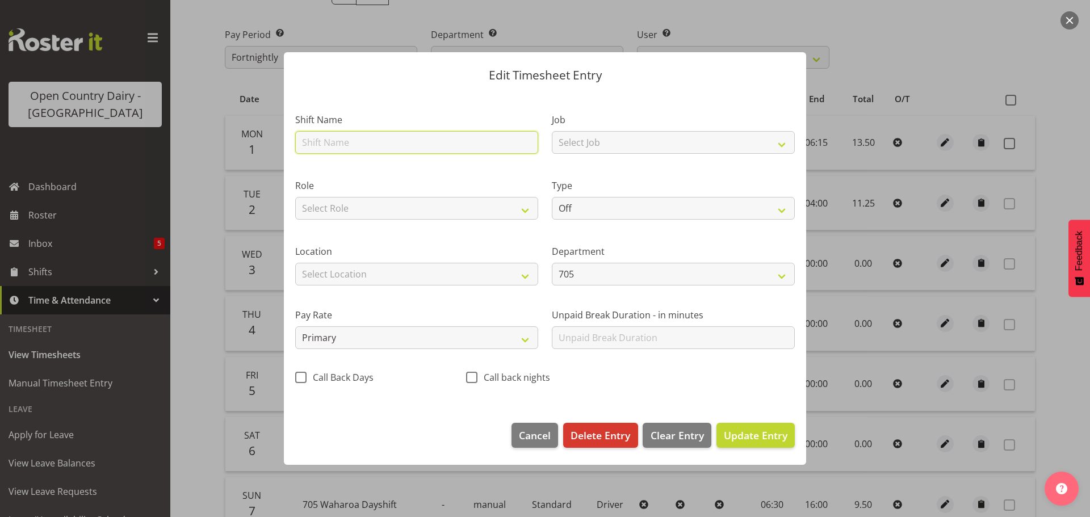
click at [374, 141] on input "text" at bounding box center [416, 142] width 243 height 23
type input "Hours catch up 21/07"
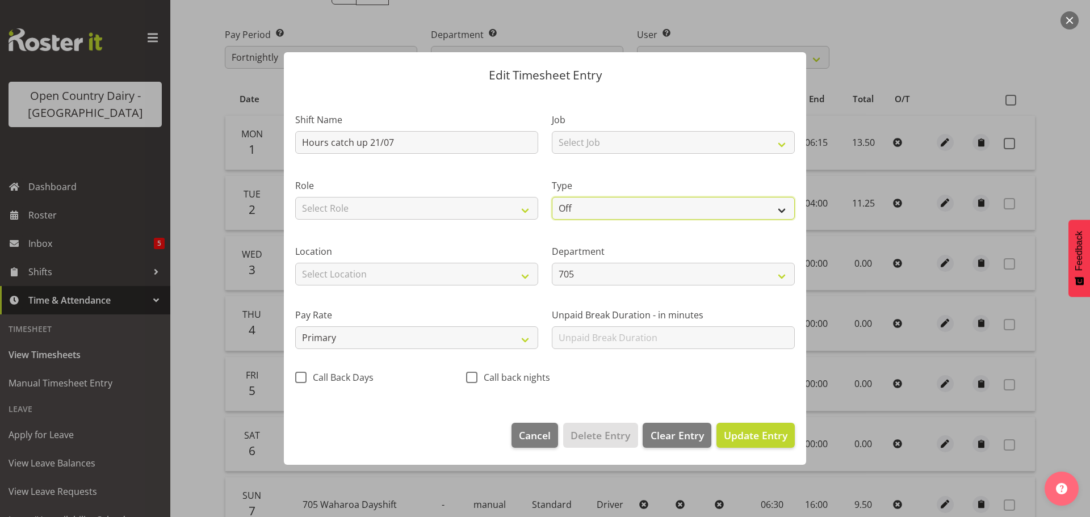
click at [615, 212] on select "Off Standard Public Holiday Public Holiday (Worked) Day In Lieu Annual Leave Si…" at bounding box center [673, 208] width 243 height 23
select select "Standard"
click at [552, 197] on select "Off Standard Public Holiday Public Holiday (Worked) Day In Lieu Annual Leave Si…" at bounding box center [673, 208] width 243 height 23
select select "8"
select select "2025"
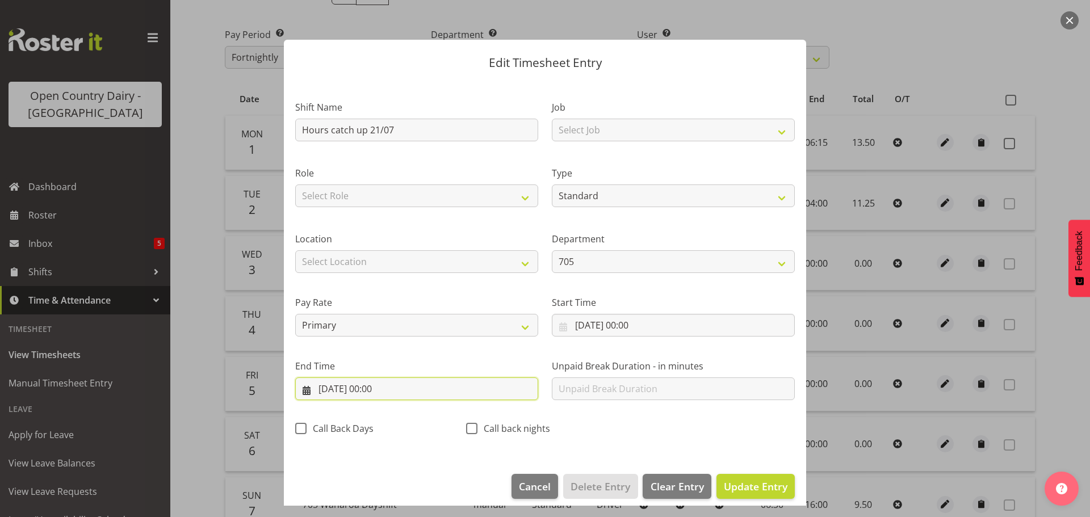
click at [399, 388] on input "04/09/2025, 00:00" at bounding box center [416, 389] width 243 height 23
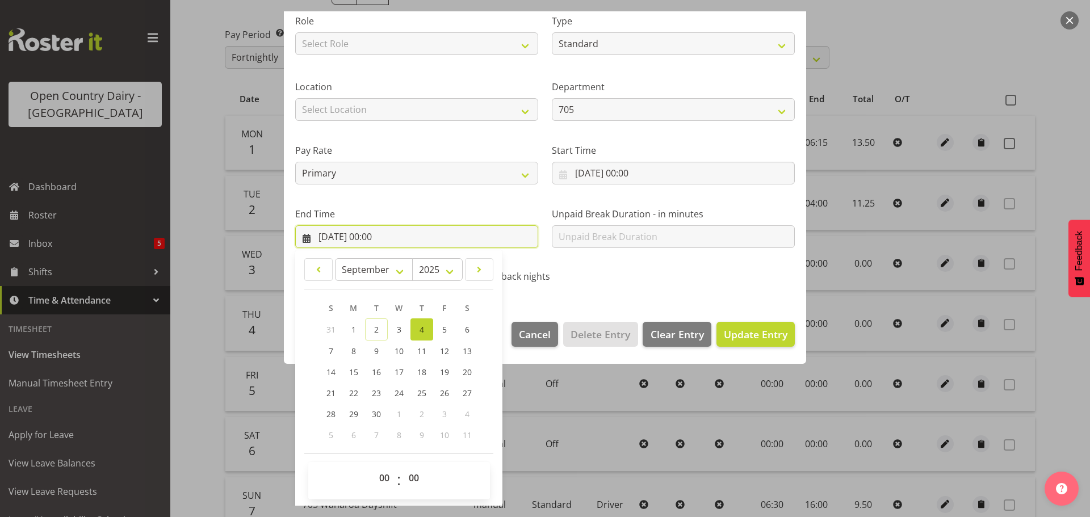
scroll to position [154, 0]
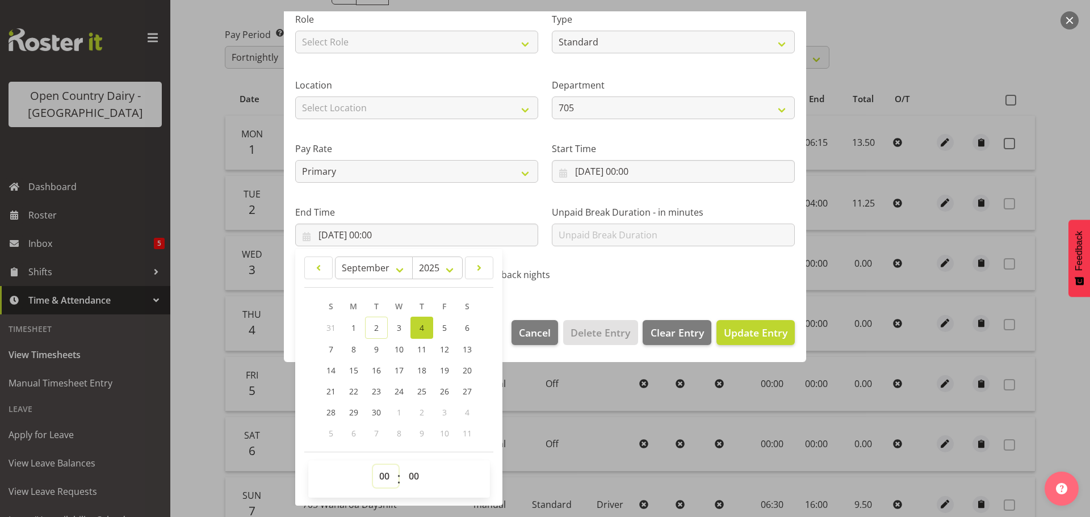
click at [381, 478] on select "00 01 02 03 04 05 06 07 08 09 10 11 12 13 14 15 16 17 18 19 20 21 22 23" at bounding box center [386, 476] width 26 height 23
select select "10"
click at [373, 465] on select "00 01 02 03 04 05 06 07 08 09 10 11 12 13 14 15 16 17 18 19 20 21 22 23" at bounding box center [386, 476] width 26 height 23
type input "04/09/2025, 10:00"
click at [735, 332] on span "Update Entry" at bounding box center [756, 333] width 64 height 14
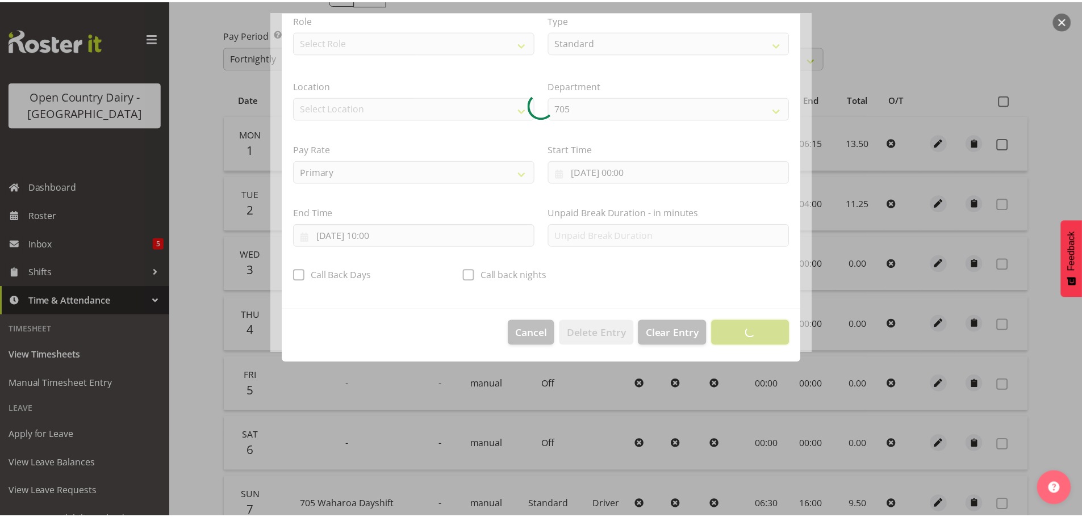
scroll to position [10, 0]
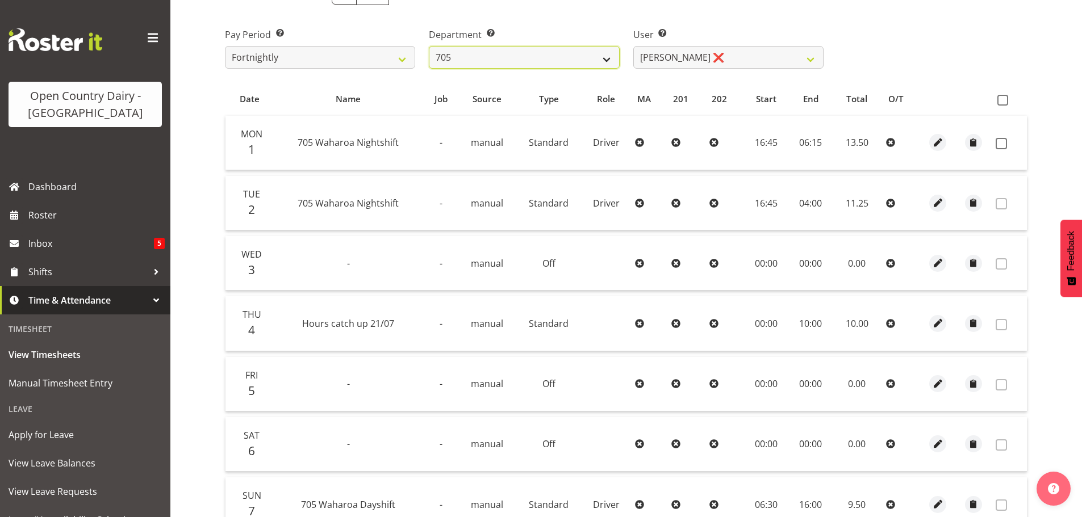
click at [608, 58] on select "701 702 703 704 705 706 707 708 709 710 711 712 713 714 715 716 717 718 719 720" at bounding box center [524, 57] width 190 height 23
select select "811"
click at [429, 46] on select "701 702 703 704 705 706 707 708 709 710 711 712 713 714 715 716 717 718 719 720" at bounding box center [524, 57] width 190 height 23
select select "8161"
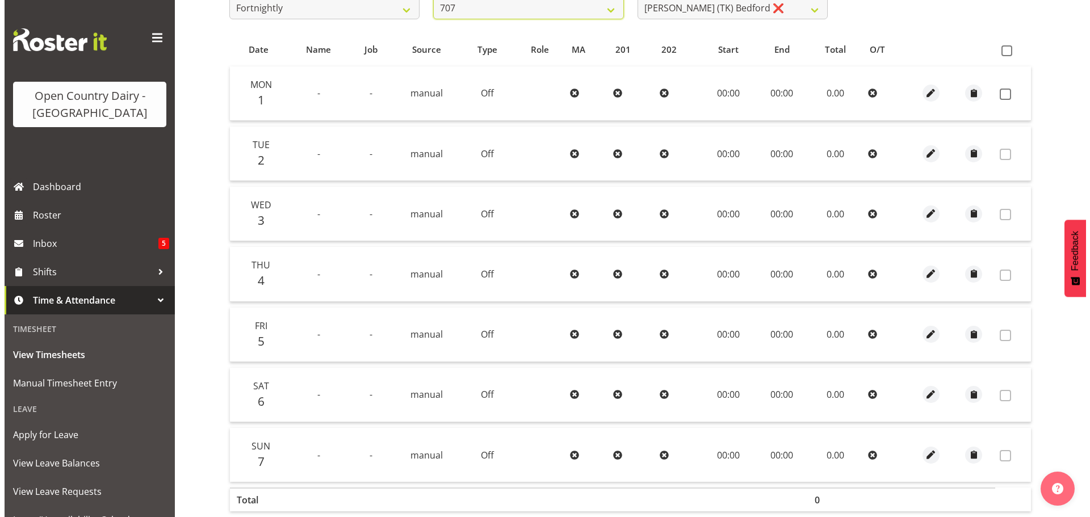
scroll to position [171, 0]
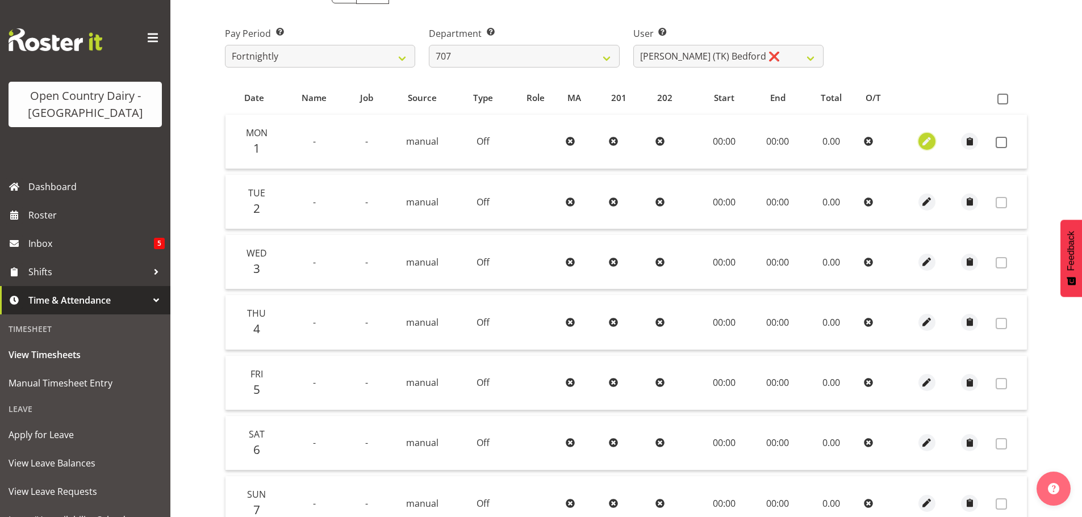
click at [925, 143] on span "button" at bounding box center [926, 141] width 13 height 13
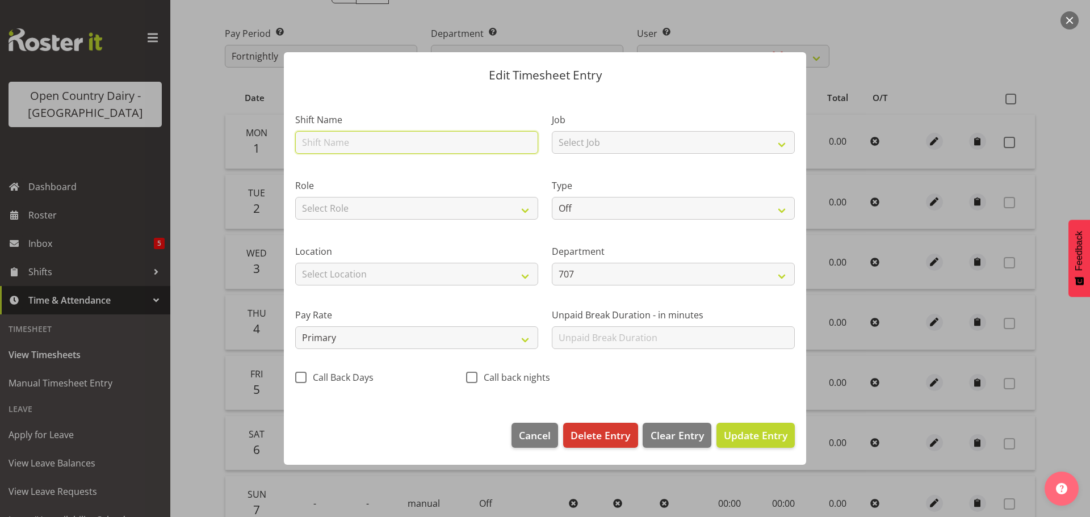
click at [413, 144] on input "text" at bounding box center [416, 142] width 243 height 23
type input "Hours catch up 21/07"
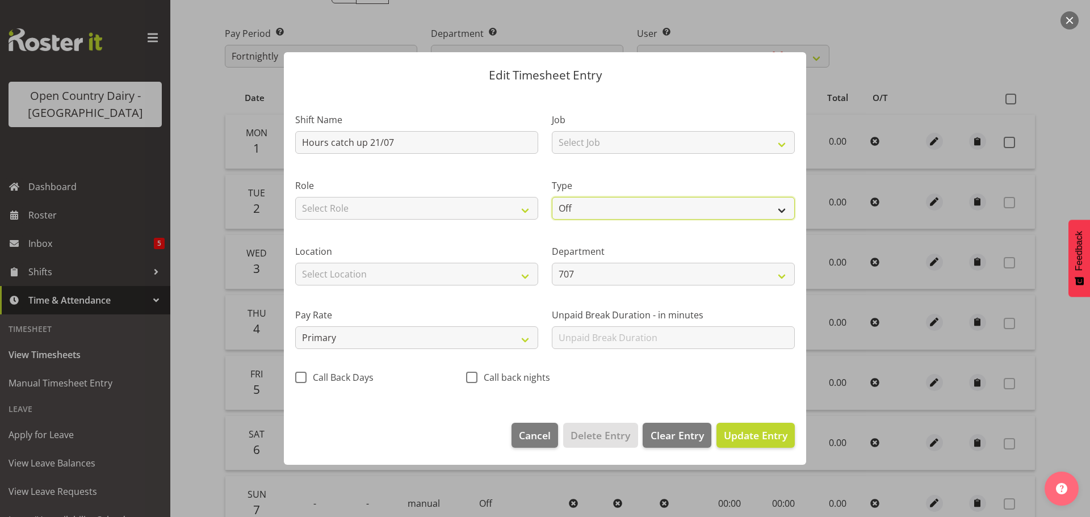
click at [645, 210] on select "Off Standard Public Holiday Public Holiday (Worked) Day In Lieu Annual Leave Si…" at bounding box center [673, 208] width 243 height 23
select select "Standard"
click at [552, 197] on select "Off Standard Public Holiday Public Holiday (Worked) Day In Lieu Annual Leave Si…" at bounding box center [673, 208] width 243 height 23
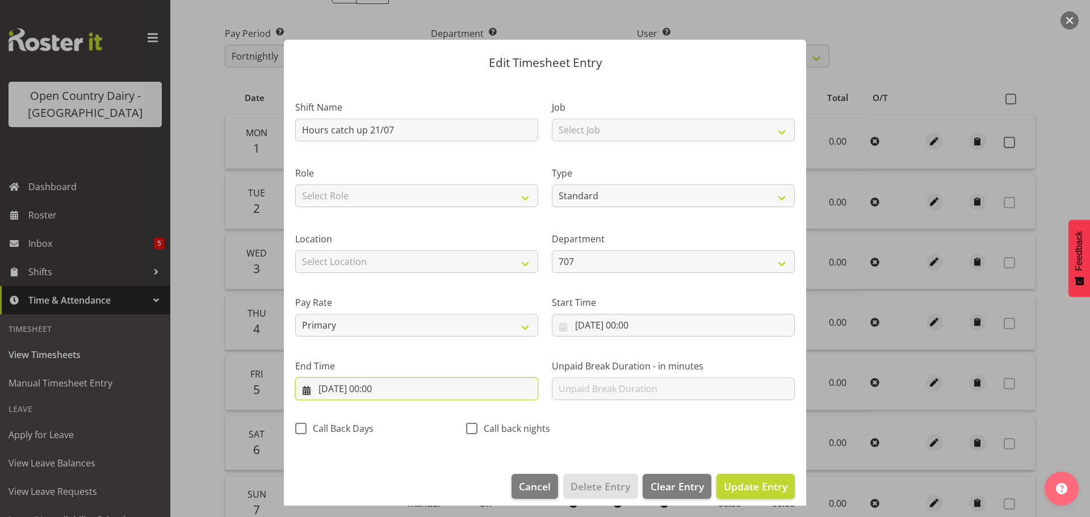
click at [383, 391] on input "01/09/2025, 00:00" at bounding box center [416, 389] width 243 height 23
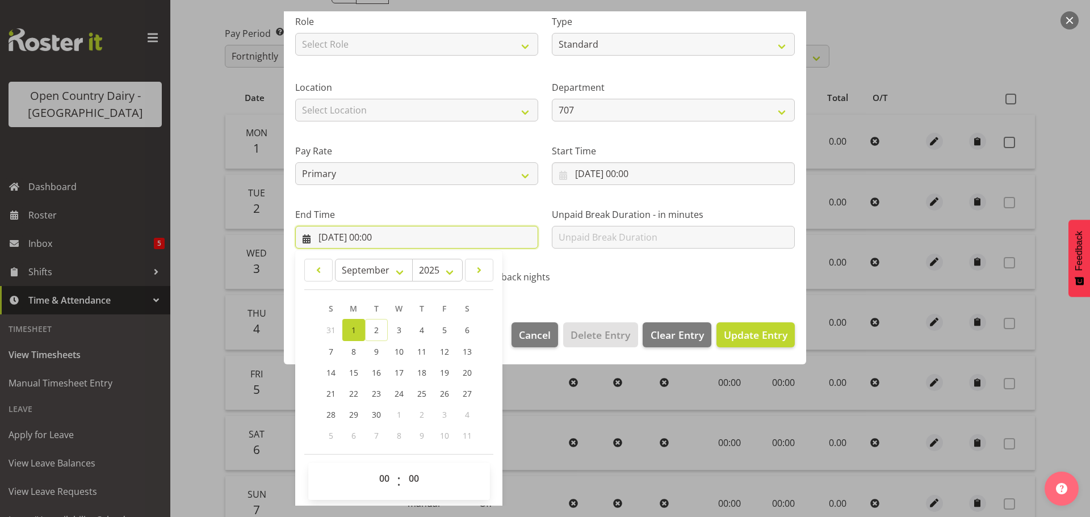
scroll to position [154, 0]
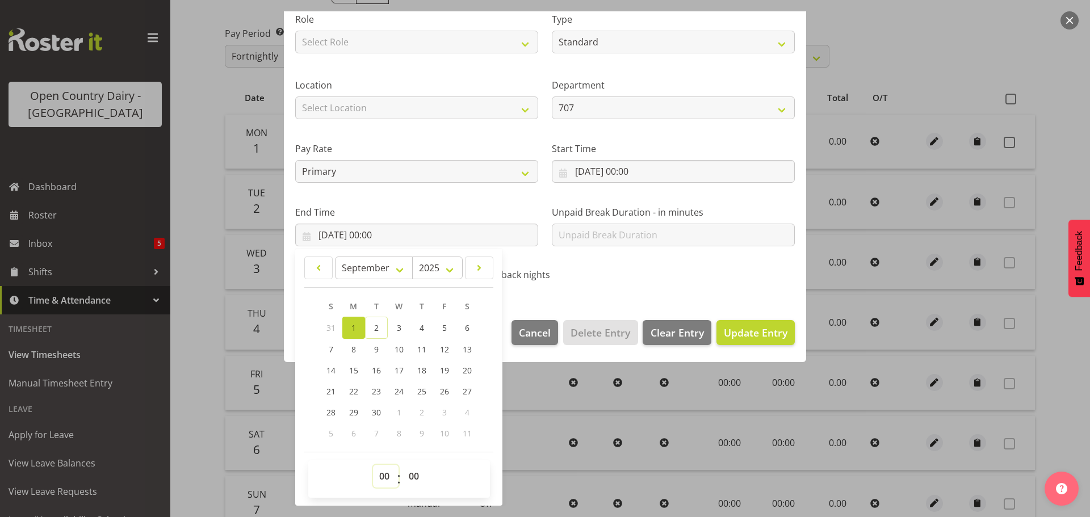
click at [383, 474] on select "00 01 02 03 04 05 06 07 08 09 10 11 12 13 14 15 16 17 18 19 20 21 22 23" at bounding box center [386, 476] width 26 height 23
select select "10"
click at [373, 465] on select "00 01 02 03 04 05 06 07 08 09 10 11 12 13 14 15 16 17 18 19 20 21 22 23" at bounding box center [386, 476] width 26 height 23
type input "01/09/2025, 10:00"
click at [754, 333] on span "Update Entry" at bounding box center [756, 333] width 64 height 14
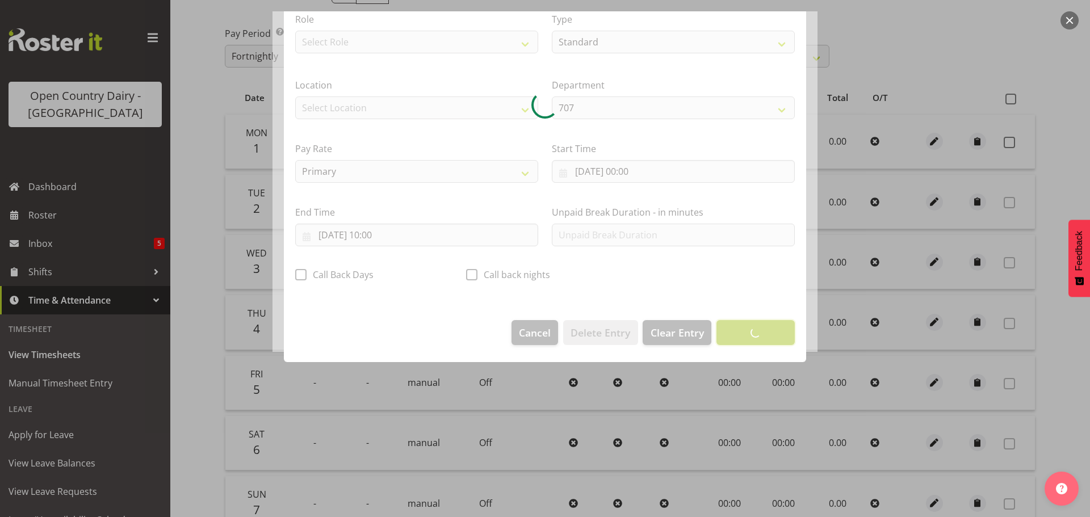
scroll to position [10, 0]
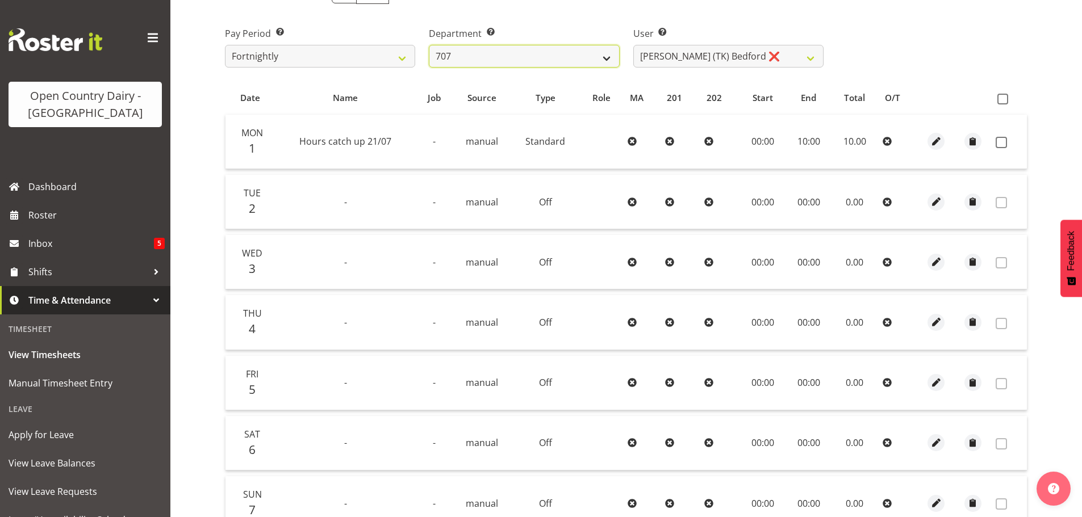
click at [604, 56] on select "701 702 703 704 705 706 707 708 709 710 711 712 713 714 715 716 717 718 719 720" at bounding box center [524, 56] width 190 height 23
select select "874"
click at [429, 45] on select "701 702 703 704 705 706 707 708 709 710 711 712 713 714 715 716 717 718 719 720" at bounding box center [524, 56] width 190 height 23
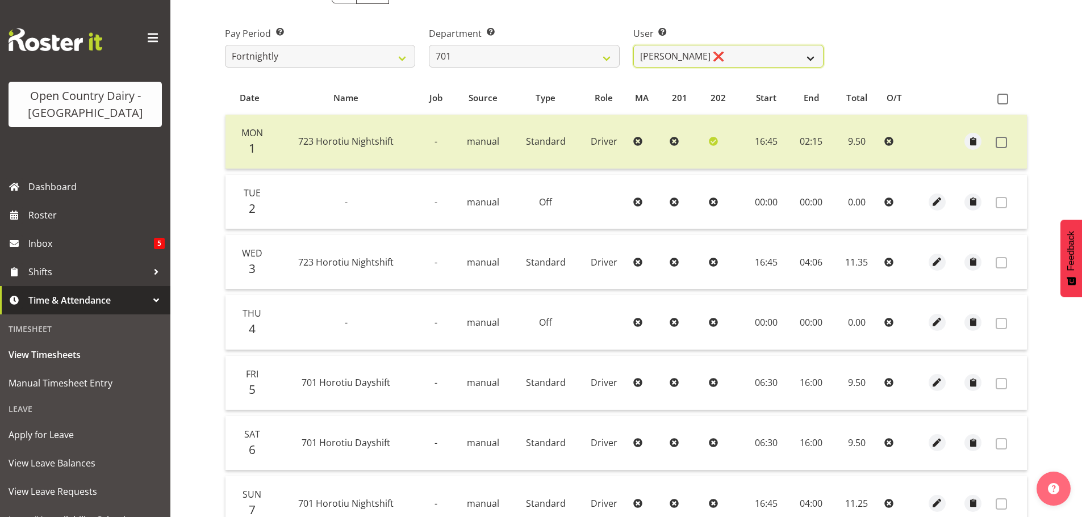
click at [746, 56] on select "Duncan Shirley ❌ Gagandeep Singh ❌ Johann Van Zyl ❌ John Cottingham ❌" at bounding box center [728, 56] width 190 height 23
select select "8383"
click at [633, 45] on select "Duncan Shirley ❌ Gagandeep Singh ❌ Johann Van Zyl ❌ John Cottingham ❌" at bounding box center [728, 56] width 190 height 23
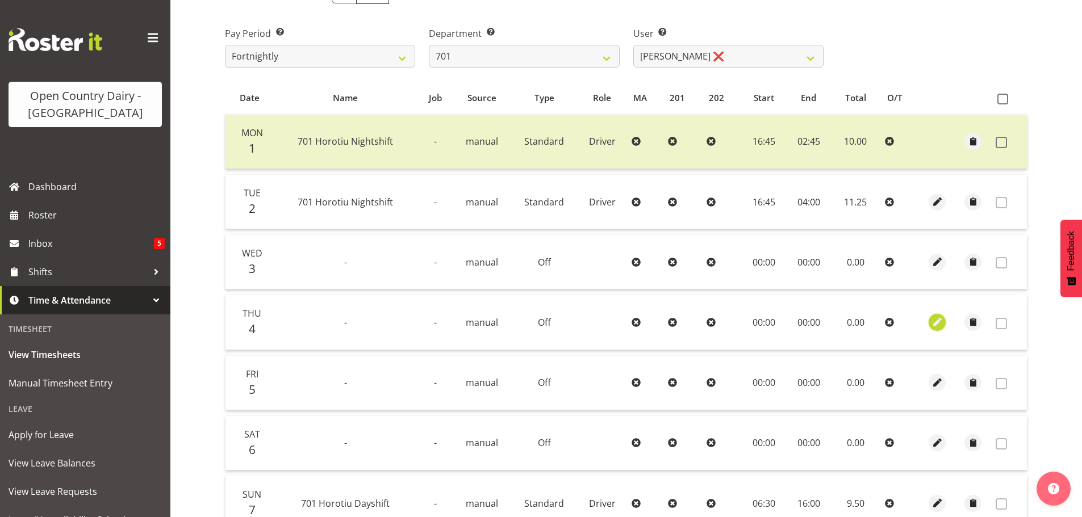
click at [937, 322] on span "button" at bounding box center [937, 322] width 13 height 13
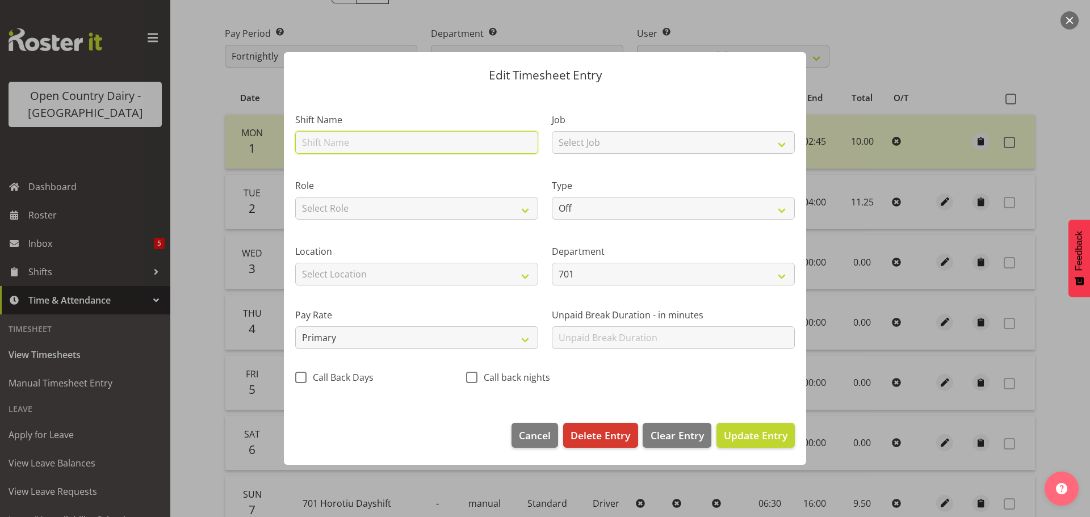
click at [399, 147] on input "text" at bounding box center [416, 142] width 243 height 23
type input "Hours catch up 21/07"
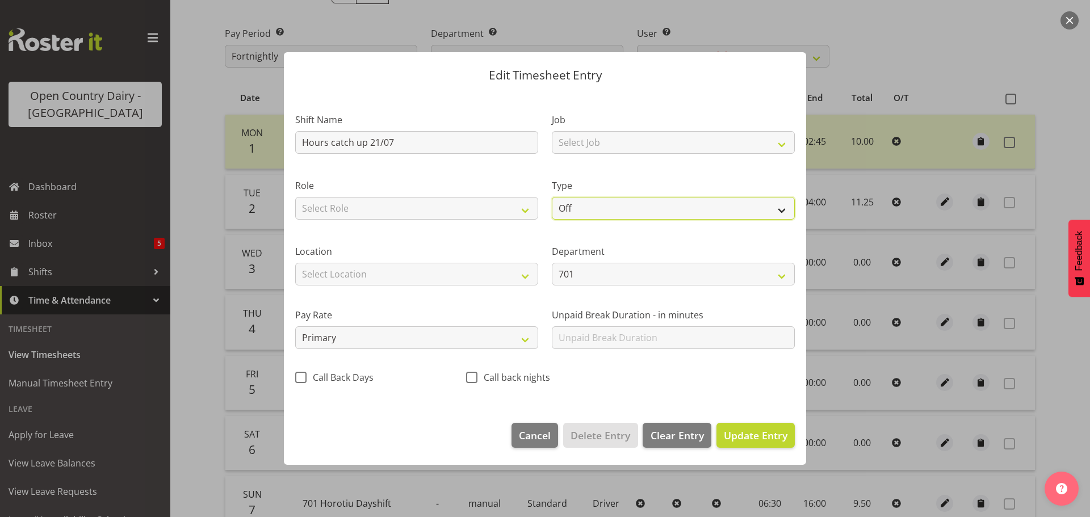
click at [621, 208] on select "Off Standard Public Holiday Public Holiday (Worked) Day In Lieu Annual Leave Si…" at bounding box center [673, 208] width 243 height 23
select select "Standard"
click at [552, 197] on select "Off Standard Public Holiday Public Holiday (Worked) Day In Lieu Annual Leave Si…" at bounding box center [673, 208] width 243 height 23
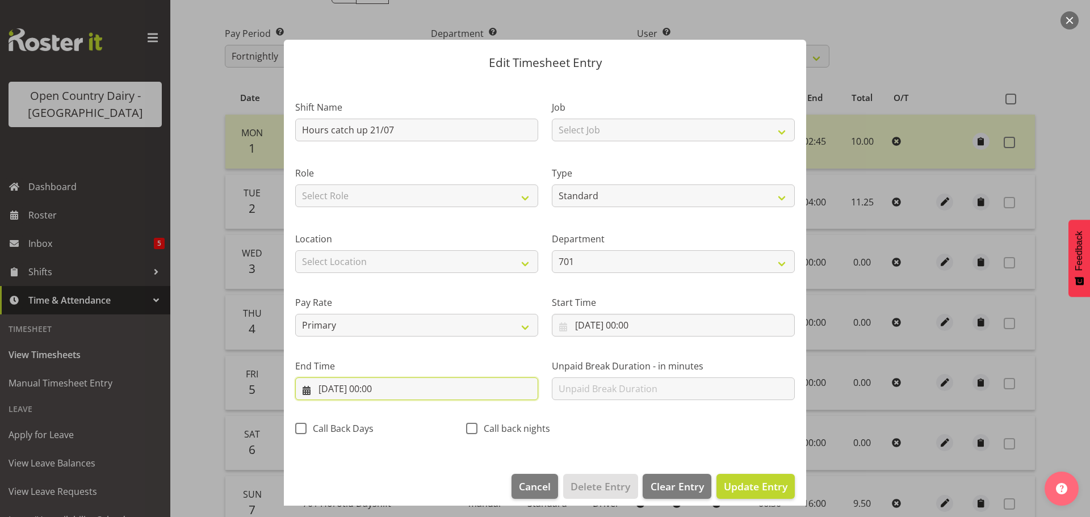
click at [390, 386] on input "04/09/2025, 00:00" at bounding box center [416, 389] width 243 height 23
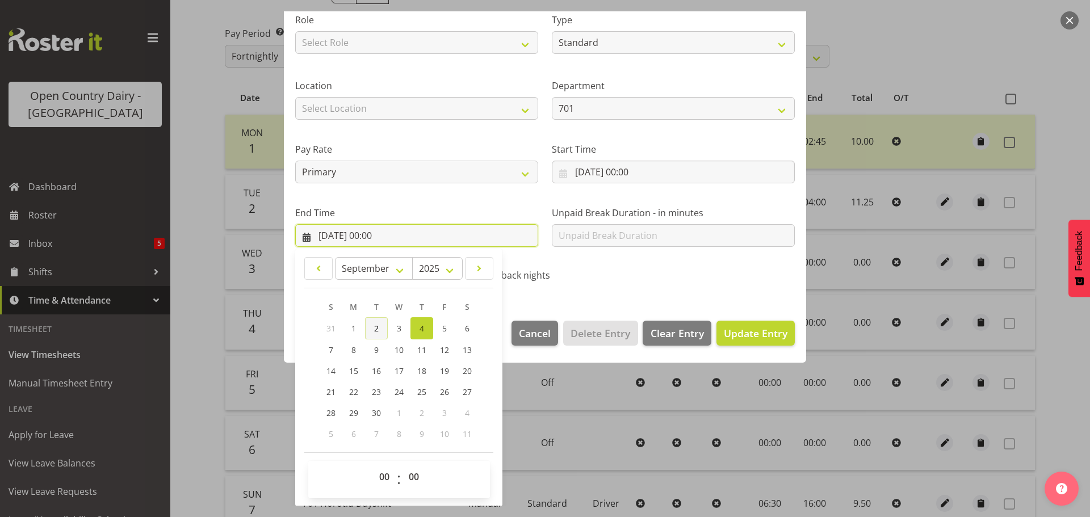
scroll to position [154, 0]
click at [381, 473] on select "00 01 02 03 04 05 06 07 08 09 10 11 12 13 14 15 16 17 18 19 20 21 22 23" at bounding box center [386, 476] width 26 height 23
select select "8"
click at [373, 465] on select "00 01 02 03 04 05 06 07 08 09 10 11 12 13 14 15 16 17 18 19 20 21 22 23" at bounding box center [386, 476] width 26 height 23
type input "04/09/2025, 08:00"
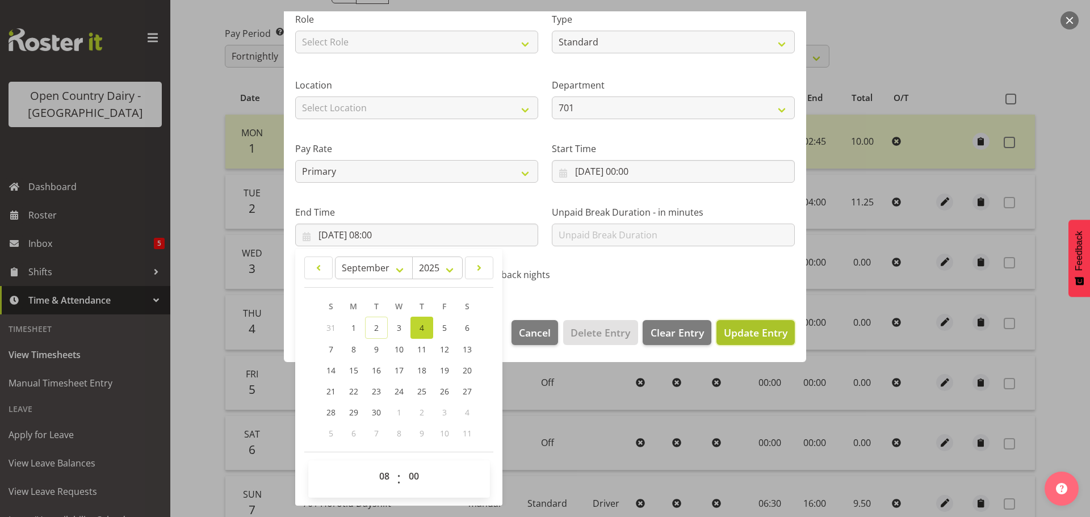
click at [738, 333] on span "Update Entry" at bounding box center [756, 333] width 64 height 14
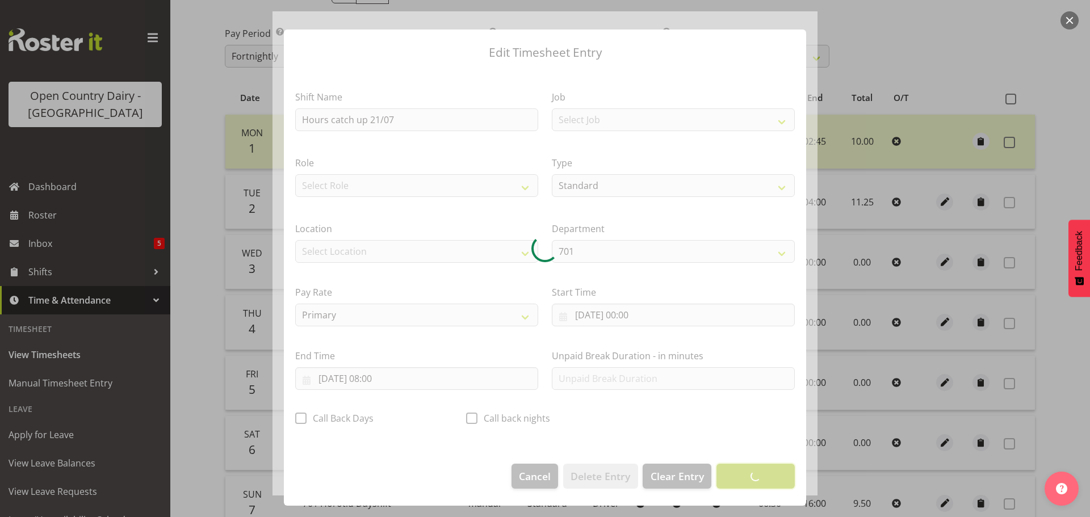
scroll to position [10, 0]
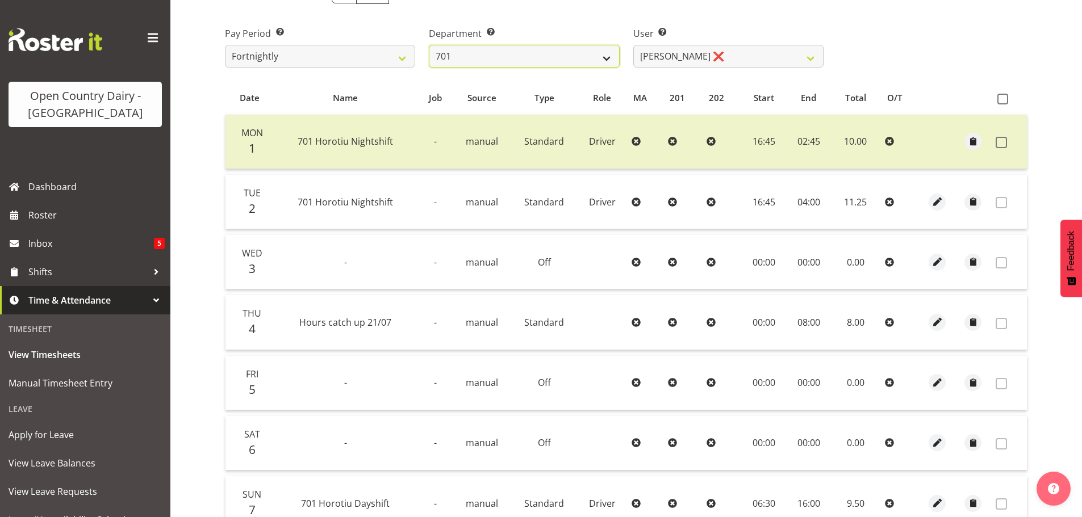
click at [527, 49] on select "701 702 703 704 705 706 707 708 709 710 711 712 713 714 715 716 717 718 719 720" at bounding box center [524, 56] width 190 height 23
select select "805"
click at [429, 45] on select "701 702 703 704 705 706 707 708 709 710 711 712 713 714 715 716 717 718 719 720" at bounding box center [524, 56] width 190 height 23
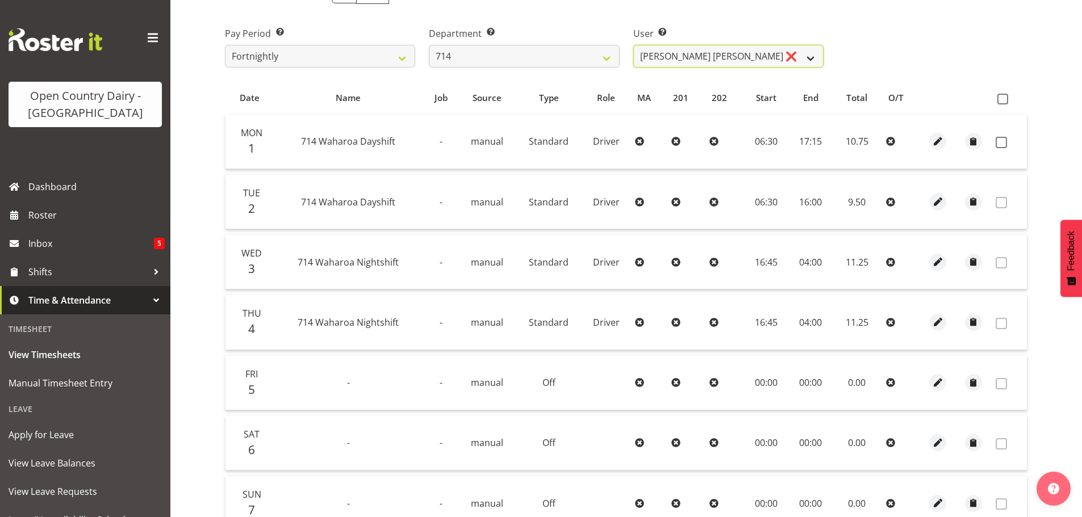
click at [736, 58] on select "Fraser Stephens ❌ Nev Brewster ❌ Stephen Parsons ❌ Tom Gaelic ❌" at bounding box center [728, 56] width 190 height 23
select select "10081"
click at [633, 45] on select "Fraser Stephens ❌ Nev Brewster ❌ Stephen Parsons ❌ Tom Gaelic ❌" at bounding box center [728, 56] width 190 height 23
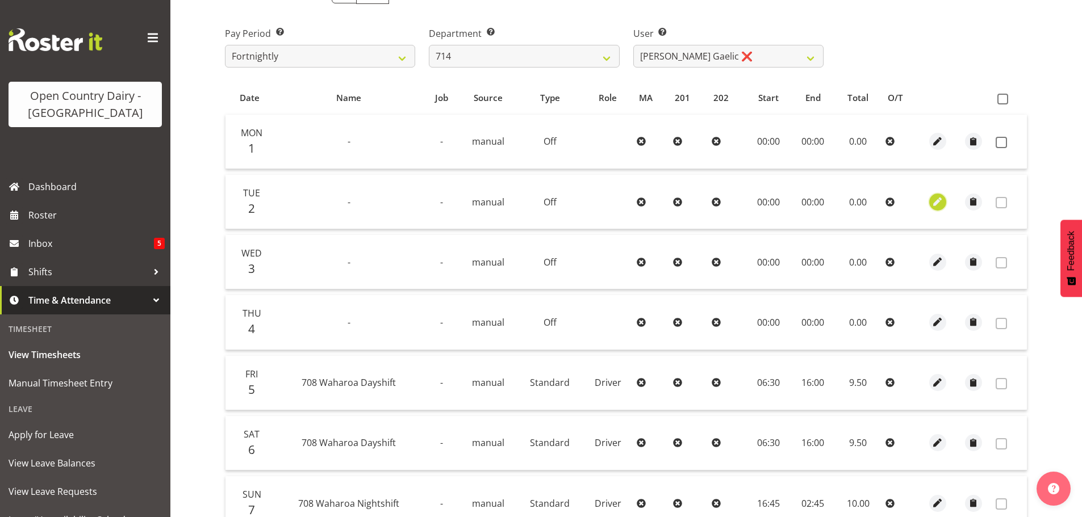
click at [938, 202] on span "button" at bounding box center [937, 201] width 13 height 13
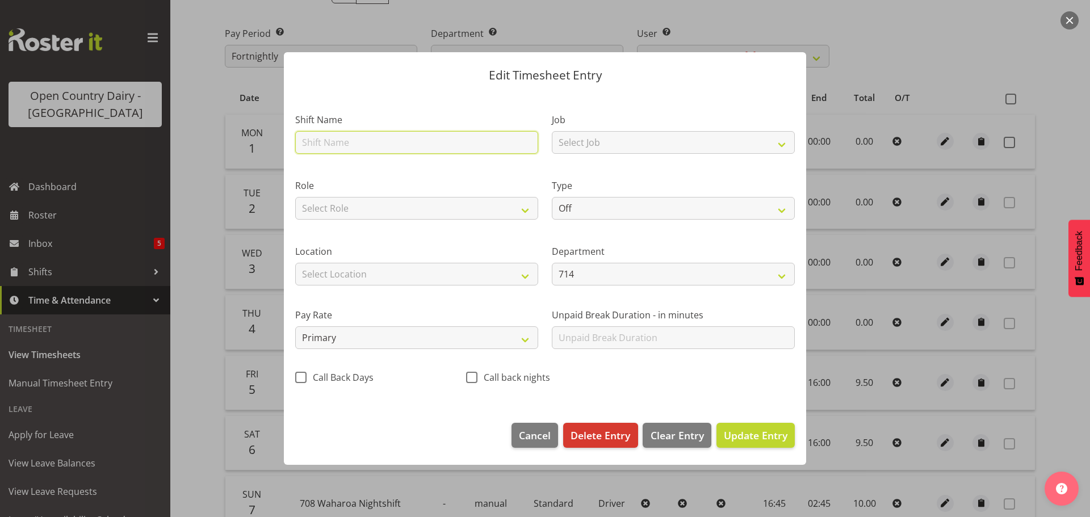
click at [382, 144] on input "text" at bounding box center [416, 142] width 243 height 23
type input "Hours catch up 21/07"
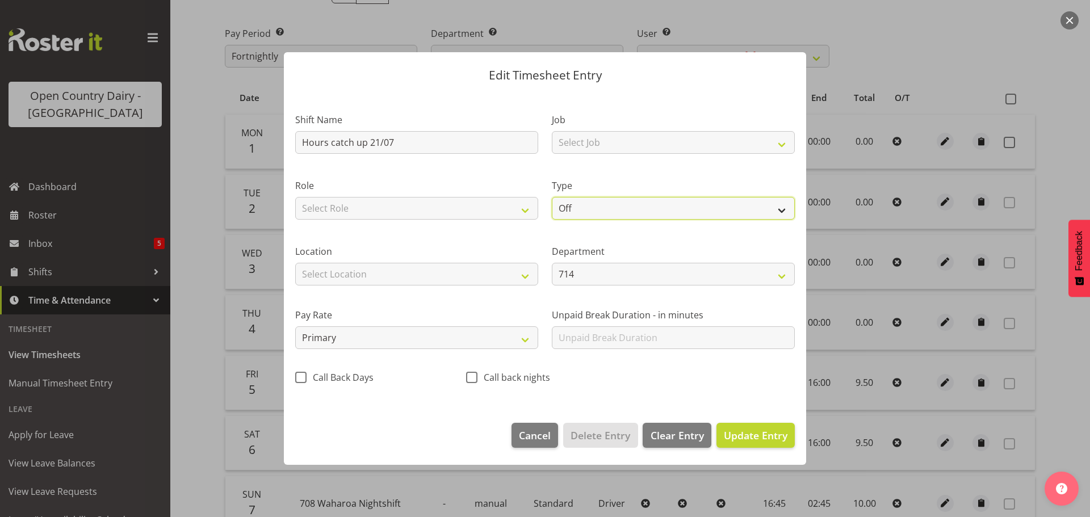
click at [623, 206] on select "Off Standard Public Holiday Public Holiday (Worked) Day In Lieu Annual Leave Si…" at bounding box center [673, 208] width 243 height 23
select select "Standard"
click at [552, 197] on select "Off Standard Public Holiday Public Holiday (Worked) Day In Lieu Annual Leave Si…" at bounding box center [673, 208] width 243 height 23
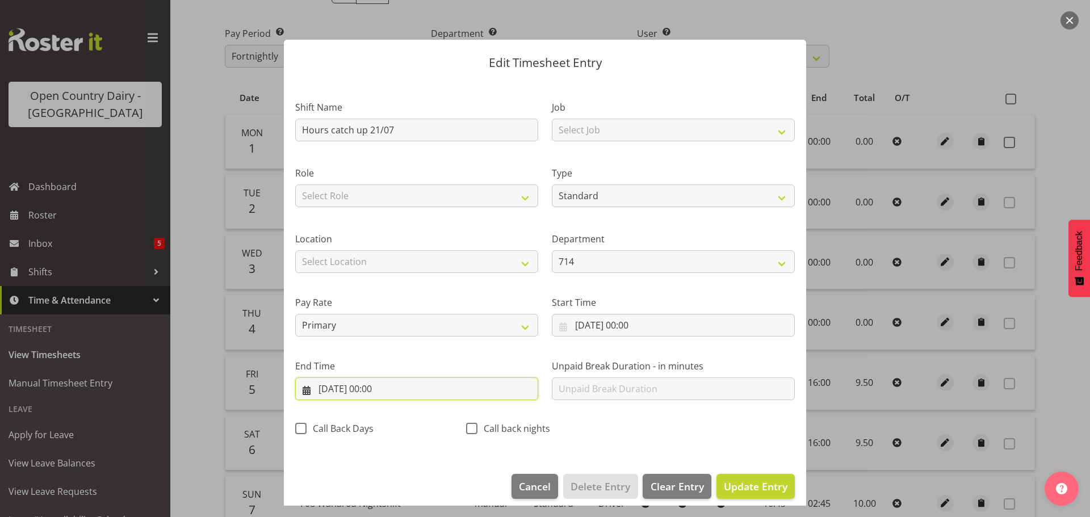
click at [421, 387] on input "02/09/2025, 00:00" at bounding box center [416, 389] width 243 height 23
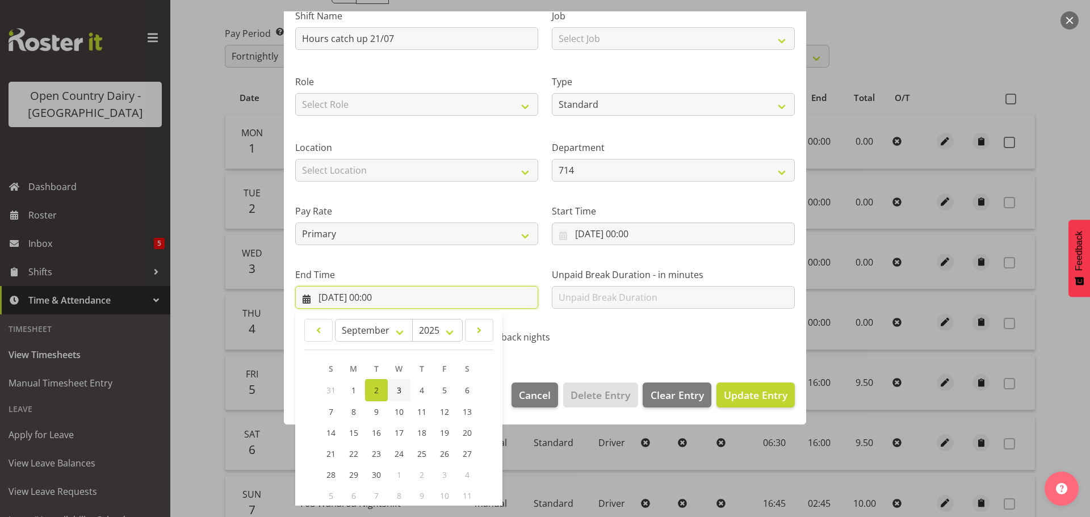
scroll to position [154, 0]
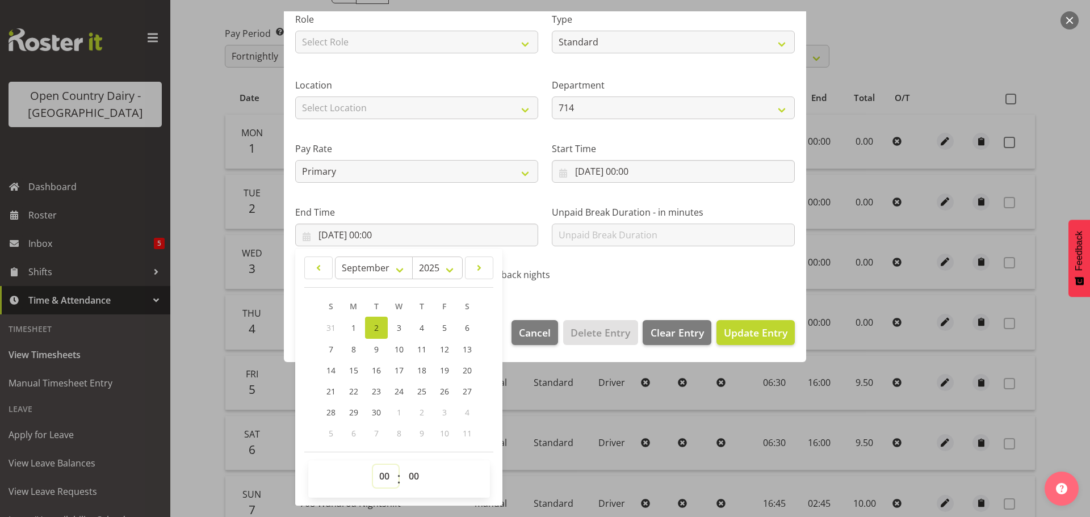
click at [381, 480] on select "00 01 02 03 04 05 06 07 08 09 10 11 12 13 14 15 16 17 18 19 20 21 22 23" at bounding box center [386, 476] width 26 height 23
select select "6"
click at [373, 465] on select "00 01 02 03 04 05 06 07 08 09 10 11 12 13 14 15 16 17 18 19 20 21 22 23" at bounding box center [386, 476] width 26 height 23
type input "02/09/2025, 06:00"
drag, startPoint x: 417, startPoint y: 475, endPoint x: 417, endPoint y: 468, distance: 7.4
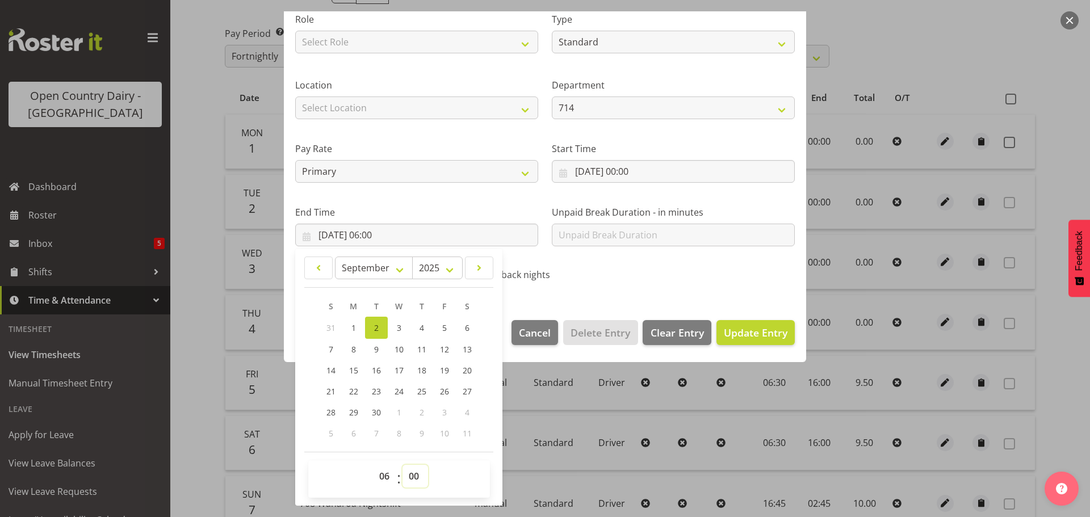
click at [417, 475] on select "00 01 02 03 04 05 06 07 08 09 10 11 12 13 14 15 16 17 18 19 20 21 22 23 24 25 2…" at bounding box center [416, 476] width 26 height 23
select select "15"
click at [403, 465] on select "00 01 02 03 04 05 06 07 08 09 10 11 12 13 14 15 16 17 18 19 20 21 22 23 24 25 2…" at bounding box center [416, 476] width 26 height 23
type input "02/09/2025, 06:15"
click at [739, 337] on span "Update Entry" at bounding box center [756, 333] width 64 height 14
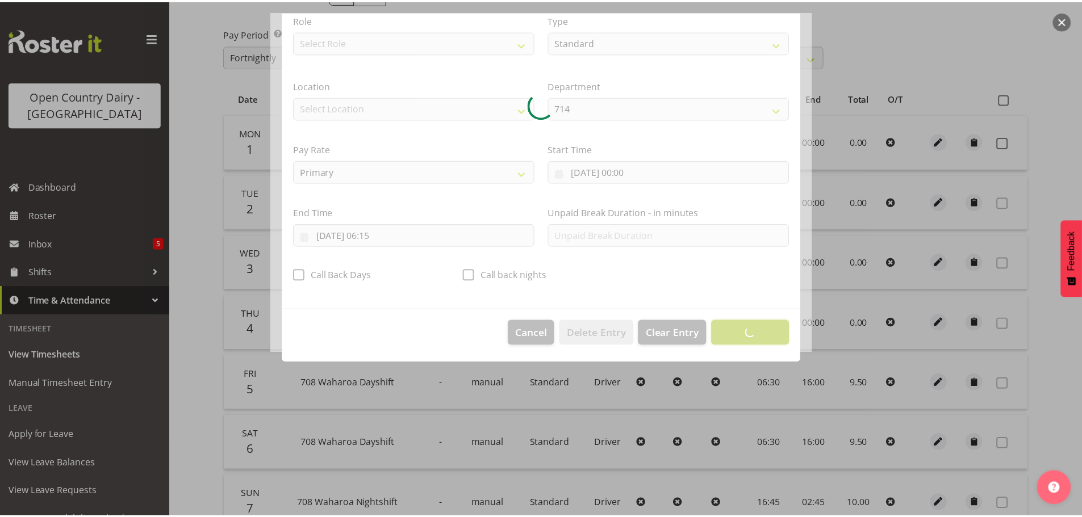
scroll to position [10, 0]
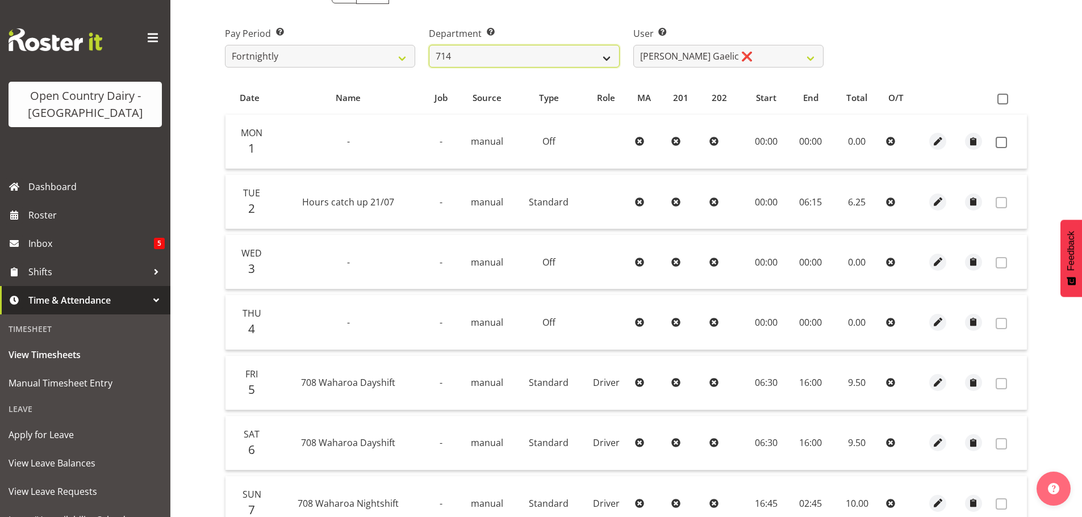
click at [604, 55] on select "701 702 703 704 705 706 707 708 709 710 711 712 713 714 715 716 717 718 719 720" at bounding box center [524, 56] width 190 height 23
select select "803"
click at [429, 45] on select "701 702 703 704 705 706 707 708 709 710 711 712 713 714 715 716 717 718 719 720" at bounding box center [524, 56] width 190 height 23
select select "11234"
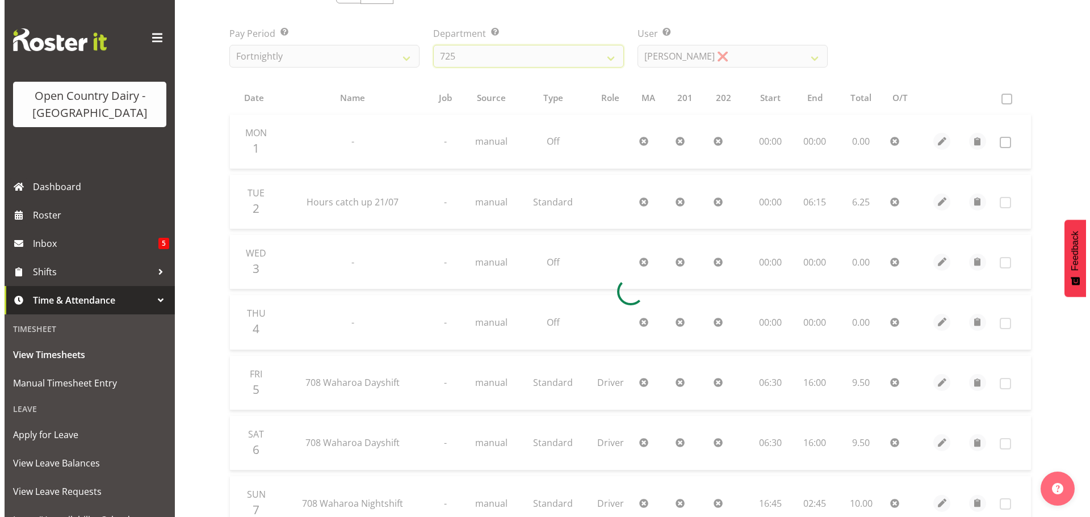
scroll to position [53, 0]
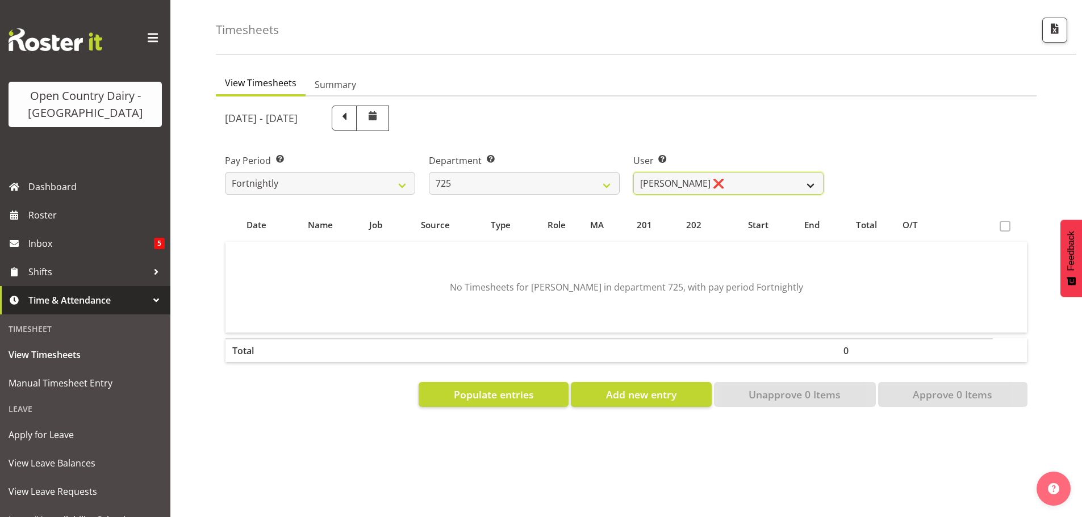
click at [672, 172] on select "Bhupinder Dhaliwal ❌ Gurpreet Singh Kahlon ❌ Hendrik Potgieter ❌ Len Grace ❌" at bounding box center [728, 183] width 190 height 23
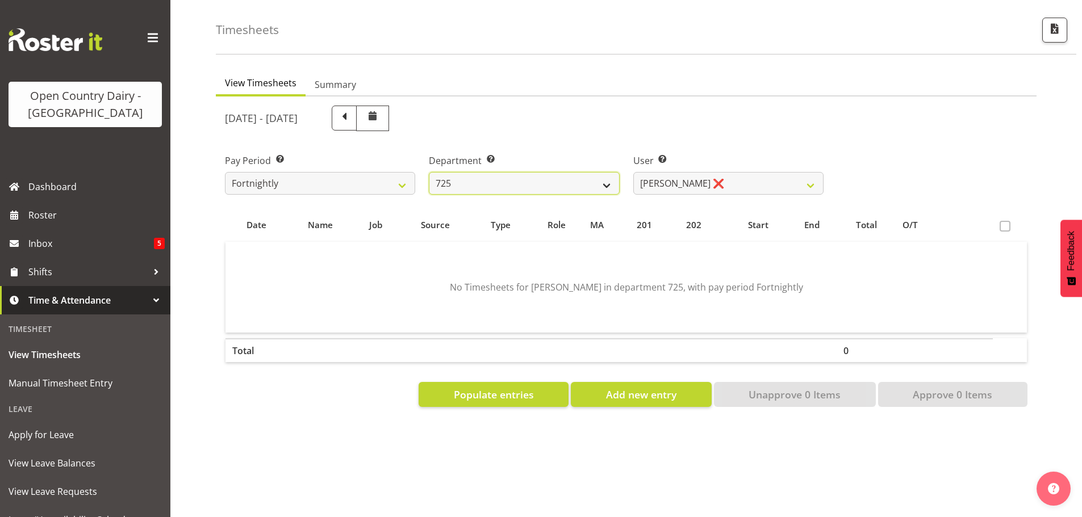
click at [593, 177] on select "701 702 703 704 705 706 707 708 709 710 711 712 713 714 715 716 717 718 719 720" at bounding box center [524, 183] width 190 height 23
click at [429, 172] on select "701 702 703 704 705 706 707 708 709 710 711 712 713 714 715 716 717 718 719 720" at bounding box center [524, 183] width 190 height 23
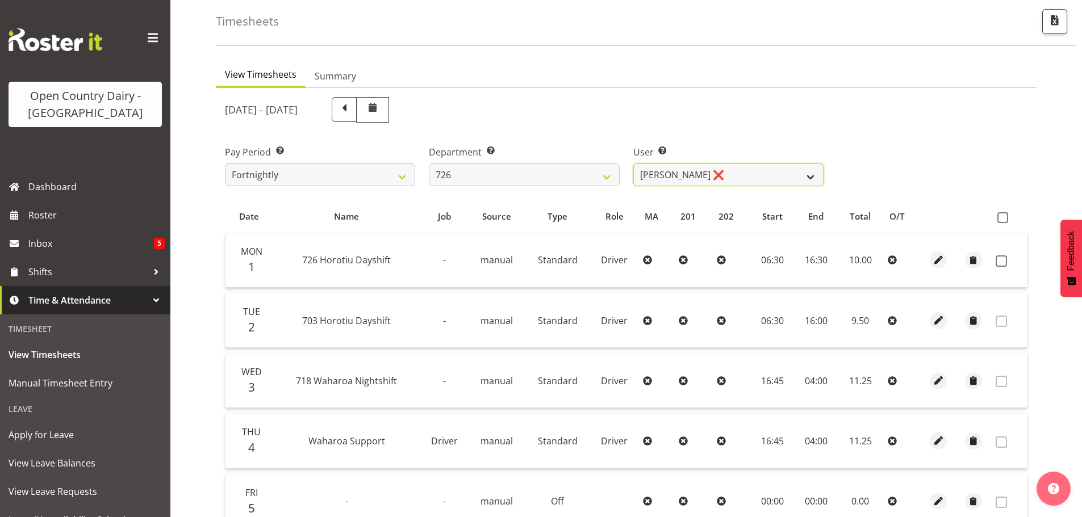
click at [731, 177] on select "Angela Burrill ❌ Bryan Leathart ❌ Harpreet Singh ❌ Kerry Young ❌" at bounding box center [728, 175] width 190 height 23
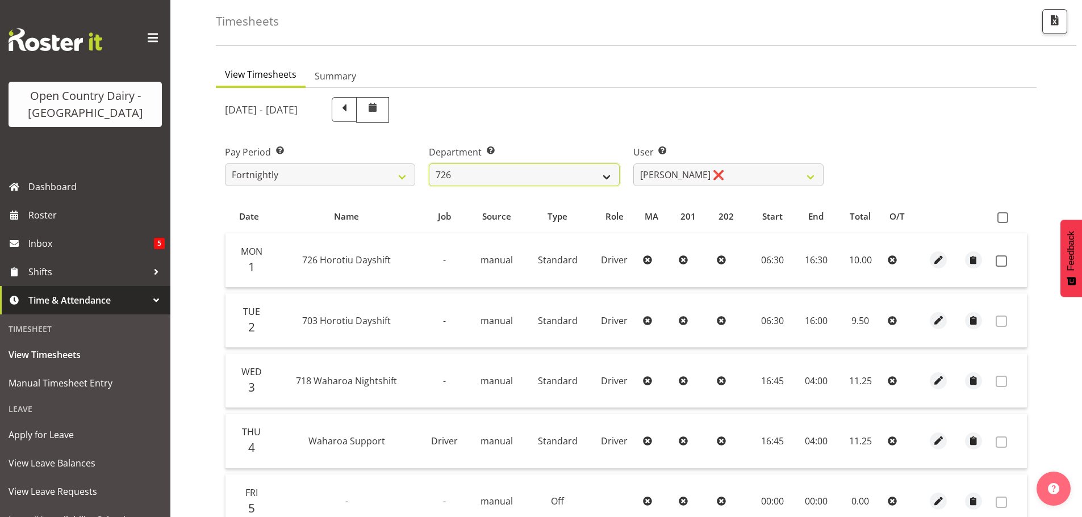
click at [591, 176] on select "701 702 703 704 705 706 707 708 709 710 711 712 713 714 715 716 717 718 719 720" at bounding box center [524, 175] width 190 height 23
select select "875"
click at [429, 164] on select "701 702 703 704 705 706 707 708 709 710 711 712 713 714 715 716 717 718 719 720" at bounding box center [524, 175] width 190 height 23
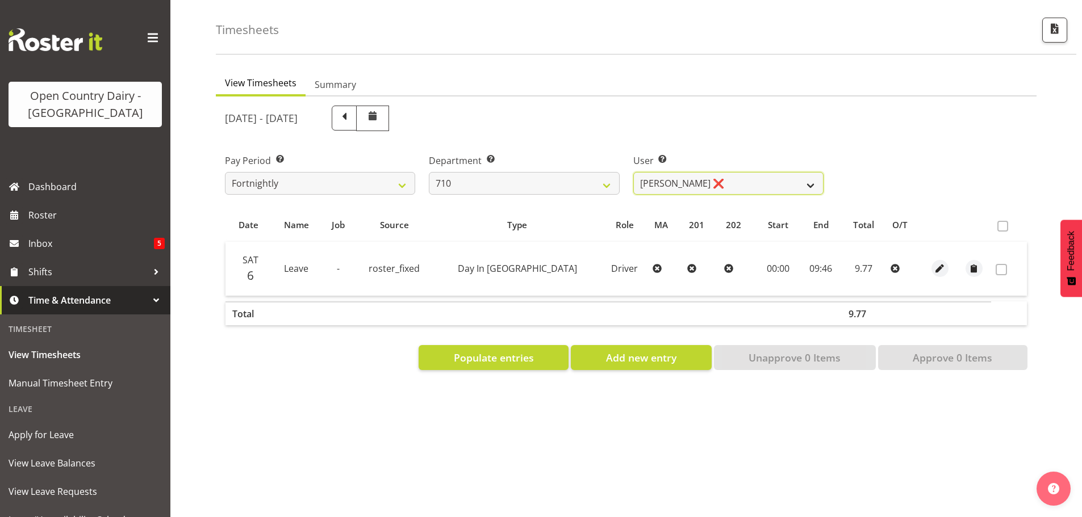
click at [734, 175] on select "Dean Chapman ❌ George Megchelse ❌ Kris Gambhir ❌ Richie Epere ❌" at bounding box center [728, 183] width 190 height 23
select select "10161"
click at [633, 172] on select "Dean Chapman ❌ George Megchelse ❌ Kris Gambhir ❌ Richie Epere ❌" at bounding box center [728, 183] width 190 height 23
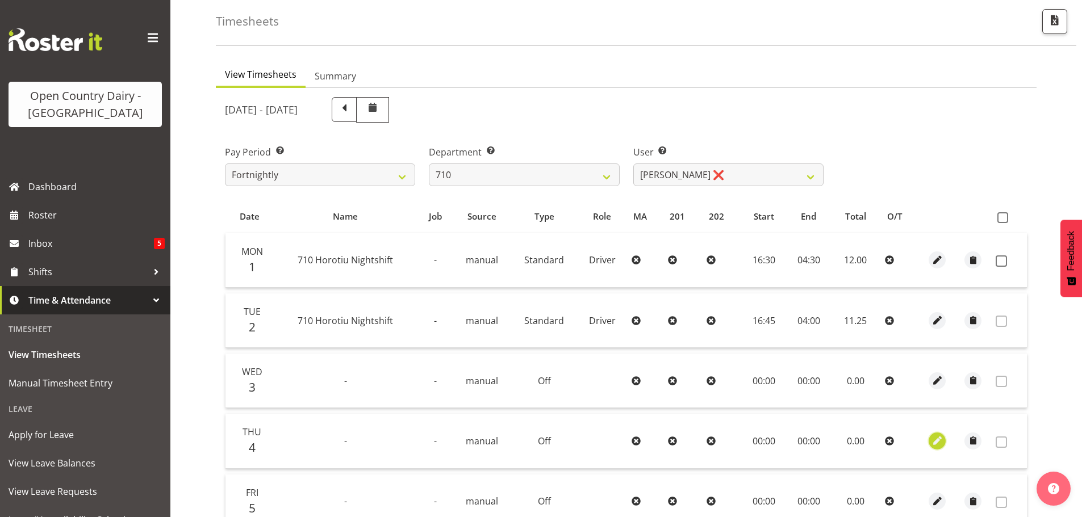
click at [936, 439] on span "button" at bounding box center [937, 440] width 13 height 13
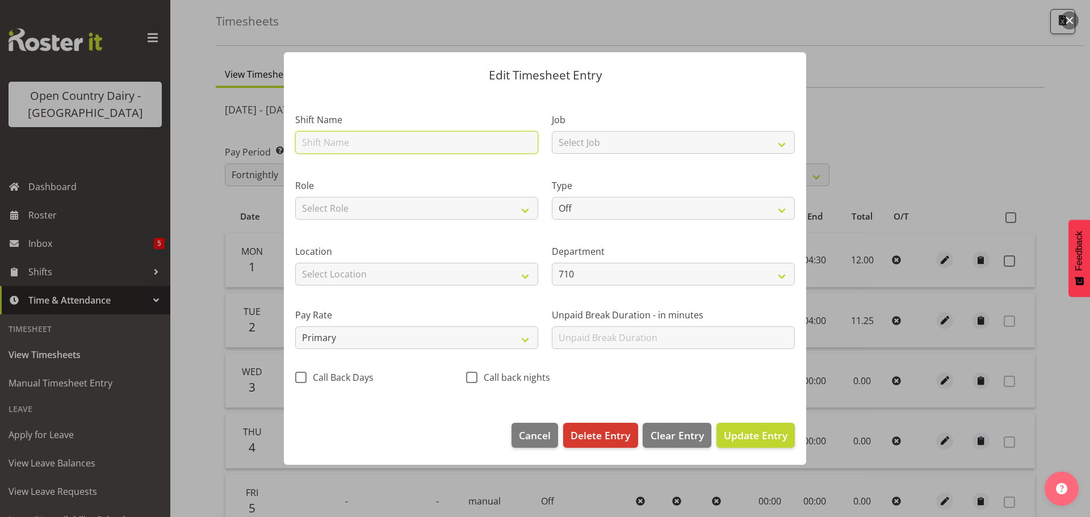
click at [370, 146] on input "text" at bounding box center [416, 142] width 243 height 23
type input "Hours catch up 21/07"
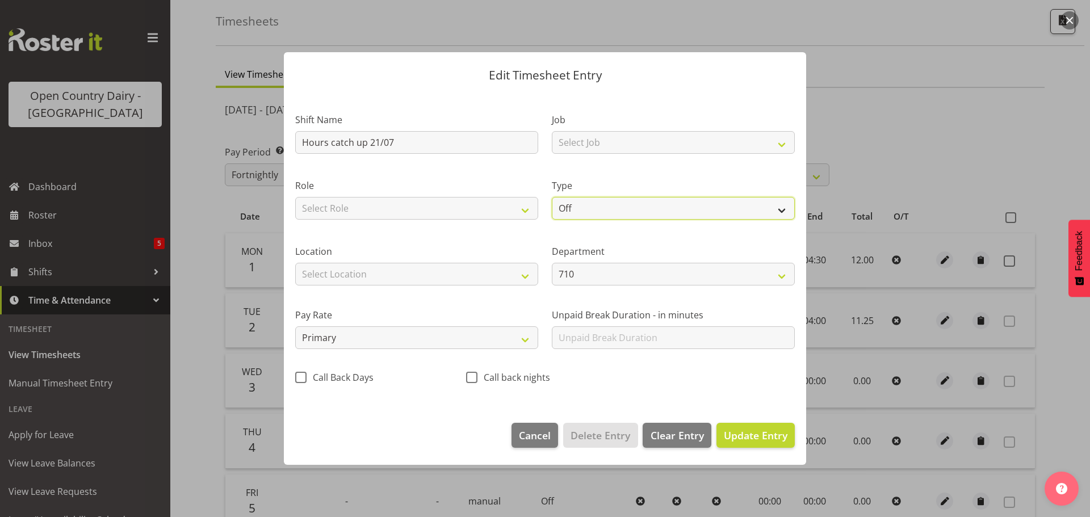
click at [625, 210] on select "Off Standard Public Holiday Public Holiday (Worked) Day In Lieu Annual Leave Si…" at bounding box center [673, 208] width 243 height 23
select select "Standard"
click at [552, 197] on select "Off Standard Public Holiday Public Holiday (Worked) Day In Lieu Annual Leave Si…" at bounding box center [673, 208] width 243 height 23
select select "8"
select select "2025"
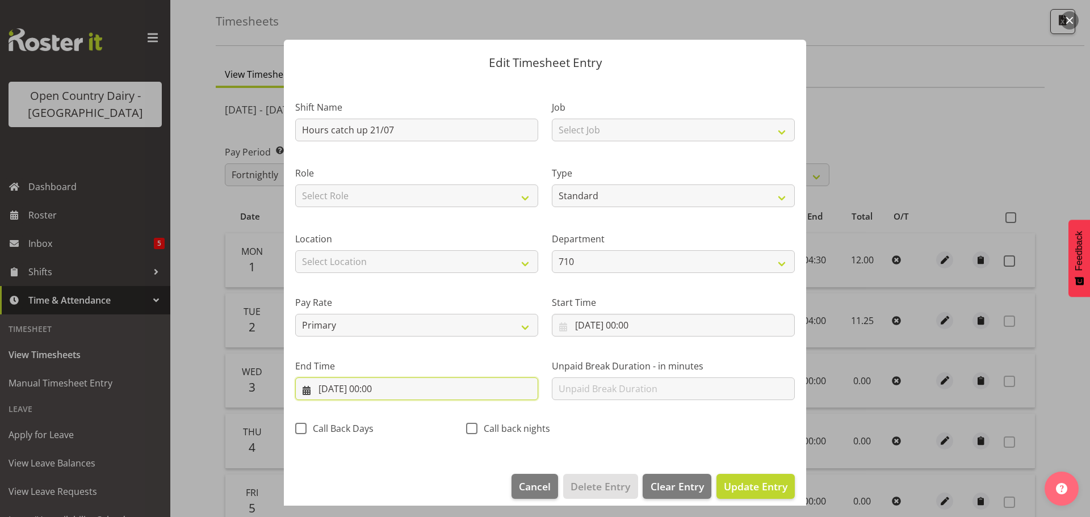
click at [412, 390] on input "04/09/2025, 00:00" at bounding box center [416, 389] width 243 height 23
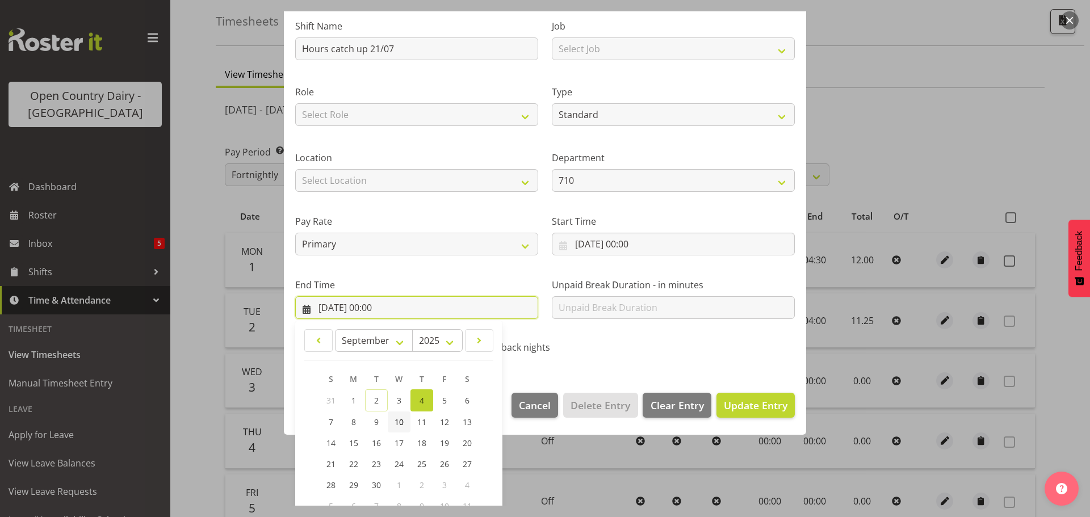
scroll to position [154, 0]
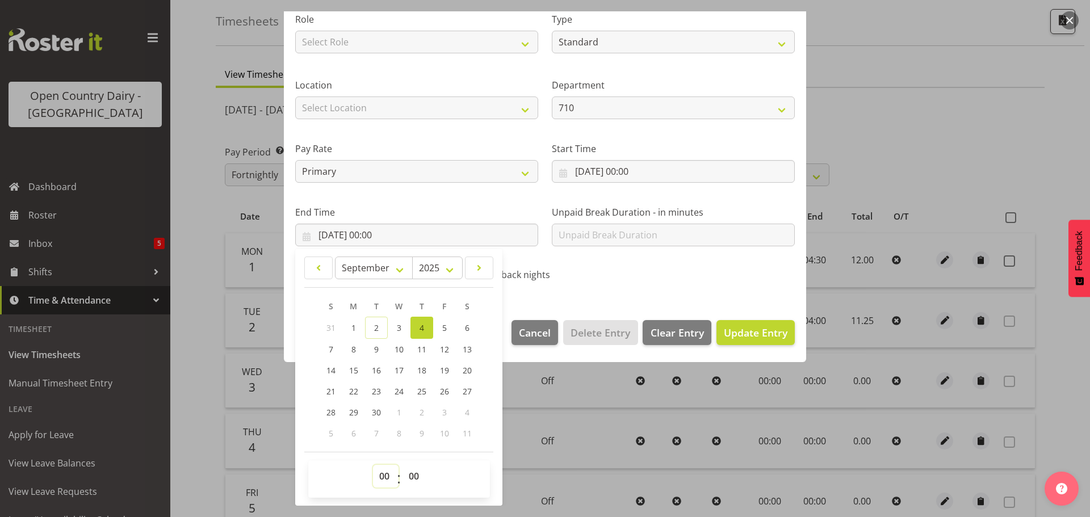
click at [382, 474] on select "00 01 02 03 04 05 06 07 08 09 10 11 12 13 14 15 16 17 18 19 20 21 22 23" at bounding box center [386, 476] width 26 height 23
select select "7"
click at [373, 465] on select "00 01 02 03 04 05 06 07 08 09 10 11 12 13 14 15 16 17 18 19 20 21 22 23" at bounding box center [386, 476] width 26 height 23
type input "04/09/2025, 07:00"
click at [764, 331] on span "Update Entry" at bounding box center [756, 333] width 64 height 14
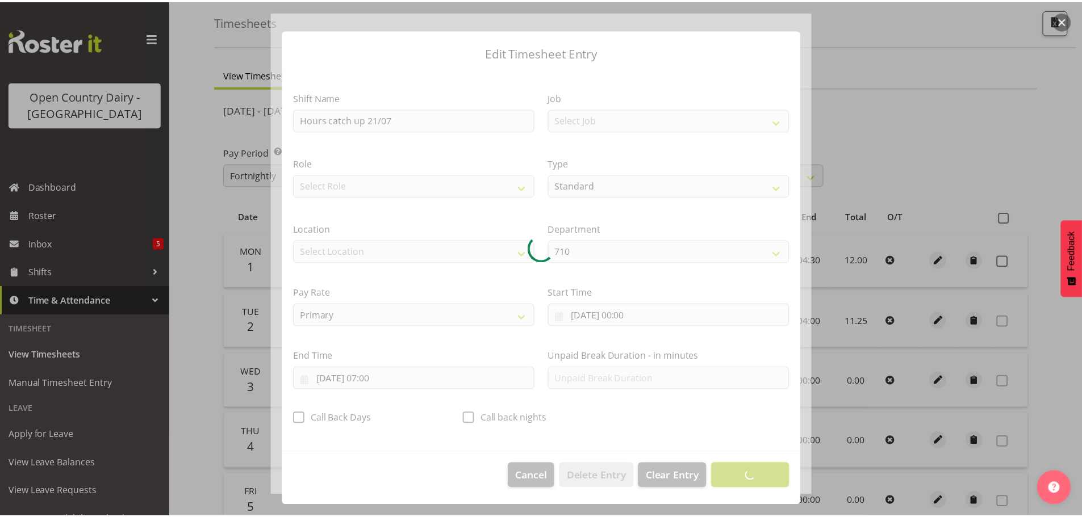
scroll to position [10, 0]
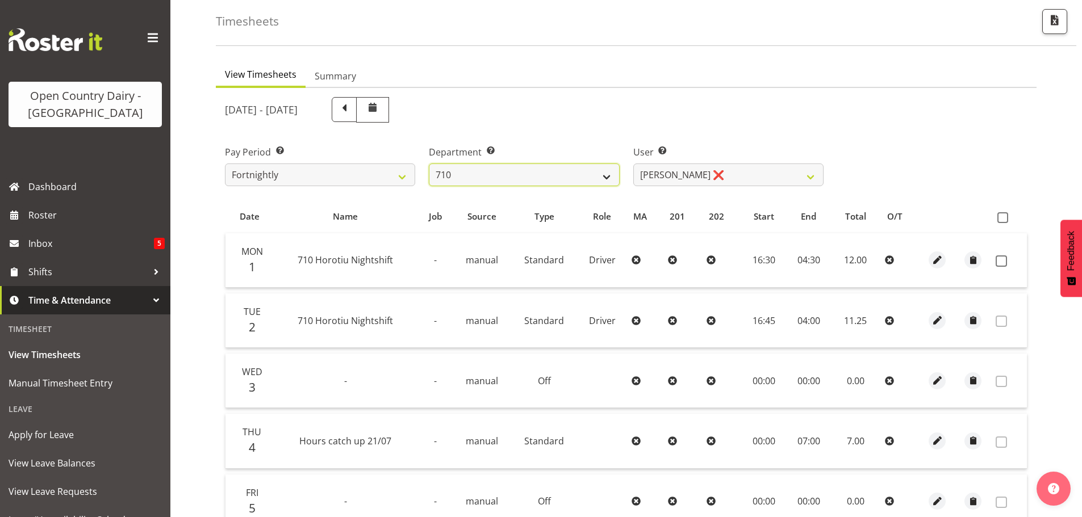
click at [602, 175] on select "701 702 703 704 705 706 707 708 709 710 711 712 713 714 715 716 717 718 719 720" at bounding box center [524, 175] width 190 height 23
select select "880"
click at [429, 164] on select "701 702 703 704 705 706 707 708 709 710 711 712 713 714 715 716 717 718 719 720" at bounding box center [524, 175] width 190 height 23
select select "11252"
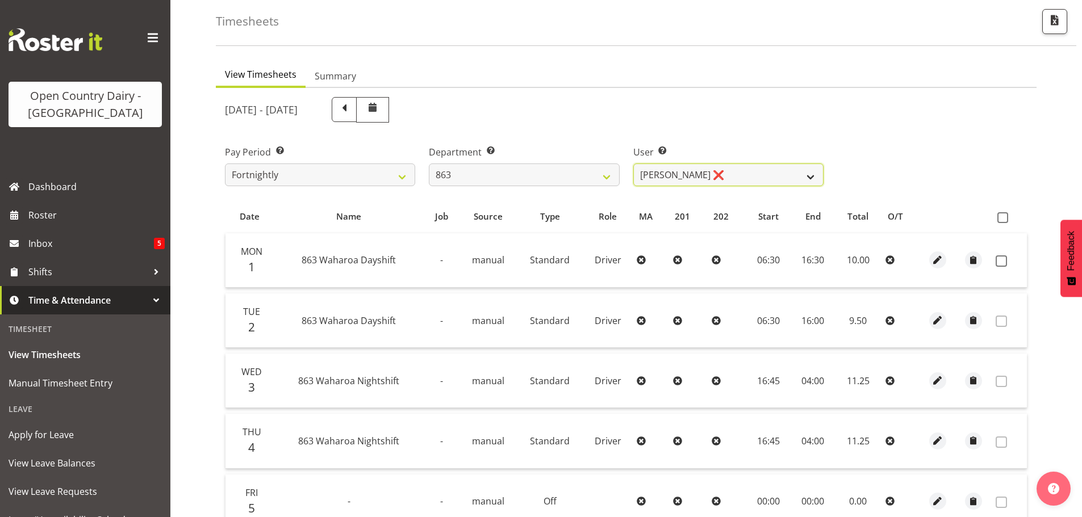
click at [729, 178] on select "Billy Walters ❌ Glyn Spiller ❌ Mike Paki ❌ Paul Bunyan ❌" at bounding box center [728, 175] width 190 height 23
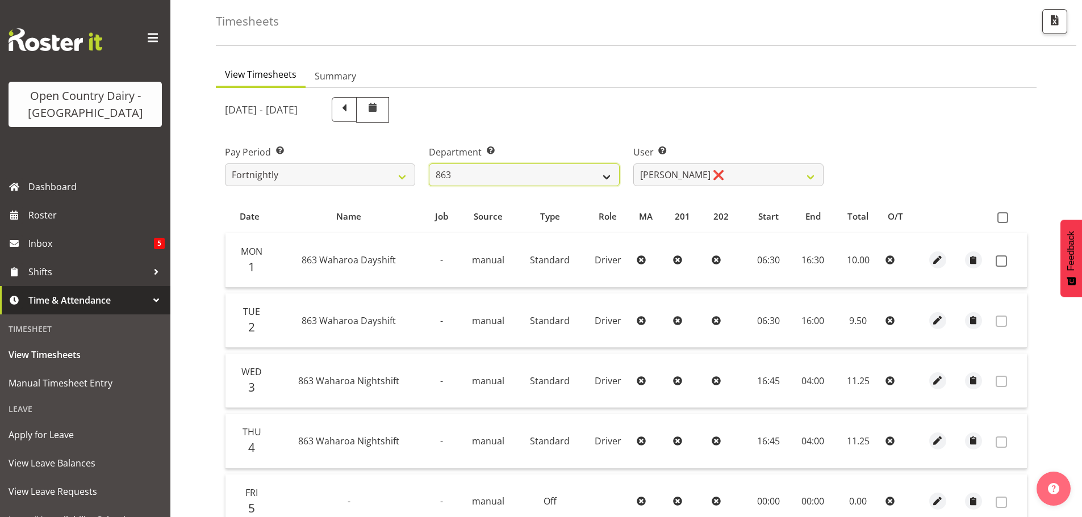
click at [604, 178] on select "701 702 703 704 705 706 707 708 709 710 711 712 713 714 715 716 717 718 719 720" at bounding box center [524, 175] width 190 height 23
click at [429, 164] on select "701 702 703 704 705 706 707 708 709 710 711 712 713 714 715 716 717 718 719 720" at bounding box center [524, 175] width 190 height 23
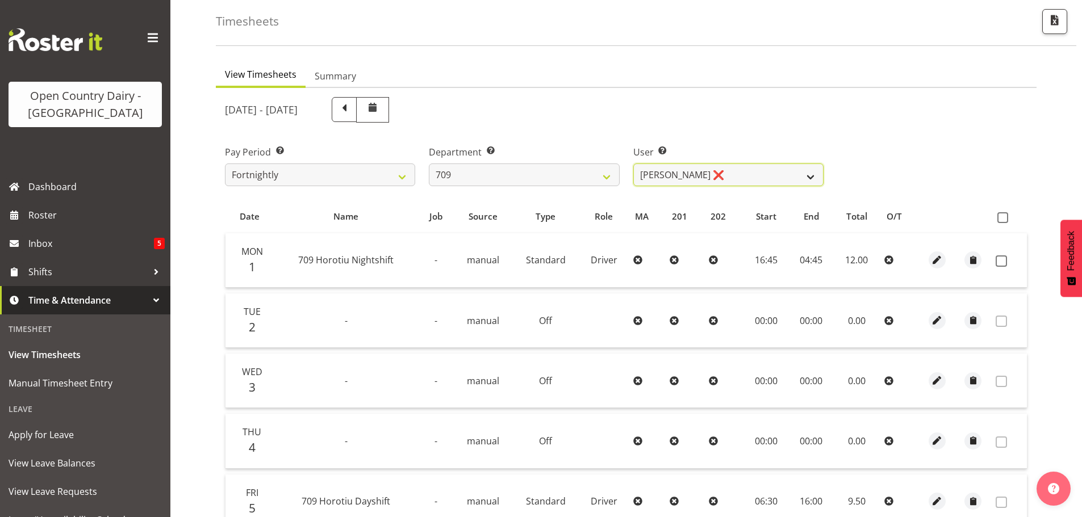
click at [727, 179] on select "Alex Barclay ❌ Craig Knudsen ❌ Jaswant Singh ❌ Ross Cook ❌" at bounding box center [728, 175] width 190 height 23
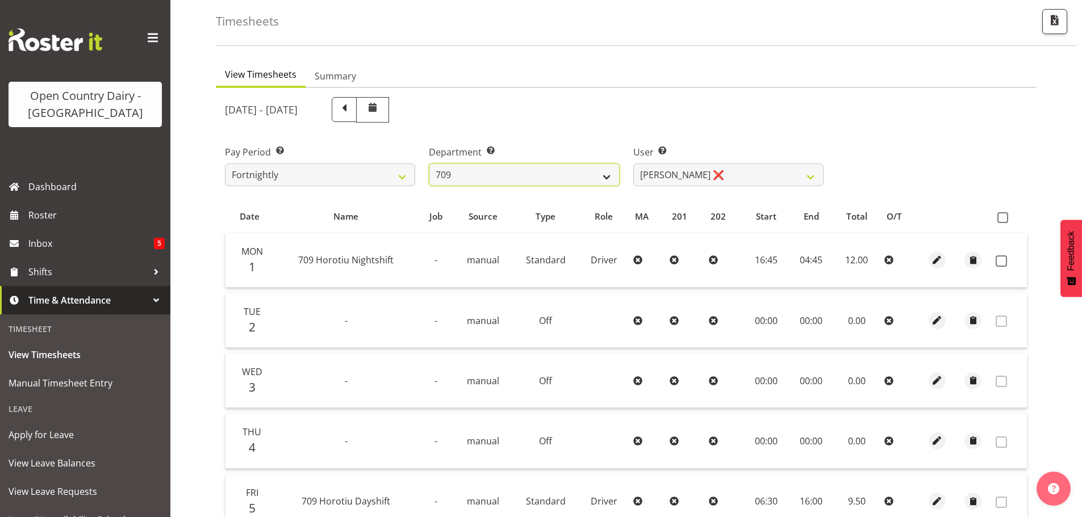
click at [592, 181] on select "701 702 703 704 705 706 707 708 709 710 711 712 713 714 715 716 717 718 719 720" at bounding box center [524, 175] width 190 height 23
click at [429, 164] on select "701 702 703 704 705 706 707 708 709 710 711 712 713 714 715 716 717 718 719 720" at bounding box center [524, 175] width 190 height 23
click at [601, 178] on select "701 702 703 704 705 706 707 708 709 710 711 712 713 714 715 716 717 718 719 720" at bounding box center [524, 175] width 190 height 23
click at [429, 164] on select "701 702 703 704 705 706 707 708 709 710 711 712 713 714 715 716 717 718 719 720" at bounding box center [524, 175] width 190 height 23
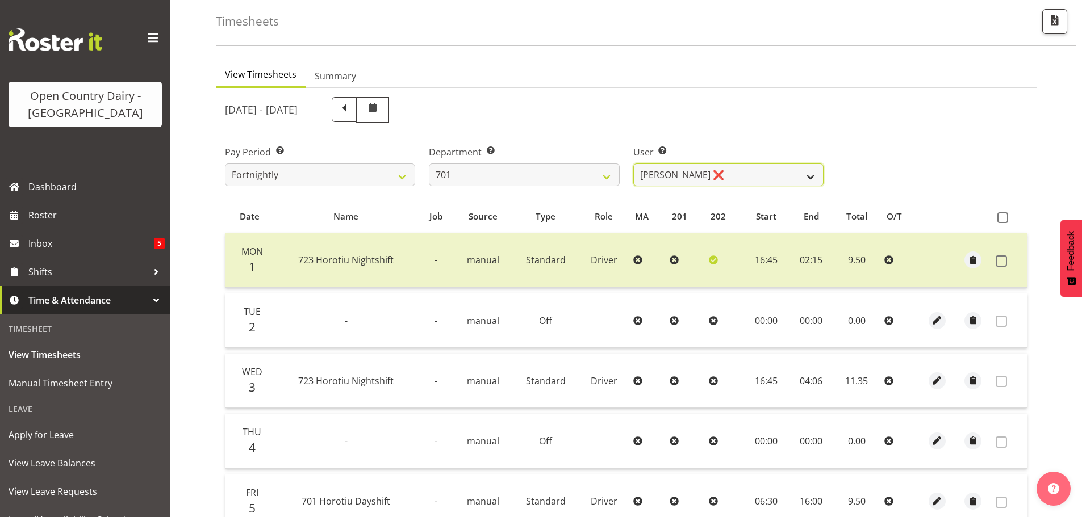
click at [731, 177] on select "Duncan Shirley ❌ Gagandeep Singh ❌ Johann Van Zyl ❌ John Cottingham ❌" at bounding box center [728, 175] width 190 height 23
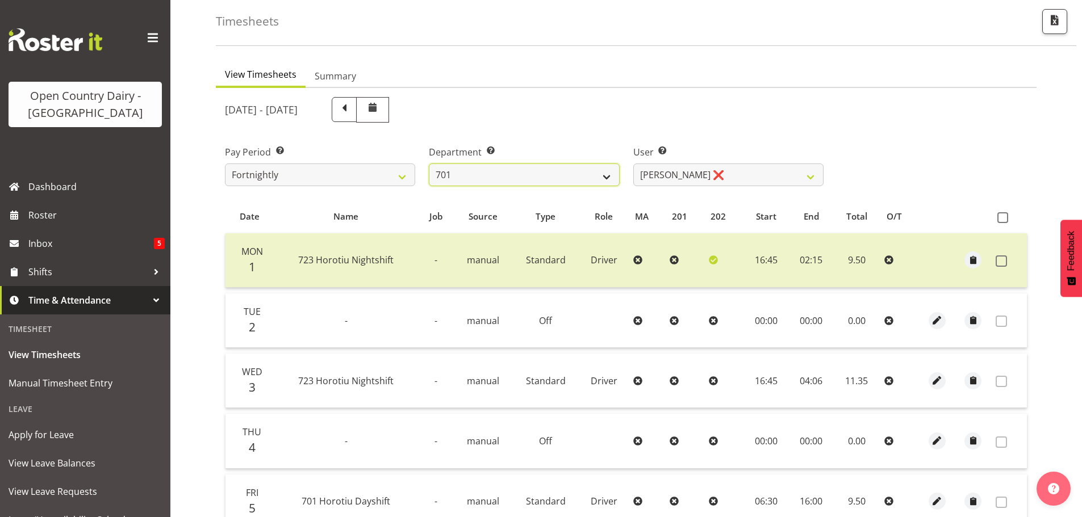
click at [608, 177] on select "701 702 703 704 705 706 707 708 709 710 711 712 713 714 715 716 717 718 719 720" at bounding box center [524, 175] width 190 height 23
click at [429, 164] on select "701 702 703 704 705 706 707 708 709 710 711 712 713 714 715 716 717 718 719 720" at bounding box center [524, 175] width 190 height 23
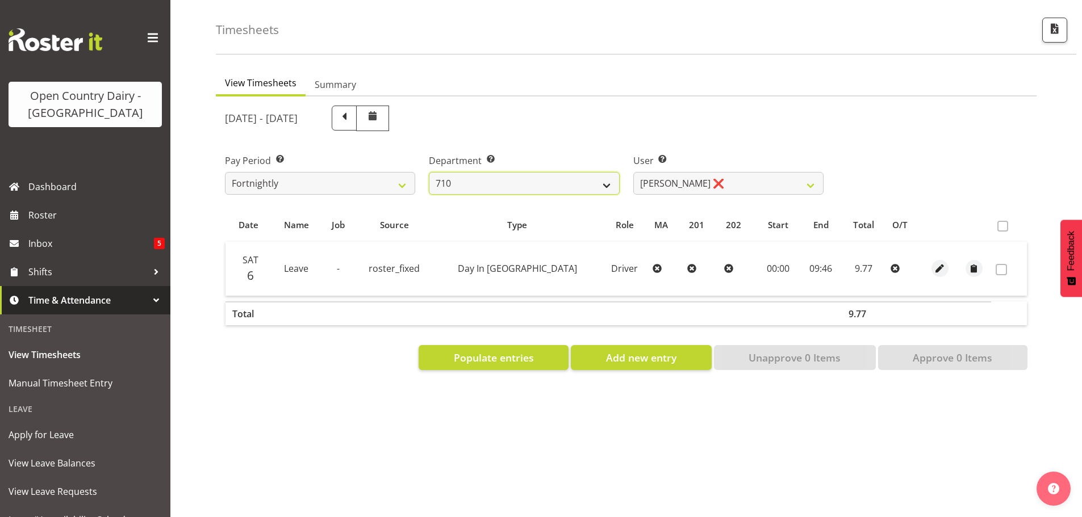
click at [604, 177] on select "701 702 703 704 705 706 707 708 709 710 711 712 713 714 715 716 717 718 719 720" at bounding box center [524, 183] width 190 height 23
click at [429, 172] on select "701 702 703 704 705 706 707 708 709 710 711 712 713 714 715 716 717 718 719 720" at bounding box center [524, 183] width 190 height 23
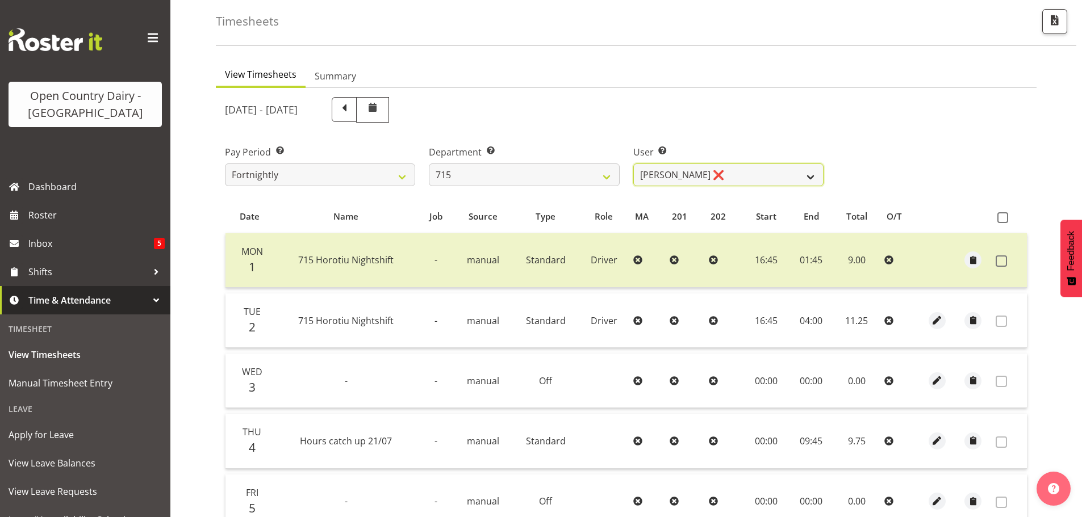
click at [754, 179] on select "Glenn McPherson ❌ Greg Healey ❌ Max Coulter ❌ Neal Chalklen ❌" at bounding box center [728, 175] width 190 height 23
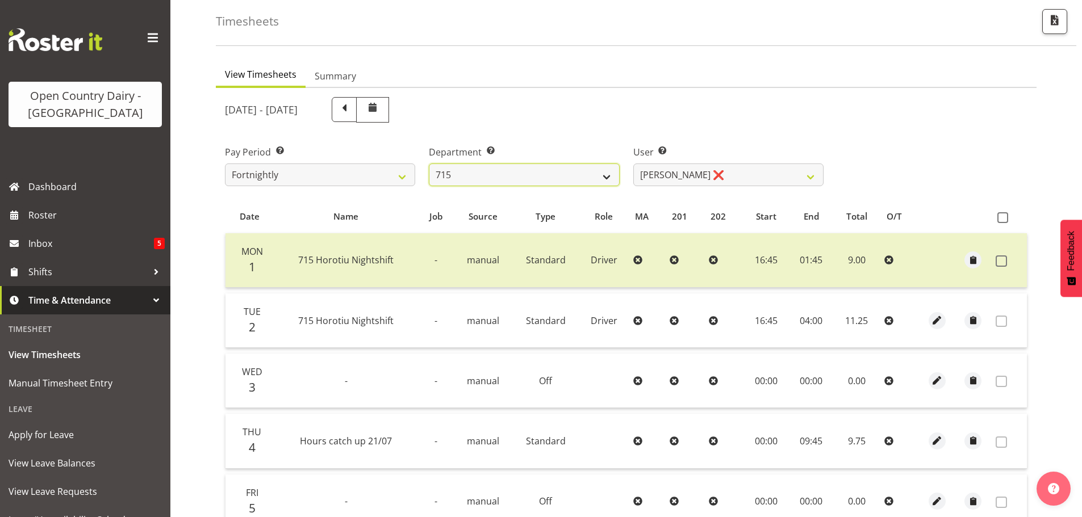
click at [605, 172] on select "701 702 703 704 705 706 707 708 709 710 711 712 713 714 715 716 717 718 719 720" at bounding box center [524, 175] width 190 height 23
click at [429, 164] on select "701 702 703 704 705 706 707 708 709 710 711 712 713 714 715 716 717 718 719 720" at bounding box center [524, 175] width 190 height 23
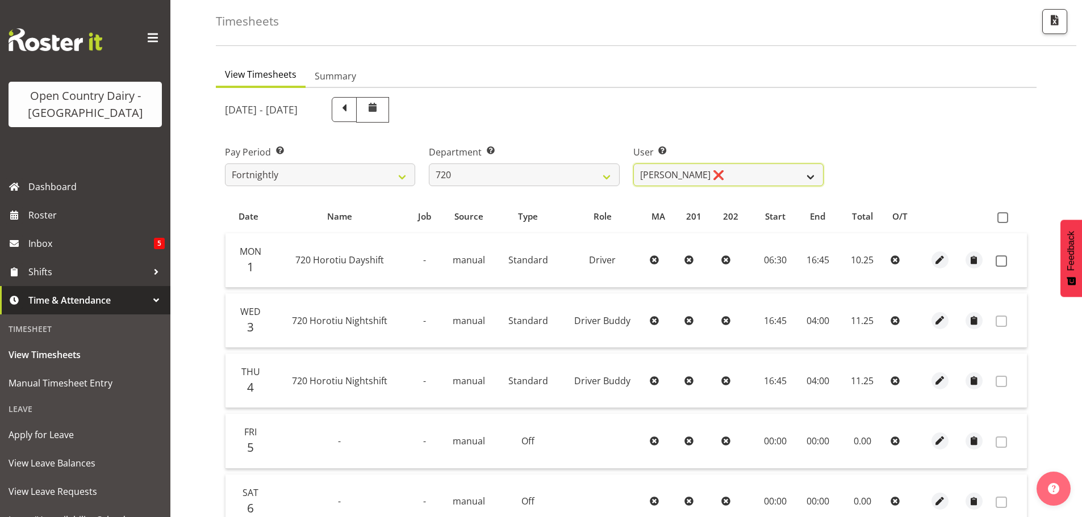
click at [748, 175] on select "Garry Hooper ❌ Kerry Slater ❌ Nathan Frankhouser ❌ Steve Daly ❌" at bounding box center [728, 175] width 190 height 23
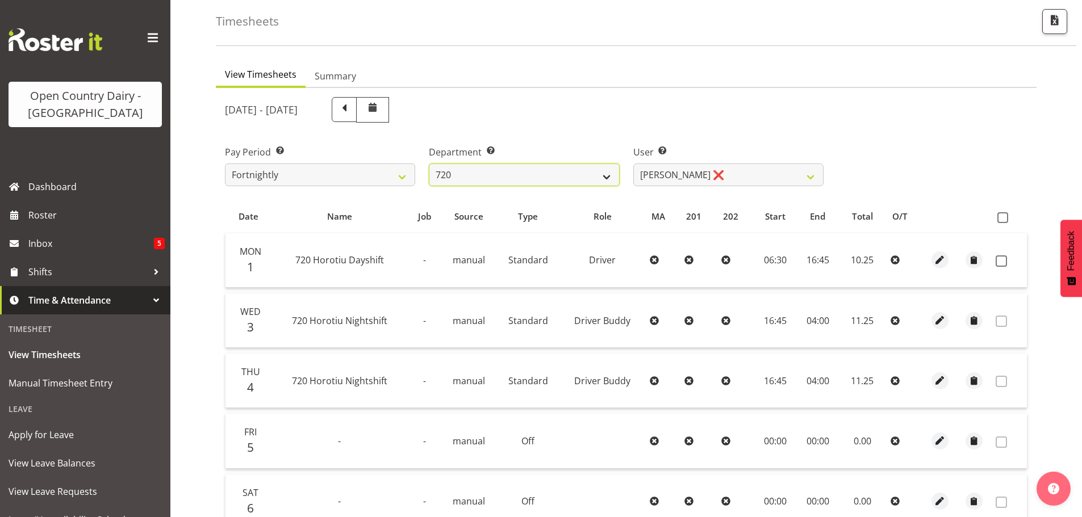
click at [597, 178] on select "701 702 703 704 705 706 707 708 709 710 711 712 713 714 715 716 717 718 719 720" at bounding box center [524, 175] width 190 height 23
click at [429, 164] on select "701 702 703 704 705 706 707 708 709 710 711 712 713 714 715 716 717 718 719 720" at bounding box center [524, 175] width 190 height 23
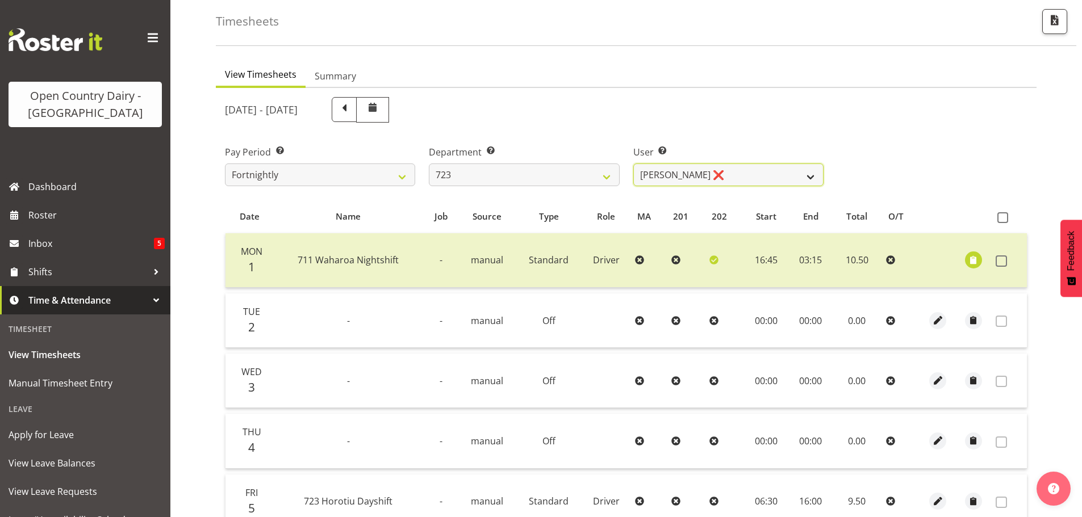
click at [733, 174] on select "Daljeet Rai ❌ Manjinder Singh ❌ Prabhjot Singh ❌ Varninder Singh ❌" at bounding box center [728, 175] width 190 height 23
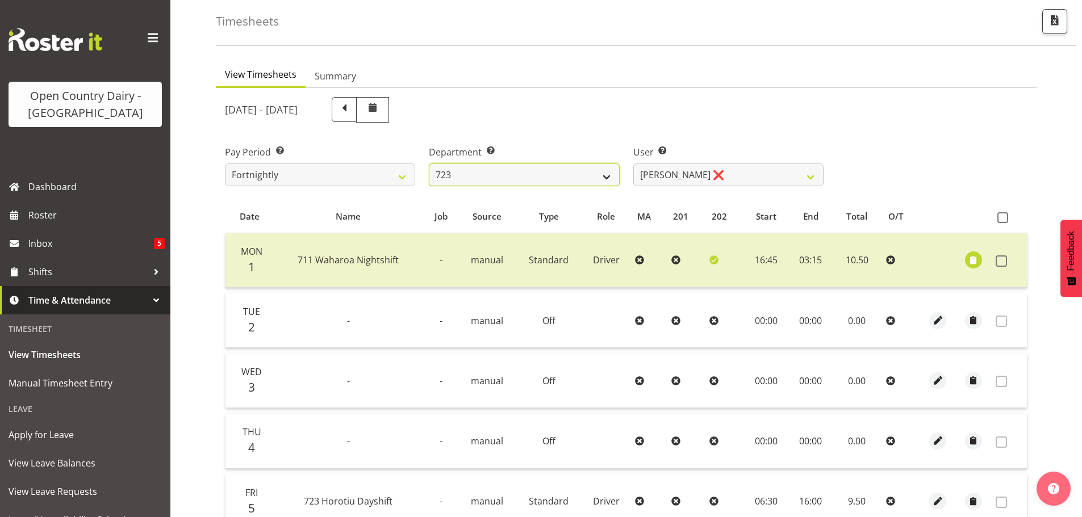
click at [599, 173] on select "701 702 703 704 705 706 707 708 709 710 711 712 713 714 715 716 717 718 719 720" at bounding box center [524, 175] width 190 height 23
click at [429, 164] on select "701 702 703 704 705 706 707 708 709 710 711 712 713 714 715 716 717 718 719 720" at bounding box center [524, 175] width 190 height 23
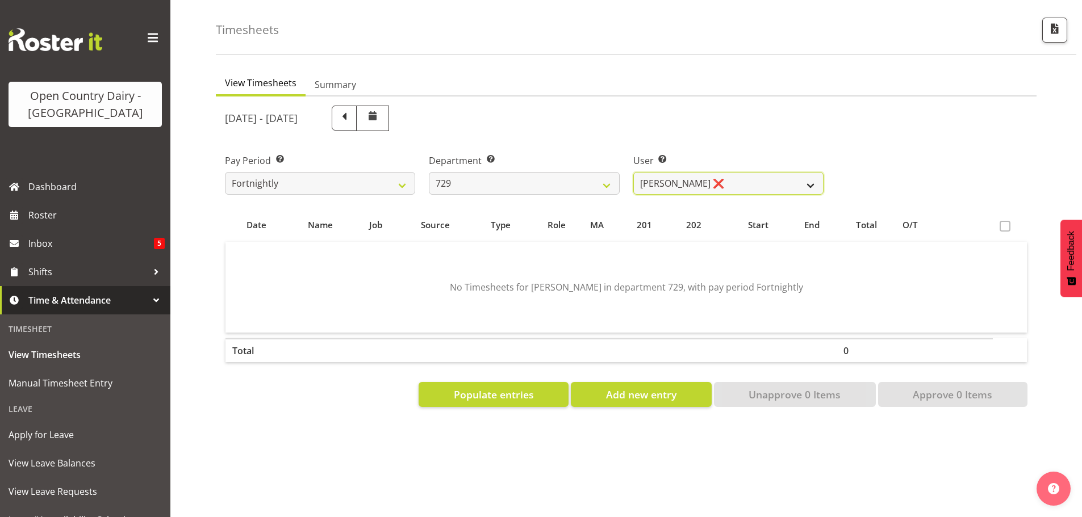
click at [753, 181] on select "Craig Schlager-Reay ❌ Dave Trepels ❌ Jimi Jack ❌ Shannan Wood ❌" at bounding box center [728, 183] width 190 height 23
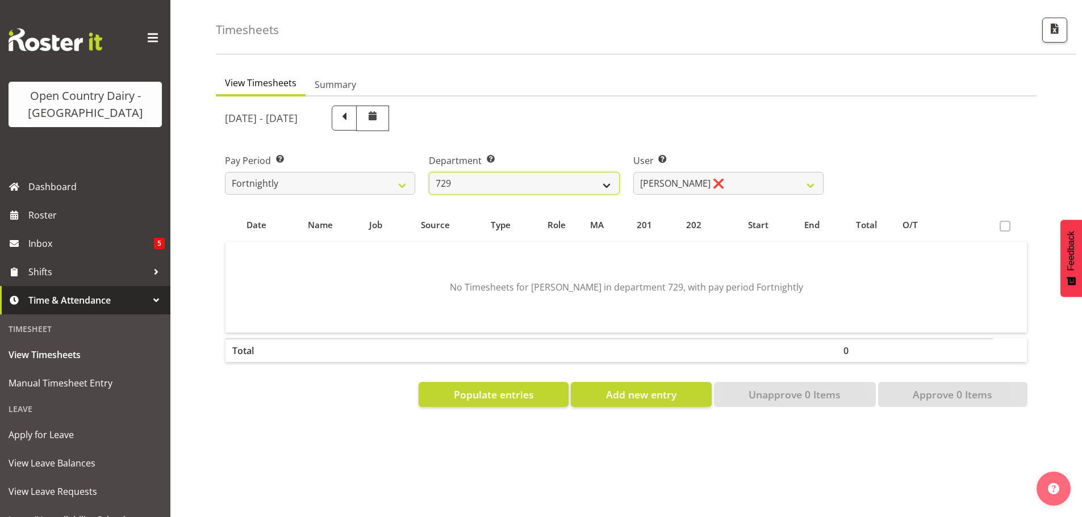
click at [584, 182] on select "701 702 703 704 705 706 707 708 709 710 711 712 713 714 715 716 717 718 719 720" at bounding box center [524, 183] width 190 height 23
click at [429, 172] on select "701 702 703 704 705 706 707 708 709 710 711 712 713 714 715 716 717 718 719 720" at bounding box center [524, 183] width 190 height 23
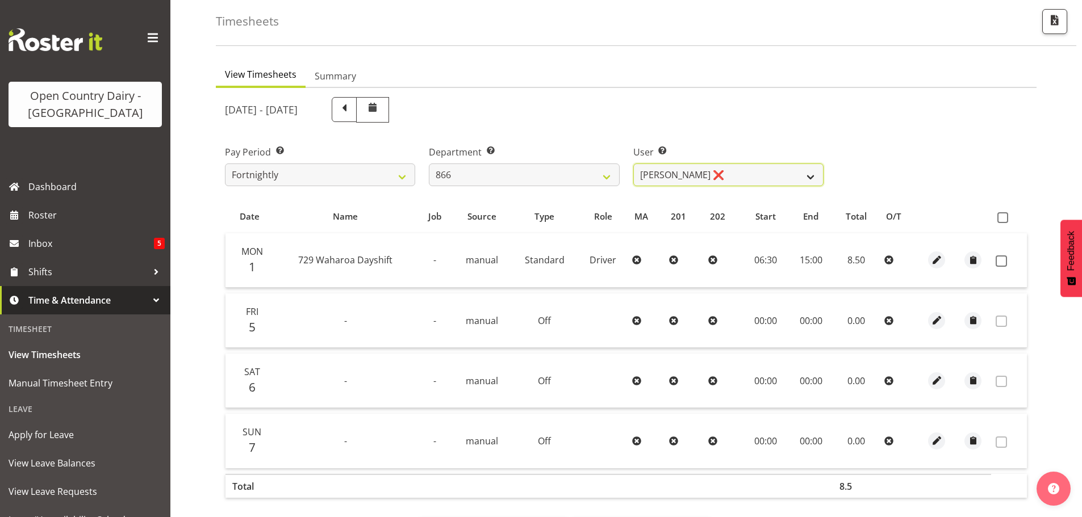
click at [738, 177] on select "Harshdeep Singh ❌ Jacques Nel ❌ Navreet Jawanda ❌ Neil Abrahams ❌" at bounding box center [728, 175] width 190 height 23
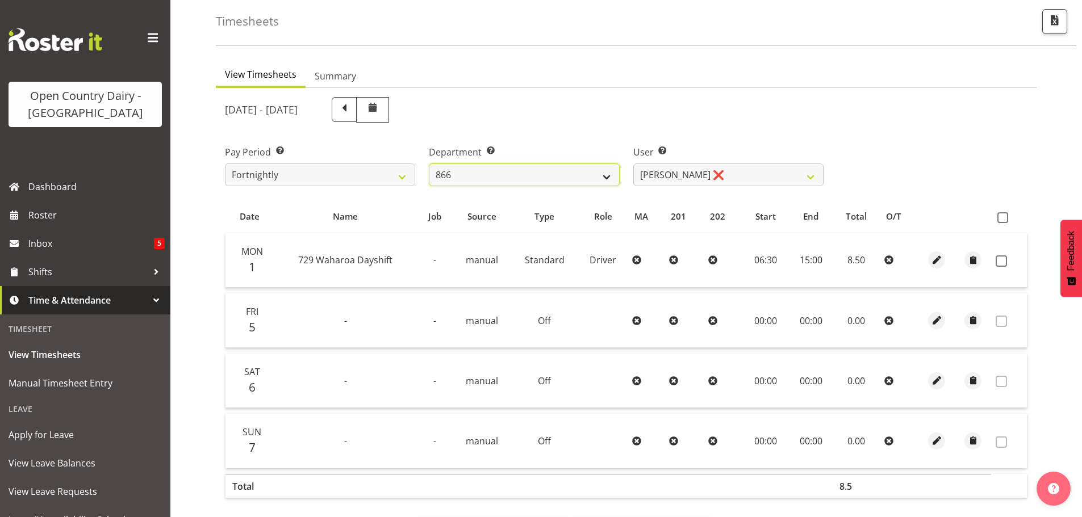
click at [597, 177] on select "701 702 703 704 705 706 707 708 709 710 711 712 713 714 715 716 717 718 719 720" at bounding box center [524, 175] width 190 height 23
click at [429, 164] on select "701 702 703 704 705 706 707 708 709 710 711 712 713 714 715 716 717 718 719 720" at bounding box center [524, 175] width 190 height 23
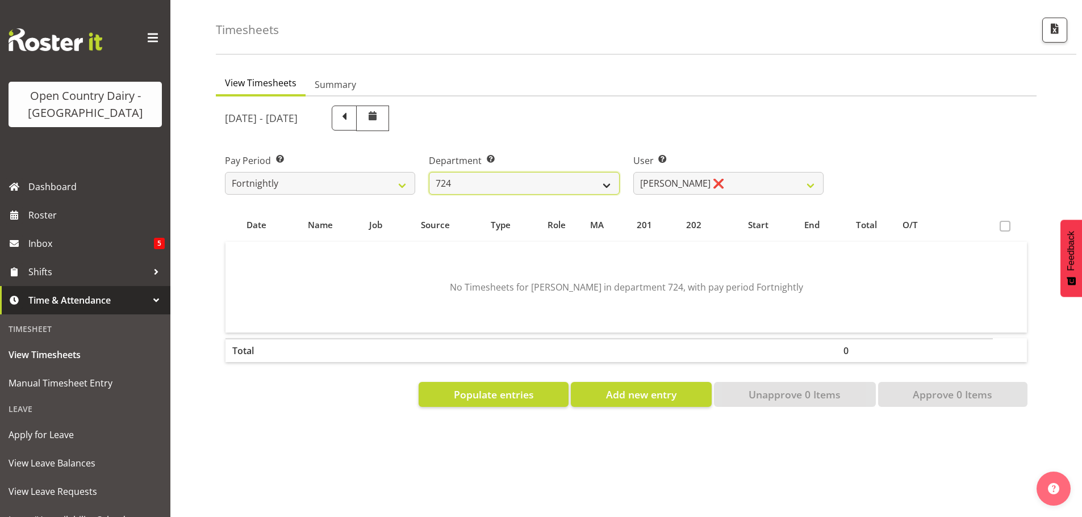
click at [571, 178] on select "701 702 703 704 705 706 707 708 709 710 711 712 713 714 715 716 717 718 719 720" at bounding box center [524, 183] width 190 height 23
select select "710"
click at [429, 172] on select "701 702 703 704 705 706 707 708 709 710 711 712 713 714 715 716 717 718 719 720" at bounding box center [524, 183] width 190 height 23
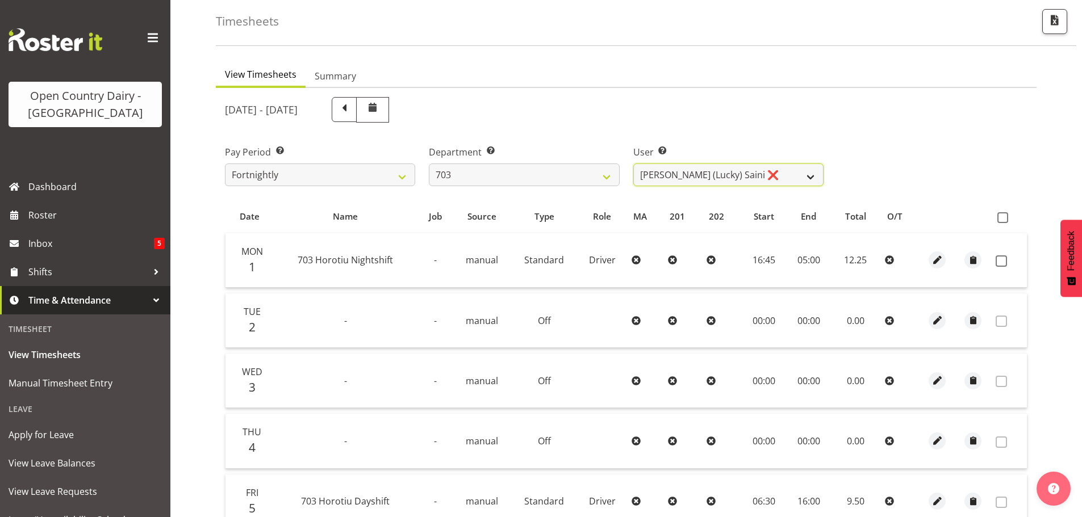
click at [782, 172] on select "Bhupinder (Lucky) Saini ❌ Mark Fowler ❌ Tama Baker ❌" at bounding box center [728, 175] width 190 height 23
select select "8198"
click at [633, 164] on select "Bhupinder (Lucky) Saini ❌ Mark Fowler ❌ Tama Baker ❌" at bounding box center [728, 175] width 190 height 23
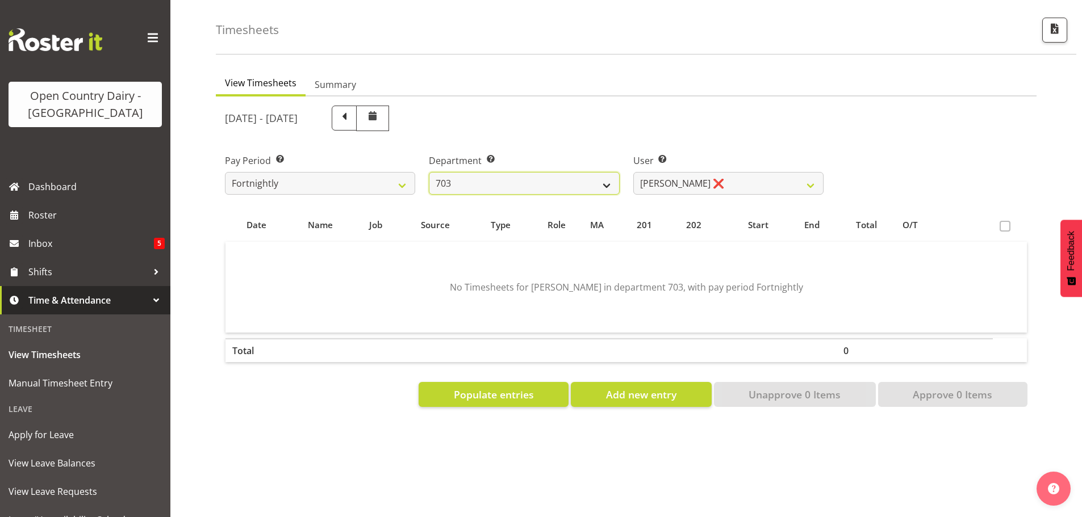
click at [591, 179] on select "701 702 703 704 705 706 707 708 709 710 711 712 713 714 715 716 717 718 719 720" at bounding box center [524, 183] width 190 height 23
select select "754"
click at [429, 172] on select "701 702 703 704 705 706 707 708 709 710 711 712 713 714 715 716 717 718 719 720" at bounding box center [524, 183] width 190 height 23
select select "8172"
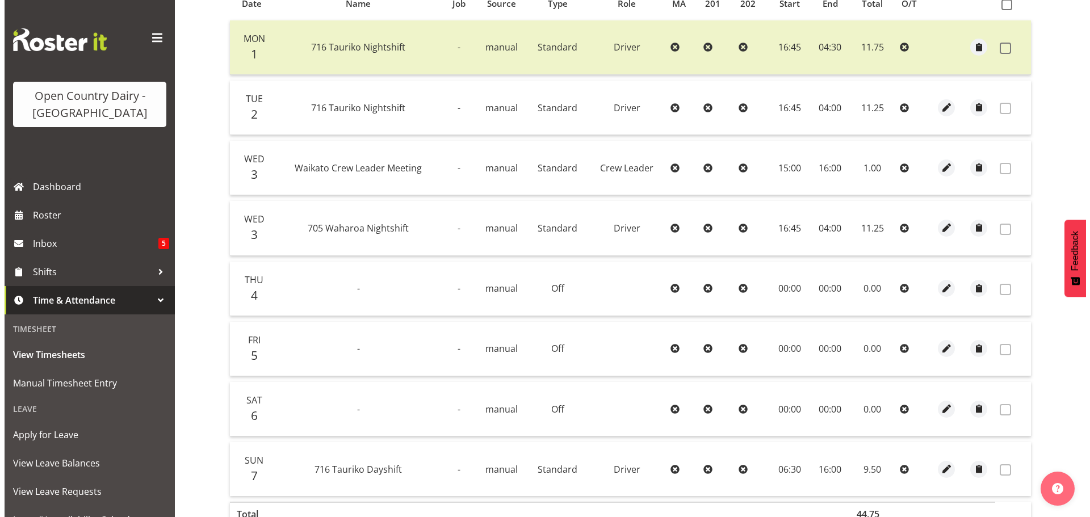
scroll to position [280, 0]
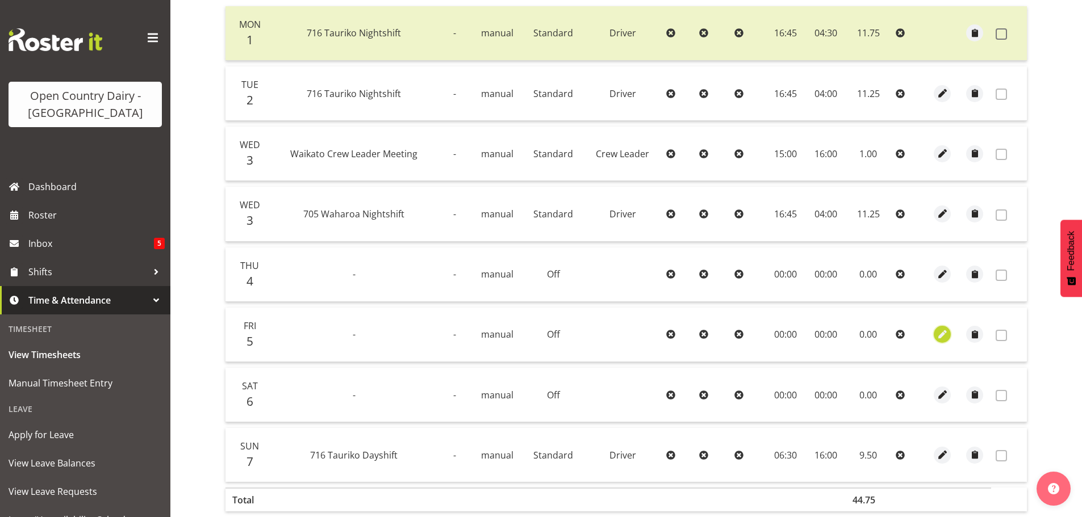
click at [943, 337] on span "button" at bounding box center [942, 334] width 13 height 13
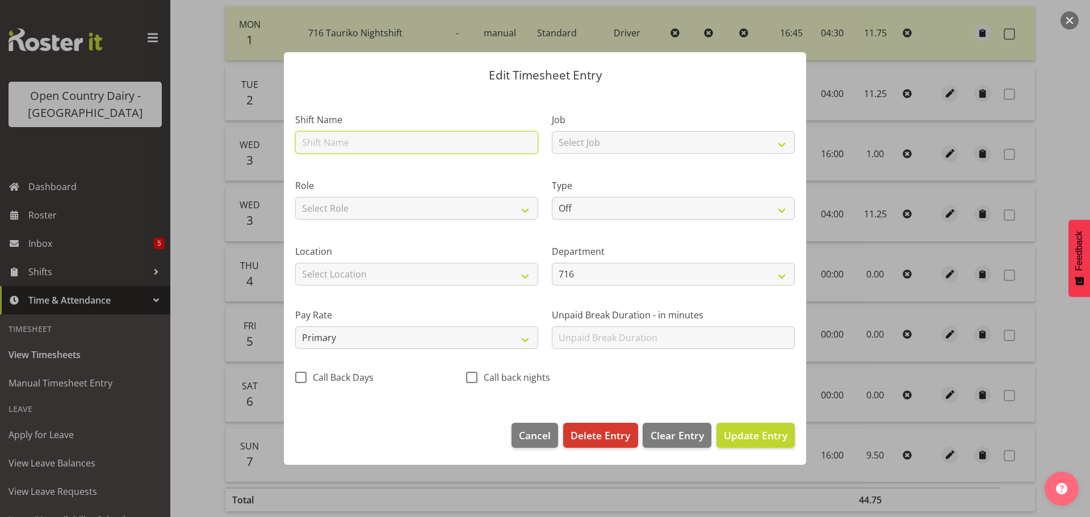
click at [365, 144] on input "text" at bounding box center [416, 142] width 243 height 23
type input "Hours catch up 21/07"
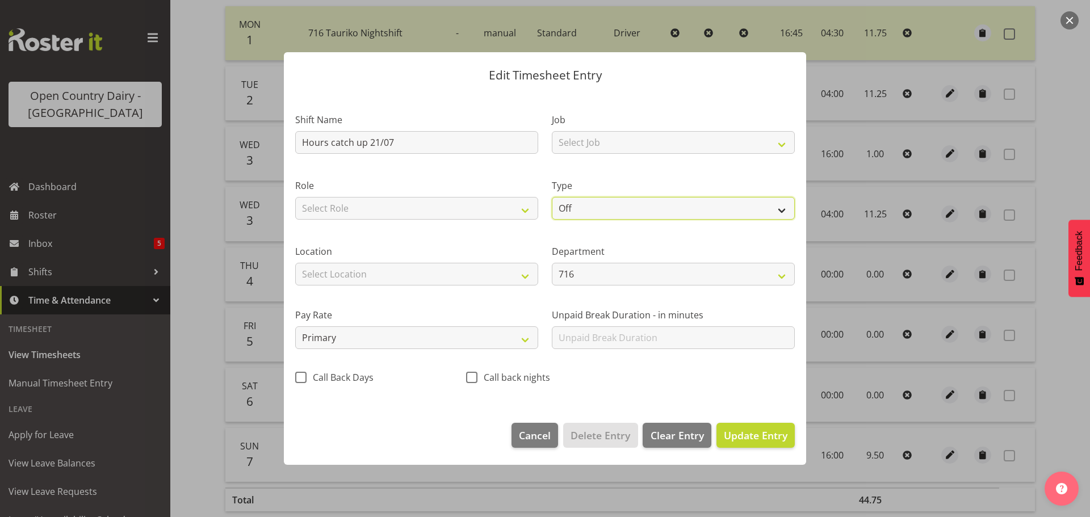
click at [598, 212] on select "Off Standard Public Holiday Public Holiday (Worked) Day In Lieu Annual Leave Si…" at bounding box center [673, 208] width 243 height 23
select select "Standard"
click at [552, 197] on select "Off Standard Public Holiday Public Holiday (Worked) Day In Lieu Annual Leave Si…" at bounding box center [673, 208] width 243 height 23
select select "8"
select select "2025"
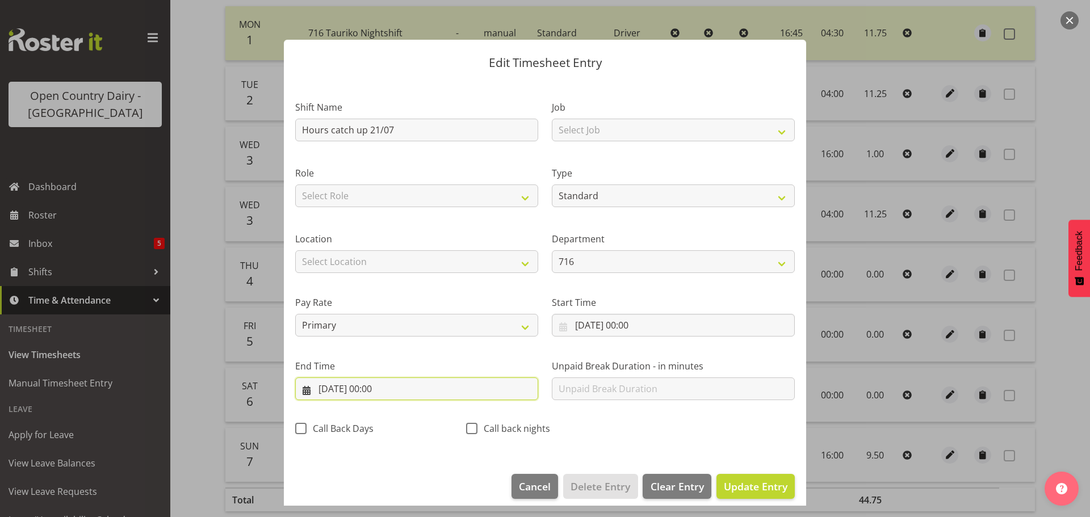
click at [375, 390] on input "05/09/2025, 00:00" at bounding box center [416, 389] width 243 height 23
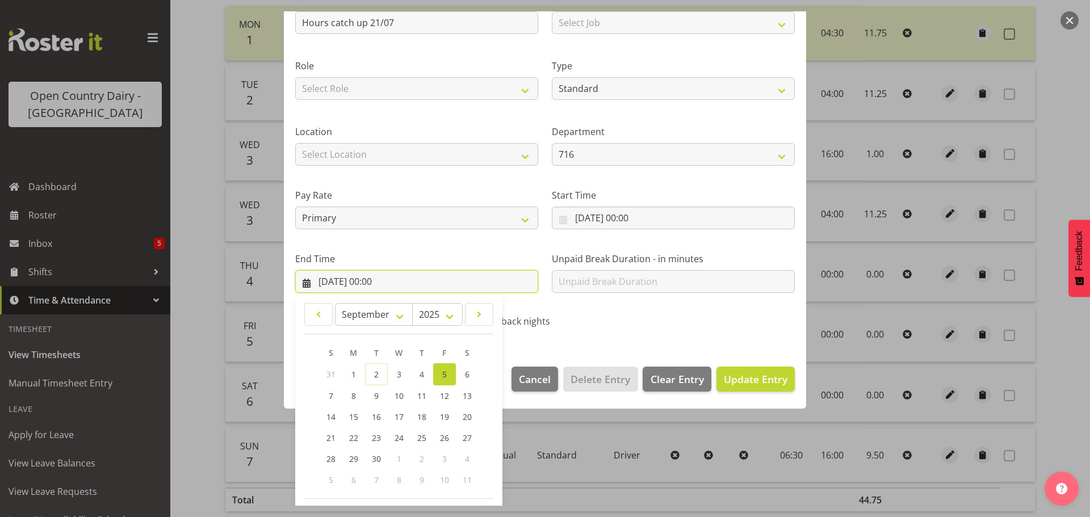
scroll to position [154, 0]
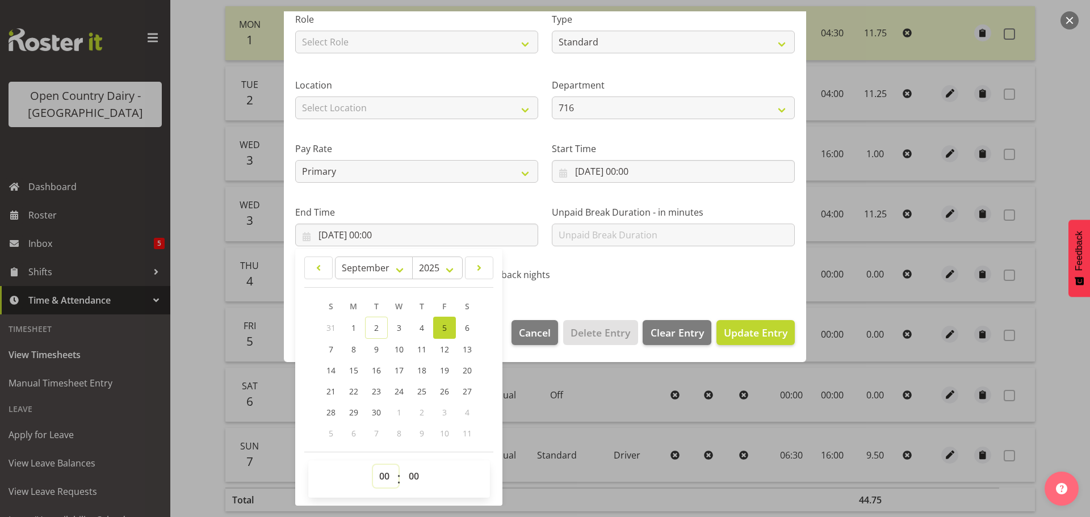
click at [382, 478] on select "00 01 02 03 04 05 06 07 08 09 10 11 12 13 14 15 16 17 18 19 20 21 22 23" at bounding box center [386, 476] width 26 height 23
select select "9"
click at [373, 465] on select "00 01 02 03 04 05 06 07 08 09 10 11 12 13 14 15 16 17 18 19 20 21 22 23" at bounding box center [386, 476] width 26 height 23
type input "05/09/2025, 09:00"
click at [737, 332] on span "Update Entry" at bounding box center [756, 333] width 64 height 14
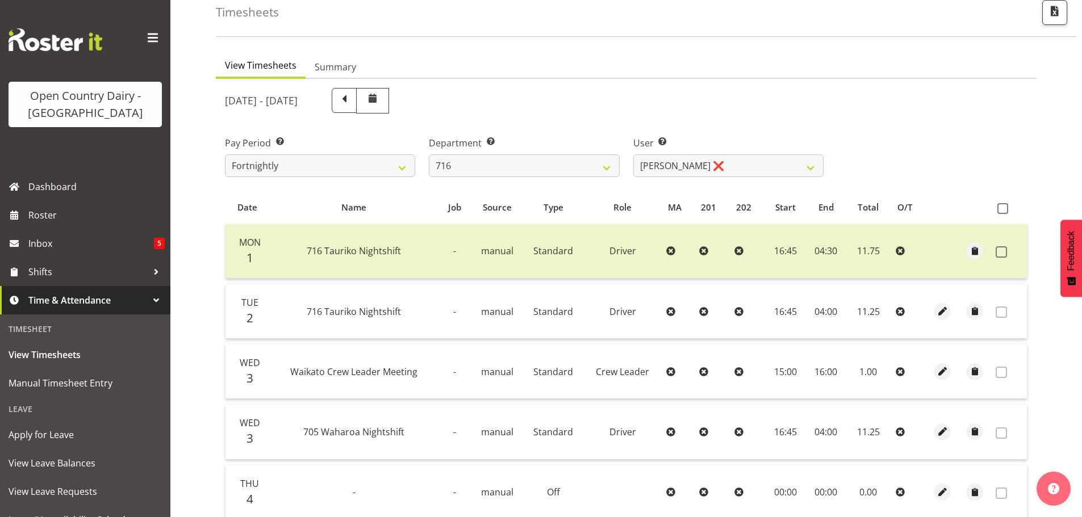
scroll to position [61, 0]
click at [545, 164] on select "701 702 703 704 705 706 707 708 709 710 711 712 713 714 715 716 717 718 719 720" at bounding box center [524, 166] width 190 height 23
click at [429, 155] on select "701 702 703 704 705 706 707 708 709 710 711 712 713 714 715 716 717 718 719 720" at bounding box center [524, 166] width 190 height 23
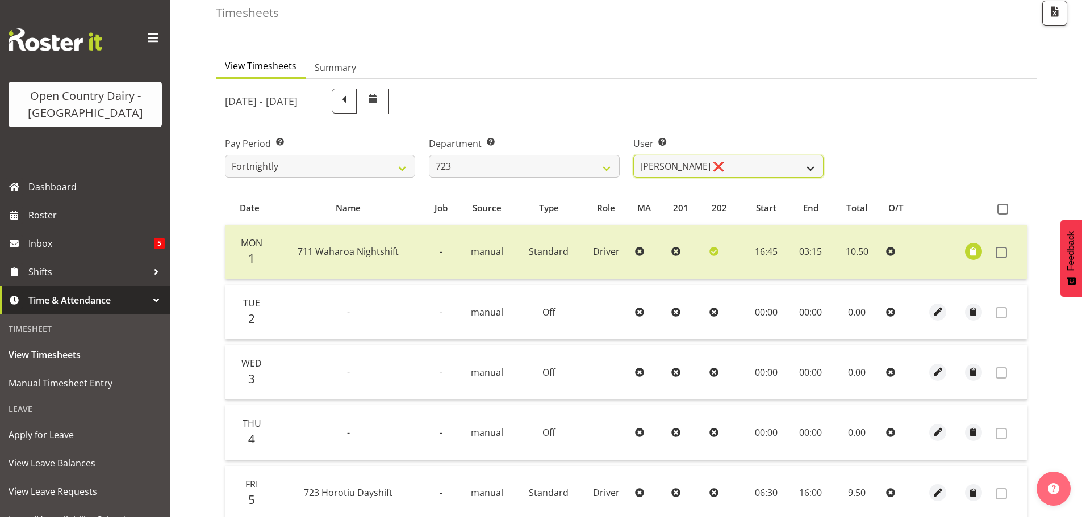
click at [734, 169] on select "Daljeet Rai ❌ Manjinder Singh ❌ Prabhjot Singh ❌ Varninder Singh ❌" at bounding box center [728, 166] width 190 height 23
click at [550, 174] on select "701 702 703 704 705 706 707 708 709 710 711 712 713 714 715 716 717 718 719 720" at bounding box center [524, 166] width 190 height 23
select select "735"
click at [429, 155] on select "701 702 703 704 705 706 707 708 709 710 711 712 713 714 715 716 717 718 719 720" at bounding box center [524, 166] width 190 height 23
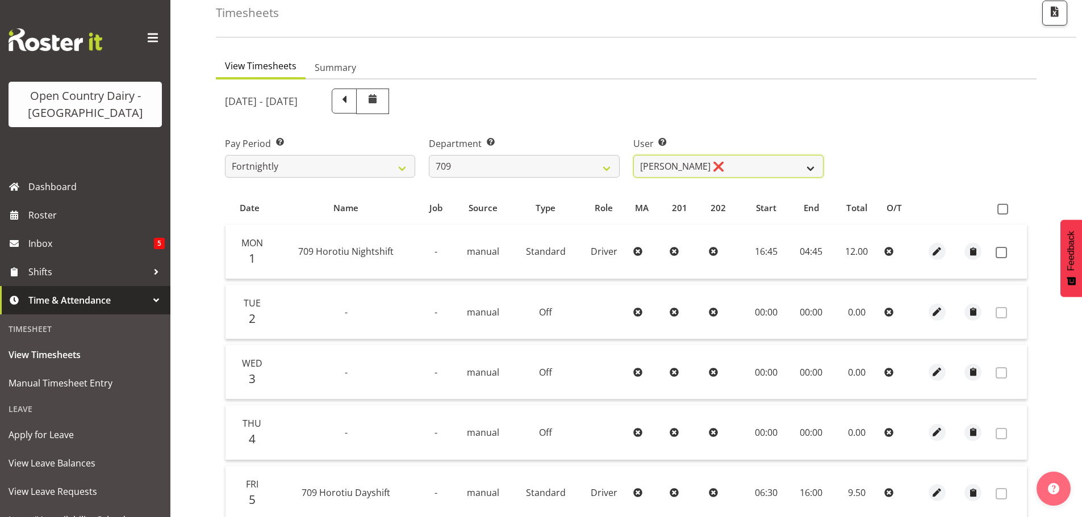
click at [731, 172] on select "Alex Barclay ❌ Craig Knudsen ❌ Jaswant Singh ❌ Ross Cook ❌" at bounding box center [728, 166] width 190 height 23
select select "9989"
click at [633, 155] on select "Alex Barclay ❌ Craig Knudsen ❌ Jaswant Singh ❌ Ross Cook ❌" at bounding box center [728, 166] width 190 height 23
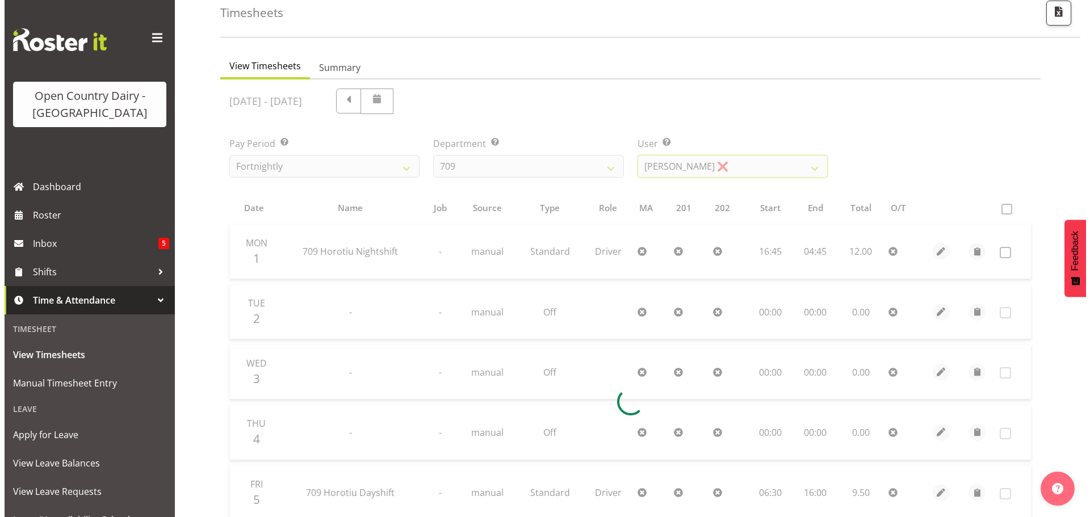
scroll to position [53, 0]
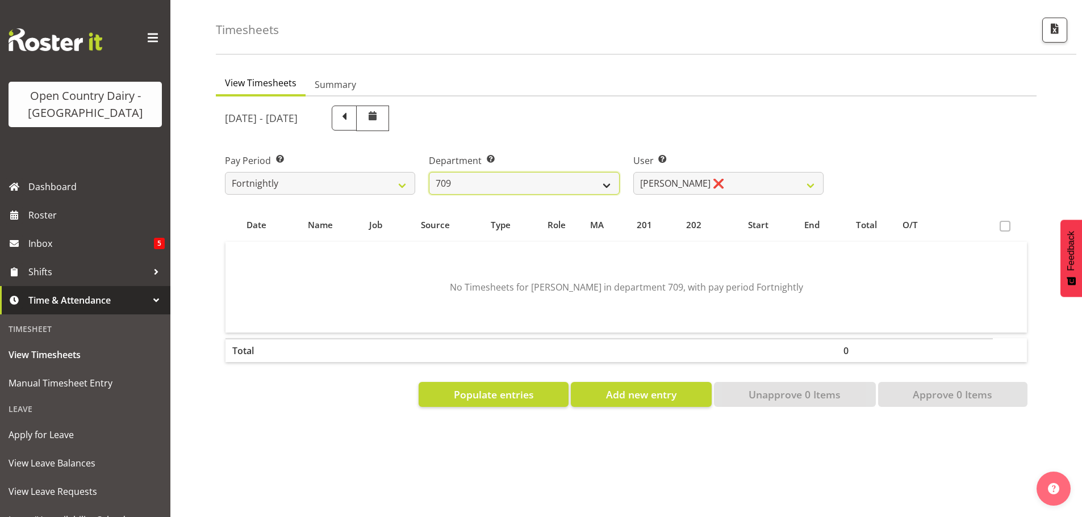
click at [596, 174] on select "701 702 703 704 705 706 707 708 709 710 711 712 713 714 715 716 717 718 719 720" at bounding box center [524, 183] width 190 height 23
select select "803"
click at [429, 172] on select "701 702 703 704 705 706 707 708 709 710 711 712 713 714 715 716 717 718 719 720" at bounding box center [524, 183] width 190 height 23
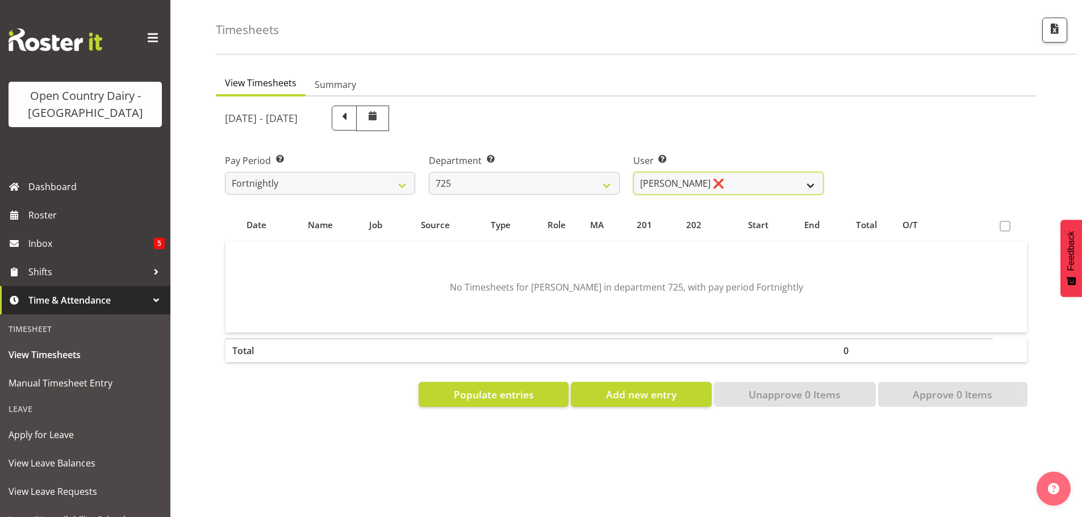
click at [690, 176] on select "Bhupinder Dhaliwal ❌ Gurpreet Singh Kahlon ❌ Hendrik Potgieter ❌ Len Grace ❌" at bounding box center [728, 183] width 190 height 23
click at [633, 172] on select "Bhupinder Dhaliwal ❌ Gurpreet Singh Kahlon ❌ Hendrik Potgieter ❌ Len Grace ❌" at bounding box center [728, 183] width 190 height 23
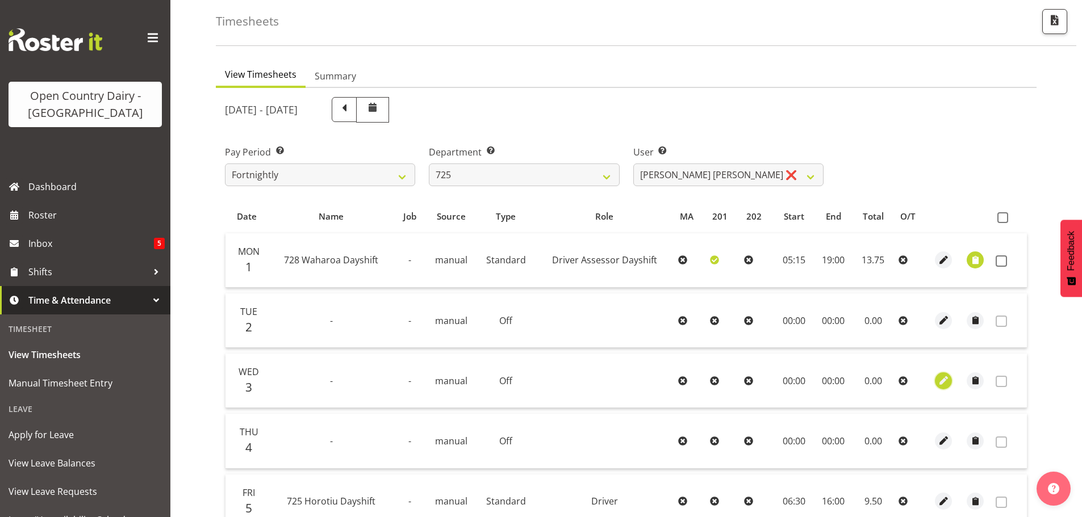
click at [944, 380] on span "button" at bounding box center [943, 380] width 13 height 13
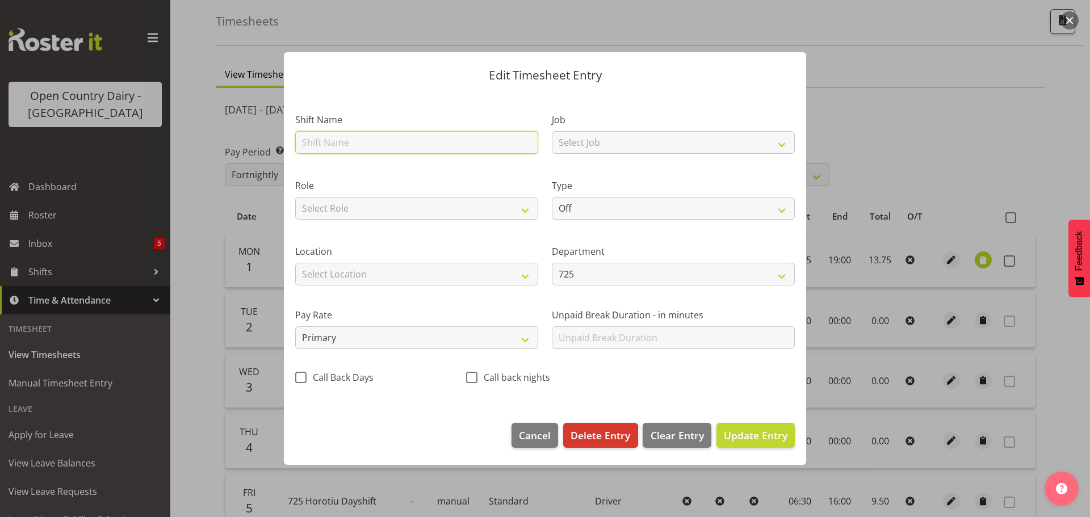
click at [409, 145] on input "text" at bounding box center [416, 142] width 243 height 23
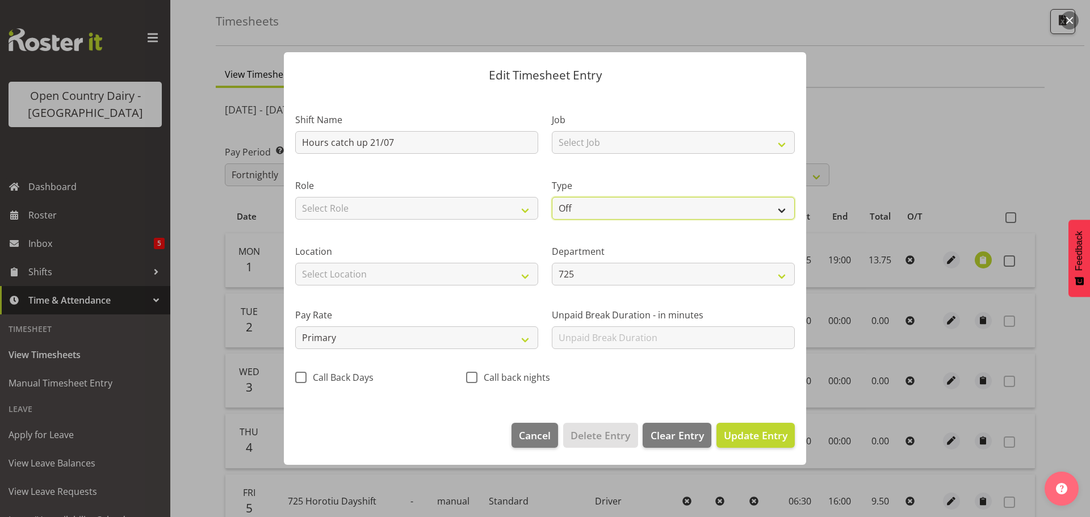
click at [606, 208] on select "Off Standard Public Holiday Public Holiday (Worked) Day In Lieu Annual Leave Si…" at bounding box center [673, 208] width 243 height 23
click at [552, 197] on select "Off Standard Public Holiday Public Holiday (Worked) Day In Lieu Annual Leave Si…" at bounding box center [673, 208] width 243 height 23
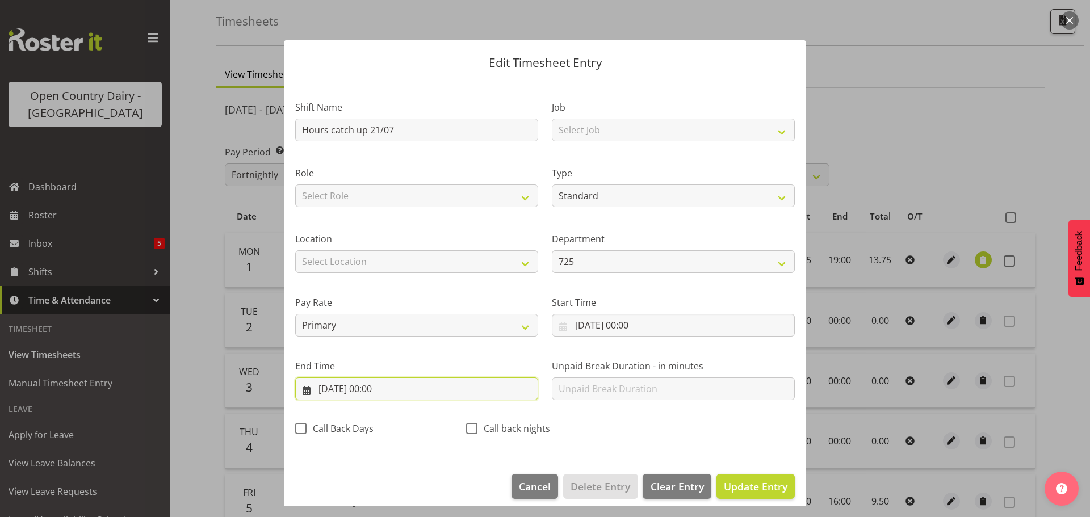
click at [430, 388] on input "03/09/2025, 00:00" at bounding box center [416, 389] width 243 height 23
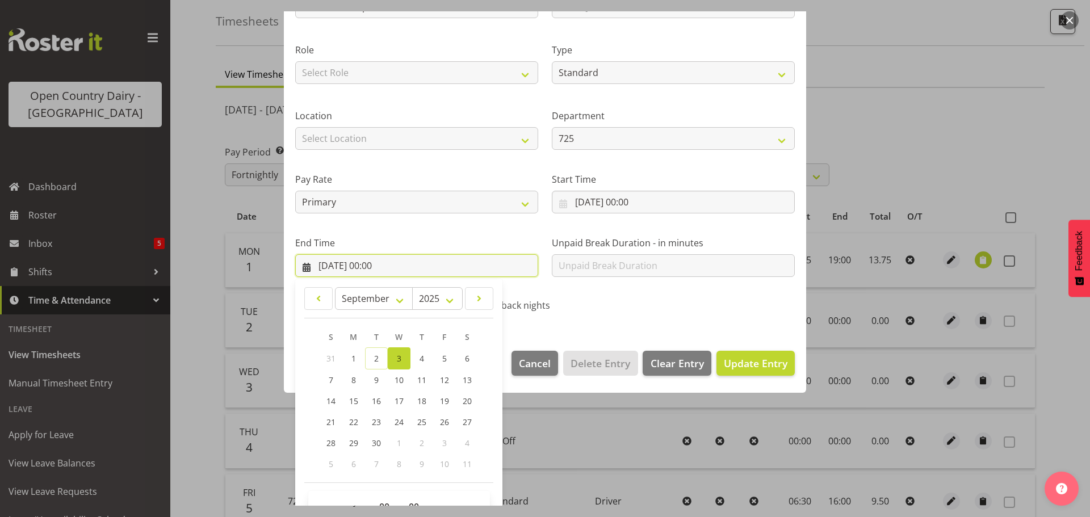
scroll to position [154, 0]
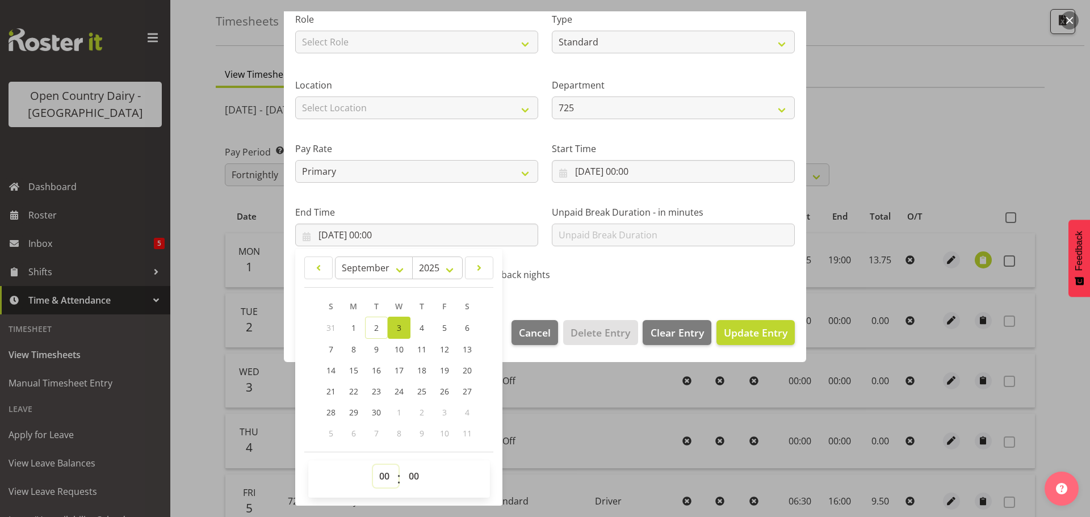
click at [384, 473] on select "00 01 02 03 04 05 06 07 08 09 10 11 12 13 14 15 16 17 18 19 20 21 22 23" at bounding box center [386, 476] width 26 height 23
click at [373, 465] on select "00 01 02 03 04 05 06 07 08 09 10 11 12 13 14 15 16 17 18 19 20 21 22 23" at bounding box center [386, 476] width 26 height 23
drag, startPoint x: 414, startPoint y: 479, endPoint x: 414, endPoint y: 470, distance: 8.5
click at [414, 477] on select "00 01 02 03 04 05 06 07 08 09 10 11 12 13 14 15 16 17 18 19 20 21 22 23 24 25 2…" at bounding box center [416, 476] width 26 height 23
click at [403, 465] on select "00 01 02 03 04 05 06 07 08 09 10 11 12 13 14 15 16 17 18 19 20 21 22 23 24 25 2…" at bounding box center [416, 476] width 26 height 23
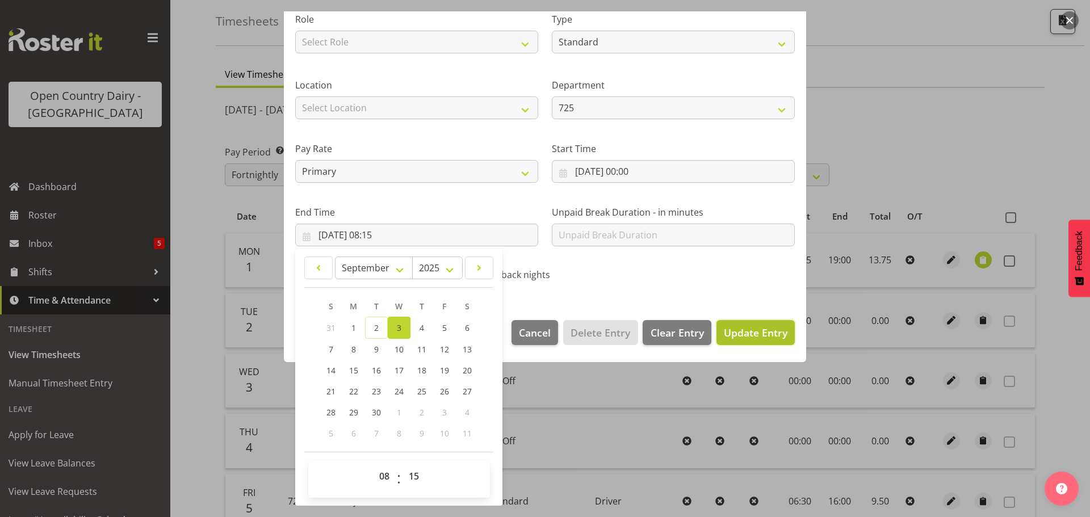
click at [742, 334] on span "Update Entry" at bounding box center [756, 333] width 64 height 14
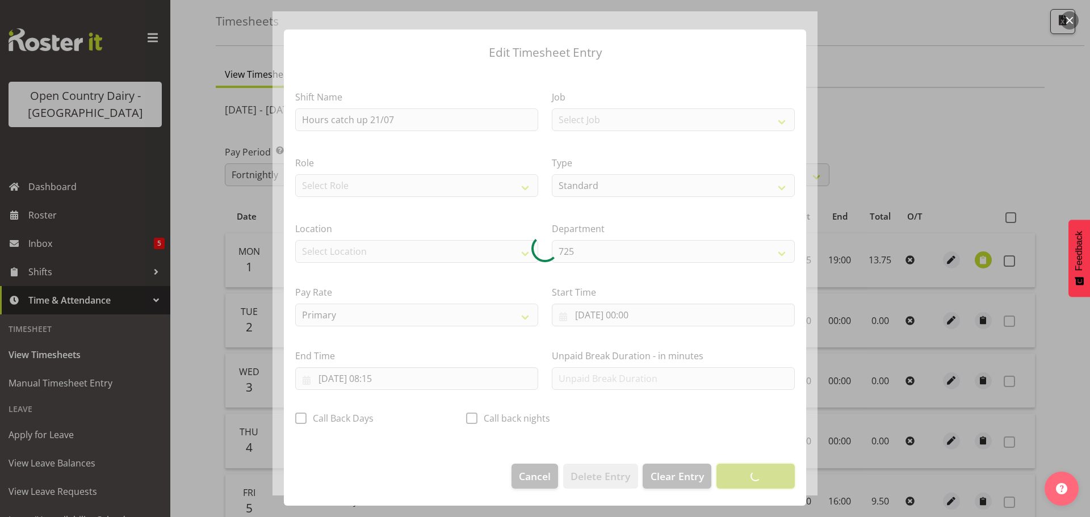
scroll to position [10, 0]
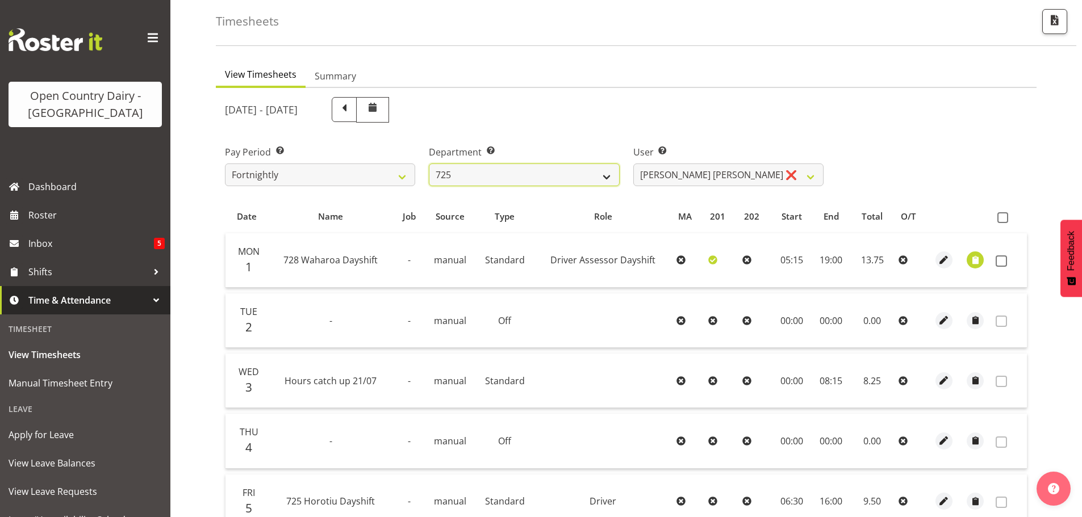
click at [607, 174] on select "701 702 703 704 705 706 707 708 709 710 711 712 713 714 715 716 717 718 719 720" at bounding box center [524, 175] width 190 height 23
click at [429, 164] on select "701 702 703 704 705 706 707 708 709 710 711 712 713 714 715 716 717 718 719 720" at bounding box center [524, 175] width 190 height 23
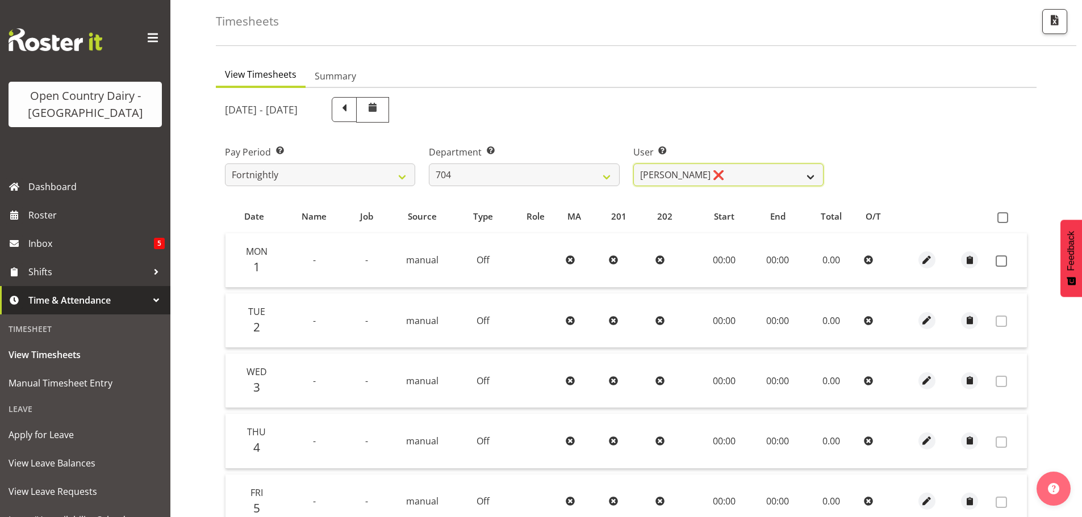
click at [679, 177] on select "Graham Houghton ❌ Jon Williams ❌ Stephen Rae ❌" at bounding box center [728, 175] width 190 height 23
click at [633, 164] on select "Graham Houghton ❌ Jon Williams ❌ Stephen Rae ❌" at bounding box center [728, 175] width 190 height 23
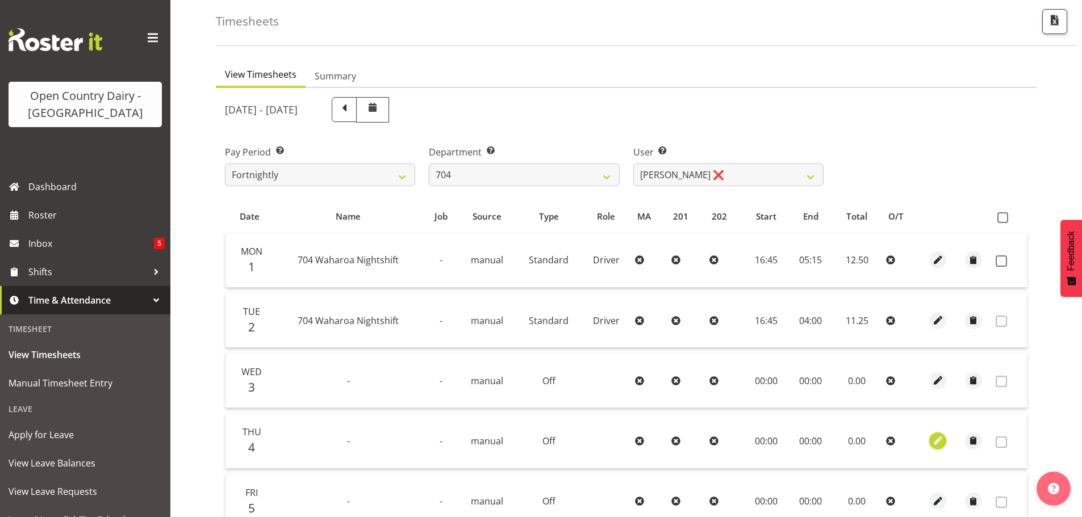
click at [938, 442] on span "button" at bounding box center [937, 440] width 13 height 13
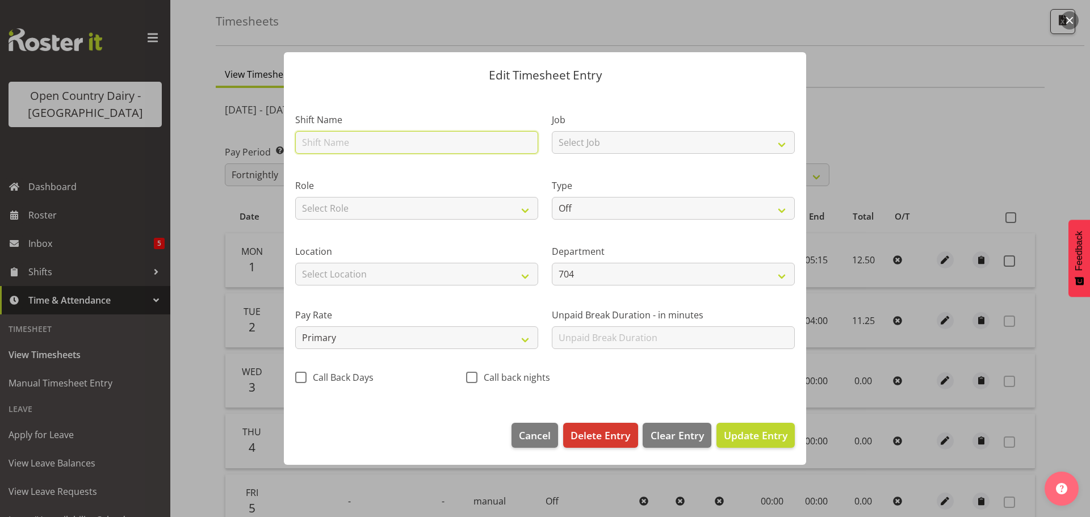
click at [501, 150] on input "text" at bounding box center [416, 142] width 243 height 23
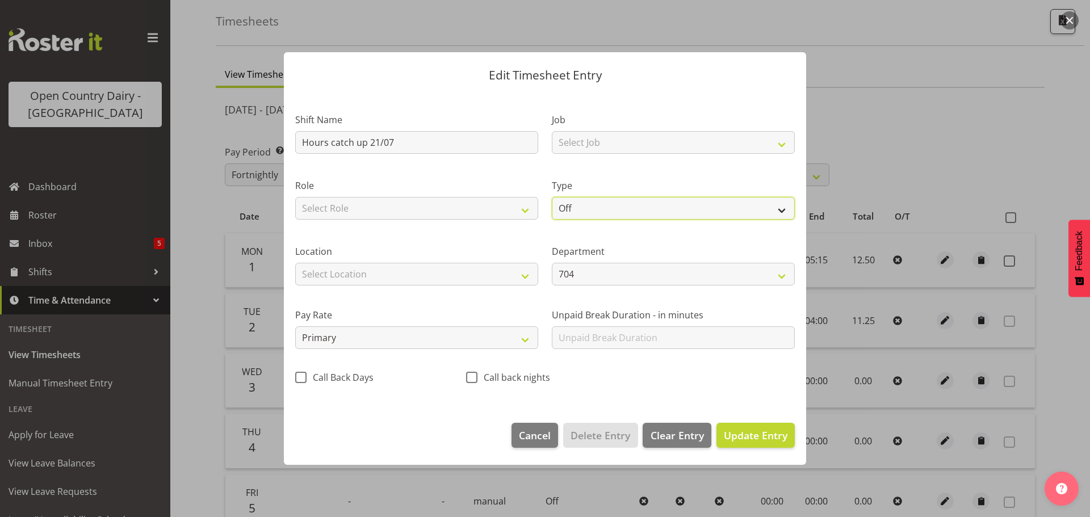
click at [643, 207] on select "Off Standard Public Holiday Public Holiday (Worked) Day In Lieu Annual Leave Si…" at bounding box center [673, 208] width 243 height 23
click at [552, 197] on select "Off Standard Public Holiday Public Holiday (Worked) Day In Lieu Annual Leave Si…" at bounding box center [673, 208] width 243 height 23
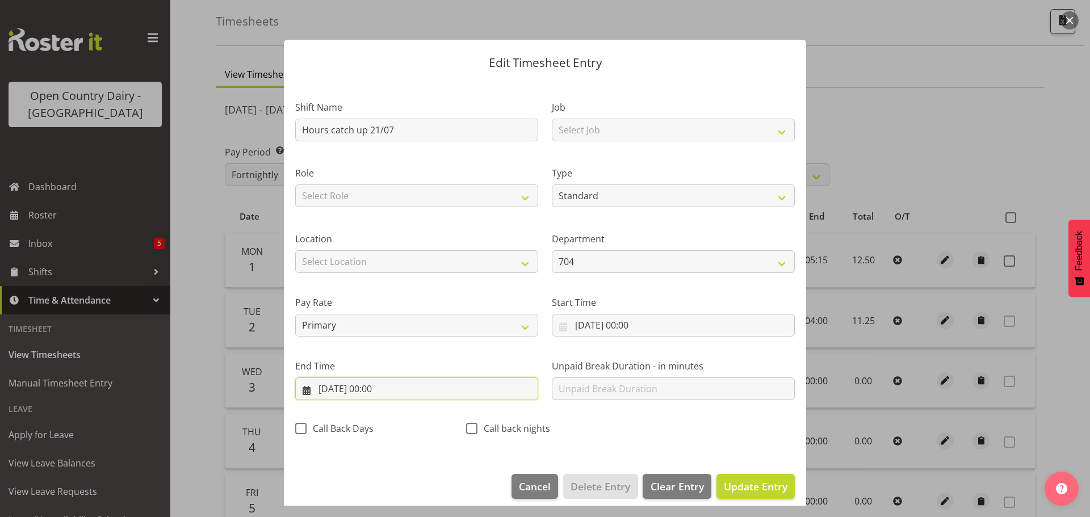
click at [425, 392] on input "04/09/2025, 00:00" at bounding box center [416, 389] width 243 height 23
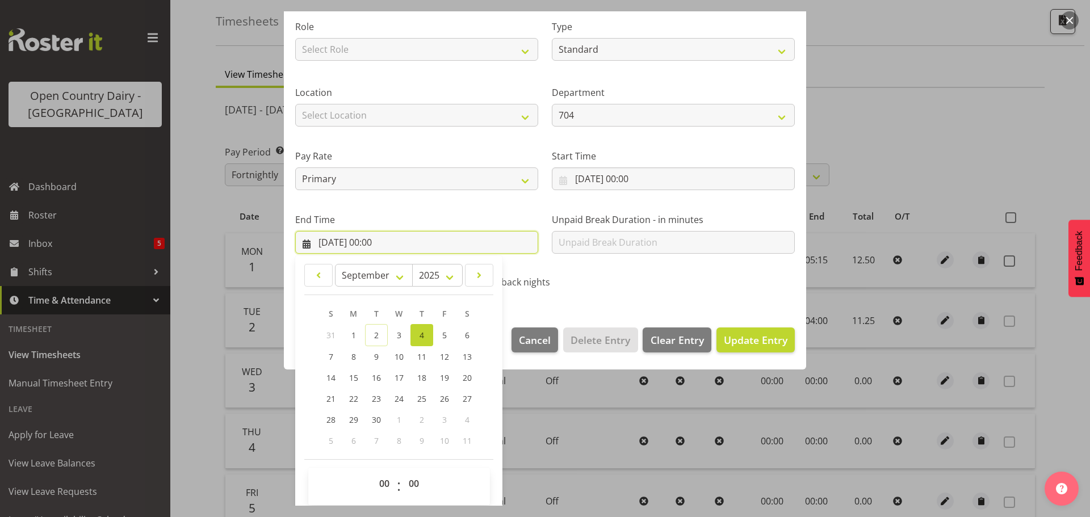
scroll to position [154, 0]
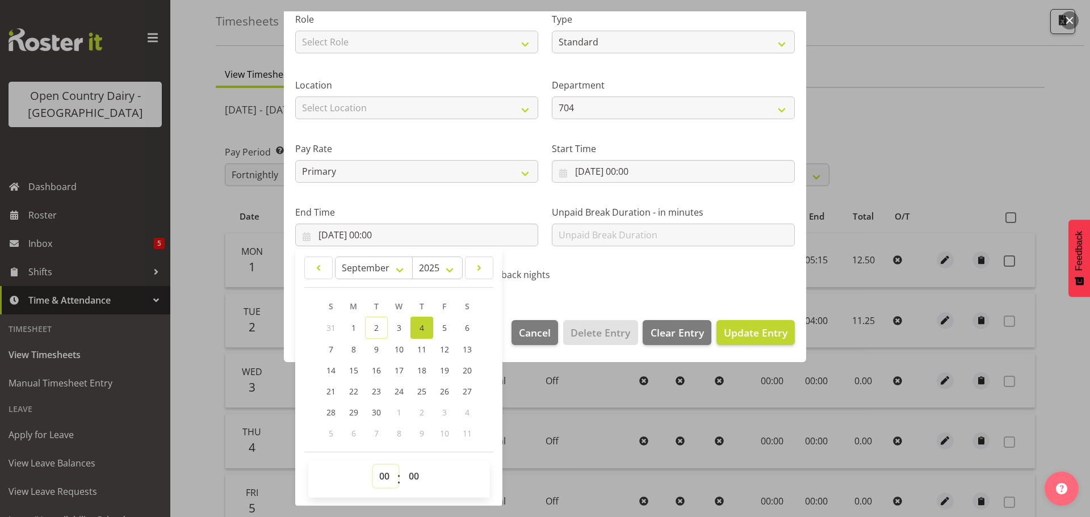
drag, startPoint x: 385, startPoint y: 478, endPoint x: 389, endPoint y: 466, distance: 12.0
click at [386, 475] on select "00 01 02 03 04 05 06 07 08 09 10 11 12 13 14 15 16 17 18 19 20 21 22 23" at bounding box center [386, 476] width 26 height 23
click at [373, 465] on select "00 01 02 03 04 05 06 07 08 09 10 11 12 13 14 15 16 17 18 19 20 21 22 23" at bounding box center [386, 476] width 26 height 23
click at [760, 329] on span "Update Entry" at bounding box center [756, 333] width 64 height 14
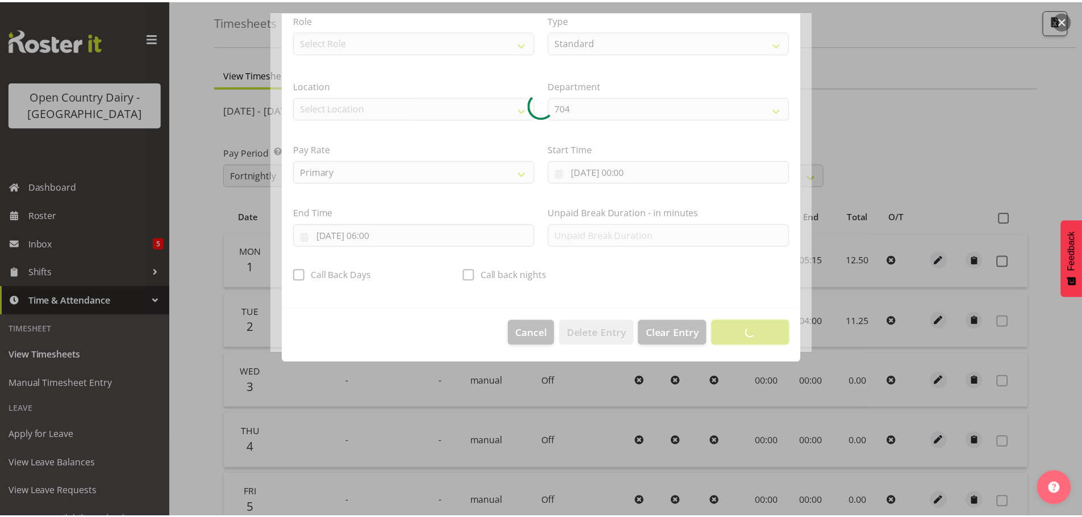
scroll to position [10, 0]
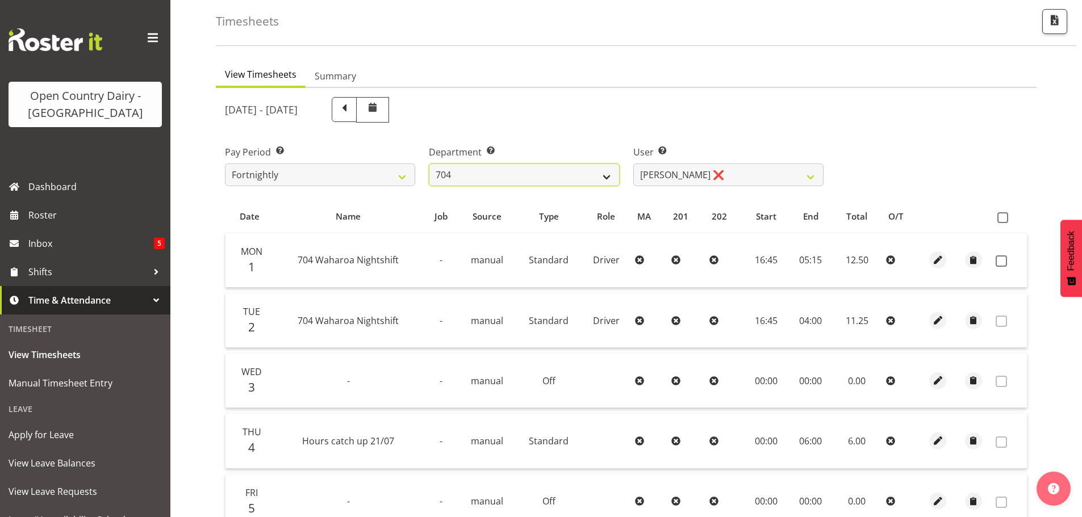
click at [608, 173] on select "701 702 703 704 705 706 707 708 709 710 711 712 713 714 715 716 717 718 719 720" at bounding box center [524, 175] width 190 height 23
click at [429, 164] on select "701 702 703 704 705 706 707 708 709 710 711 712 713 714 715 716 717 718 719 720" at bounding box center [524, 175] width 190 height 23
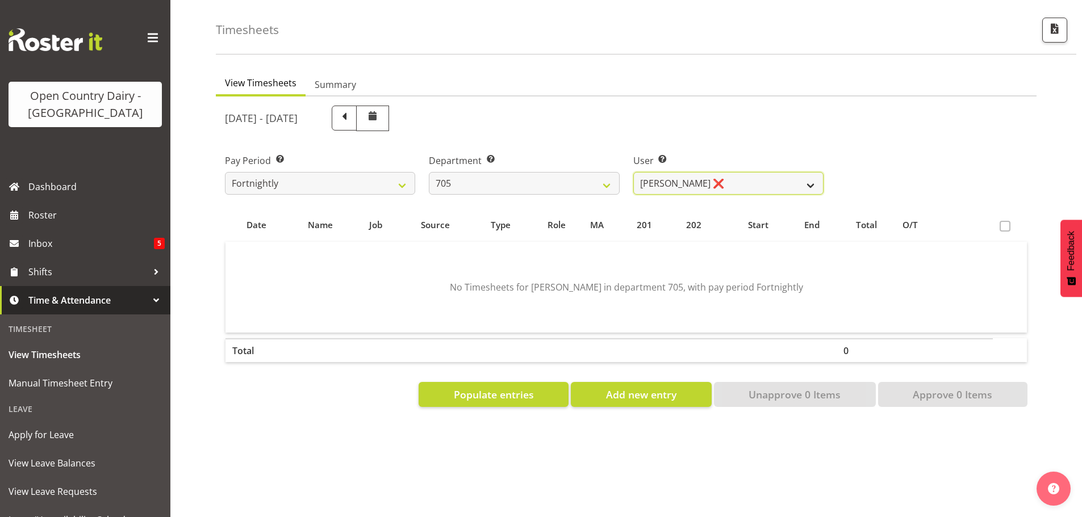
click at [721, 177] on select "Chris Gibbs ❌ Colin Kelly ❌ Craig Cottam ❌ John May ❌" at bounding box center [728, 183] width 190 height 23
drag, startPoint x: 721, startPoint y: 177, endPoint x: 714, endPoint y: 179, distance: 6.5
click at [721, 177] on select "Chris Gibbs ❌ Colin Kelly ❌ Craig Cottam ❌ John May ❌" at bounding box center [728, 183] width 190 height 23
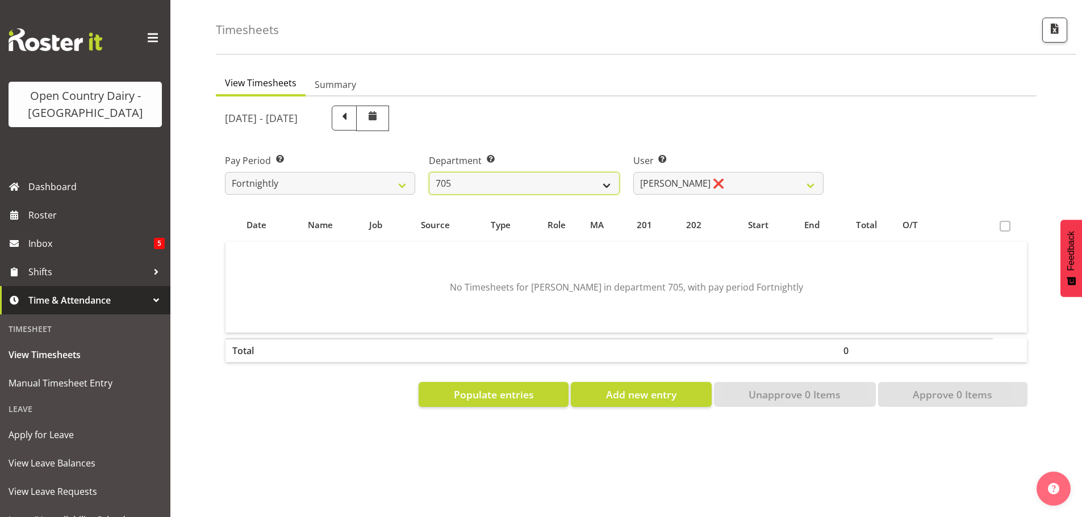
click at [599, 180] on select "701 702 703 704 705 706 707 708 709 710 711 712 713 714 715 716 717 718 719 720" at bounding box center [524, 183] width 190 height 23
click at [429, 172] on select "701 702 703 704 705 706 707 708 709 710 711 712 713 714 715 716 717 718 719 720" at bounding box center [524, 183] width 190 height 23
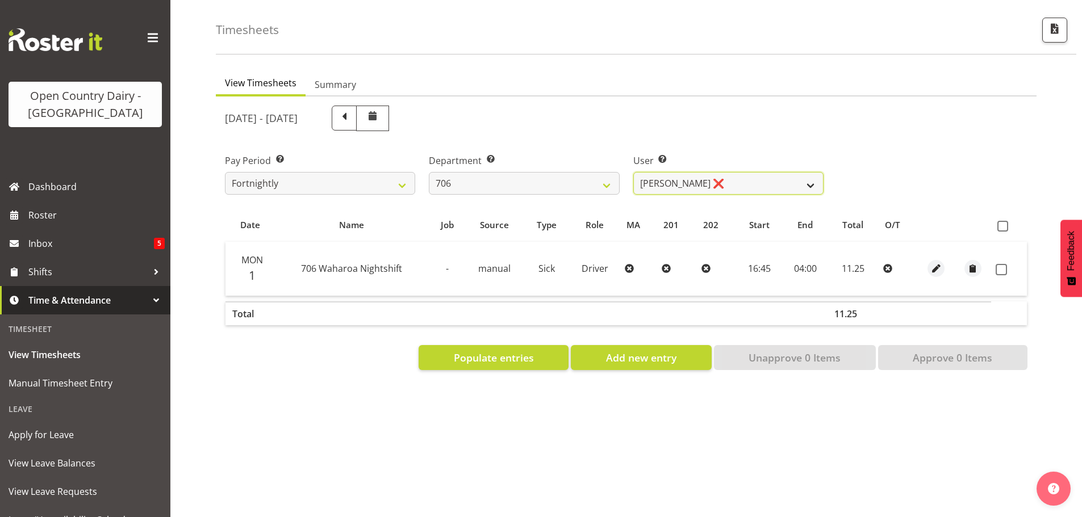
click at [757, 183] on select "Andrew Kearns ❌ Len Symons ❌ Mark Ansley ❌ Paul Griffin ❌" at bounding box center [728, 183] width 190 height 23
drag, startPoint x: 757, startPoint y: 182, endPoint x: 690, endPoint y: 189, distance: 67.3
click at [755, 182] on select "Andrew Kearns ❌ Len Symons ❌ Mark Ansley ❌ Paul Griffin ❌" at bounding box center [728, 183] width 190 height 23
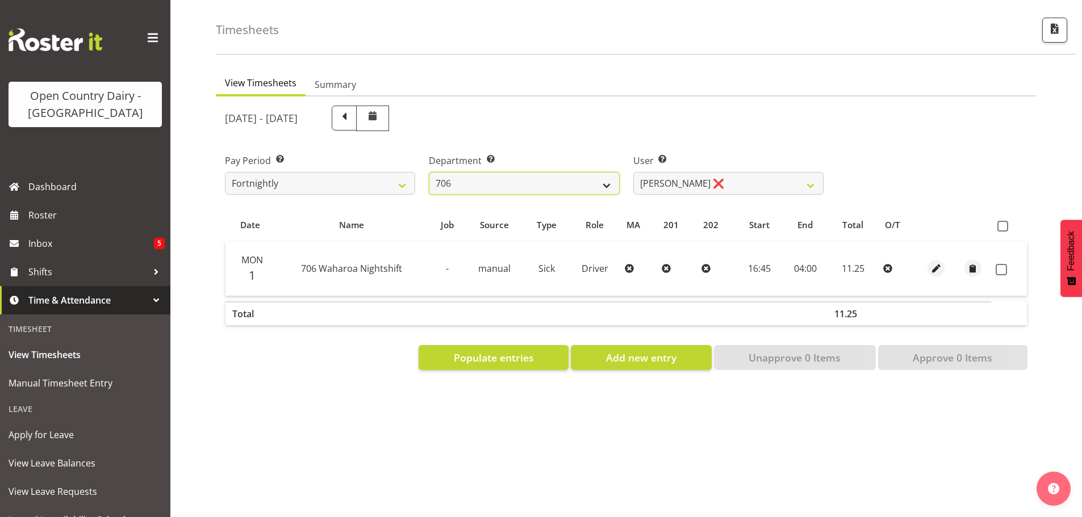
click at [580, 181] on select "701 702 703 704 705 706 707 708 709 710 711 712 713 714 715 716 717 718 719 720" at bounding box center [524, 183] width 190 height 23
click at [429, 172] on select "701 702 703 704 705 706 707 708 709 710 711 712 713 714 715 716 717 718 719 720" at bounding box center [524, 183] width 190 height 23
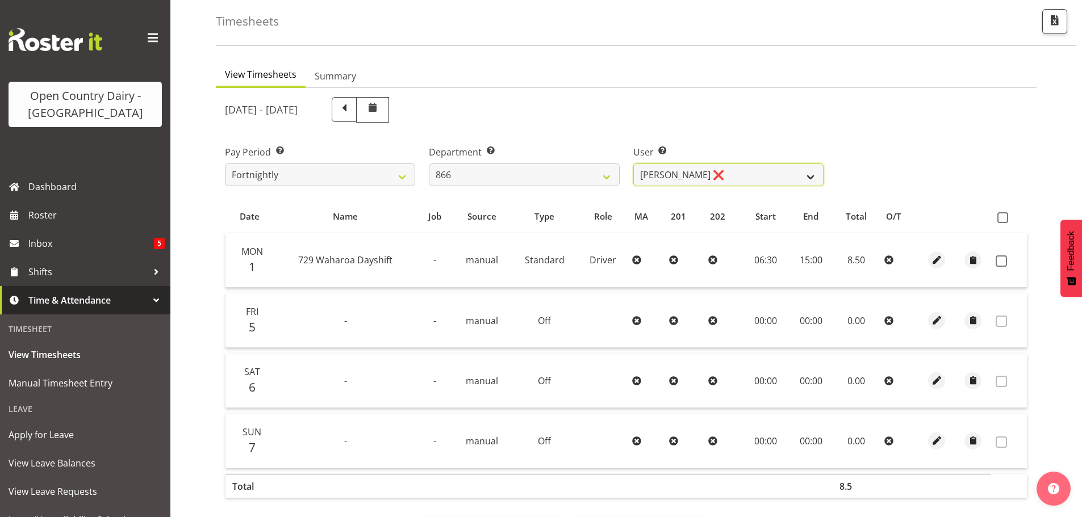
click at [760, 171] on select "Harshdeep Singh ❌ Jacques Nel ❌ Navreet Jawanda ❌ Neil Abrahams ❌" at bounding box center [728, 175] width 190 height 23
click at [760, 175] on select "Harshdeep Singh ❌ Jacques Nel ❌ Navreet Jawanda ❌ Neil Abrahams ❌" at bounding box center [728, 175] width 190 height 23
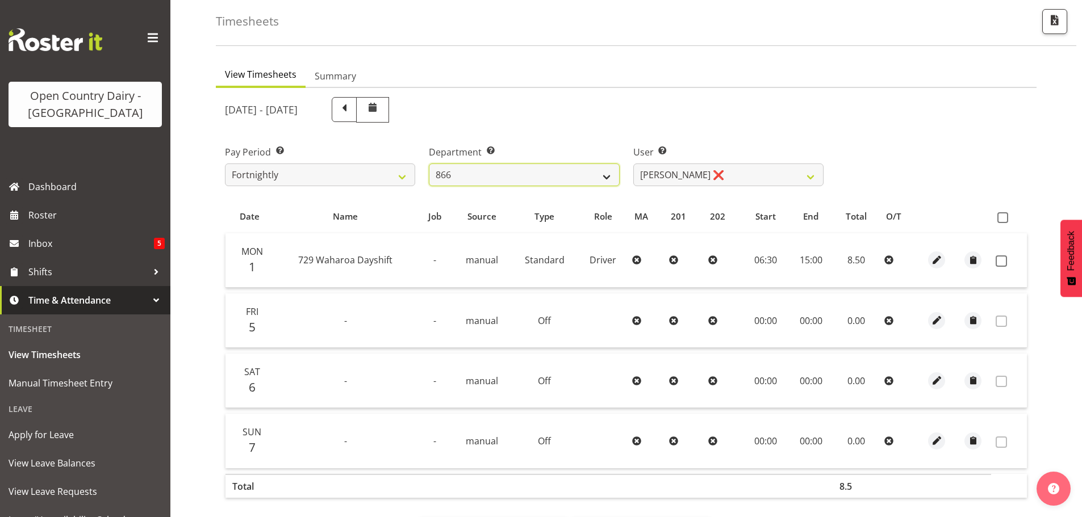
click at [601, 177] on select "701 702 703 704 705 706 707 708 709 710 711 712 713 714 715 716 717 718 719 720" at bounding box center [524, 175] width 190 height 23
click at [429, 164] on select "701 702 703 704 705 706 707 708 709 710 711 712 713 714 715 716 717 718 719 720" at bounding box center [524, 175] width 190 height 23
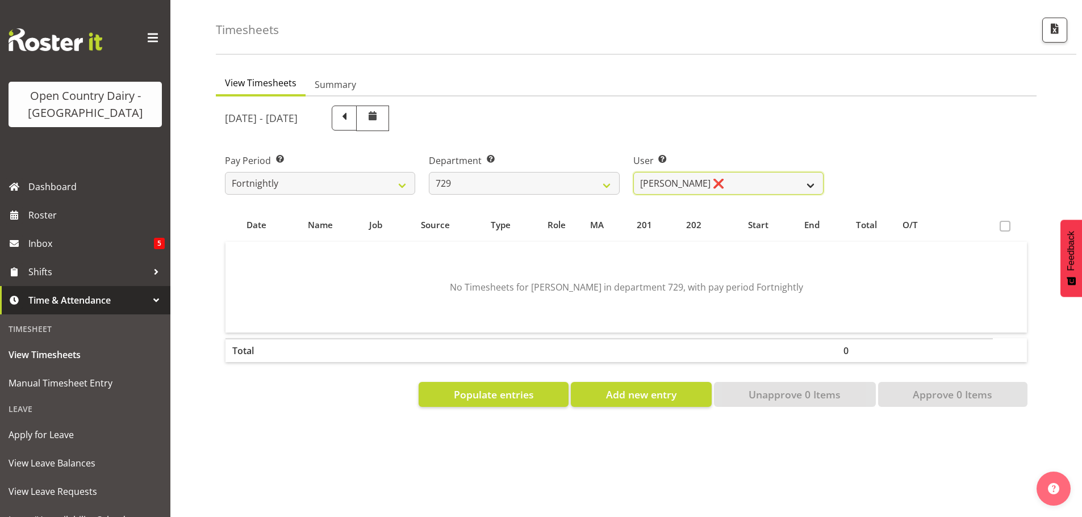
click at [770, 174] on select "Craig Schlager-Reay ❌ Dave Trepels ❌ Jimi Jack ❌ Shannan Wood ❌" at bounding box center [728, 183] width 190 height 23
click at [633, 172] on select "Craig Schlager-Reay ❌ Dave Trepels ❌ Jimi Jack ❌ Shannan Wood ❌" at bounding box center [728, 183] width 190 height 23
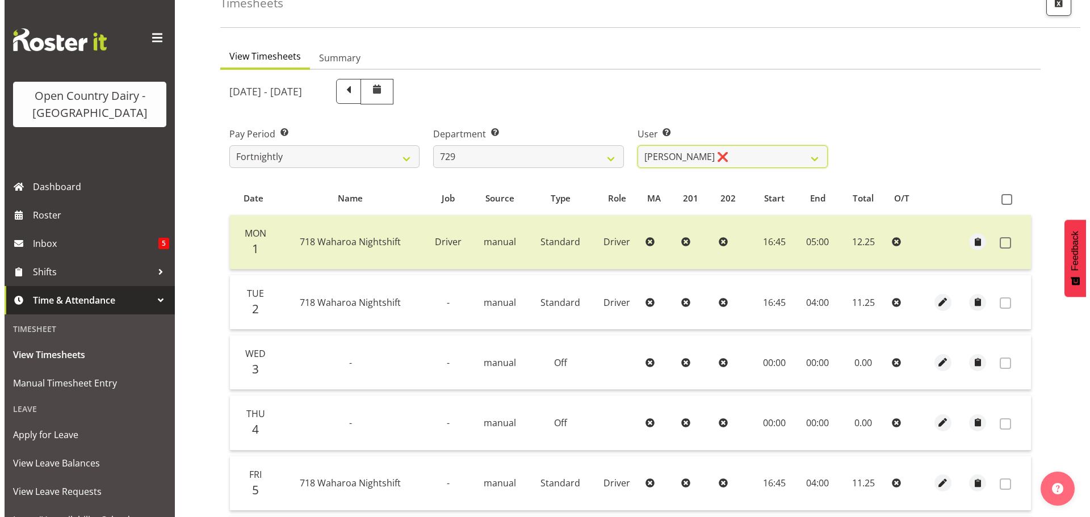
scroll to position [110, 0]
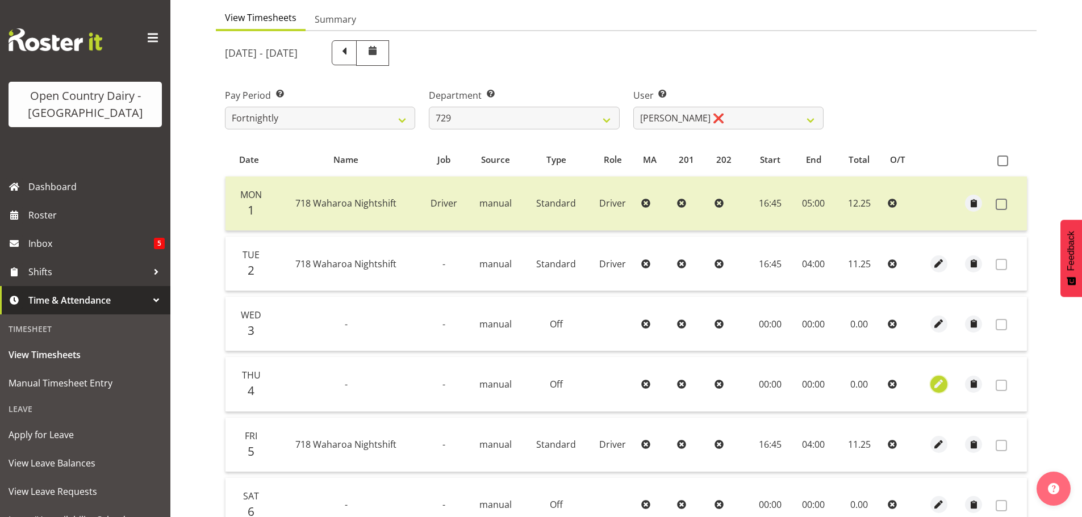
click at [940, 383] on span "button" at bounding box center [938, 384] width 13 height 13
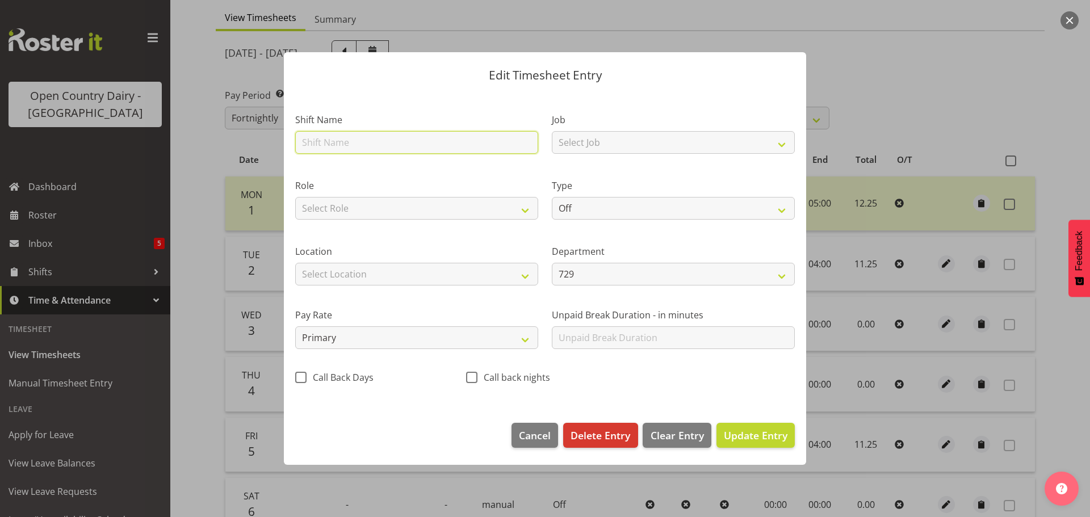
click at [399, 146] on input "text" at bounding box center [416, 142] width 243 height 23
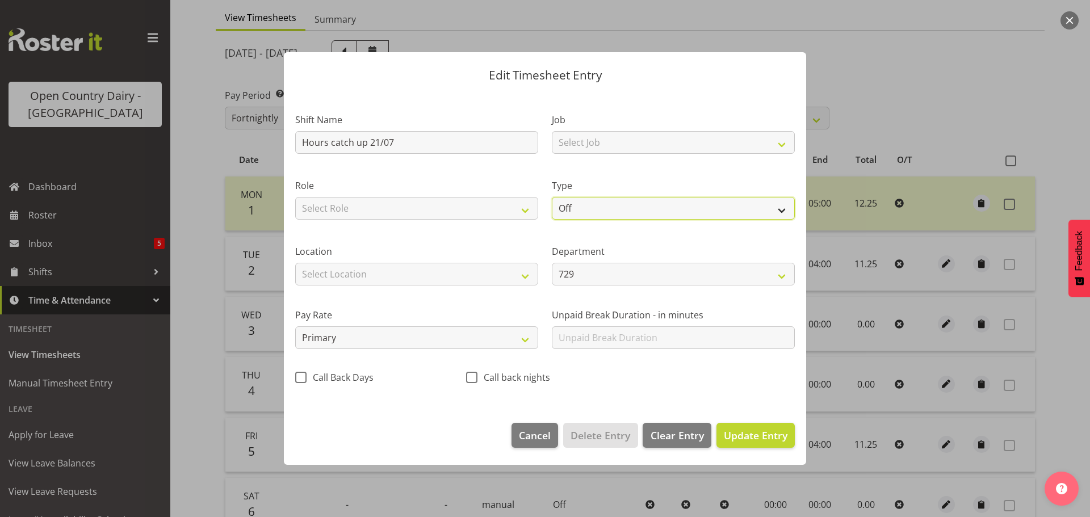
click at [660, 207] on select "Off Standard Public Holiday Public Holiday (Worked) Day In Lieu Annual Leave Si…" at bounding box center [673, 208] width 243 height 23
click at [552, 197] on select "Off Standard Public Holiday Public Holiday (Worked) Day In Lieu Annual Leave Si…" at bounding box center [673, 208] width 243 height 23
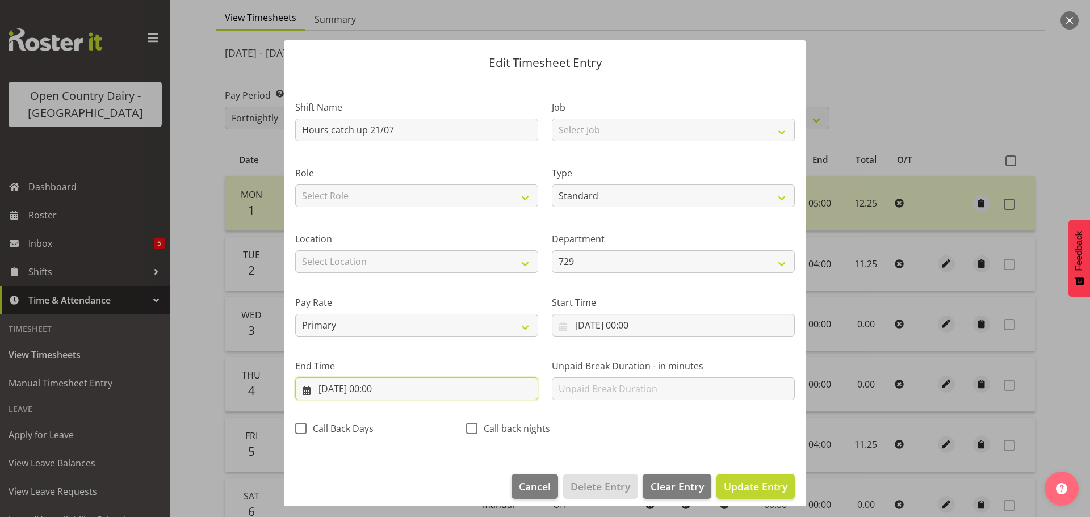
click at [393, 390] on input "04/09/2025, 00:00" at bounding box center [416, 389] width 243 height 23
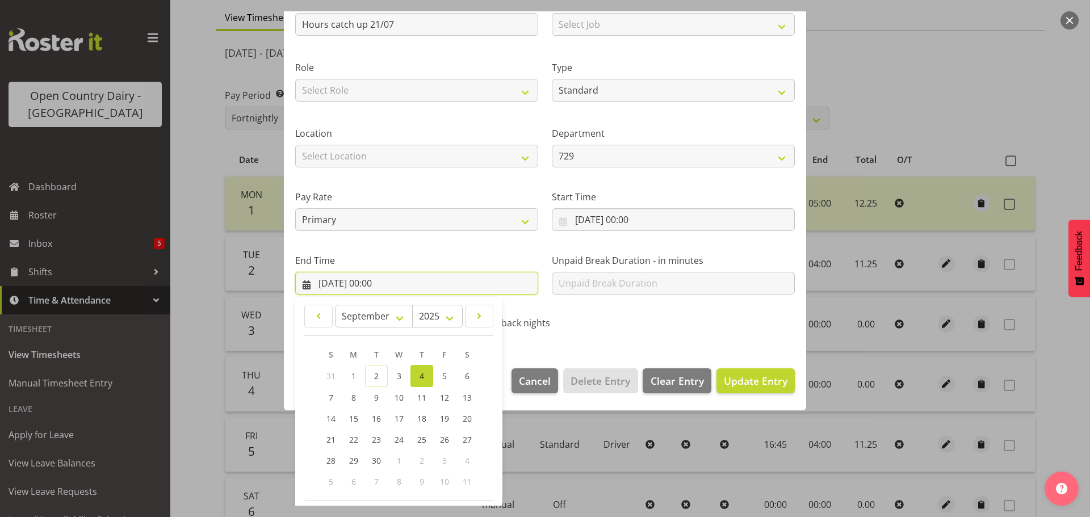
scroll to position [154, 0]
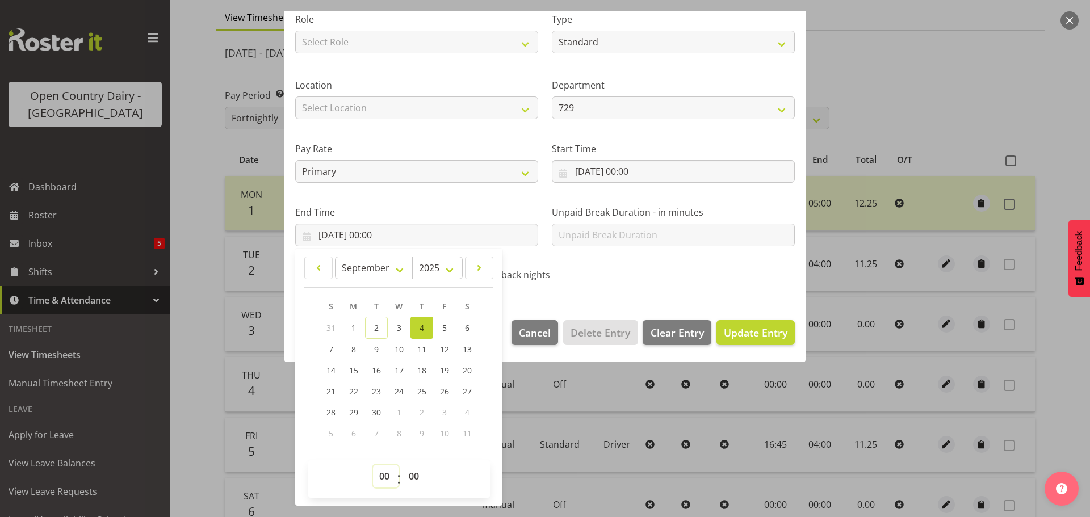
click at [384, 477] on select "00 01 02 03 04 05 06 07 08 09 10 11 12 13 14 15 16 17 18 19 20 21 22 23" at bounding box center [386, 476] width 26 height 23
click at [373, 465] on select "00 01 02 03 04 05 06 07 08 09 10 11 12 13 14 15 16 17 18 19 20 21 22 23" at bounding box center [386, 476] width 26 height 23
drag, startPoint x: 412, startPoint y: 474, endPoint x: 413, endPoint y: 467, distance: 7.5
click at [413, 474] on select "00 01 02 03 04 05 06 07 08 09 10 11 12 13 14 15 16 17 18 19 20 21 22 23 24 25 2…" at bounding box center [416, 476] width 26 height 23
click at [403, 465] on select "00 01 02 03 04 05 06 07 08 09 10 11 12 13 14 15 16 17 18 19 20 21 22 23 24 25 2…" at bounding box center [416, 476] width 26 height 23
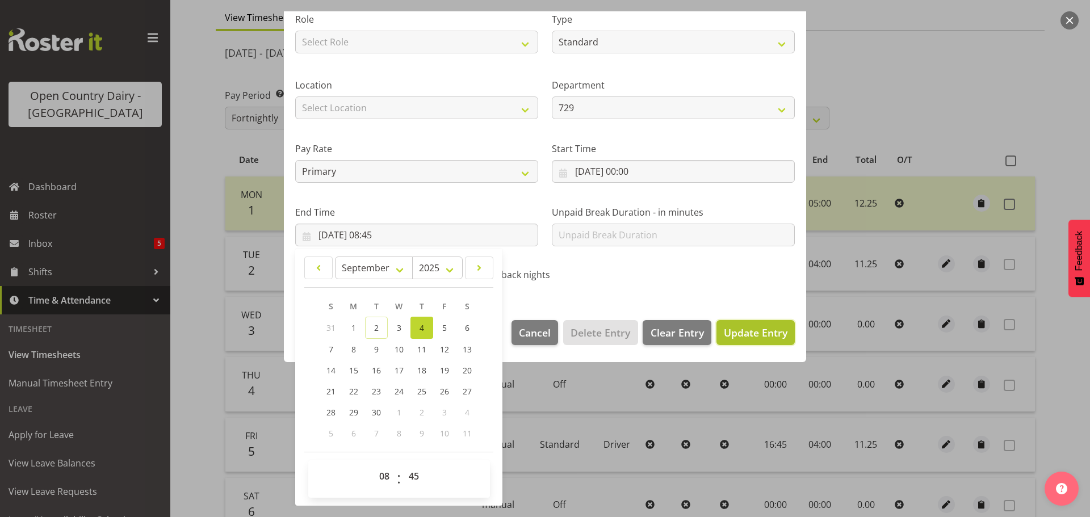
click at [738, 330] on span "Update Entry" at bounding box center [756, 333] width 64 height 14
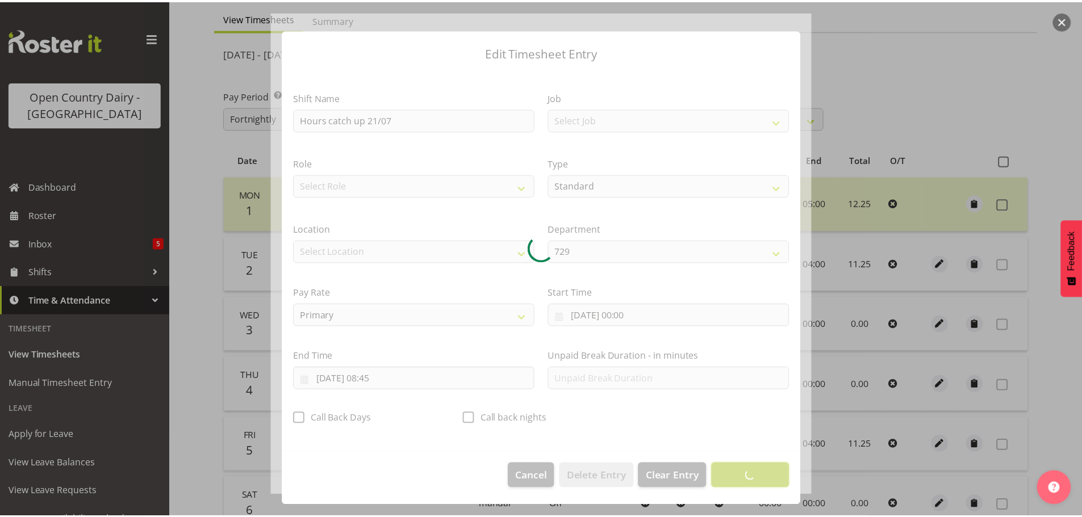
scroll to position [10, 0]
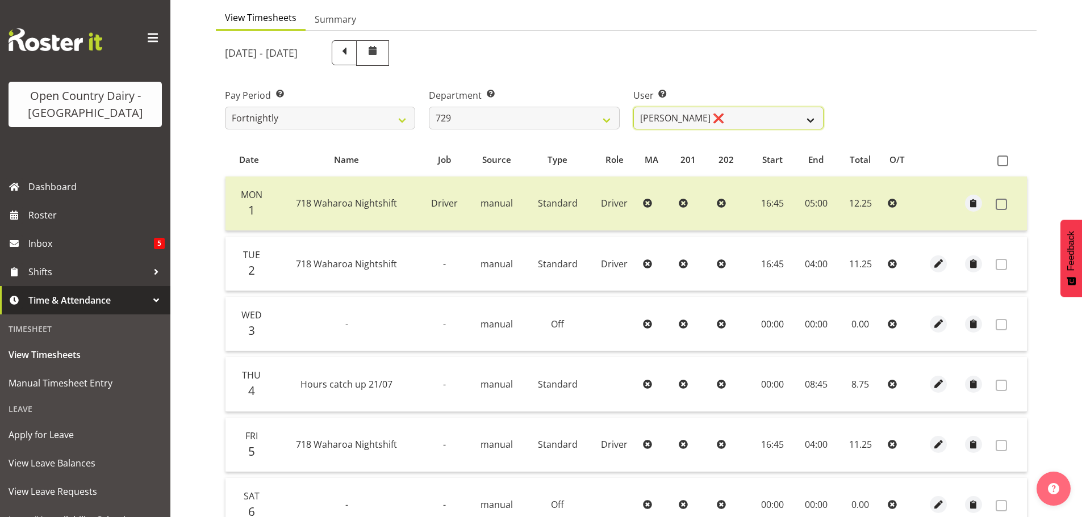
click at [757, 116] on select "Craig Schlager-Reay ❌ Dave Trepels ❌ Jimi Jack ❌ Shannan Wood ❌" at bounding box center [728, 118] width 190 height 23
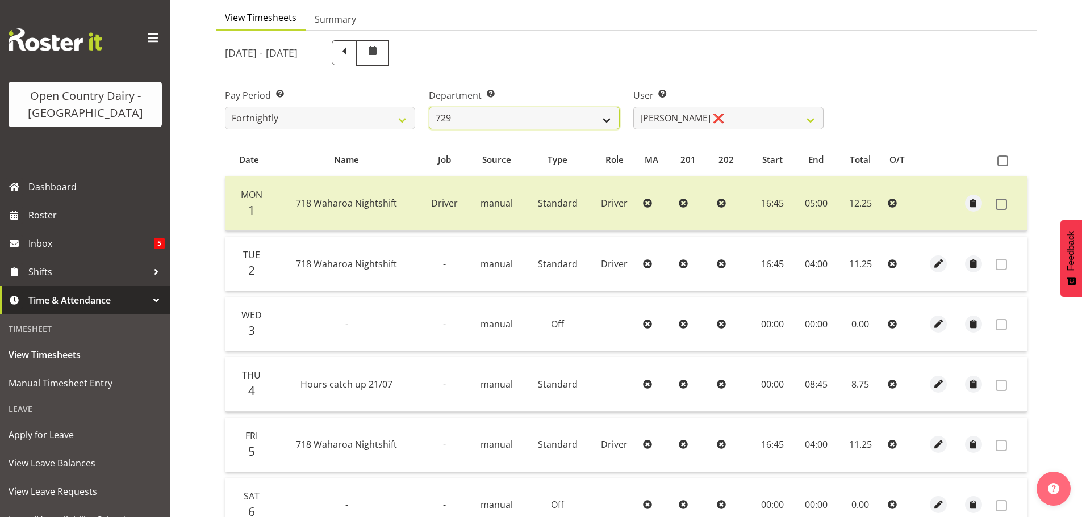
click at [600, 112] on select "701 702 703 704 705 706 707 708 709 710 711 712 713 714 715 716 717 718 719 720" at bounding box center [524, 118] width 190 height 23
click at [429, 107] on select "701 702 703 704 705 706 707 708 709 710 711 712 713 714 715 716 717 718 719 720" at bounding box center [524, 118] width 190 height 23
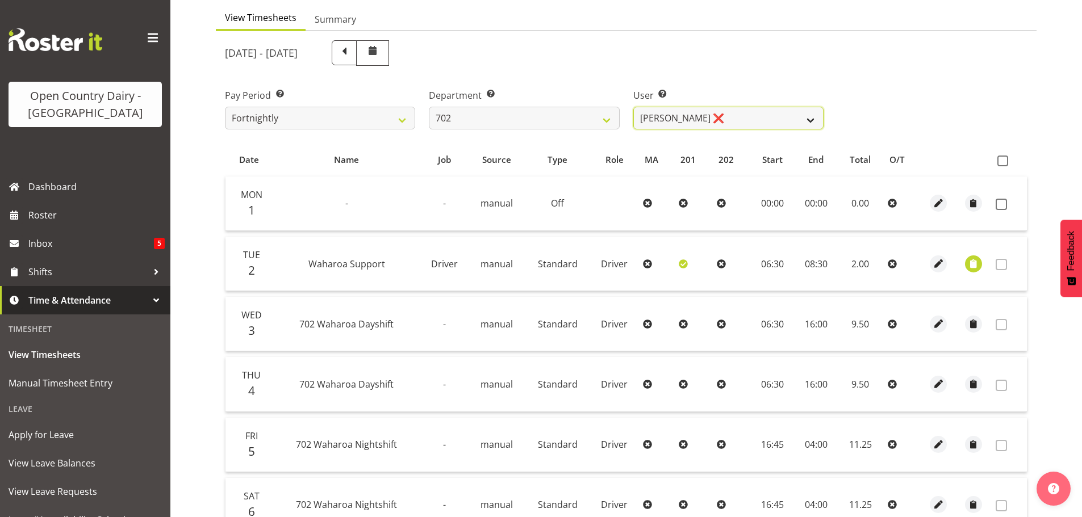
click at [747, 119] on select "Brian Riddle ❌ Denica Tapiki ❌ Nick Adlington ❌ Simon Phillpott ❌" at bounding box center [728, 118] width 190 height 23
click at [633, 107] on select "Brian Riddle ❌ Denica Tapiki ❌ Nick Adlington ❌ Simon Phillpott ❌" at bounding box center [728, 118] width 190 height 23
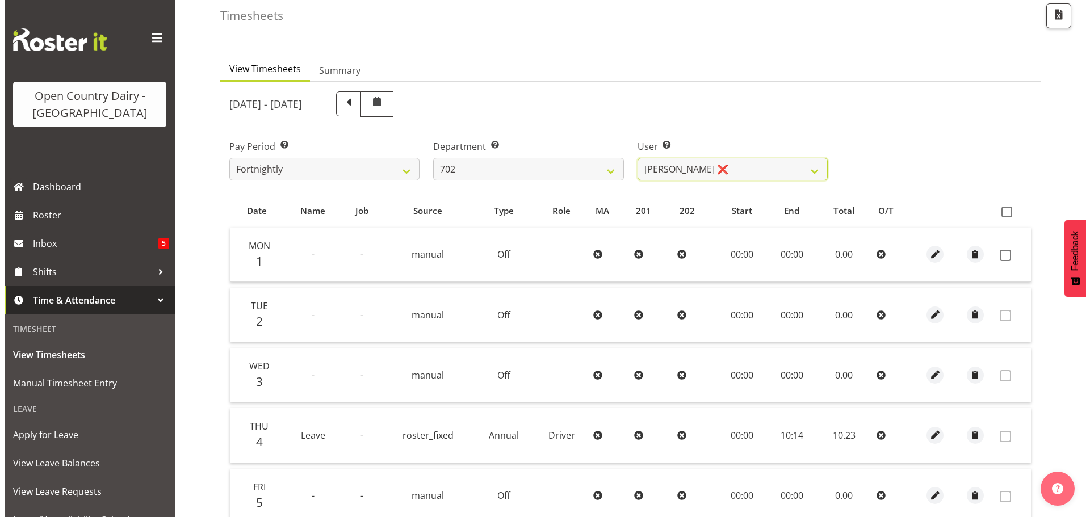
scroll to position [58, 0]
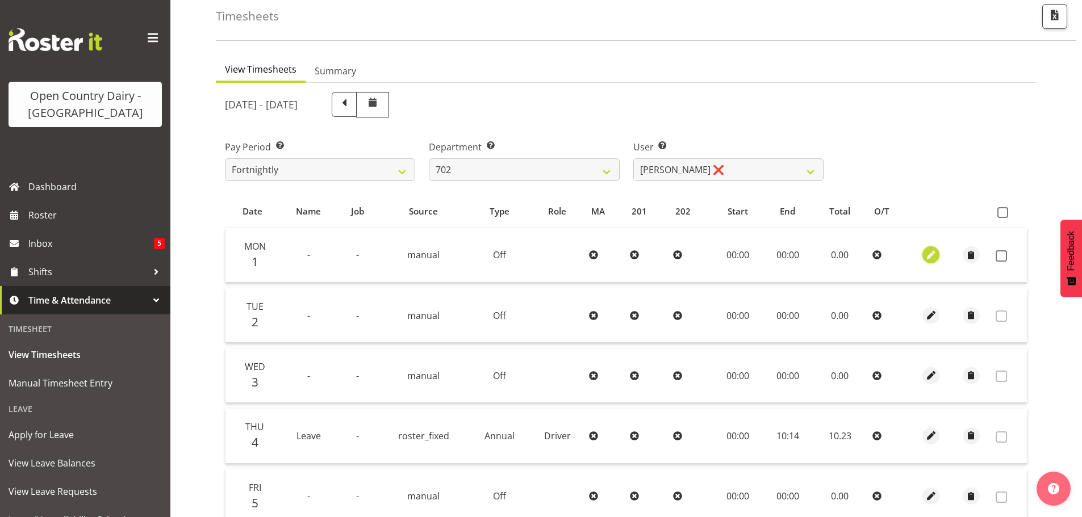
click at [930, 255] on span "button" at bounding box center [930, 255] width 13 height 13
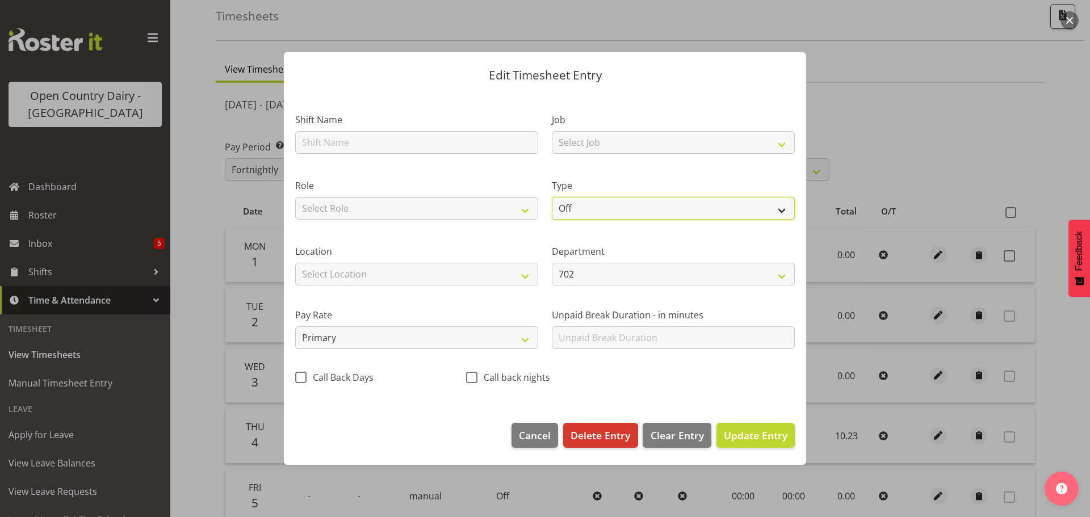
click at [647, 211] on select "Off Standard Public Holiday Public Holiday (Worked) Day In Lieu Annual Leave Si…" at bounding box center [673, 208] width 243 height 23
click at [552, 197] on select "Off Standard Public Holiday Public Holiday (Worked) Day In Lieu Annual Leave Si…" at bounding box center [673, 208] width 243 height 23
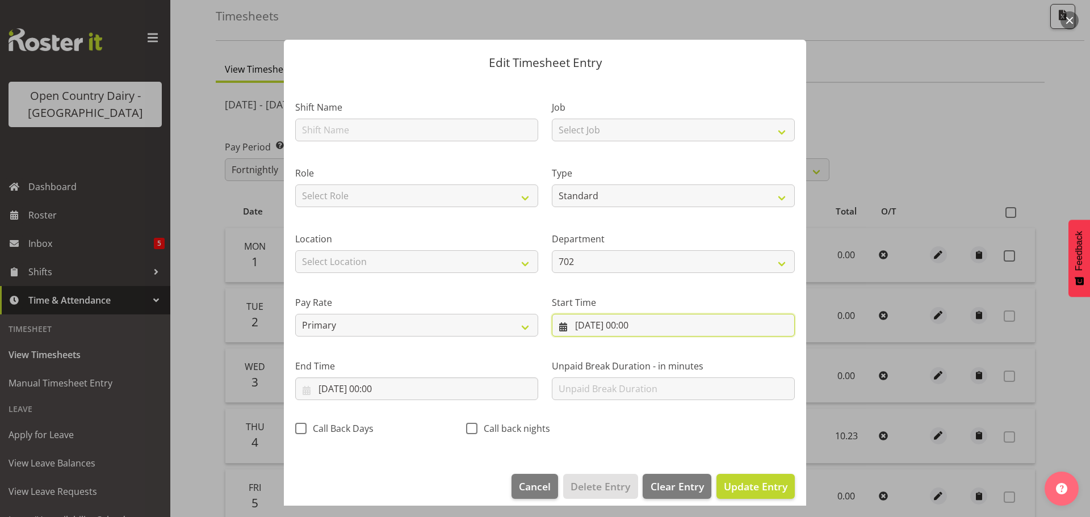
click at [600, 323] on input "01/09/2025, 00:00" at bounding box center [673, 325] width 243 height 23
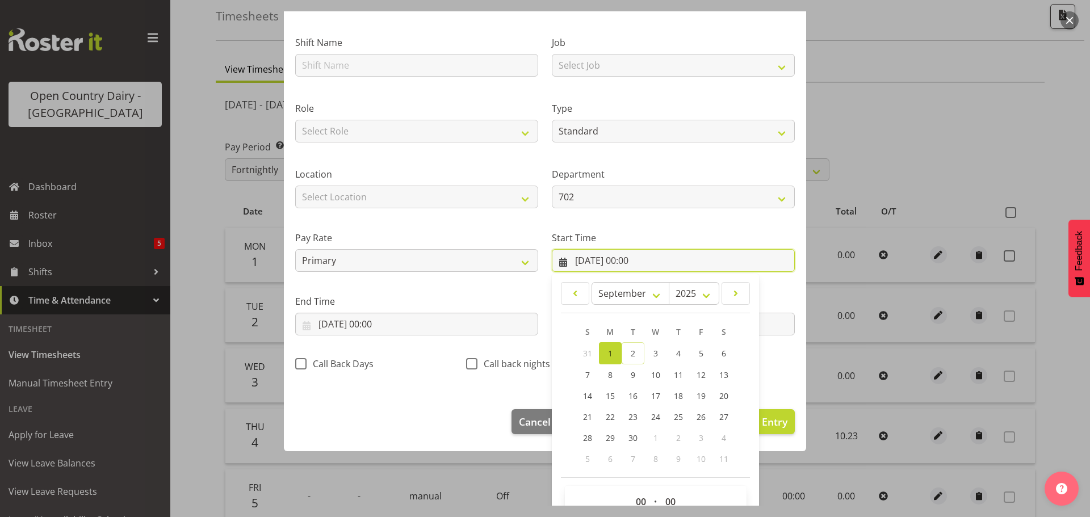
scroll to position [90, 0]
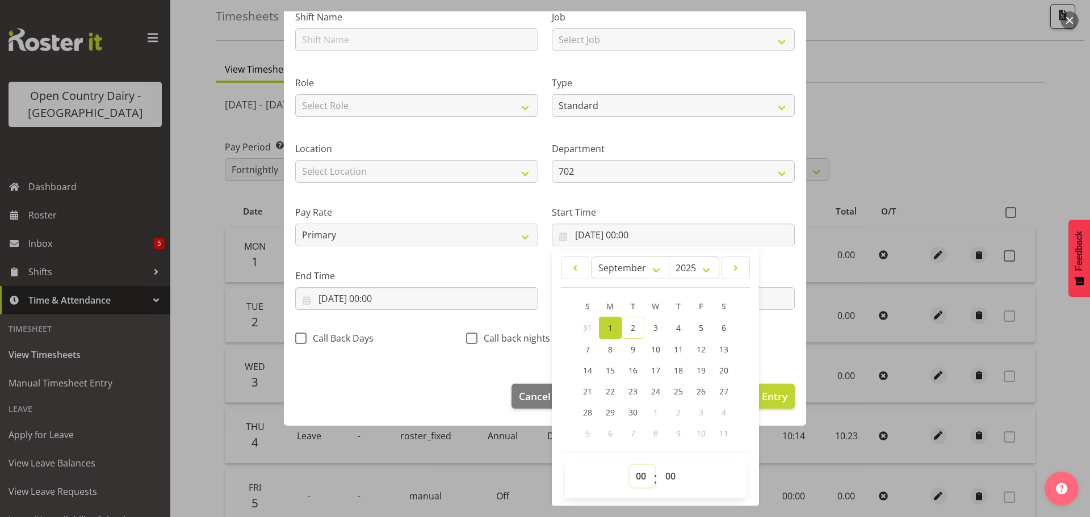
click at [635, 470] on select "00 01 02 03 04 05 06 07 08 09 10 11 12 13 14 15 16 17 18 19 20 21 22 23" at bounding box center [643, 476] width 26 height 23
click at [630, 465] on select "00 01 02 03 04 05 06 07 08 09 10 11 12 13 14 15 16 17 18 19 20 21 22 23" at bounding box center [643, 476] width 26 height 23
drag, startPoint x: 664, startPoint y: 472, endPoint x: 665, endPoint y: 466, distance: 6.8
click at [664, 472] on select "00 01 02 03 04 05 06 07 08 09 10 11 12 13 14 15 16 17 18 19 20 21 22 23 24 25 2…" at bounding box center [672, 476] width 26 height 23
click at [659, 465] on select "00 01 02 03 04 05 06 07 08 09 10 11 12 13 14 15 16 17 18 19 20 21 22 23 24 25 2…" at bounding box center [672, 476] width 26 height 23
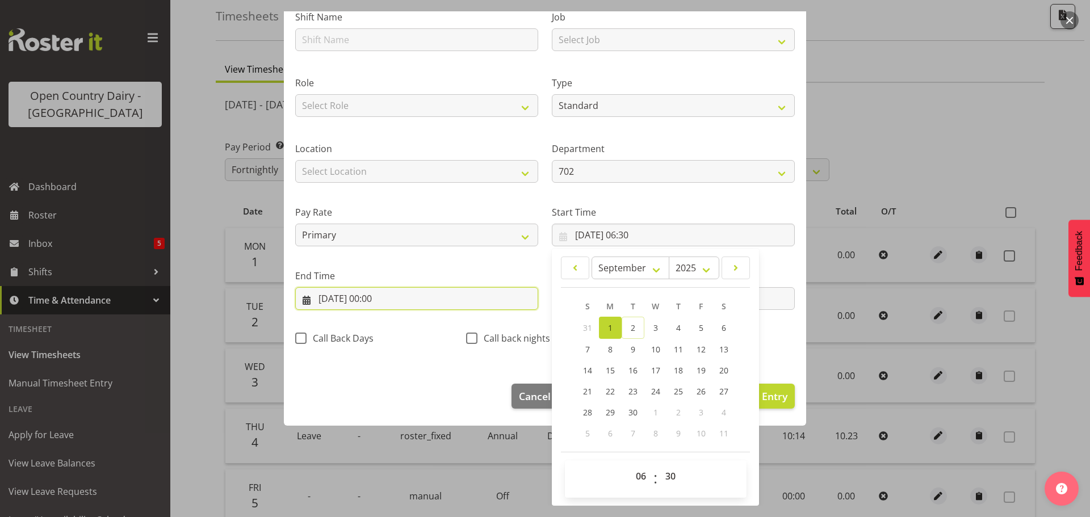
click at [401, 292] on input "01/09/2025, 00:00" at bounding box center [416, 298] width 243 height 23
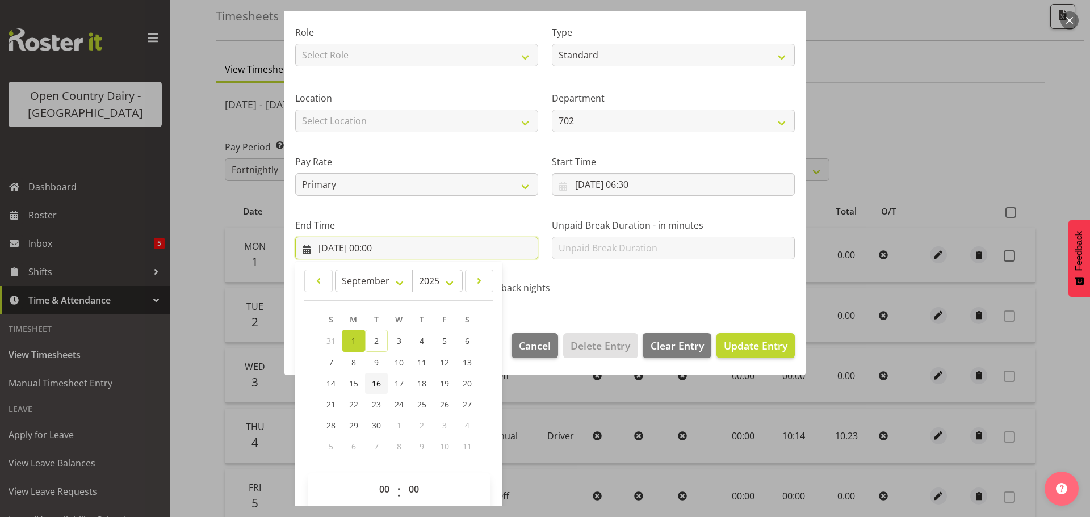
scroll to position [154, 0]
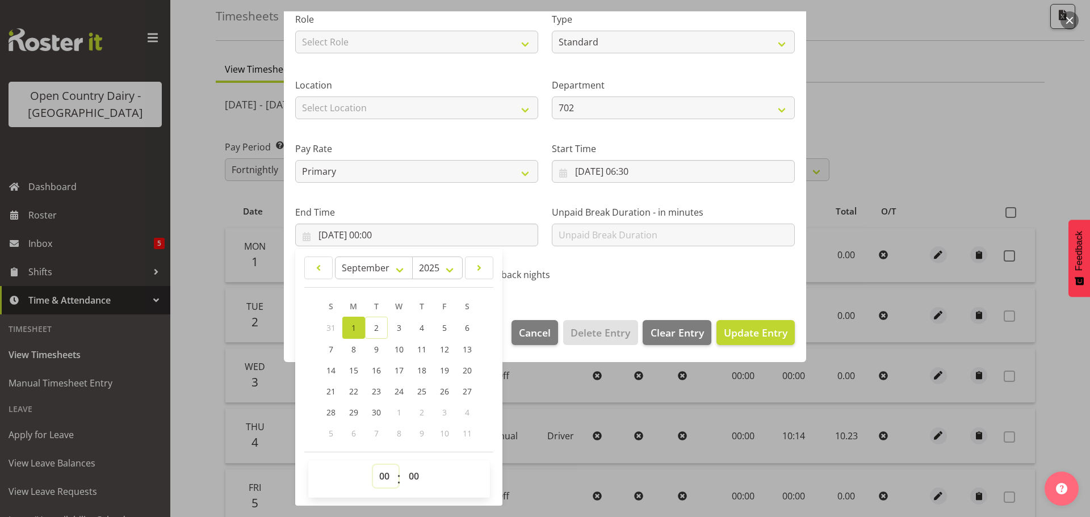
drag, startPoint x: 384, startPoint y: 482, endPoint x: 385, endPoint y: 469, distance: 12.5
click at [385, 479] on select "00 01 02 03 04 05 06 07 08 09 10 11 12 13 14 15 16 17 18 19 20 21 22 23" at bounding box center [386, 476] width 26 height 23
click at [373, 465] on select "00 01 02 03 04 05 06 07 08 09 10 11 12 13 14 15 16 17 18 19 20 21 22 23" at bounding box center [386, 476] width 26 height 23
click at [414, 476] on select "00 01 02 03 04 05 06 07 08 09 10 11 12 13 14 15 16 17 18 19 20 21 22 23 24 25 2…" at bounding box center [416, 476] width 26 height 23
click at [403, 465] on select "00 01 02 03 04 05 06 07 08 09 10 11 12 13 14 15 16 17 18 19 20 21 22 23 24 25 2…" at bounding box center [416, 476] width 26 height 23
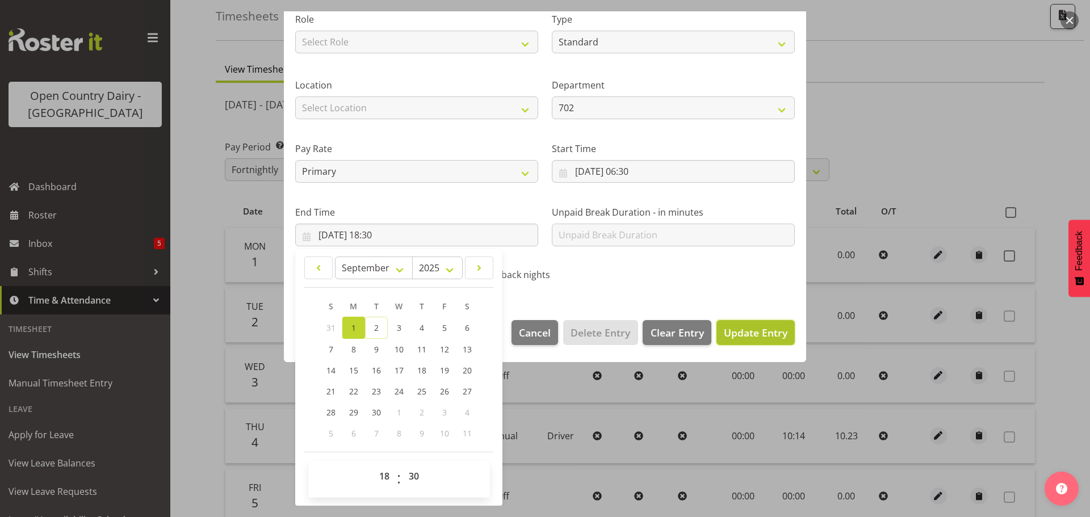
click at [732, 333] on span "Update Entry" at bounding box center [756, 333] width 64 height 14
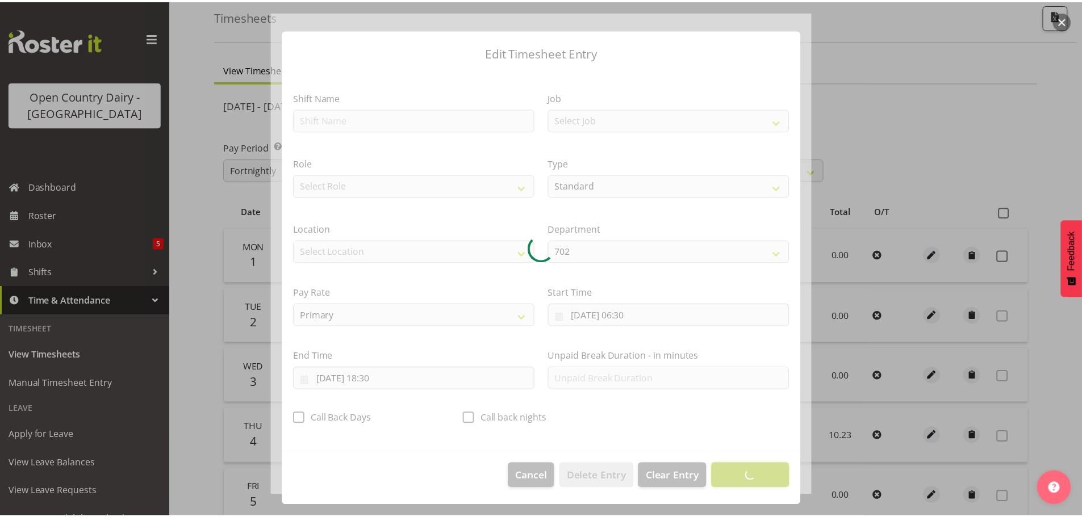
scroll to position [10, 0]
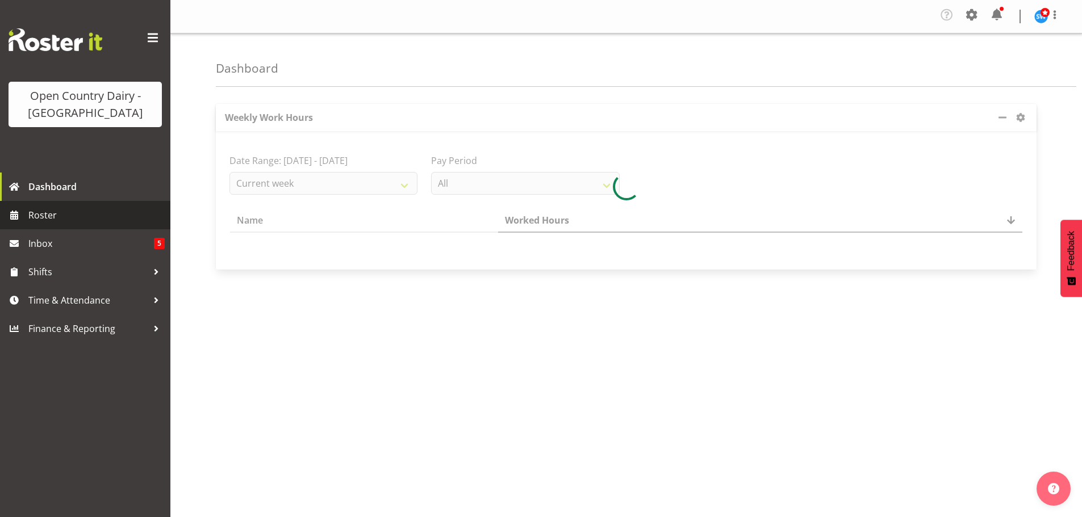
click at [37, 212] on span "Roster" at bounding box center [96, 215] width 136 height 17
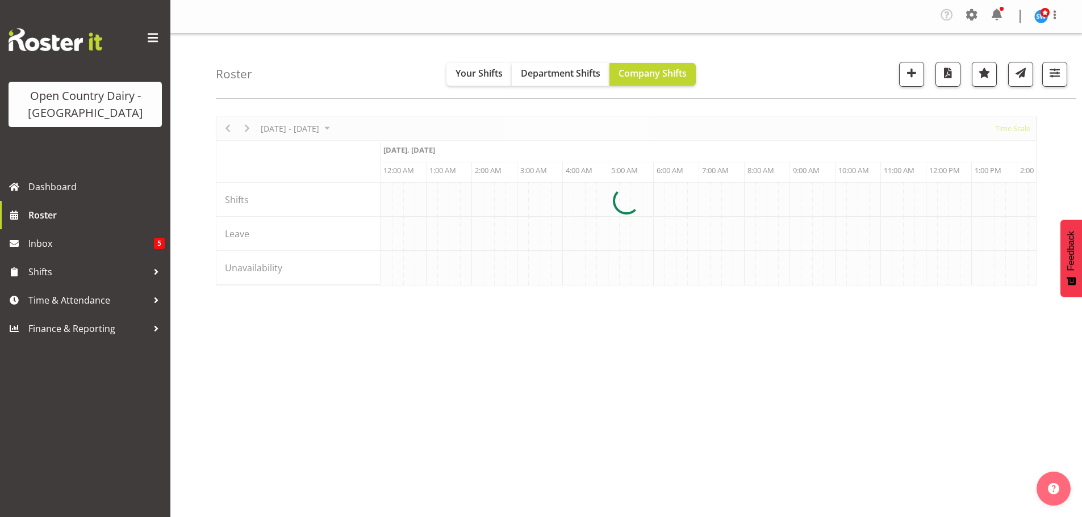
scroll to position [0, 1090]
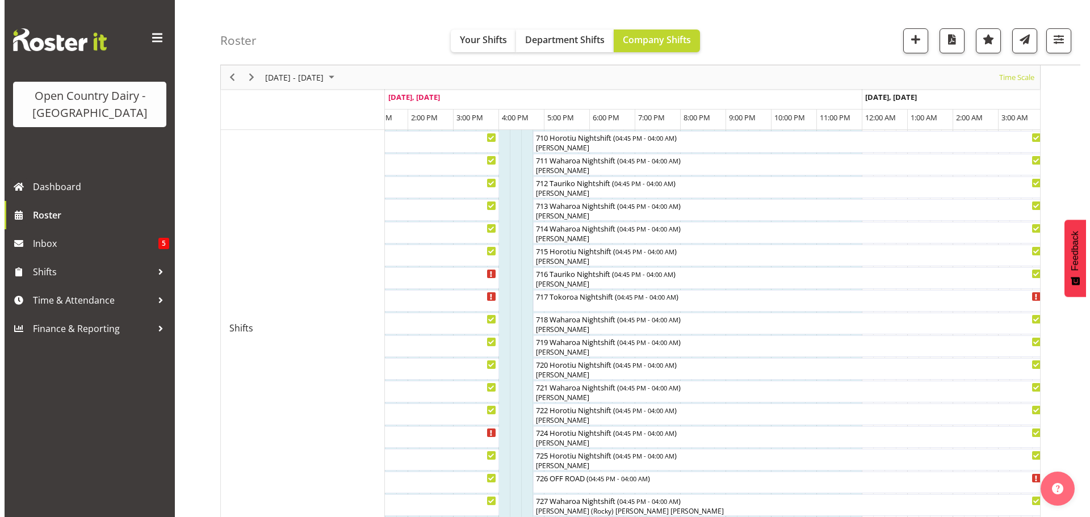
scroll to position [432, 0]
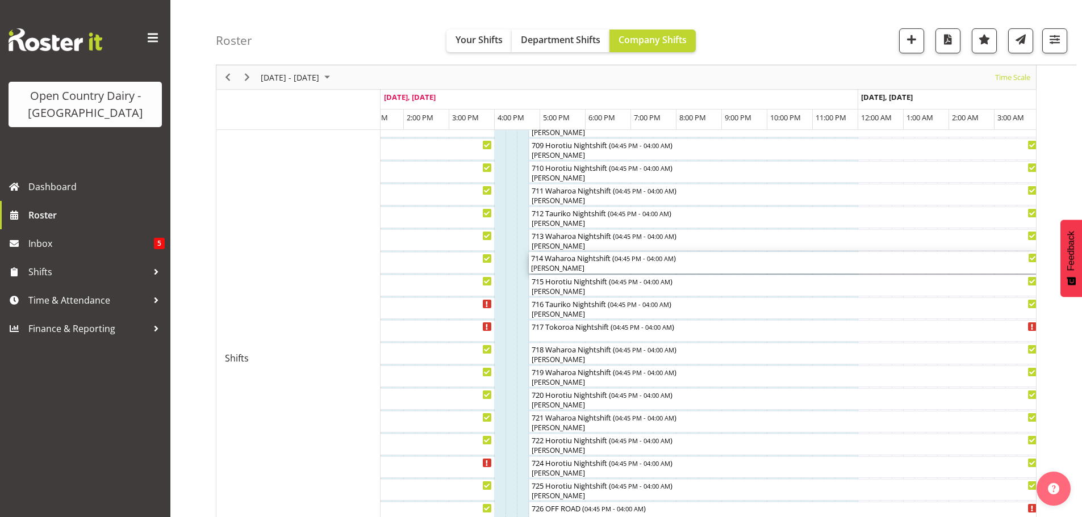
click at [601, 268] on div "[PERSON_NAME]" at bounding box center [784, 268] width 507 height 10
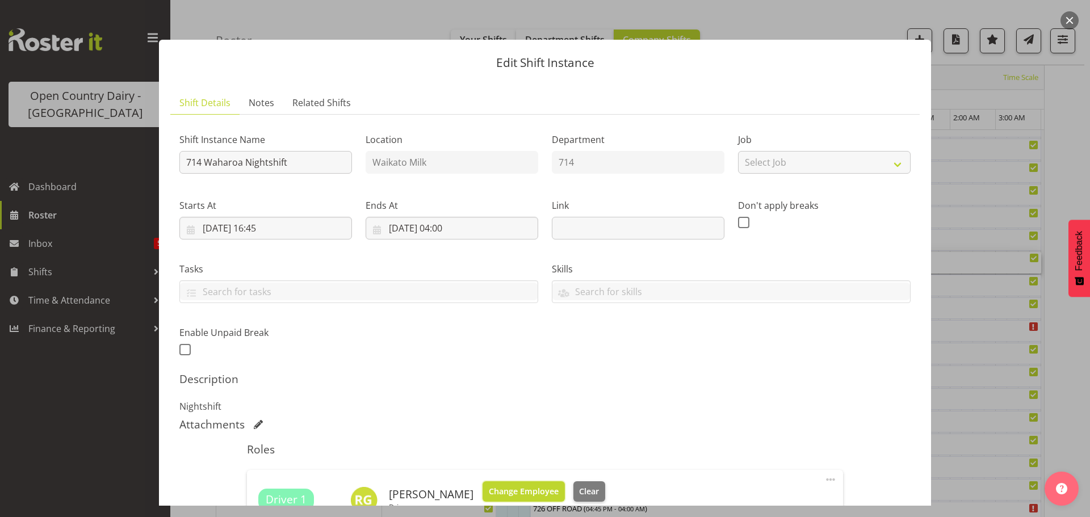
click at [524, 492] on span "Change Employee" at bounding box center [524, 492] width 70 height 12
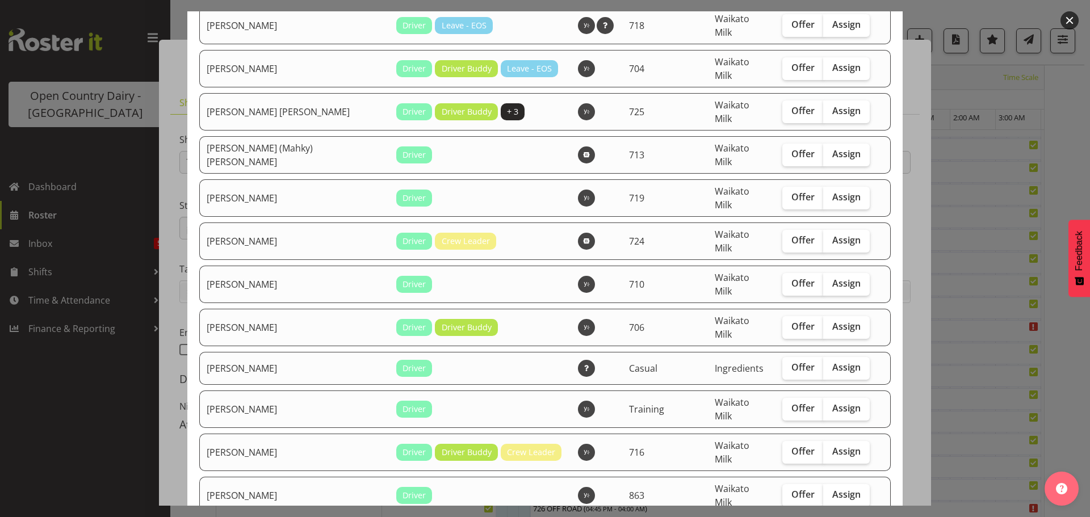
scroll to position [795, 0]
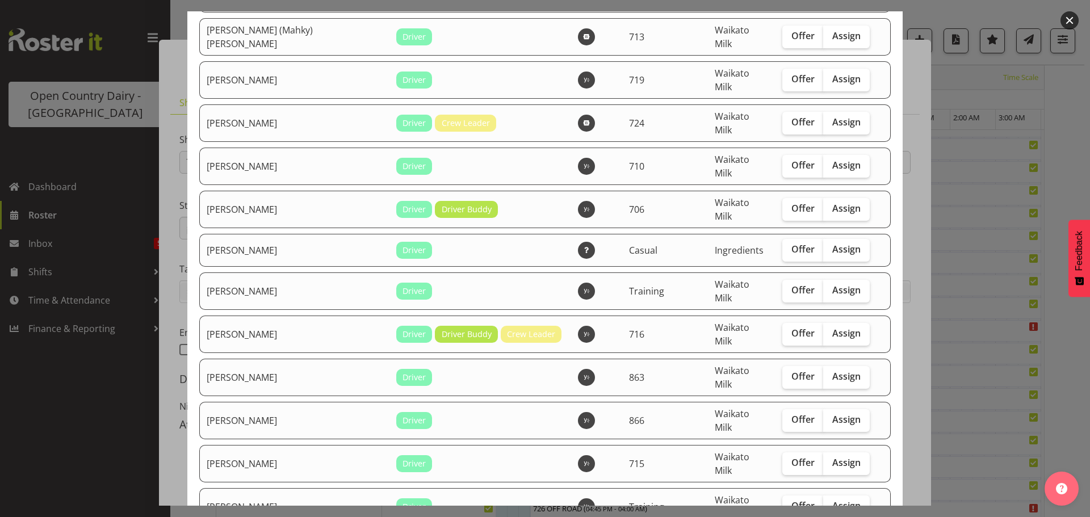
checkbox input "true"
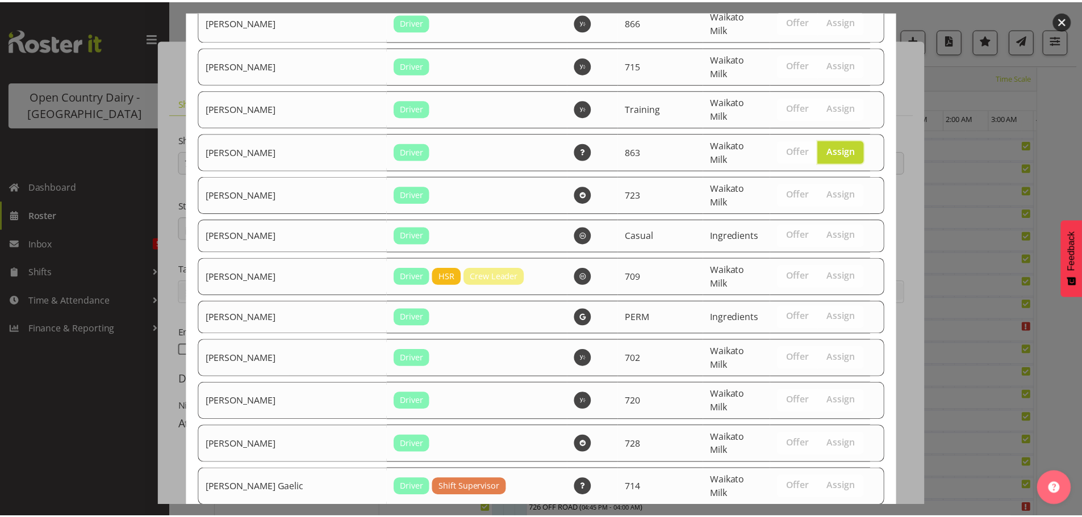
scroll to position [1206, 0]
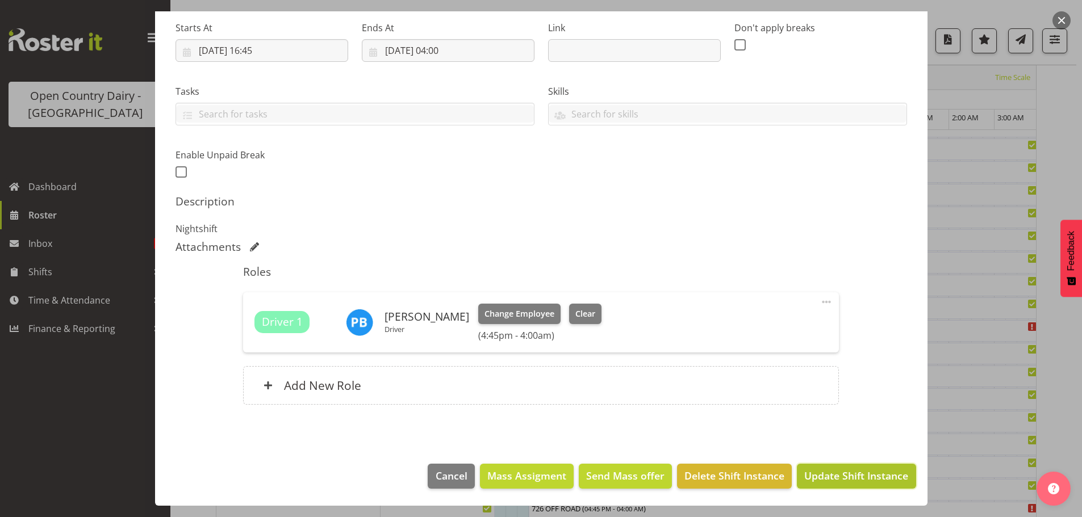
click at [840, 474] on span "Update Shift Instance" at bounding box center [856, 475] width 104 height 15
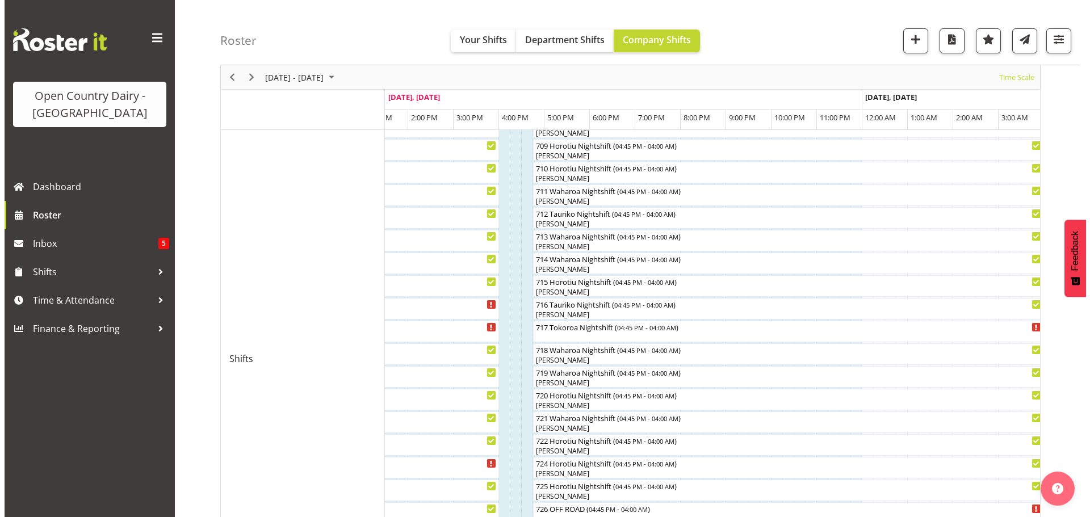
scroll to position [442, 0]
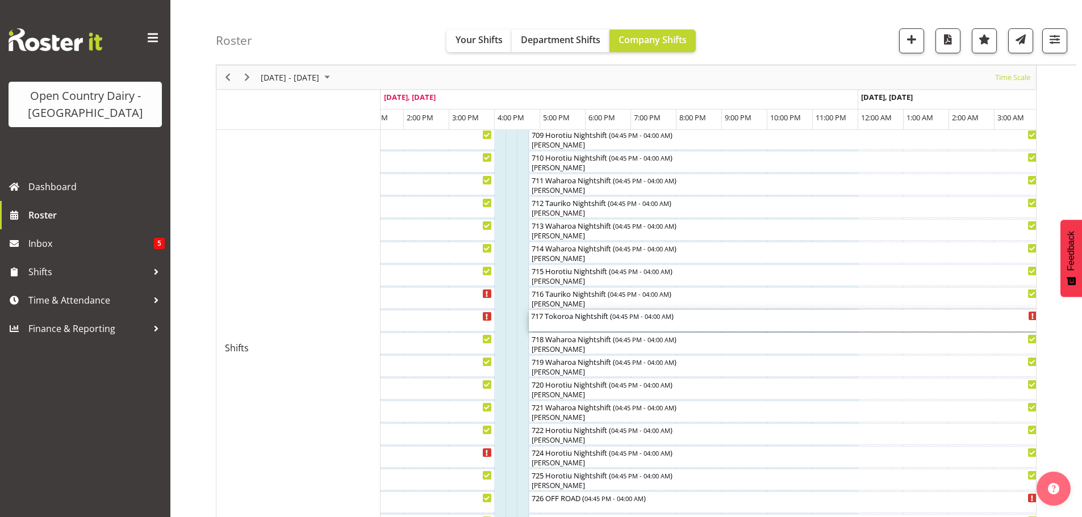
click at [585, 323] on div "717 Tokoroa Nightshift ( 04:45 PM - 04:00 AM )" at bounding box center [784, 321] width 507 height 22
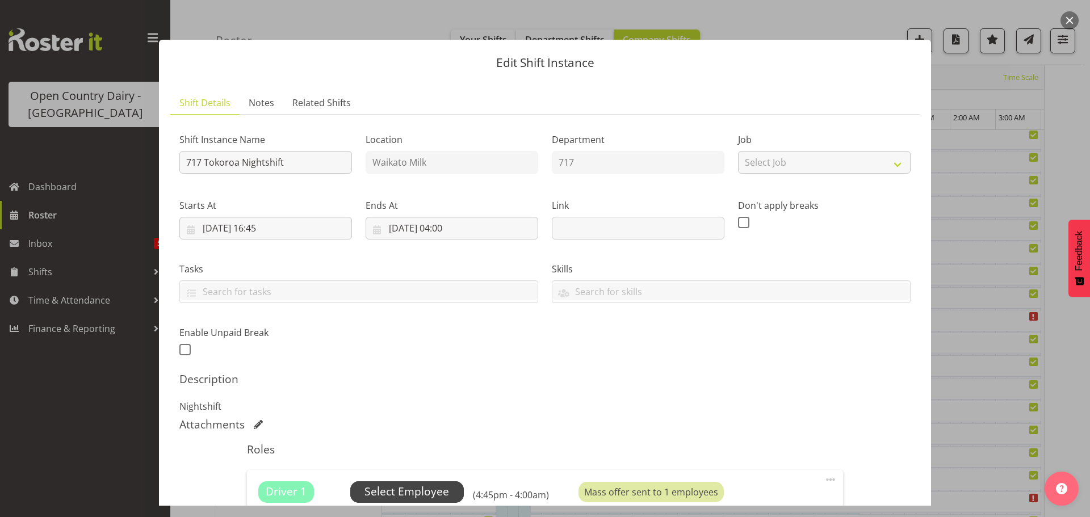
click at [397, 489] on span "Select Employee" at bounding box center [407, 492] width 85 height 16
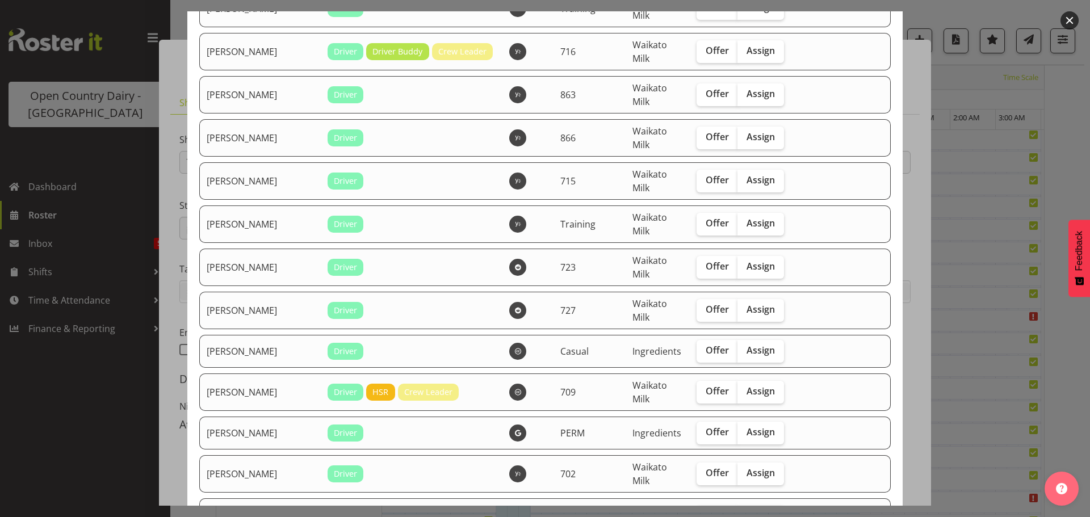
scroll to position [1079, 0]
click at [754, 308] on span "Assign" at bounding box center [761, 308] width 28 height 11
click at [745, 308] on input "Assign" at bounding box center [741, 308] width 7 height 7
checkbox input "true"
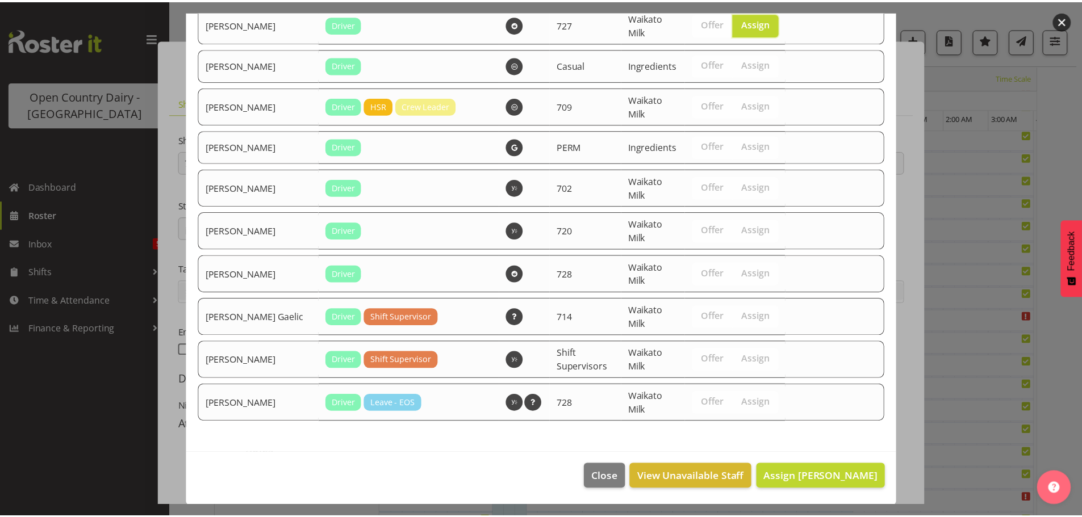
scroll to position [1365, 0]
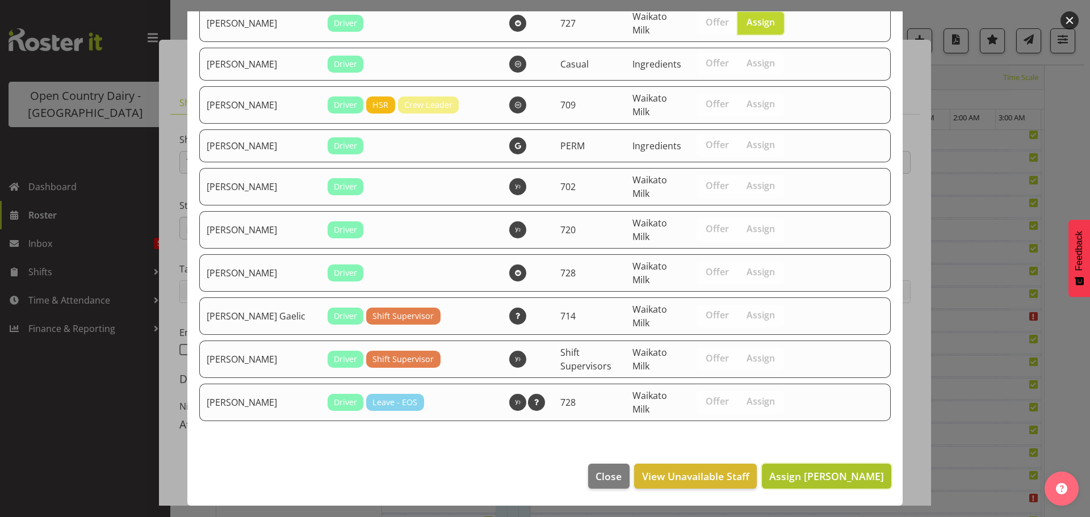
click at [823, 476] on span "Assign [PERSON_NAME]" at bounding box center [826, 477] width 115 height 14
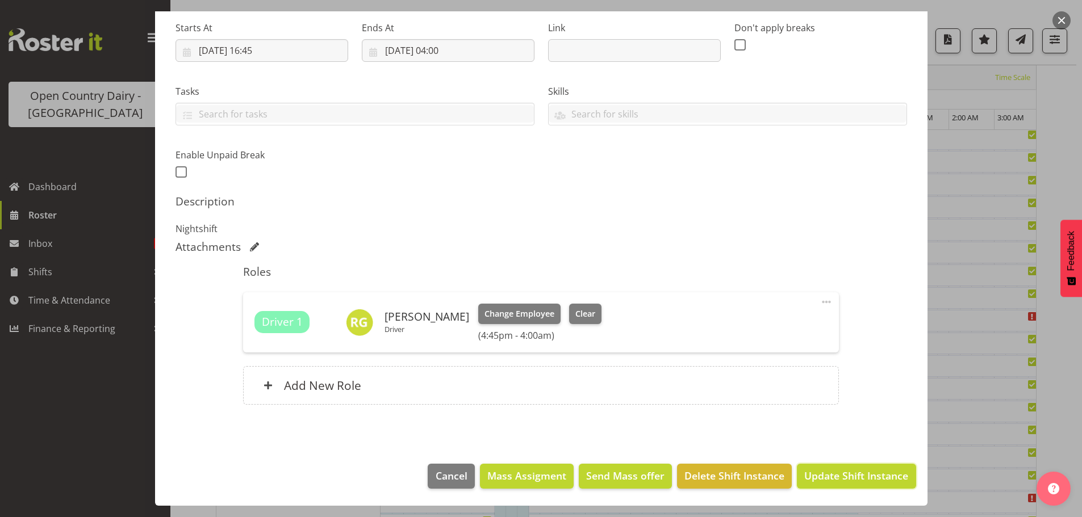
drag, startPoint x: 842, startPoint y: 474, endPoint x: 836, endPoint y: 469, distance: 7.3
click at [840, 473] on span "Update Shift Instance" at bounding box center [856, 475] width 104 height 15
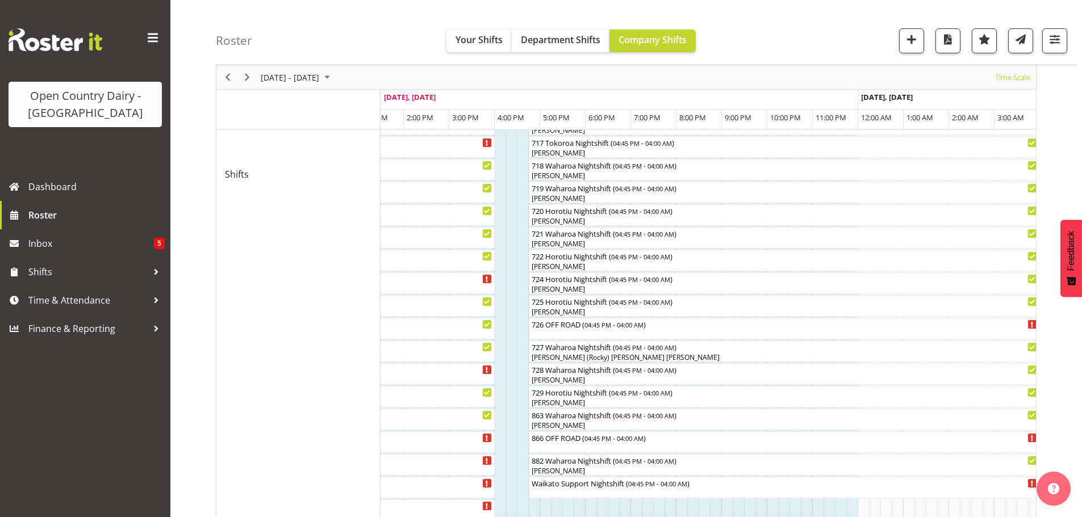
scroll to position [669, 0]
